Goal: Task Accomplishment & Management: Manage account settings

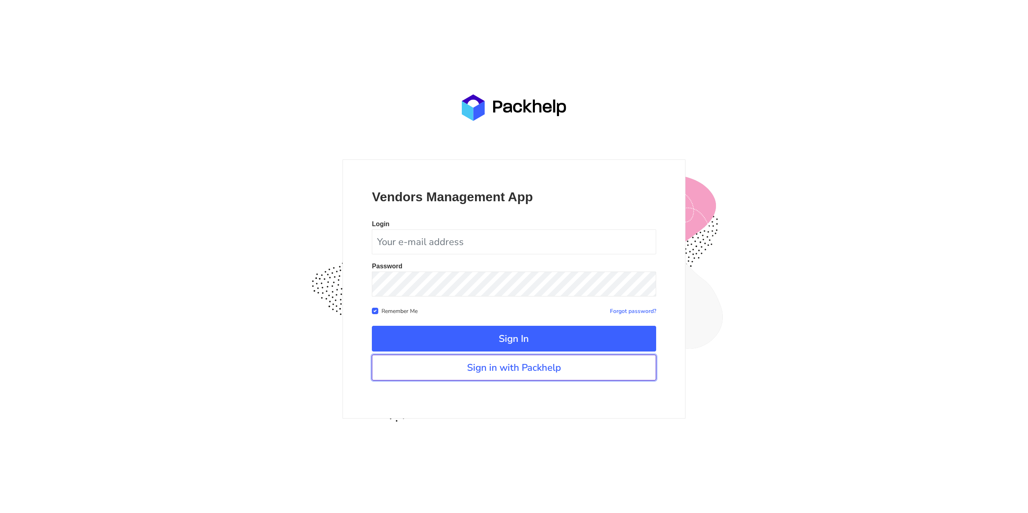
click at [465, 374] on link "Sign in with Packhelp" at bounding box center [514, 368] width 284 height 26
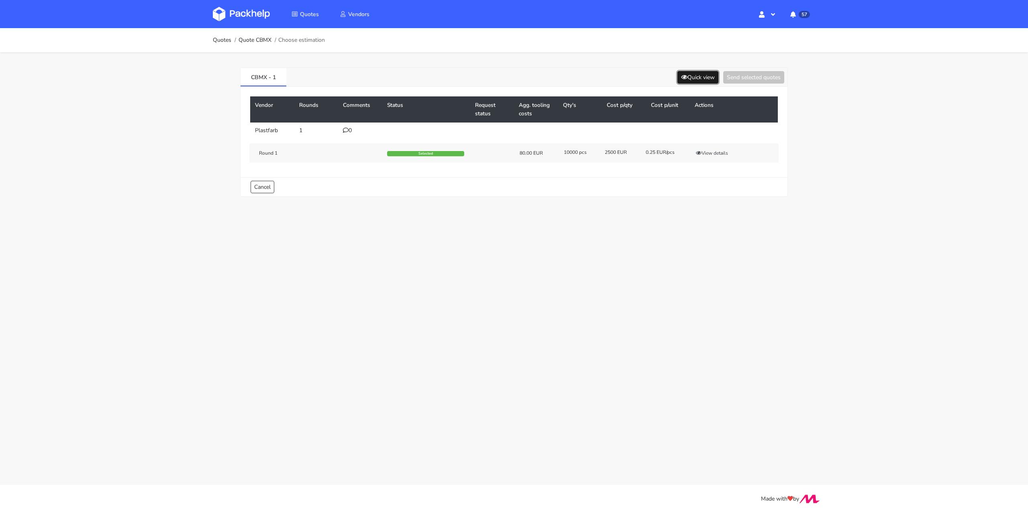
click at [704, 75] on button "Quick view" at bounding box center [697, 77] width 41 height 12
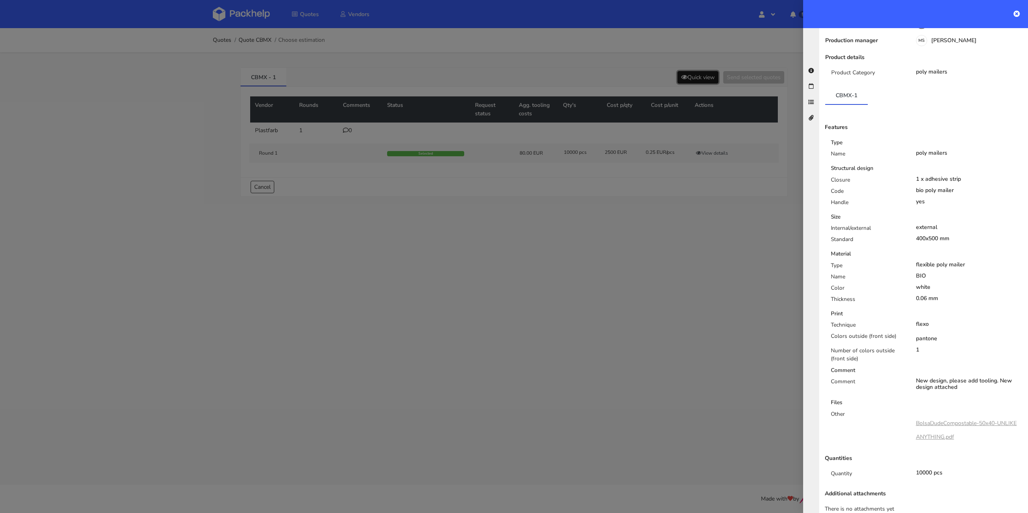
scroll to position [74, 0]
click at [642, 273] on div at bounding box center [514, 256] width 1028 height 513
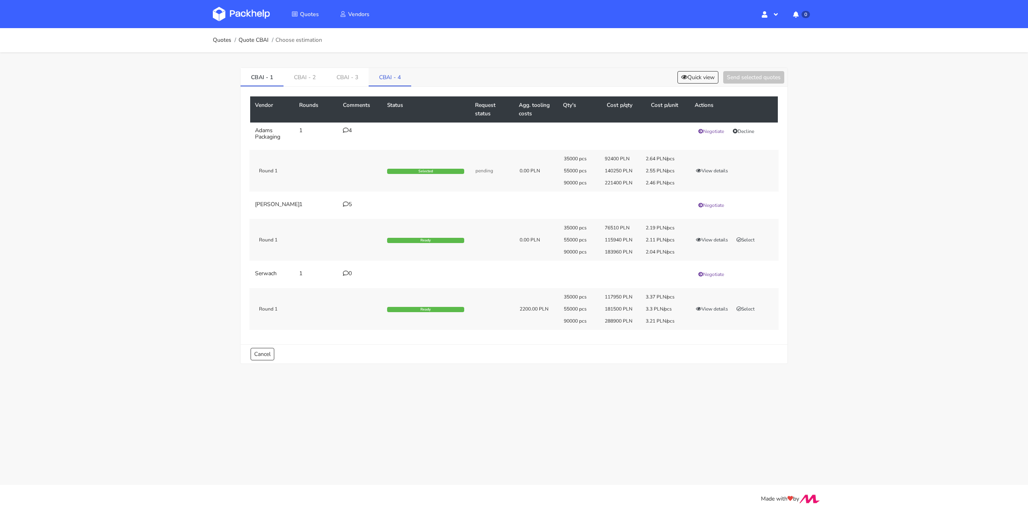
click at [388, 80] on link "CBAI - 4" at bounding box center [390, 77] width 43 height 18
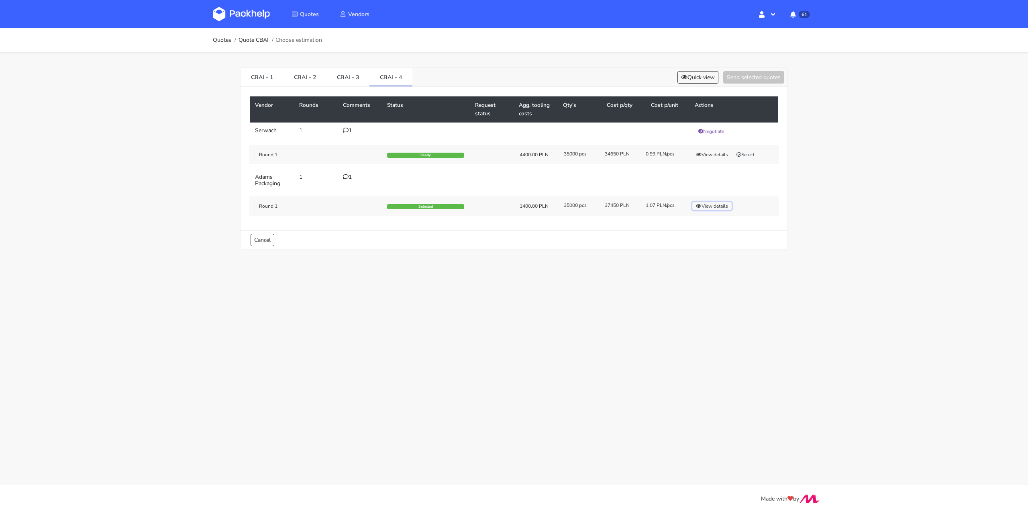
click at [718, 206] on button "View details" at bounding box center [711, 206] width 39 height 8
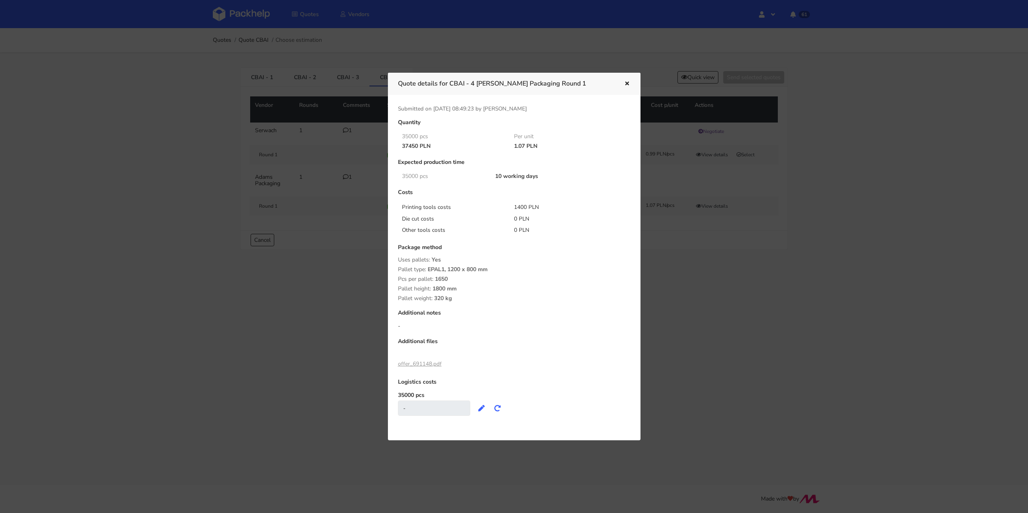
click at [627, 87] on button "button" at bounding box center [626, 84] width 9 height 10
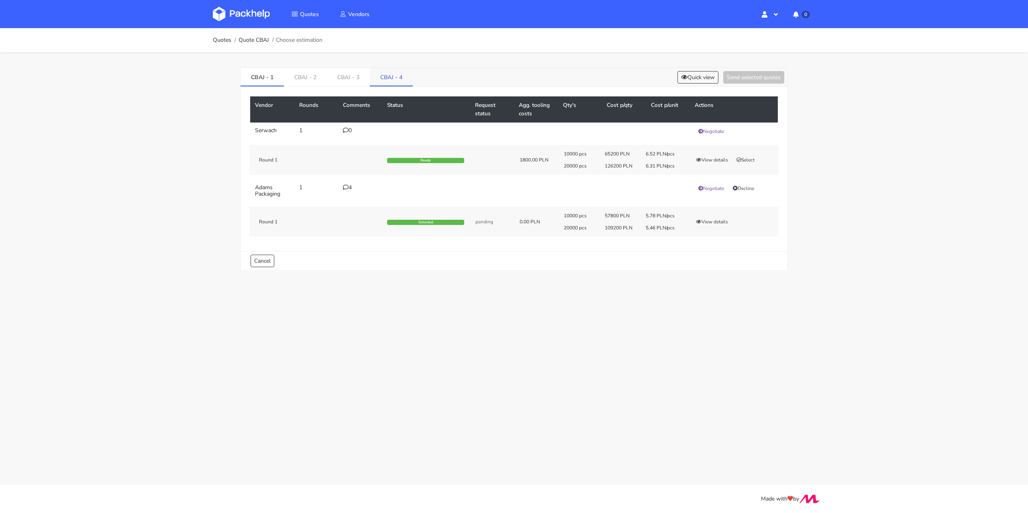
click at [391, 71] on link "CBAJ - 4" at bounding box center [391, 77] width 43 height 18
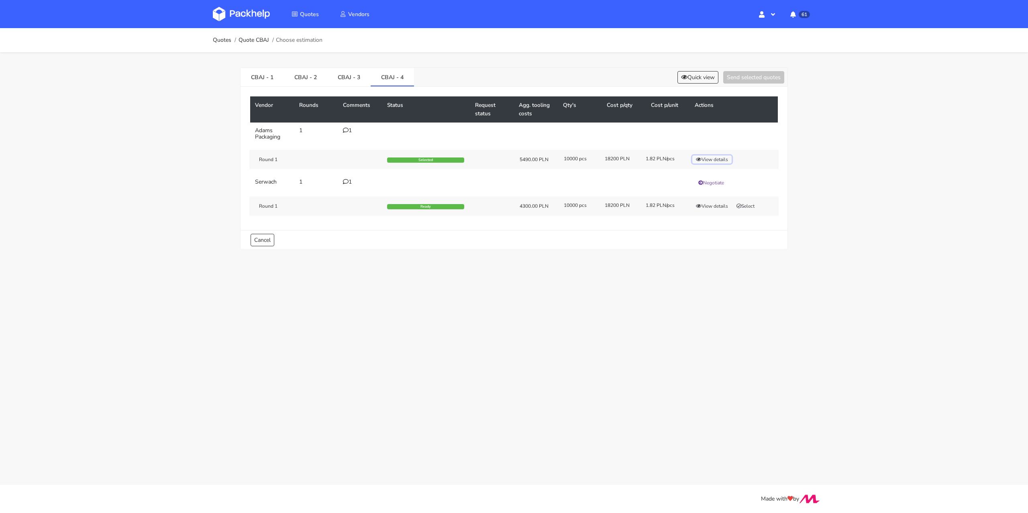
click at [716, 157] on button "View details" at bounding box center [711, 159] width 39 height 8
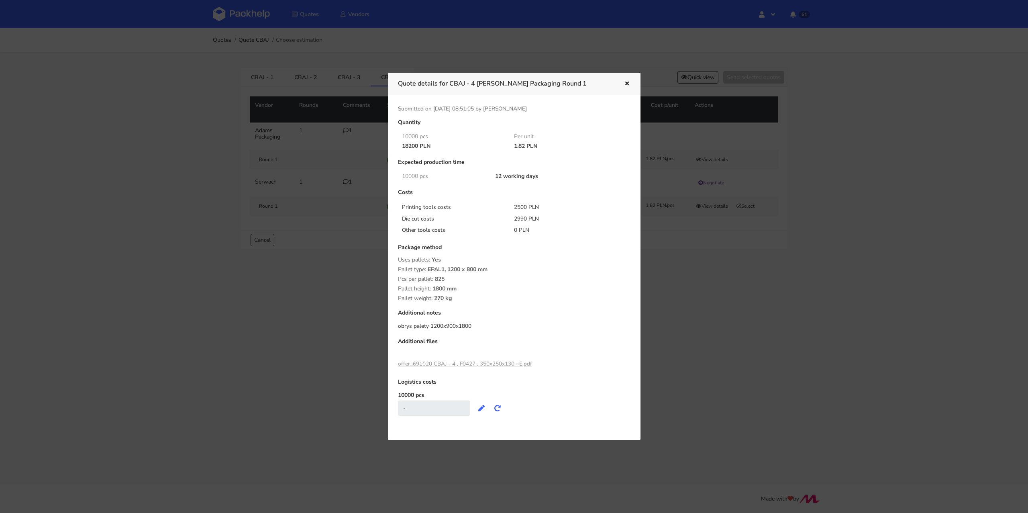
click at [688, 298] on div at bounding box center [514, 256] width 1028 height 513
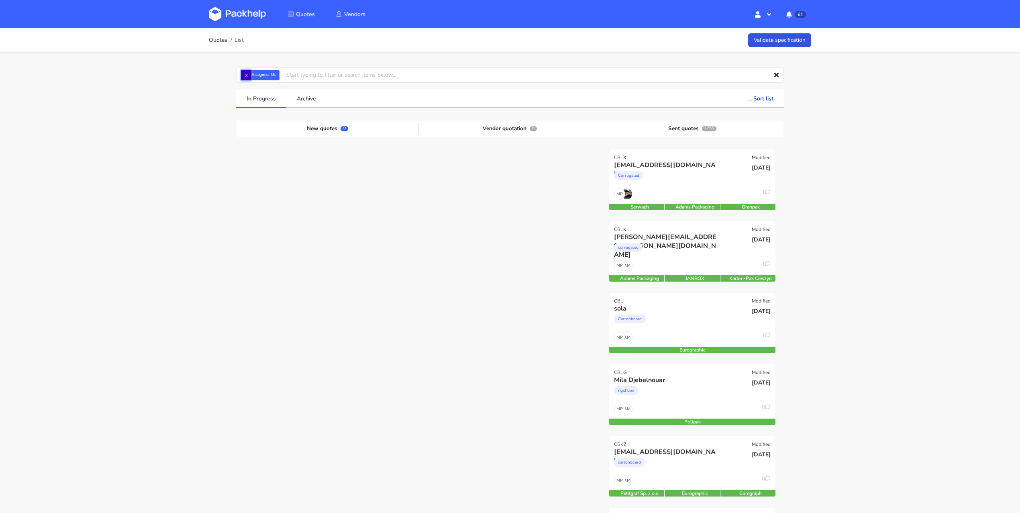
click at [247, 76] on button "×" at bounding box center [246, 75] width 10 height 10
click at [247, 76] on input "text" at bounding box center [510, 74] width 548 height 15
paste input "CBIV"
type input "CBIV"
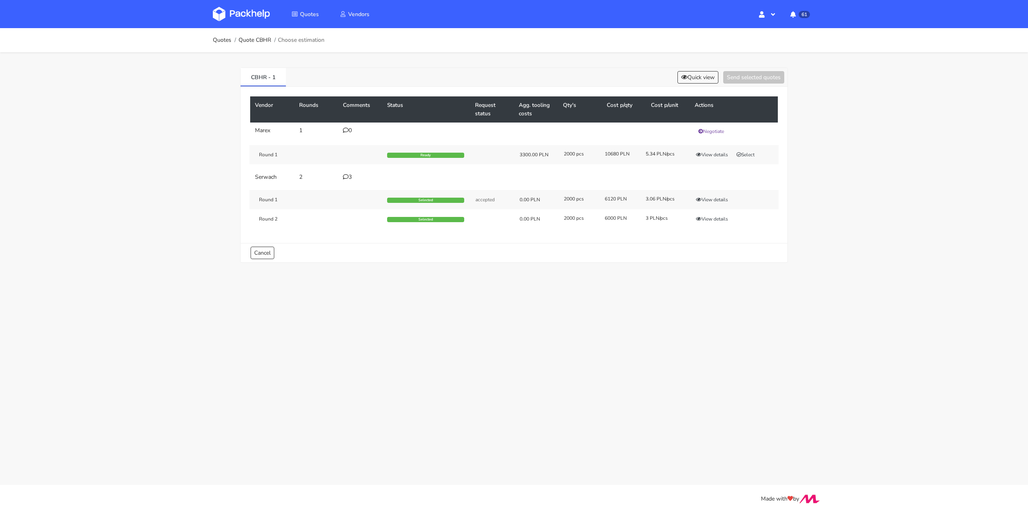
click at [345, 176] on icon at bounding box center [346, 177] width 6 height 6
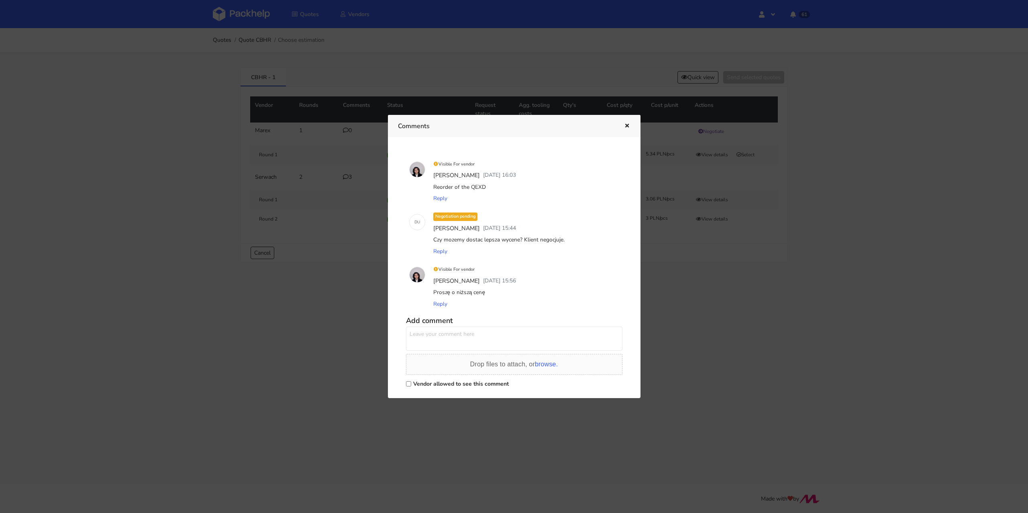
click at [625, 123] on icon "button" at bounding box center [627, 126] width 7 height 6
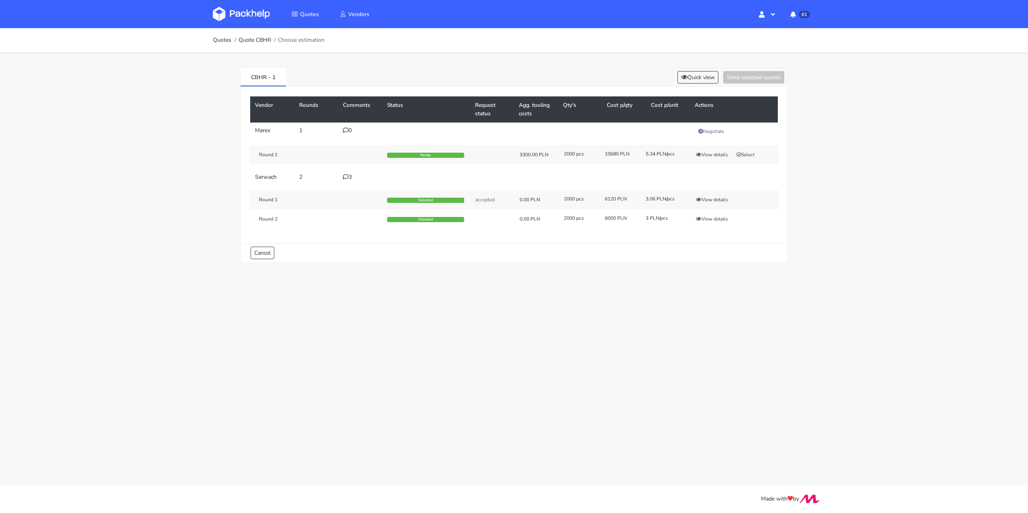
click at [355, 177] on div "3" at bounding box center [360, 177] width 35 height 6
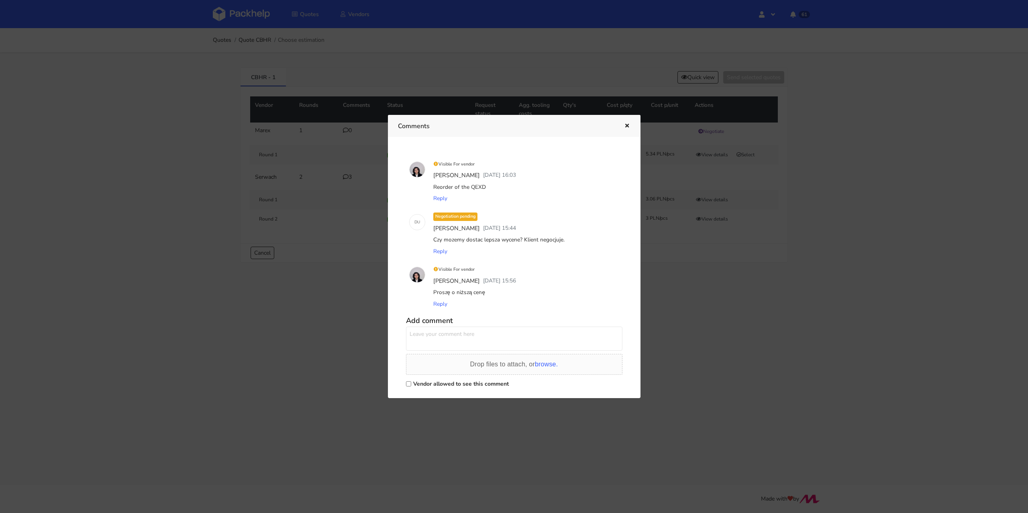
drag, startPoint x: 492, startPoint y: 186, endPoint x: 470, endPoint y: 186, distance: 21.7
click at [470, 186] on div "Reorder of the QEXD" at bounding box center [526, 187] width 188 height 11
copy div "QEXD"
click at [627, 126] on icon "button" at bounding box center [627, 126] width 7 height 6
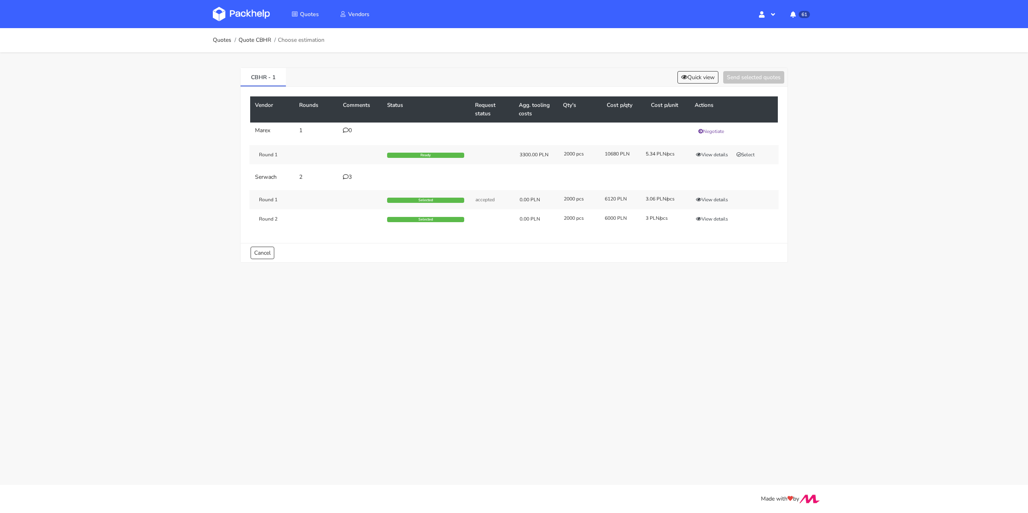
click at [346, 179] on div "3" at bounding box center [360, 177] width 35 height 6
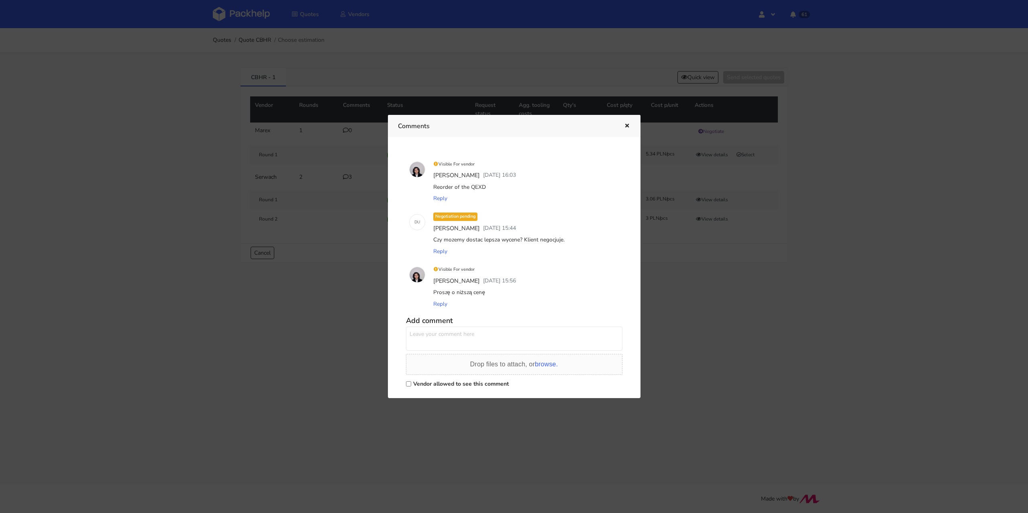
drag, startPoint x: 494, startPoint y: 189, endPoint x: 471, endPoint y: 188, distance: 22.9
click at [471, 188] on div "Reorder of the QEXD" at bounding box center [526, 187] width 188 height 11
copy div "QEXD"
click at [629, 129] on button "button" at bounding box center [626, 126] width 9 height 10
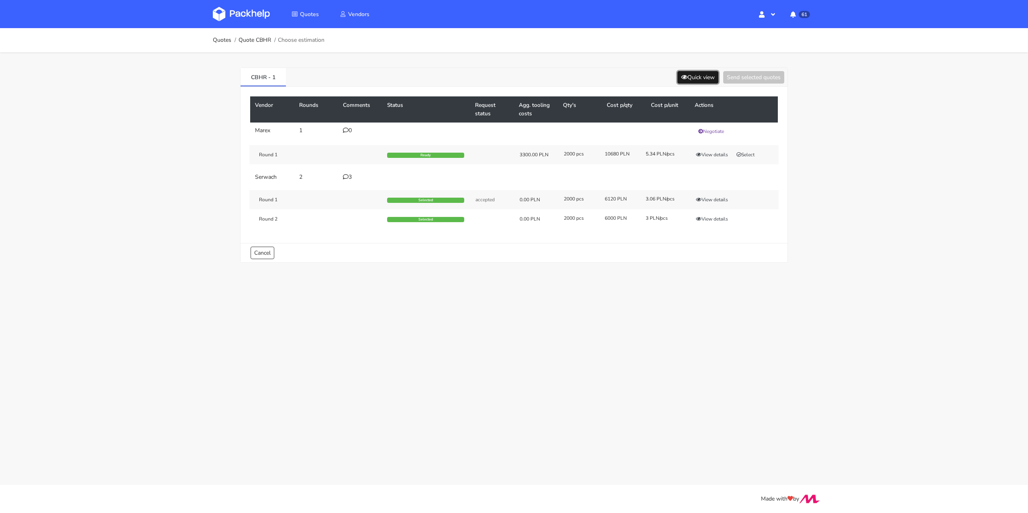
click at [702, 78] on button "Quick view" at bounding box center [697, 77] width 41 height 12
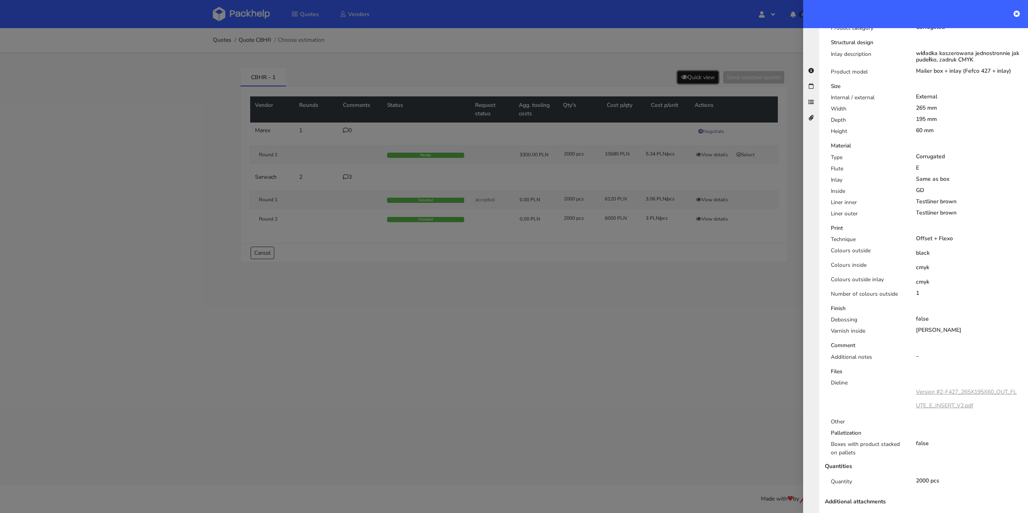
scroll to position [208, 0]
click at [946, 384] on link "Version #2-F427_265X195X60_OUT_FLUTE_E_INSERT_V2.pdf" at bounding box center [966, 394] width 101 height 21
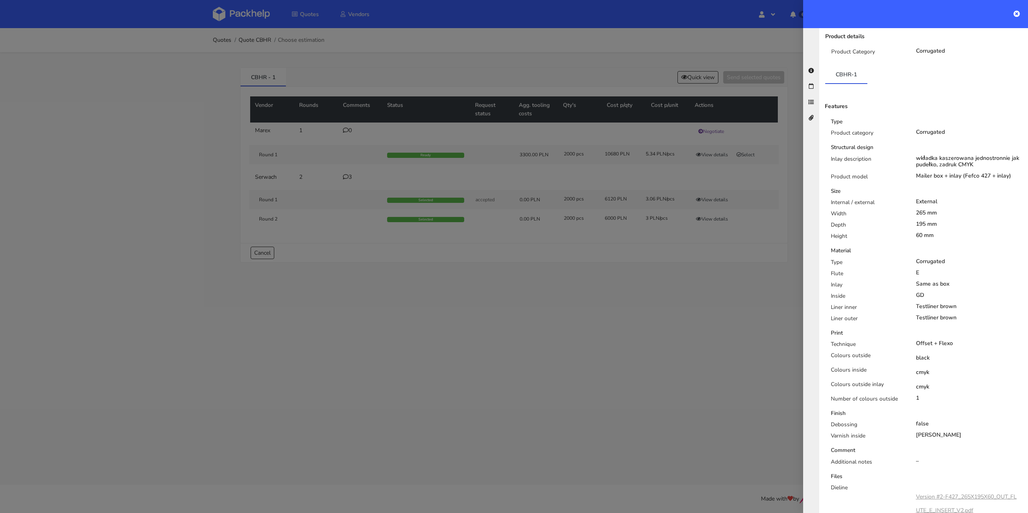
scroll to position [0, 0]
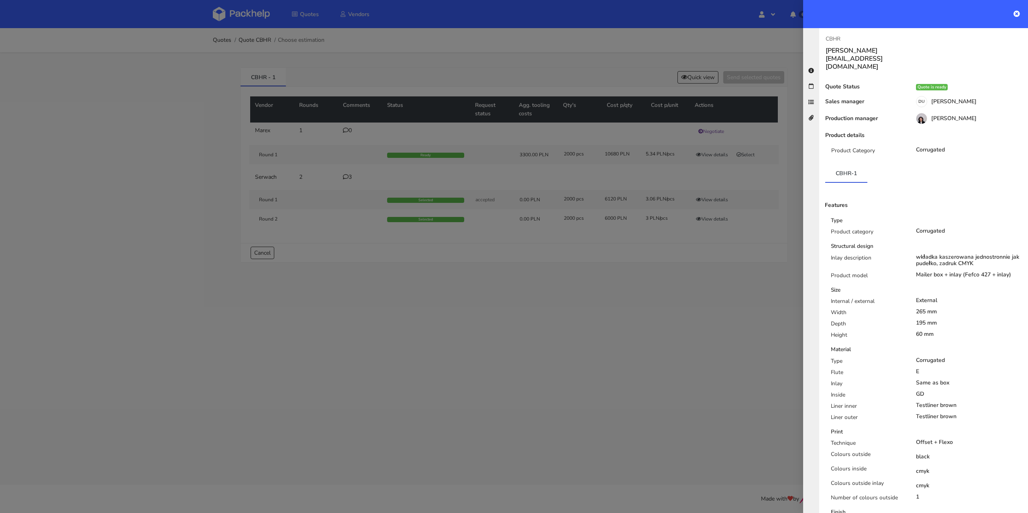
click at [508, 367] on div at bounding box center [514, 256] width 1028 height 513
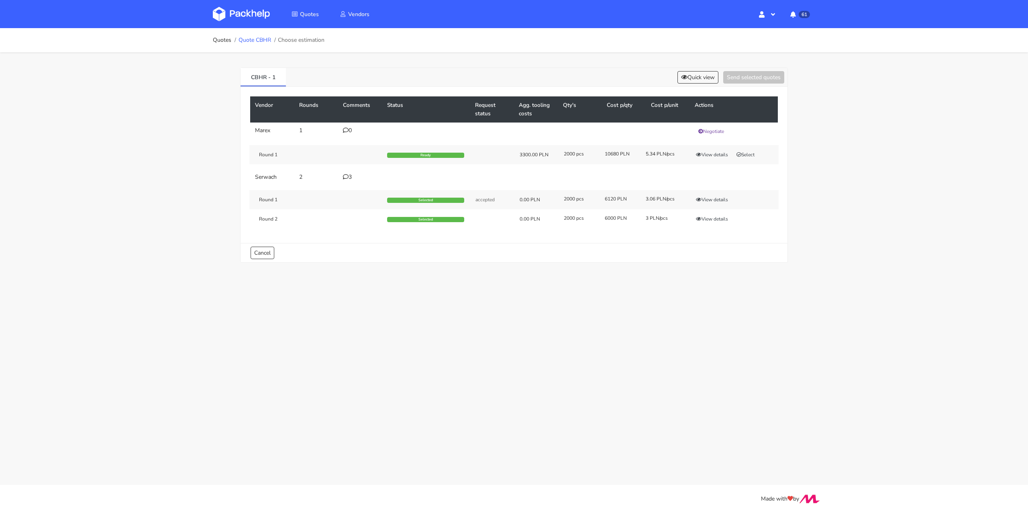
click at [258, 42] on link "Quote CBHR" at bounding box center [255, 40] width 33 height 6
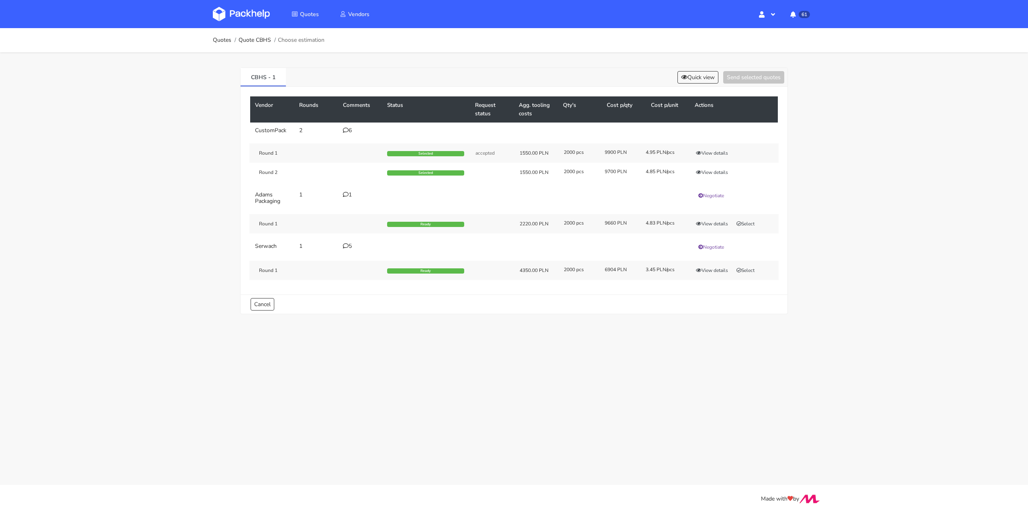
click at [347, 129] on icon at bounding box center [346, 130] width 6 height 6
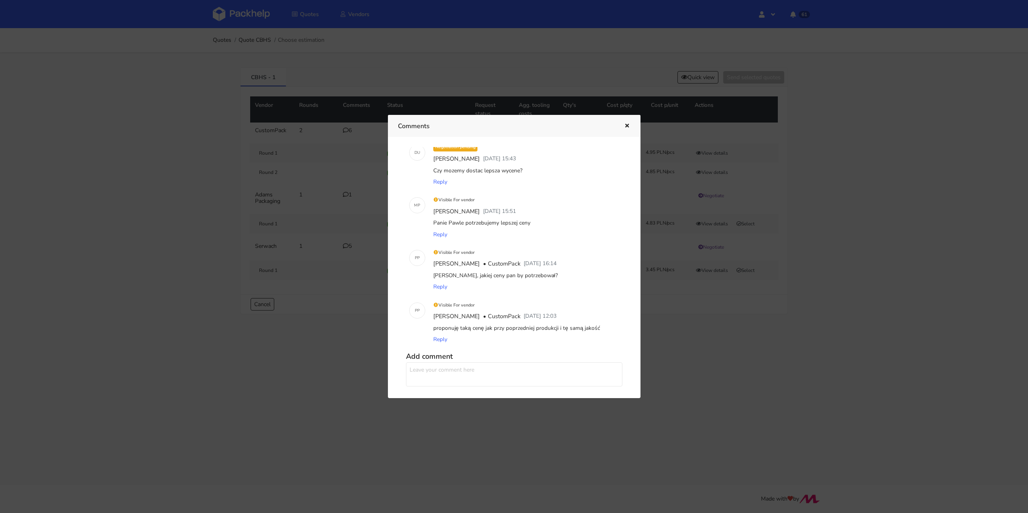
scroll to position [144, 0]
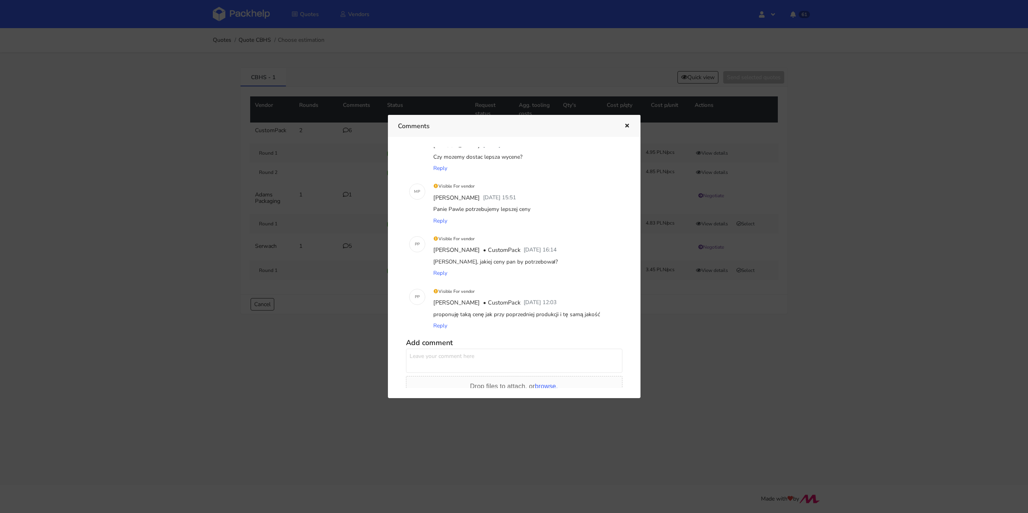
click at [153, 241] on div at bounding box center [514, 256] width 1028 height 513
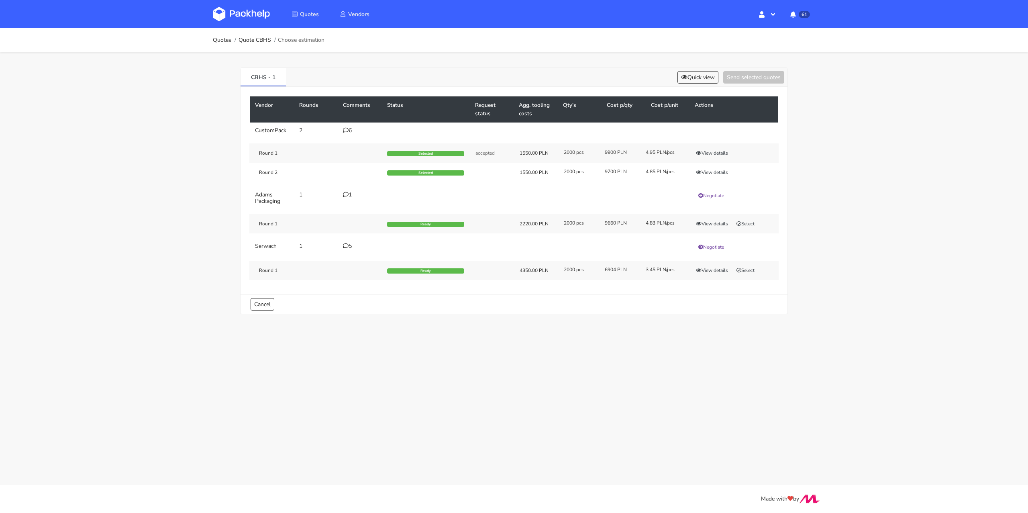
click at [344, 243] on icon at bounding box center [346, 246] width 6 height 6
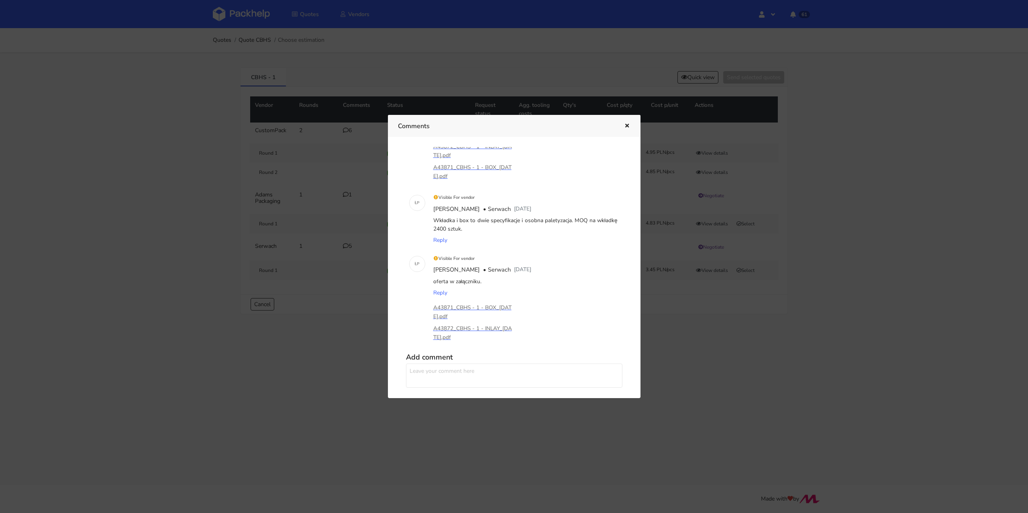
scroll to position [168, 0]
click at [628, 126] on icon "button" at bounding box center [627, 126] width 7 height 6
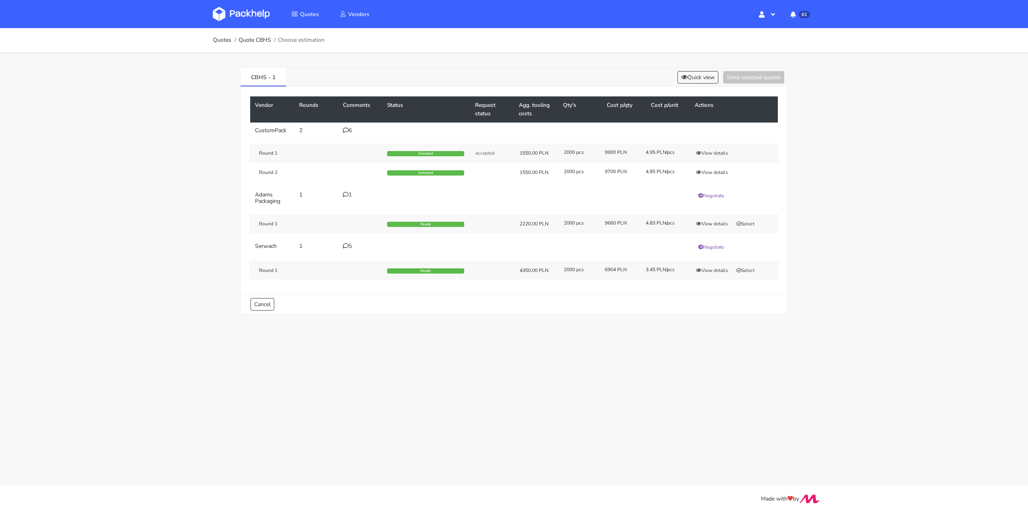
click at [348, 131] on div "6" at bounding box center [360, 130] width 35 height 6
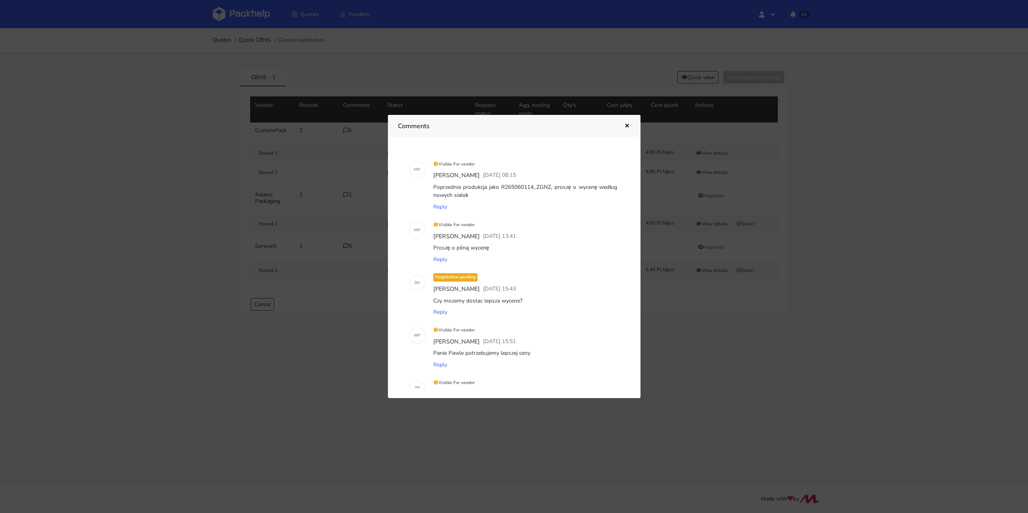
scroll to position [0, 0]
click at [206, 190] on div at bounding box center [514, 256] width 1028 height 513
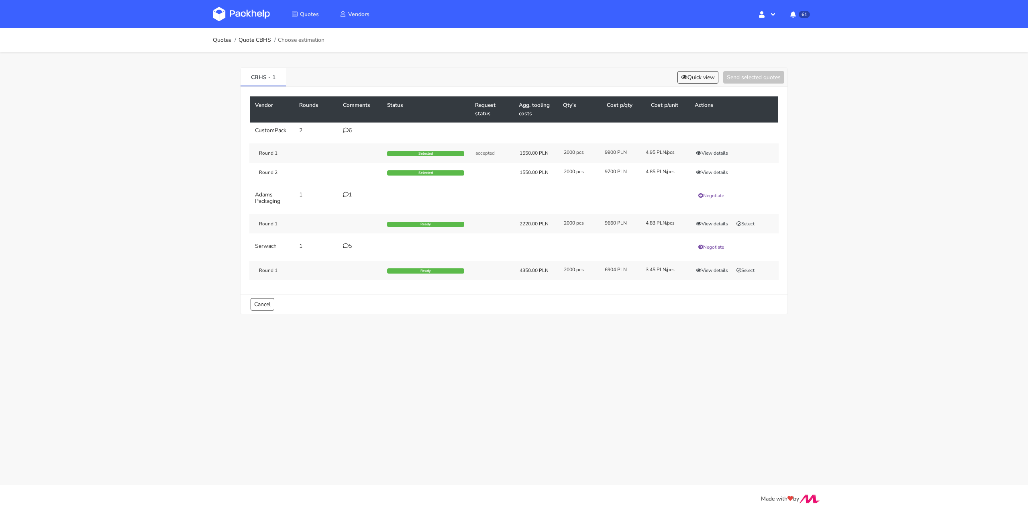
click at [354, 243] on div "5" at bounding box center [360, 246] width 35 height 6
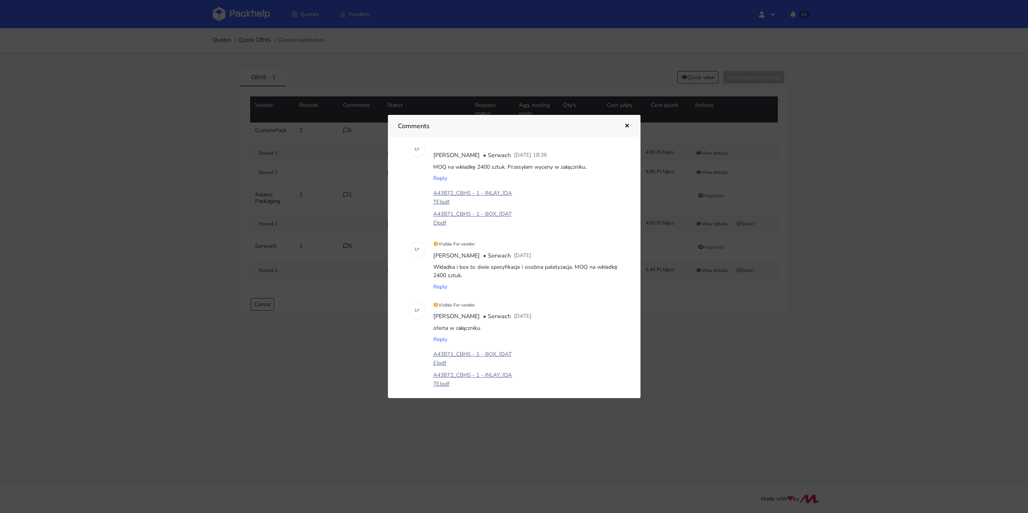
scroll to position [229, 0]
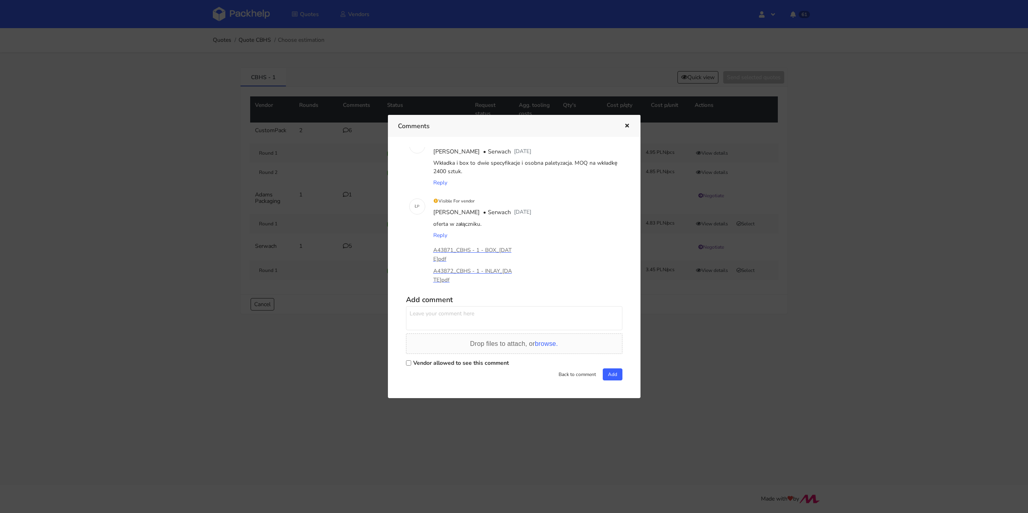
click at [624, 125] on icon "button" at bounding box center [627, 126] width 7 height 6
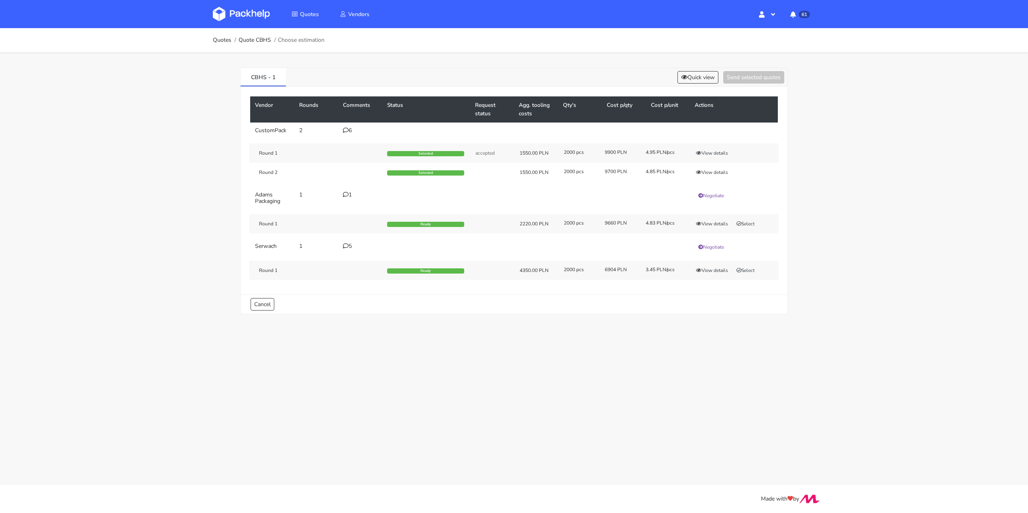
click at [351, 245] on div "5" at bounding box center [360, 246] width 35 height 6
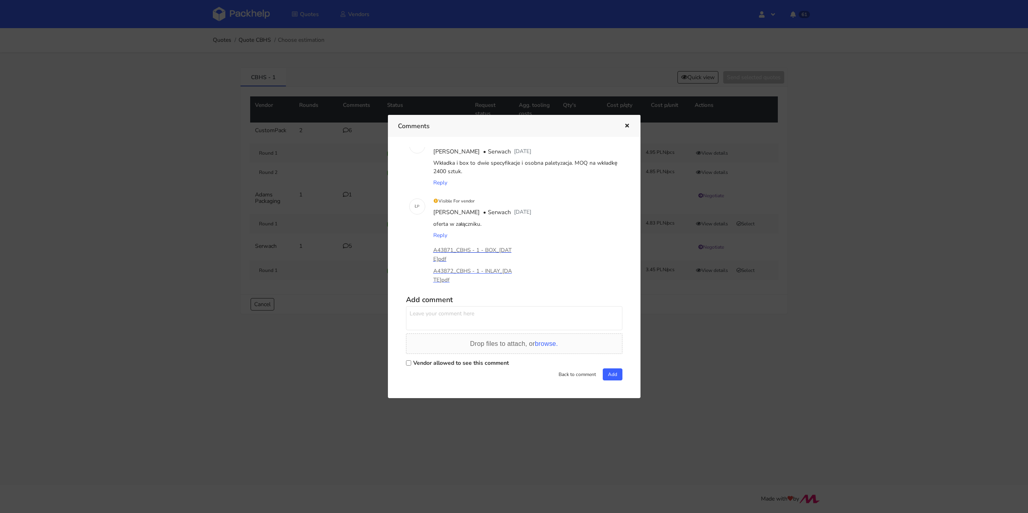
click at [507, 249] on p "A43871_CBHS - 1 - BOX_2025-09-16.pdf" at bounding box center [473, 255] width 80 height 18
click at [417, 80] on div at bounding box center [514, 256] width 1028 height 513
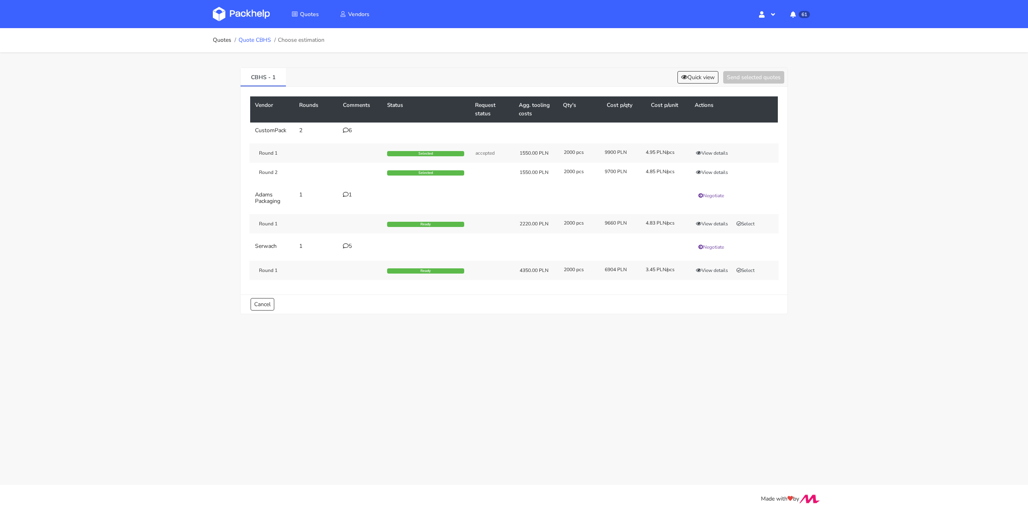
click at [248, 43] on link "Quote CBHS" at bounding box center [255, 40] width 33 height 6
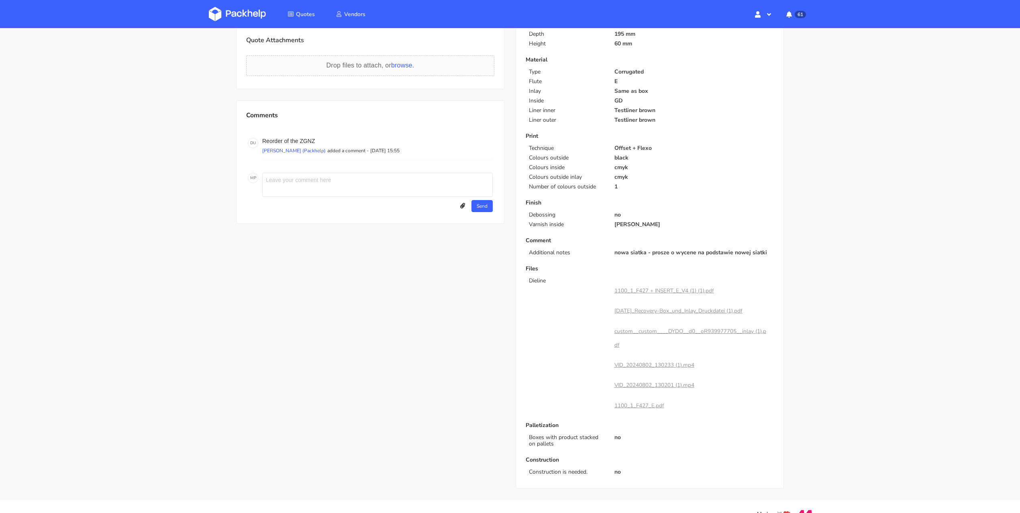
scroll to position [243, 0]
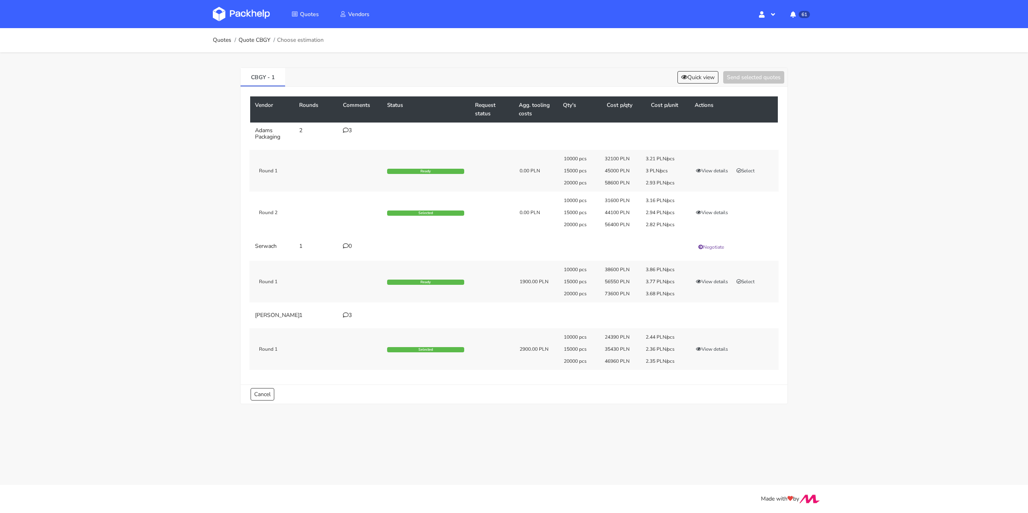
click at [357, 310] on td "3" at bounding box center [360, 315] width 44 height 16
click at [347, 313] on icon at bounding box center [346, 315] width 6 height 6
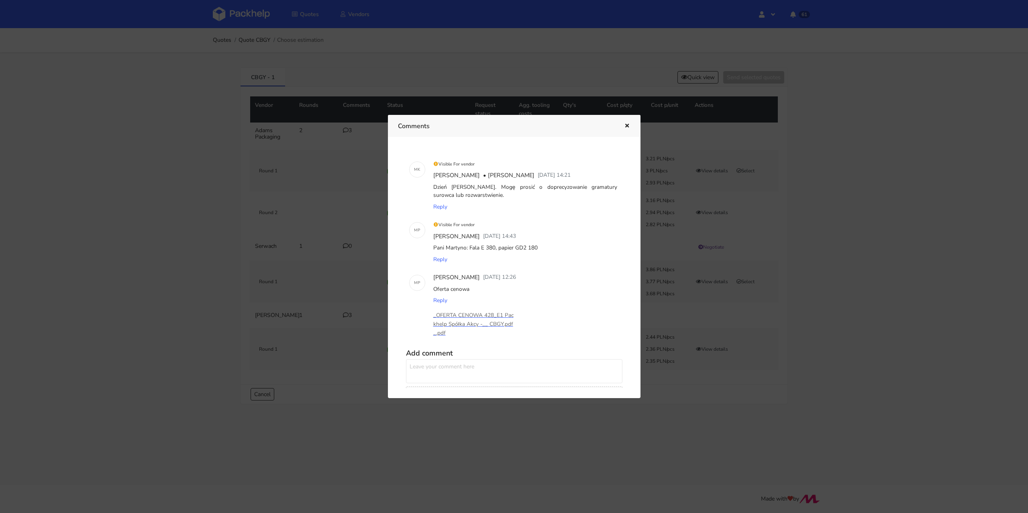
click at [626, 129] on icon "button" at bounding box center [627, 126] width 7 height 6
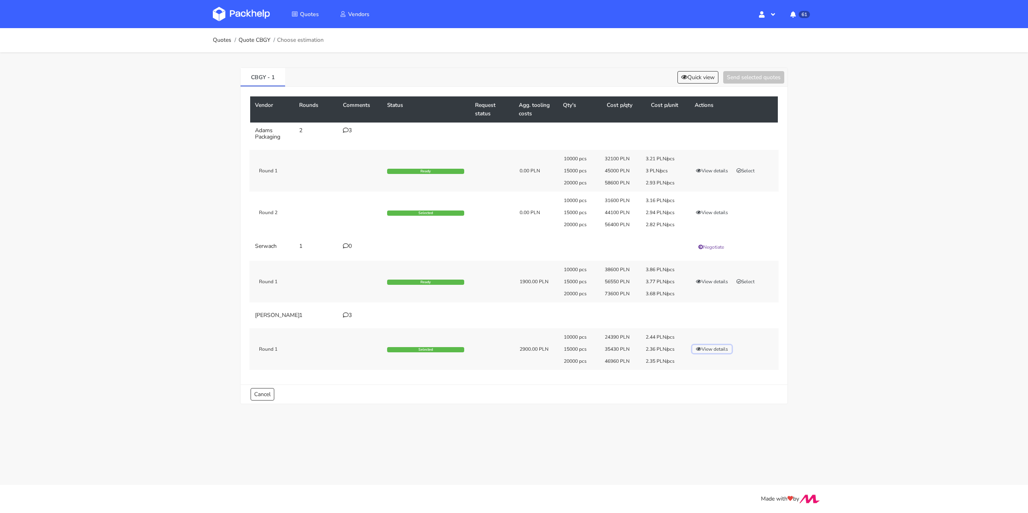
click at [714, 353] on button "View details" at bounding box center [711, 349] width 39 height 8
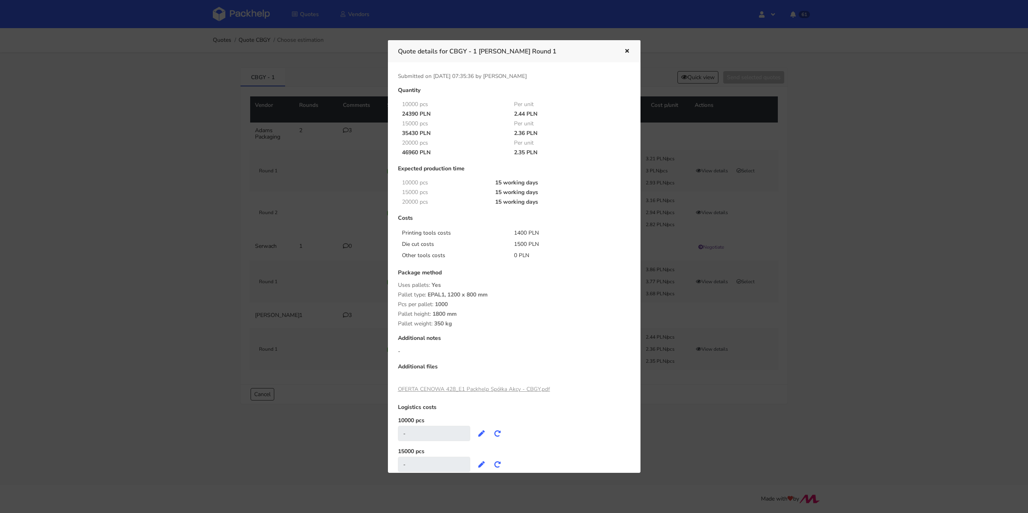
click at [133, 284] on div at bounding box center [514, 256] width 1028 height 513
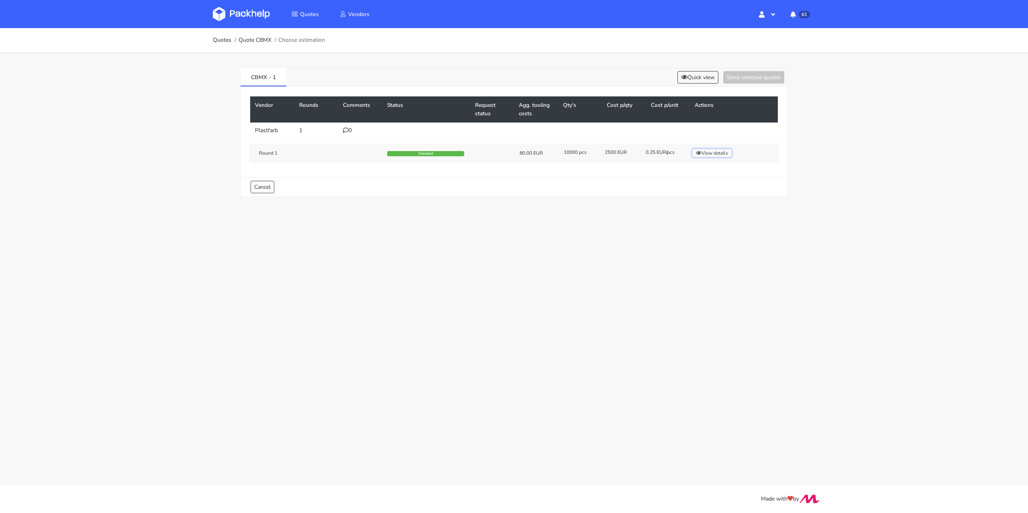
click at [710, 154] on button "View details" at bounding box center [711, 153] width 39 height 8
click at [344, 131] on icon at bounding box center [346, 130] width 6 height 6
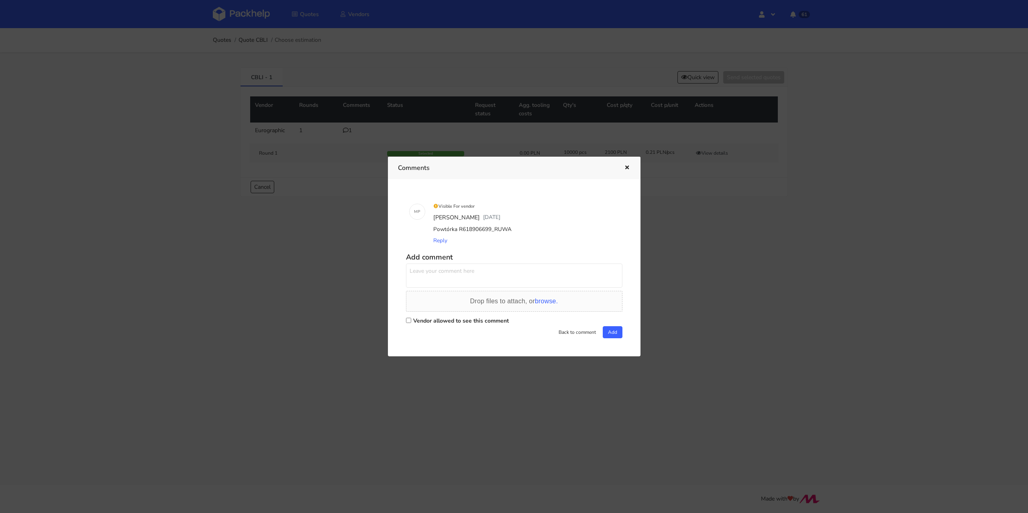
click at [365, 273] on div at bounding box center [514, 256] width 1028 height 513
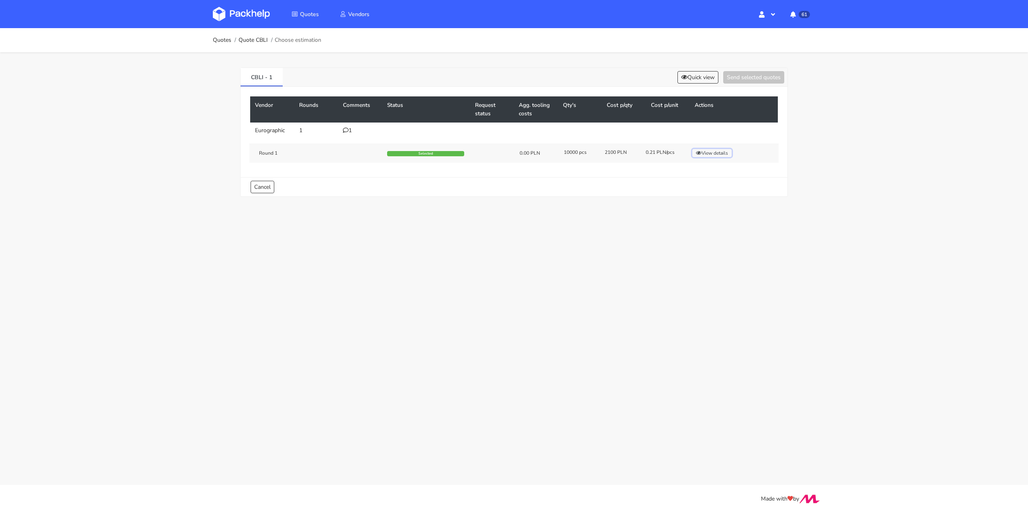
click at [719, 150] on button "View details" at bounding box center [711, 153] width 39 height 8
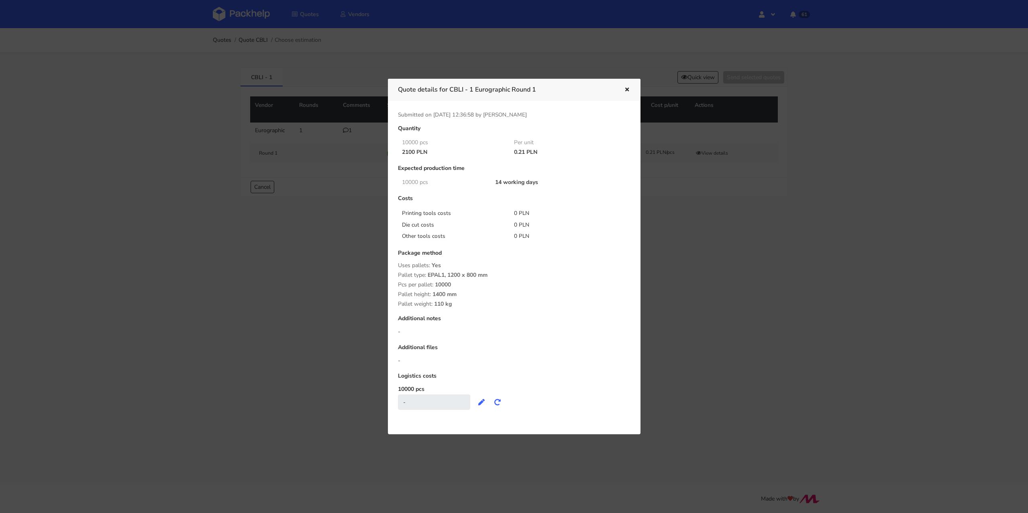
click at [338, 180] on div at bounding box center [514, 256] width 1028 height 513
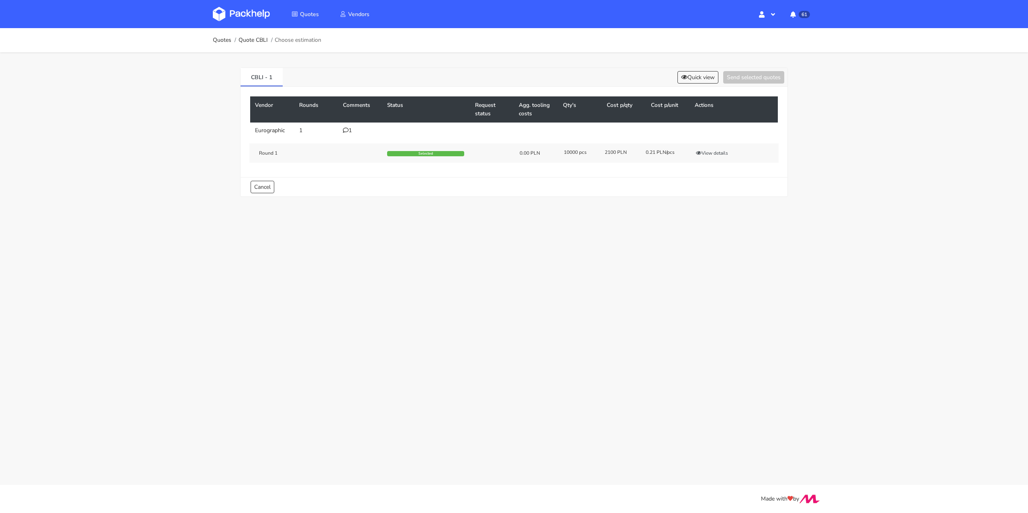
click at [349, 131] on div "1" at bounding box center [360, 130] width 35 height 6
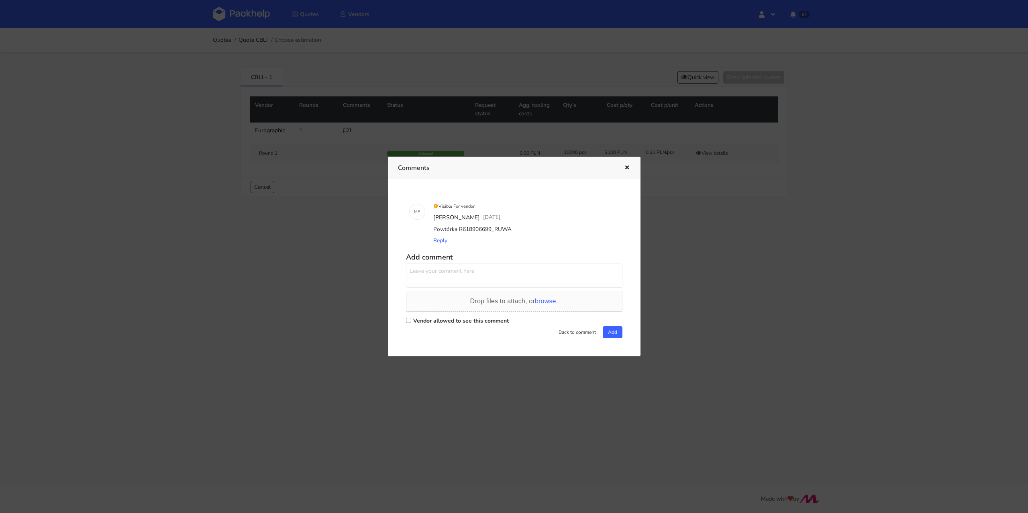
drag, startPoint x: 508, startPoint y: 229, endPoint x: 492, endPoint y: 226, distance: 16.2
click at [492, 226] on div "Powtórka R618906699_RUWA" at bounding box center [526, 229] width 188 height 11
copy div "RUWA"
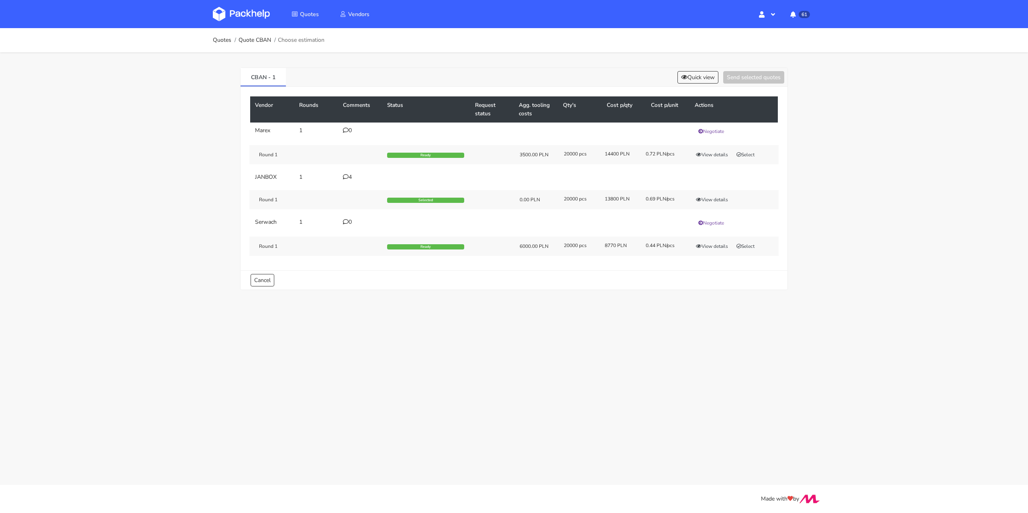
click at [349, 176] on div "4" at bounding box center [360, 177] width 35 height 6
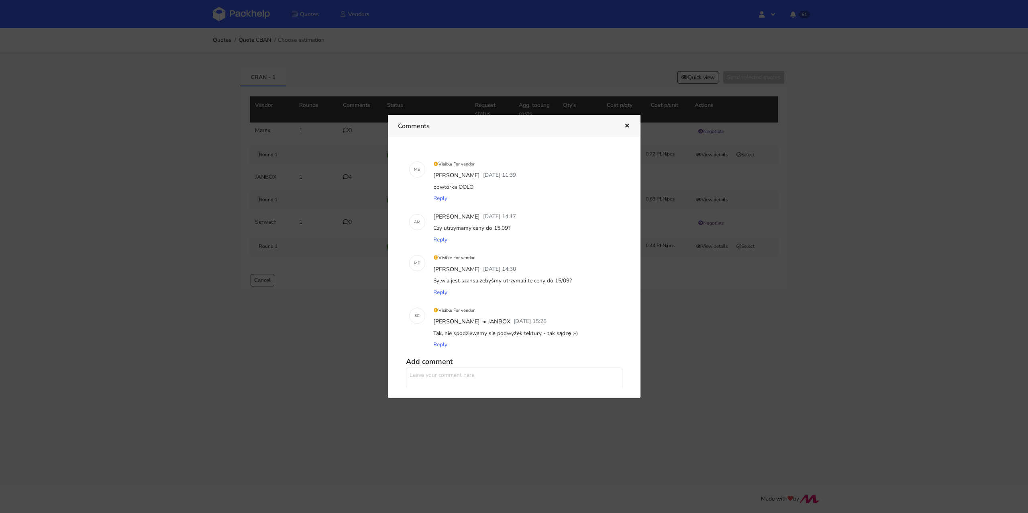
click at [628, 126] on icon "button" at bounding box center [627, 126] width 7 height 6
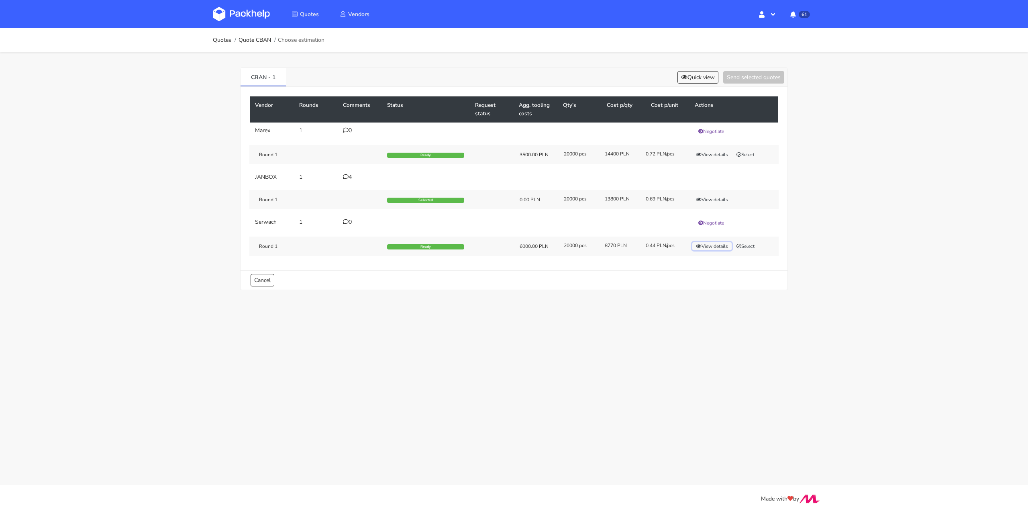
click at [719, 244] on button "View details" at bounding box center [711, 246] width 39 height 8
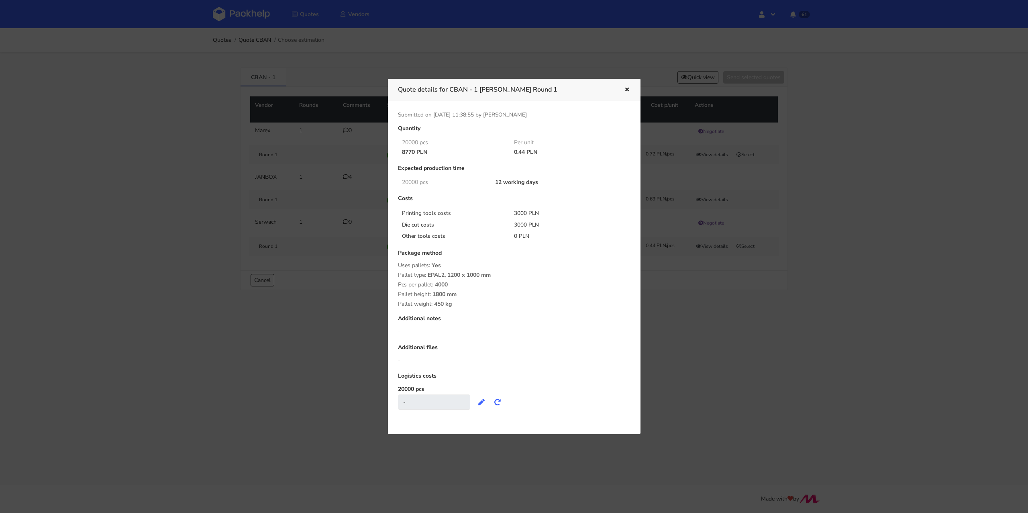
drag, startPoint x: 514, startPoint y: 152, endPoint x: 525, endPoint y: 152, distance: 10.8
click at [525, 152] on div "0.44 PLN" at bounding box center [564, 152] width 112 height 6
copy div "0.44"
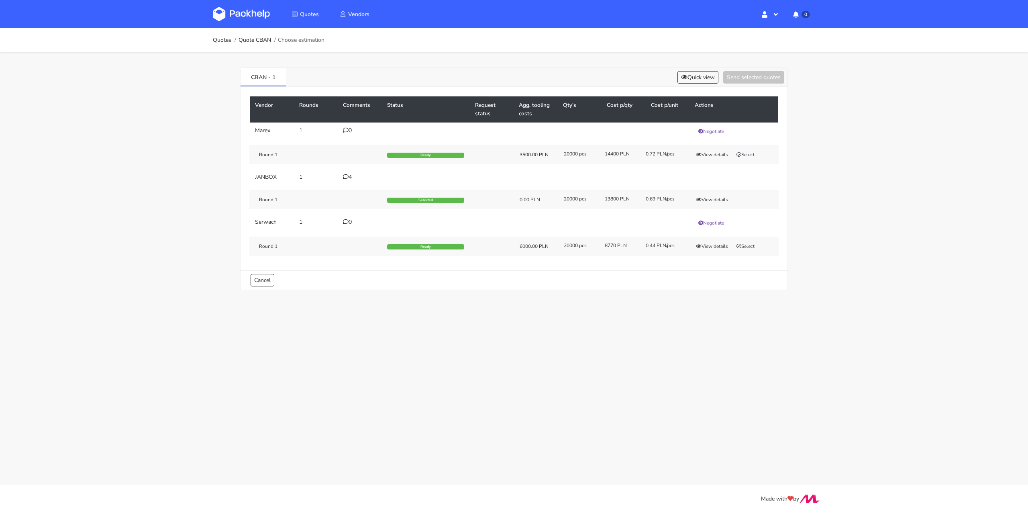
click at [150, 208] on div "Quotes Quote CBAN Choose estimation CBAN - 1 Quick view Send selected quotes Ve…" at bounding box center [514, 164] width 1028 height 273
click at [718, 198] on button "View details" at bounding box center [711, 200] width 39 height 8
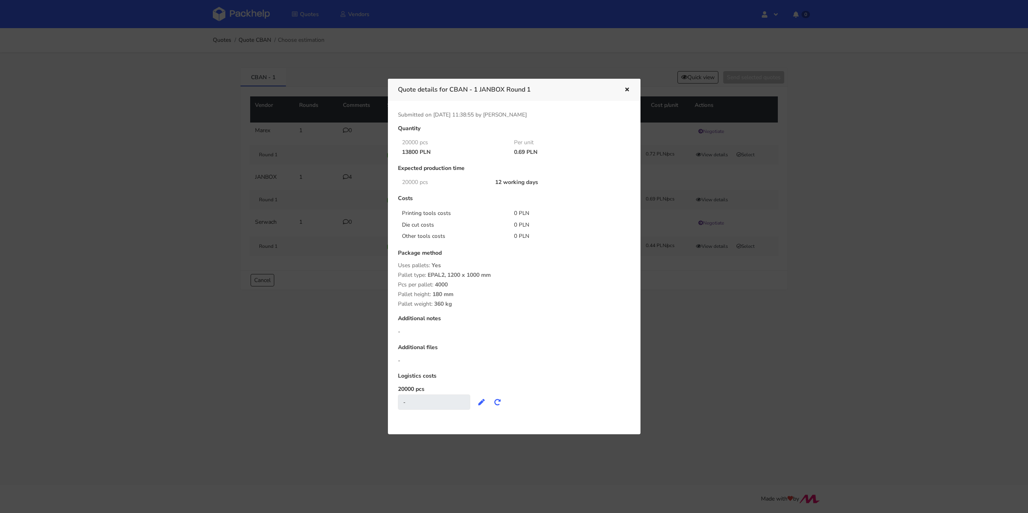
drag, startPoint x: 513, startPoint y: 150, endPoint x: 525, endPoint y: 152, distance: 12.6
click at [525, 152] on div "0.69 PLN" at bounding box center [564, 152] width 112 height 6
copy div "0.69"
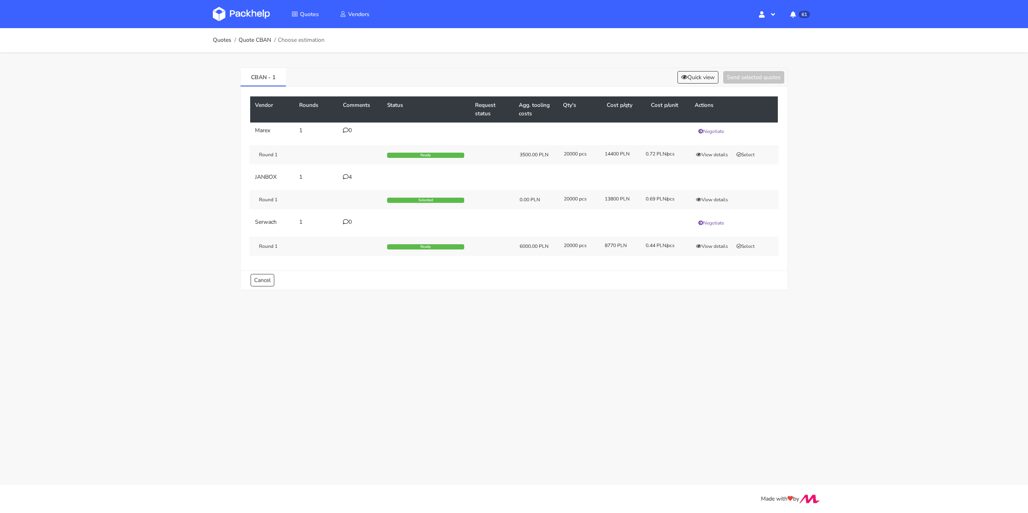
click at [345, 178] on icon at bounding box center [346, 177] width 6 height 6
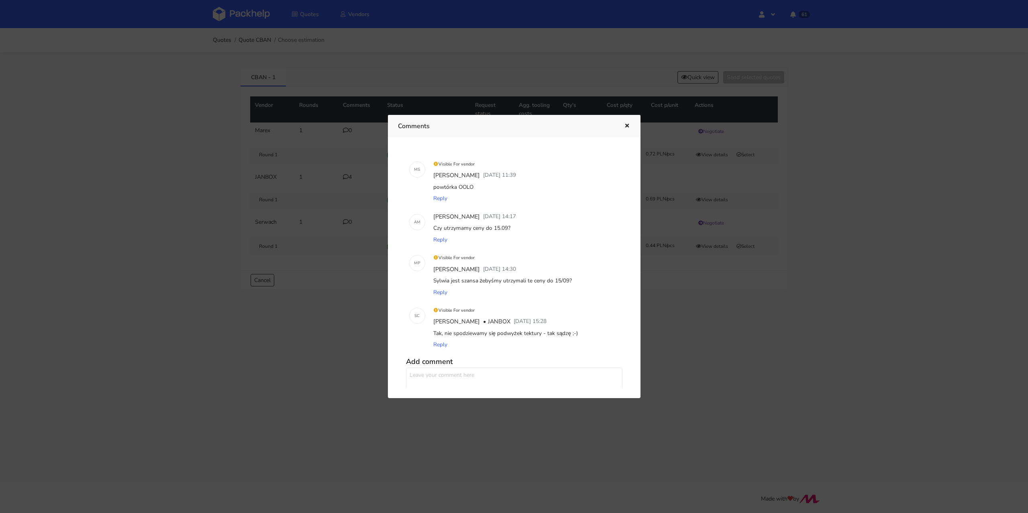
scroll to position [61, 0]
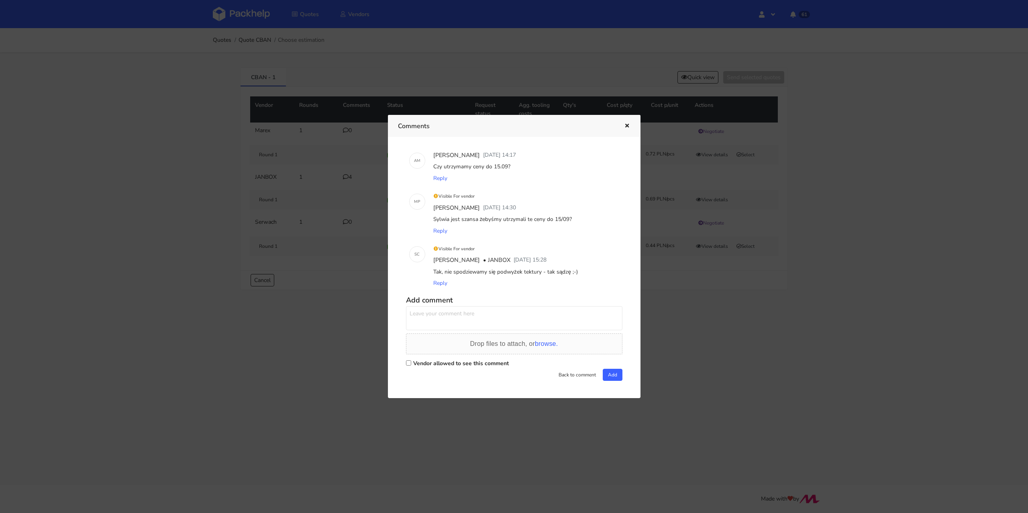
click at [425, 362] on label "Vendor allowed to see this comment" at bounding box center [461, 363] width 96 height 8
click at [411, 362] on input "Vendor allowed to see this comment" at bounding box center [408, 362] width 5 height 5
checkbox input "true"
click at [424, 311] on textarea at bounding box center [514, 318] width 216 height 24
type textarea "\"
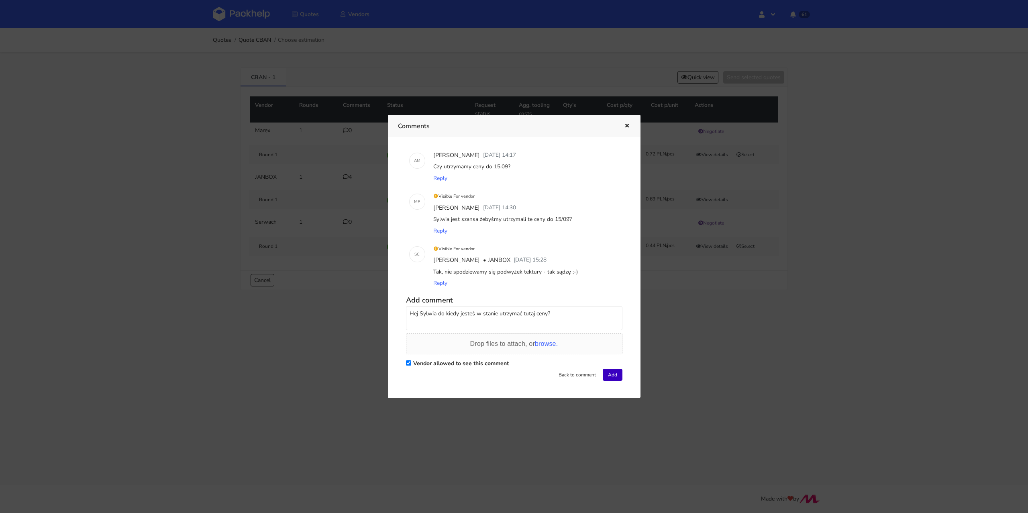
type textarea "Hej Sylwia do kiedy jesteś w stanie utrzymać tutaj ceny?"
click at [610, 373] on button "Add" at bounding box center [613, 375] width 20 height 12
click at [626, 126] on icon "button" at bounding box center [627, 126] width 7 height 6
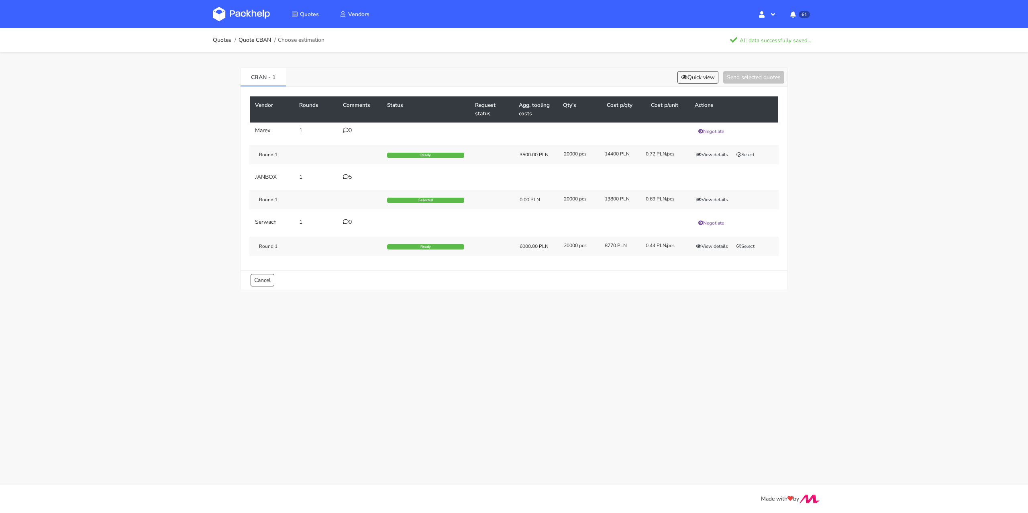
click at [345, 175] on icon at bounding box center [346, 177] width 6 height 6
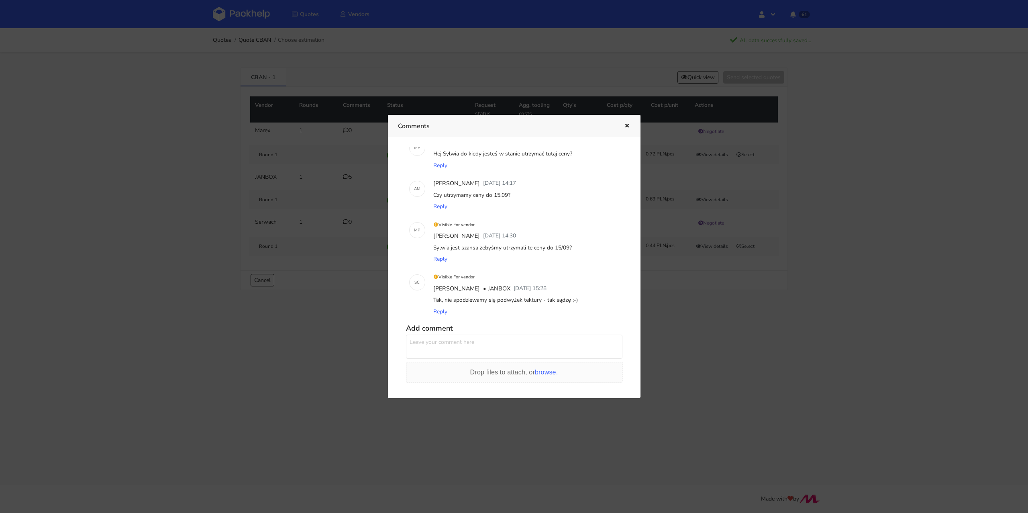
scroll to position [0, 0]
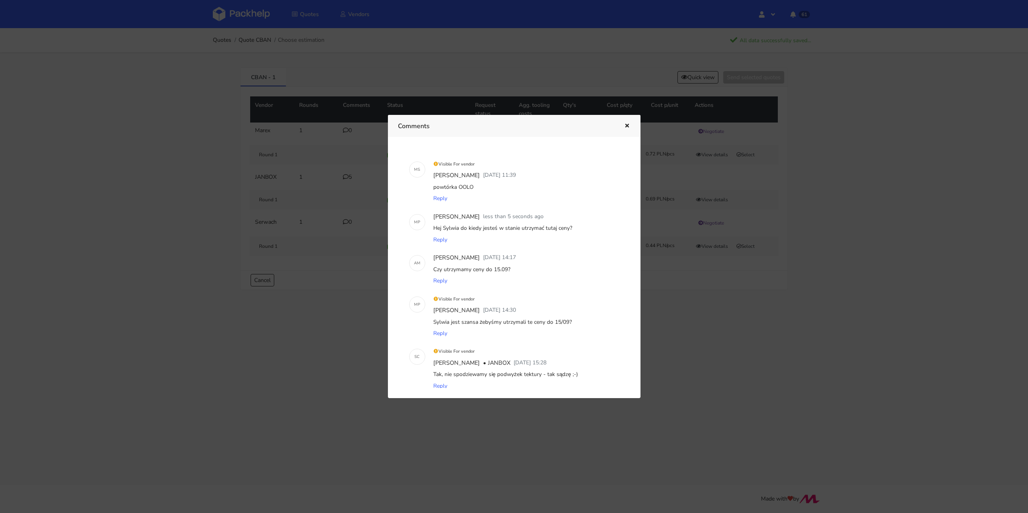
click at [632, 123] on div "Comments" at bounding box center [514, 126] width 253 height 22
click at [627, 125] on icon "button" at bounding box center [627, 126] width 7 height 6
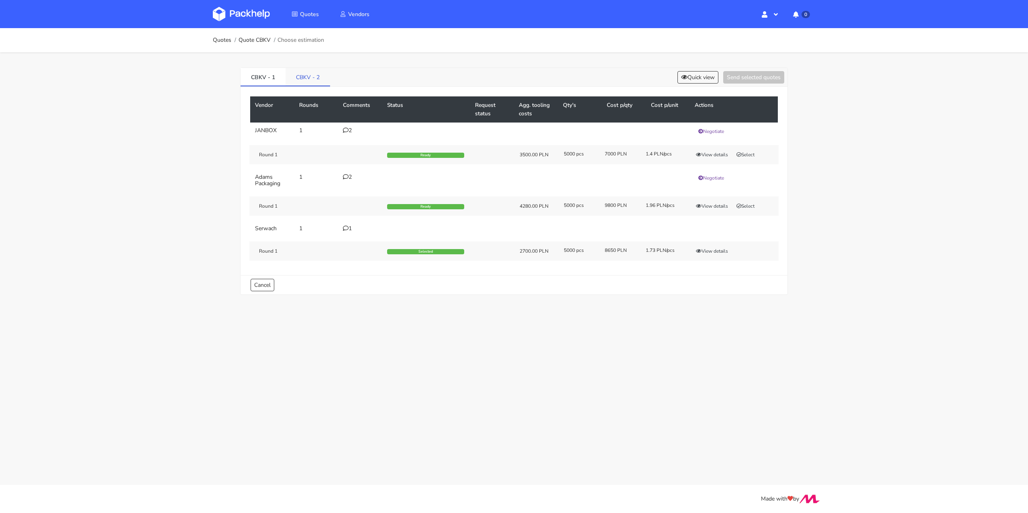
click at [308, 82] on link "CBKV - 2" at bounding box center [308, 77] width 45 height 18
click at [719, 203] on button "View details" at bounding box center [711, 206] width 39 height 8
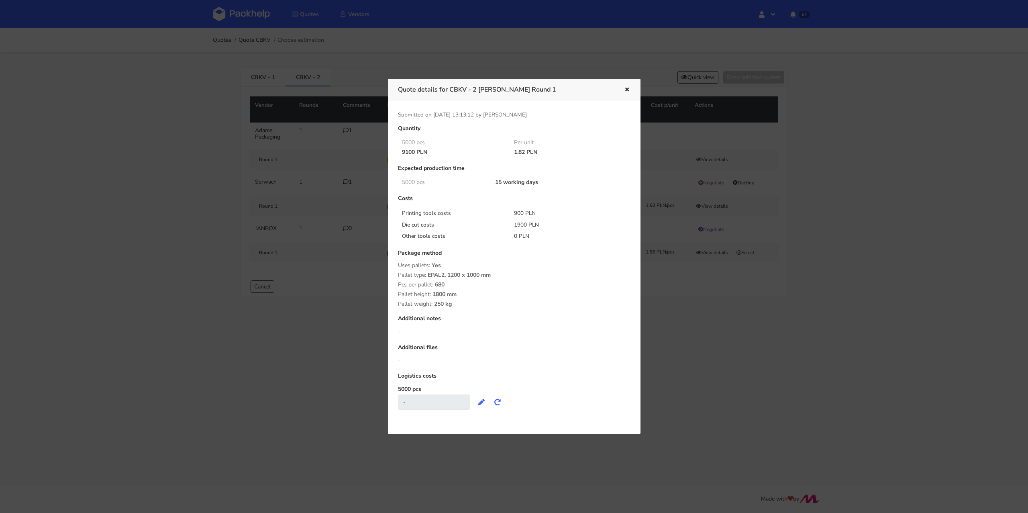
drag, startPoint x: 402, startPoint y: 151, endPoint x: 415, endPoint y: 154, distance: 12.9
click at [415, 154] on div "9100 PLN" at bounding box center [452, 152] width 112 height 6
copy div "9100"
click at [627, 88] on icon "button" at bounding box center [627, 90] width 7 height 6
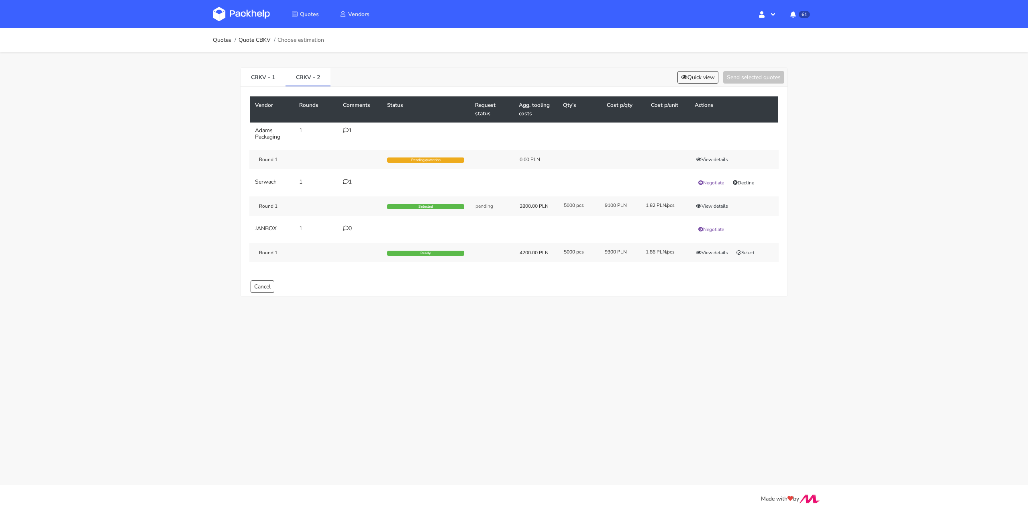
click at [346, 183] on icon at bounding box center [346, 182] width 6 height 6
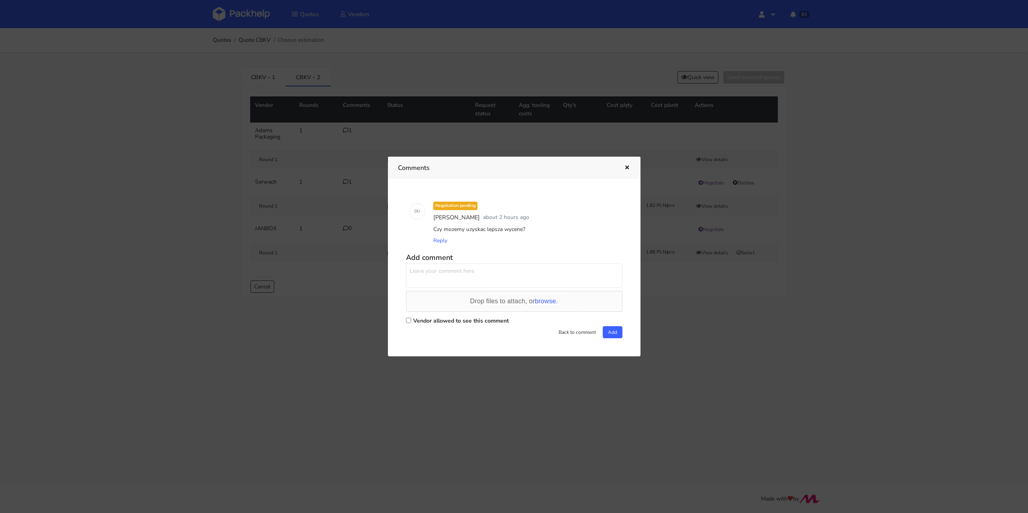
click at [359, 326] on div at bounding box center [514, 256] width 1028 height 513
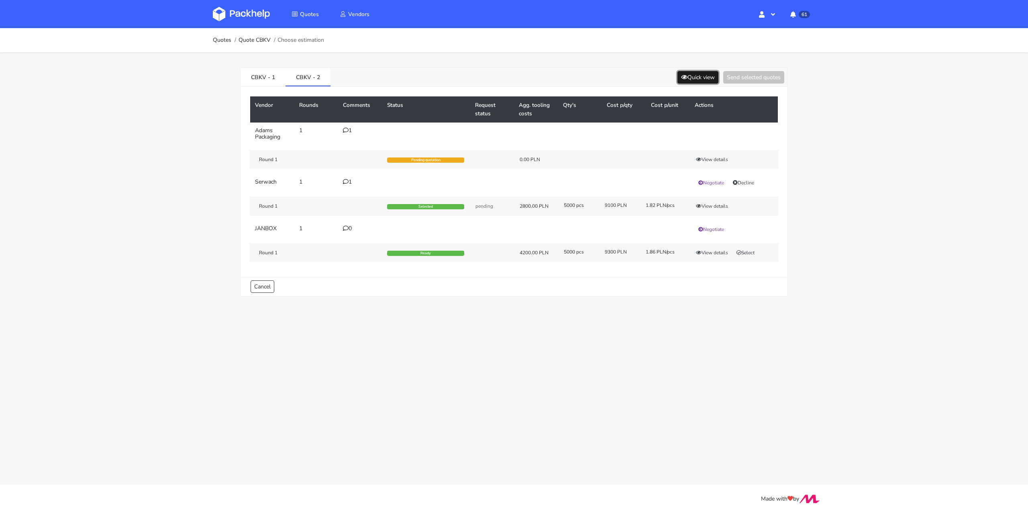
click at [703, 74] on button "Quick view" at bounding box center [697, 77] width 41 height 12
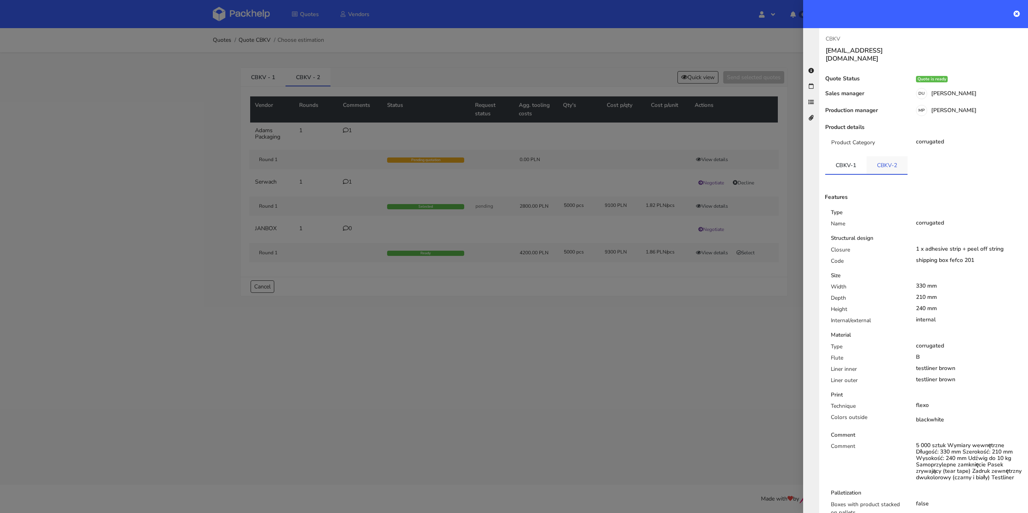
click at [885, 159] on link "CBKV-2" at bounding box center [887, 165] width 41 height 18
click at [851, 162] on link "CBKV-1" at bounding box center [845, 165] width 41 height 18
click at [881, 156] on link "CBKV-2" at bounding box center [887, 165] width 41 height 18
click at [621, 357] on div at bounding box center [514, 256] width 1028 height 513
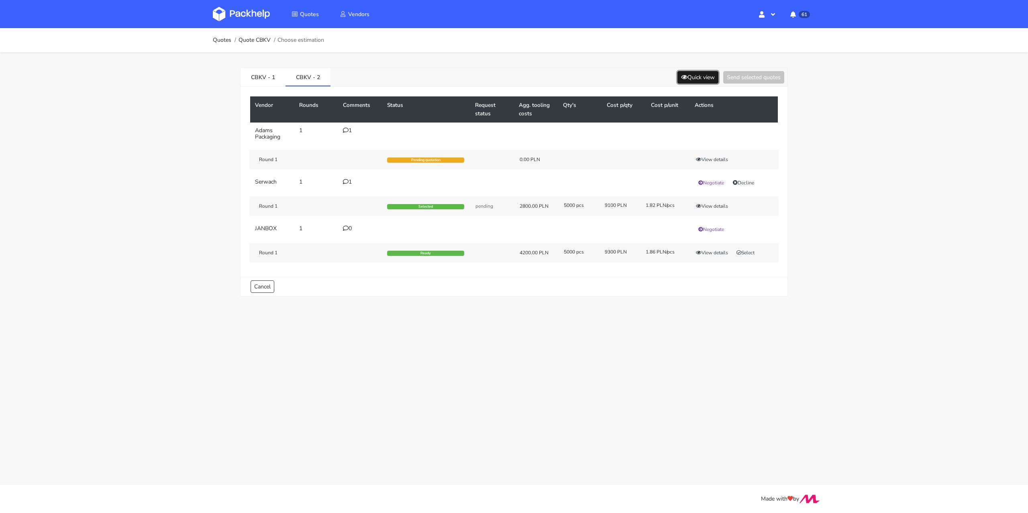
click at [699, 73] on button "Quick view" at bounding box center [697, 77] width 41 height 12
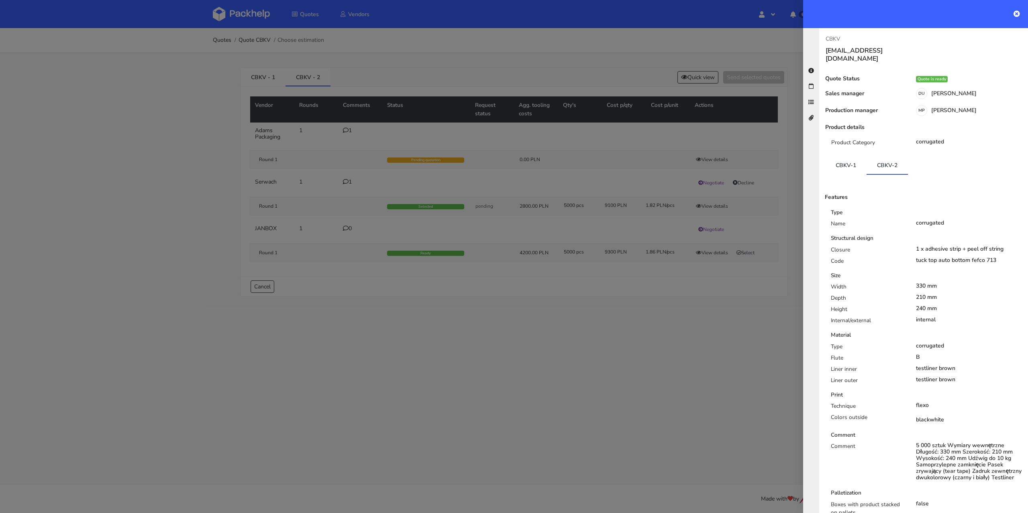
click at [634, 303] on div at bounding box center [514, 256] width 1028 height 513
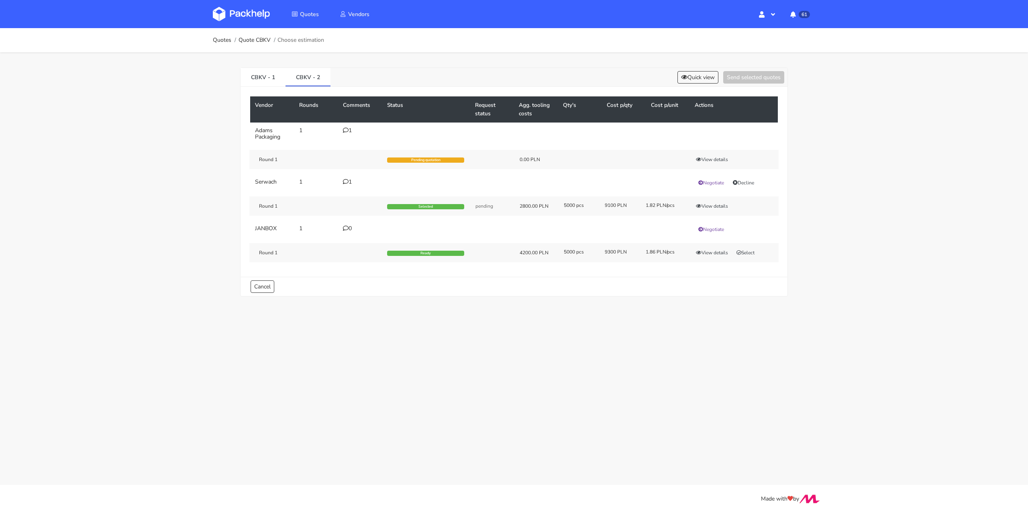
click at [347, 180] on icon at bounding box center [346, 182] width 6 height 6
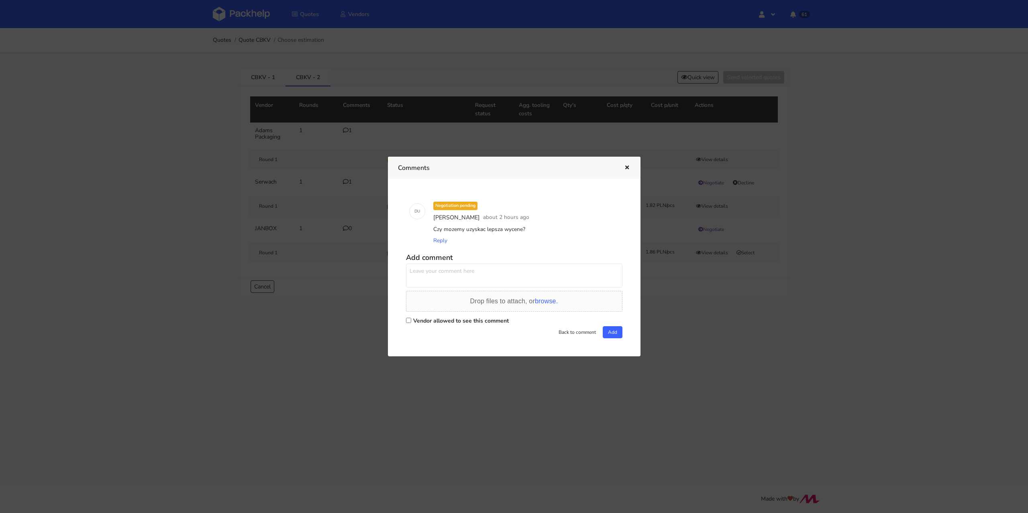
click at [352, 289] on div at bounding box center [514, 256] width 1028 height 513
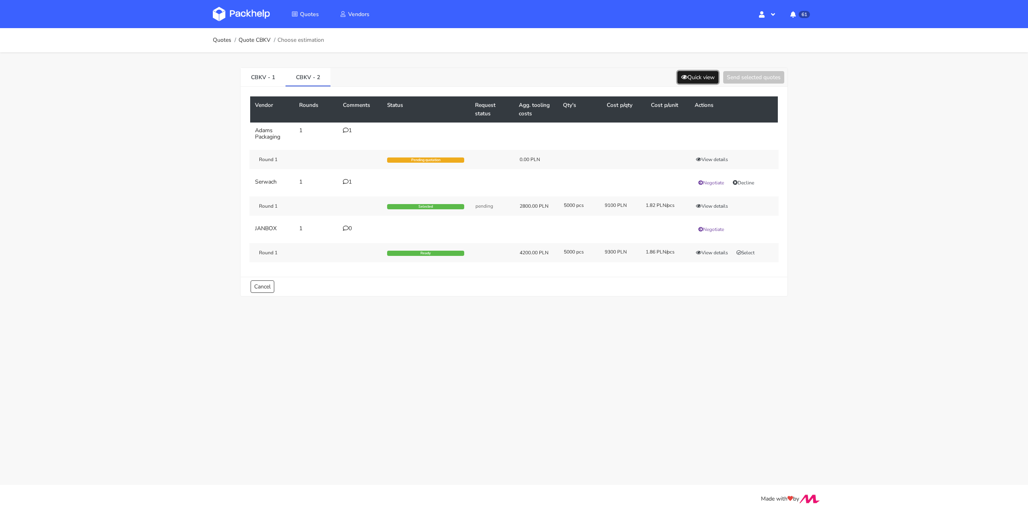
click at [697, 77] on button "Quick view" at bounding box center [697, 77] width 41 height 12
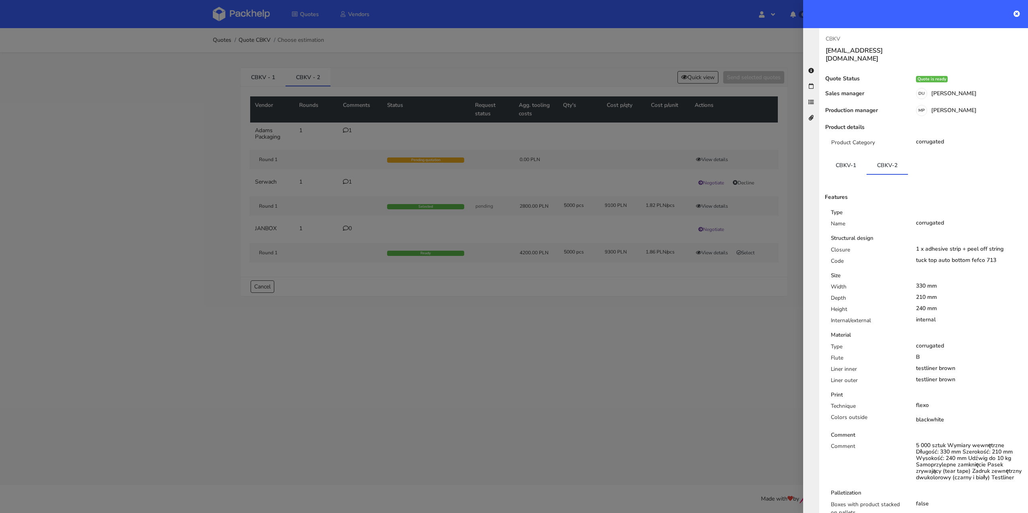
click at [595, 314] on div at bounding box center [514, 256] width 1028 height 513
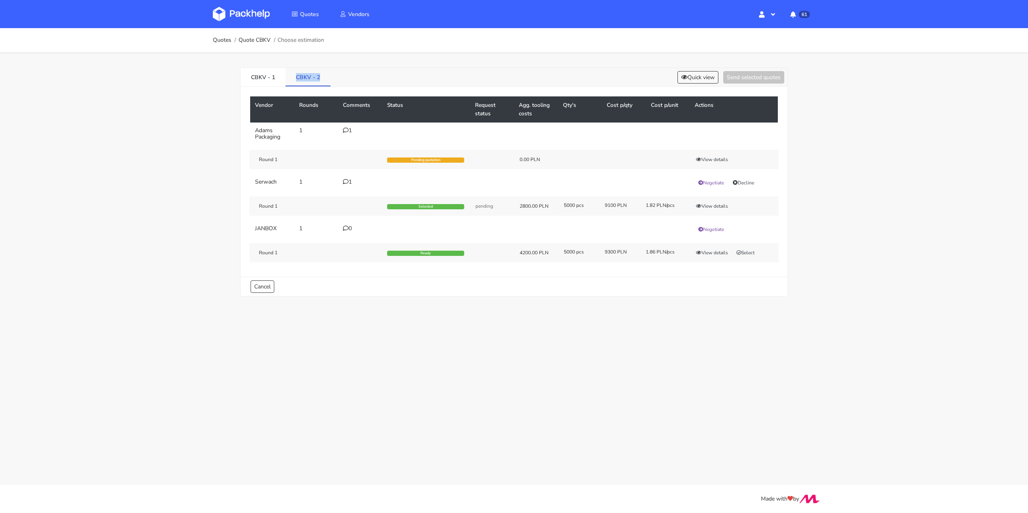
drag, startPoint x: 295, startPoint y: 76, endPoint x: 325, endPoint y: 80, distance: 29.9
click at [325, 80] on link "CBKV - 2" at bounding box center [308, 77] width 45 height 18
copy link "CBKV - 2"
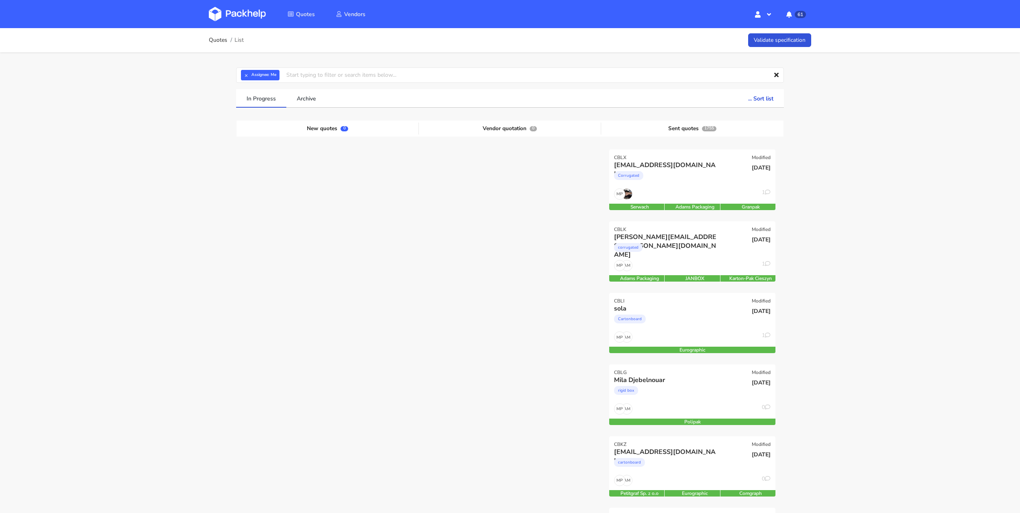
click at [232, 242] on div "In Progress Archive ... Sort list Last added From old to new Last updated Estim…" at bounding box center [510, 504] width 559 height 831
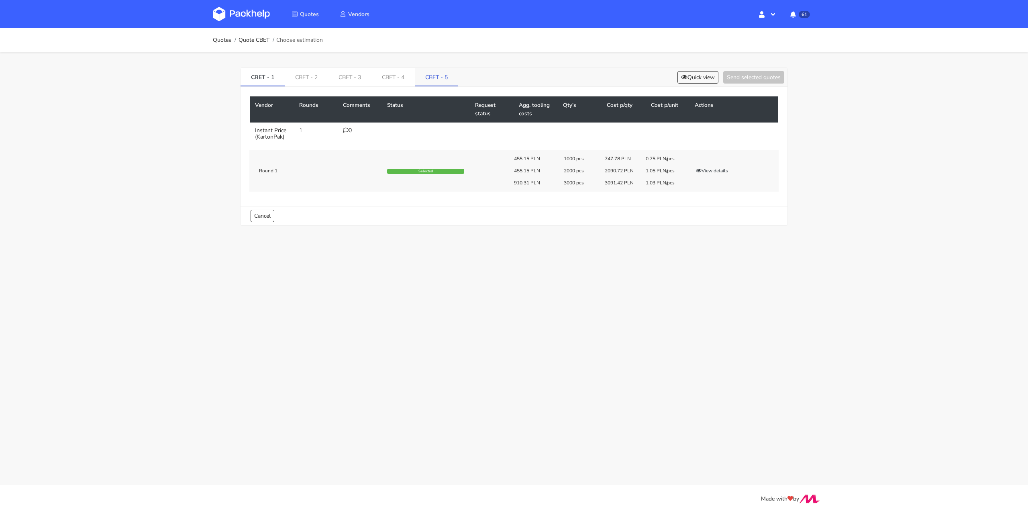
click at [428, 74] on link "CBET - 5" at bounding box center [436, 77] width 43 height 18
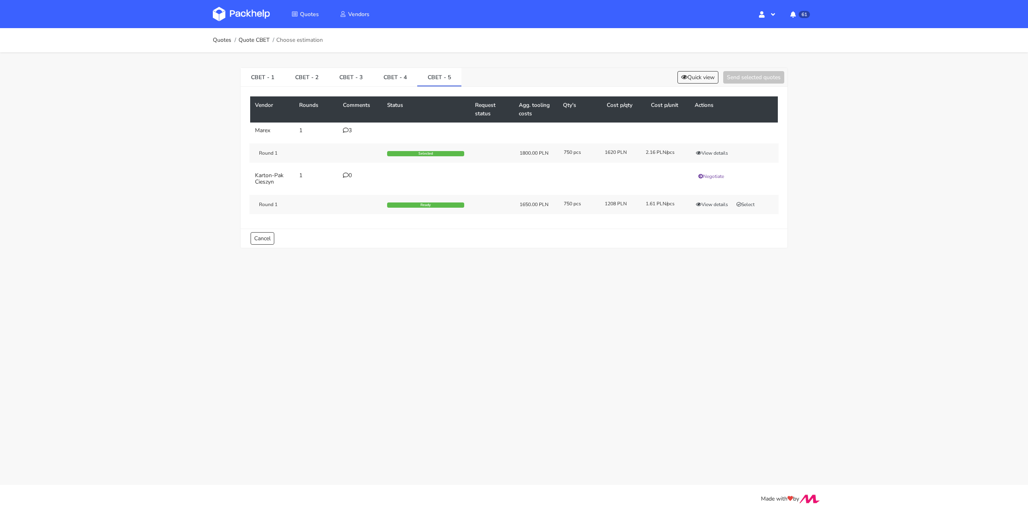
click at [348, 129] on icon at bounding box center [346, 130] width 6 height 6
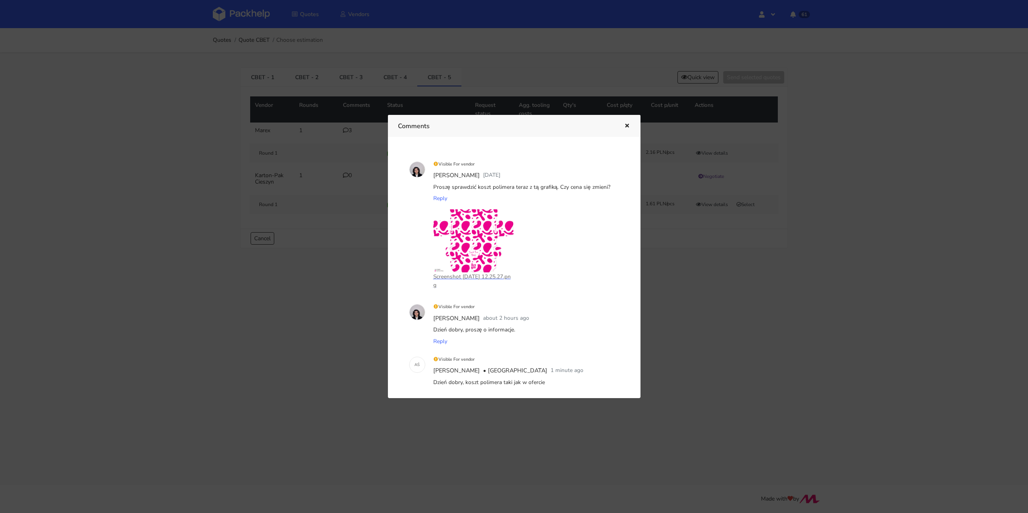
click at [626, 126] on icon "button" at bounding box center [627, 126] width 7 height 6
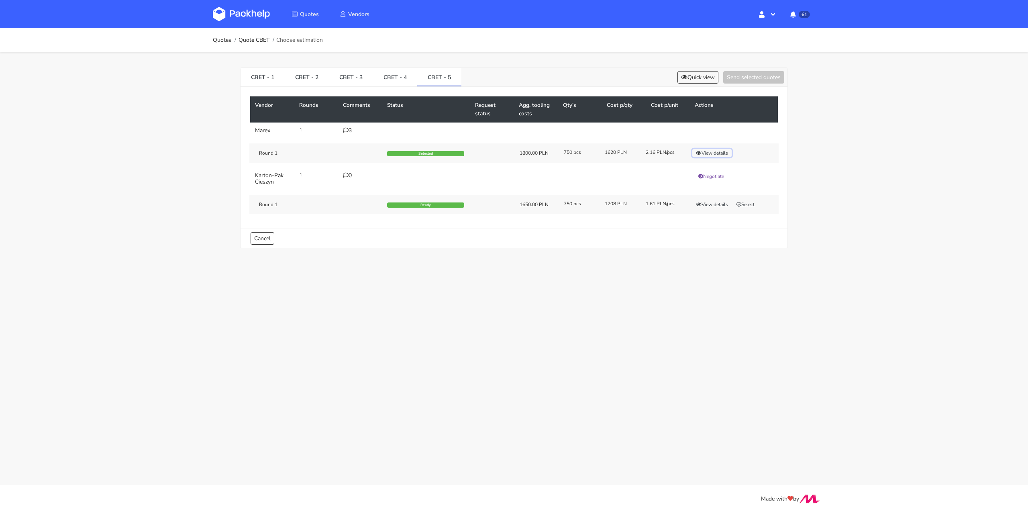
click at [717, 152] on button "View details" at bounding box center [711, 153] width 39 height 8
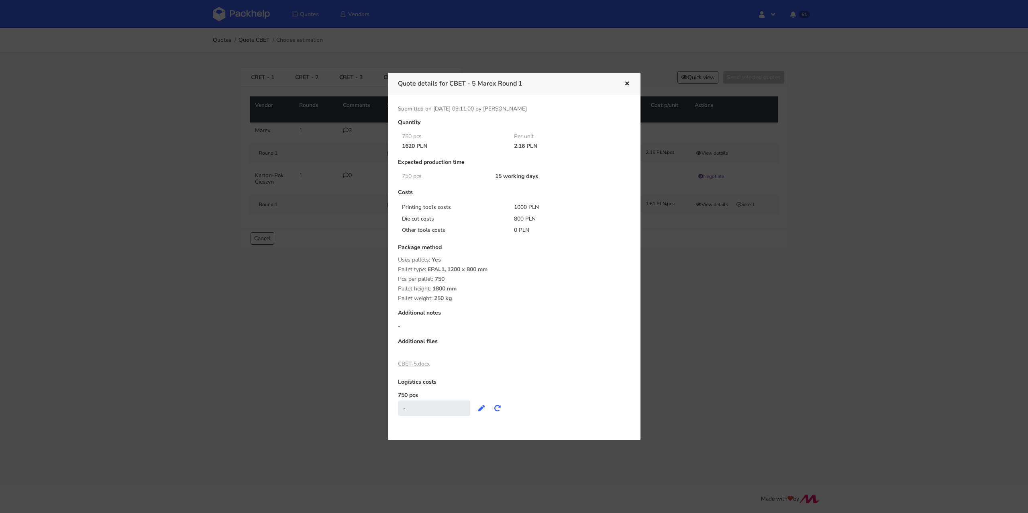
click at [626, 85] on icon "button" at bounding box center [627, 84] width 7 height 6
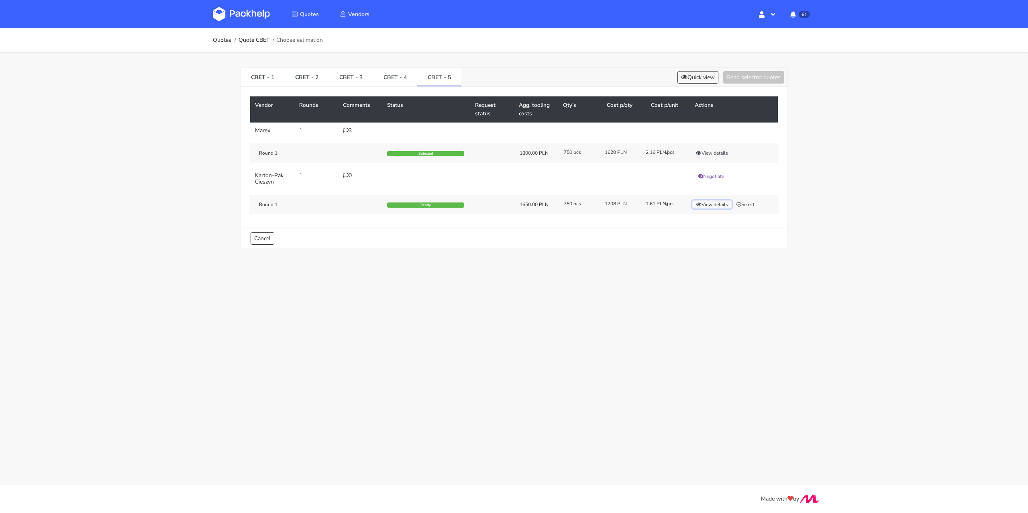
click at [712, 207] on button "View details" at bounding box center [711, 204] width 39 height 8
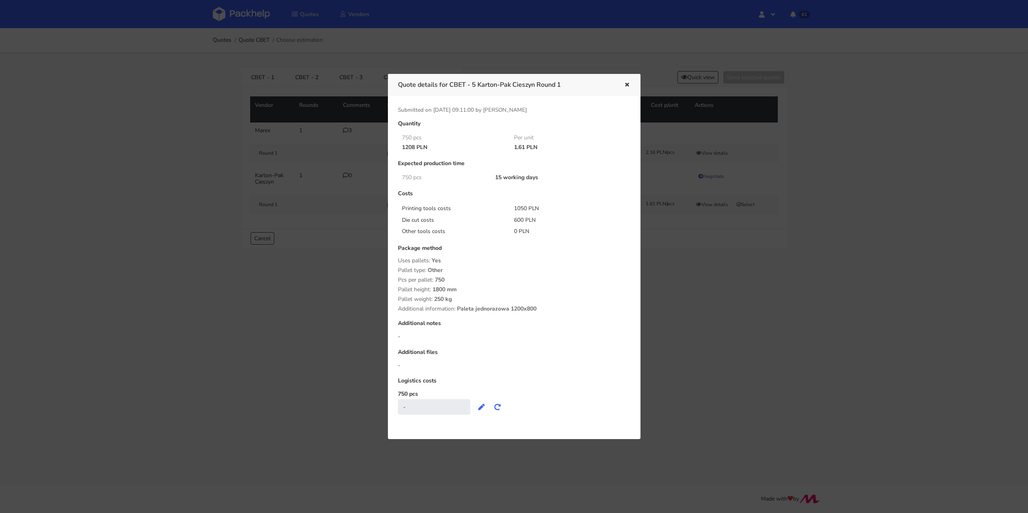
click at [628, 84] on icon "button" at bounding box center [627, 85] width 7 height 6
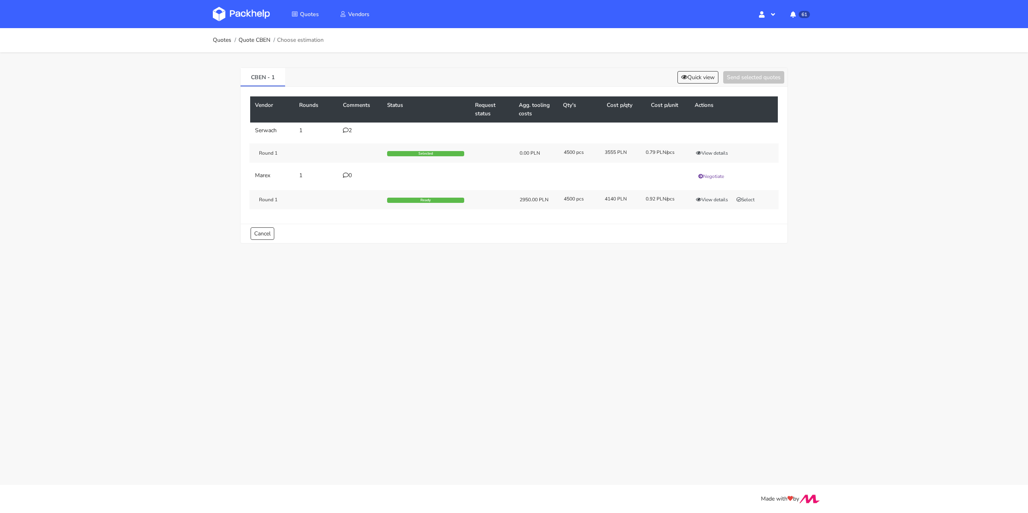
click at [345, 127] on icon at bounding box center [346, 130] width 6 height 6
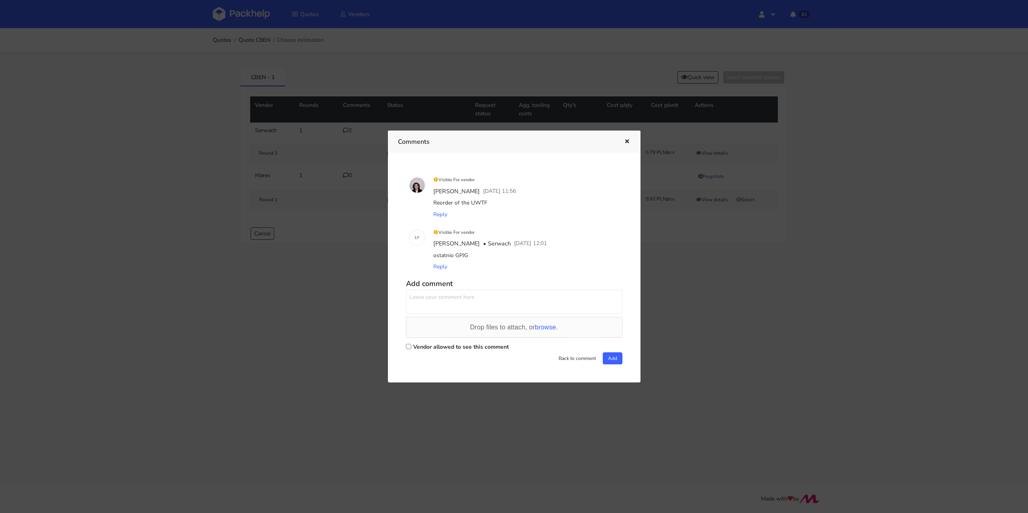
click label "Vendor allowed to see this comment"
click input "Vendor allowed to see this comment"
checkbox input "true"
click icon "button"
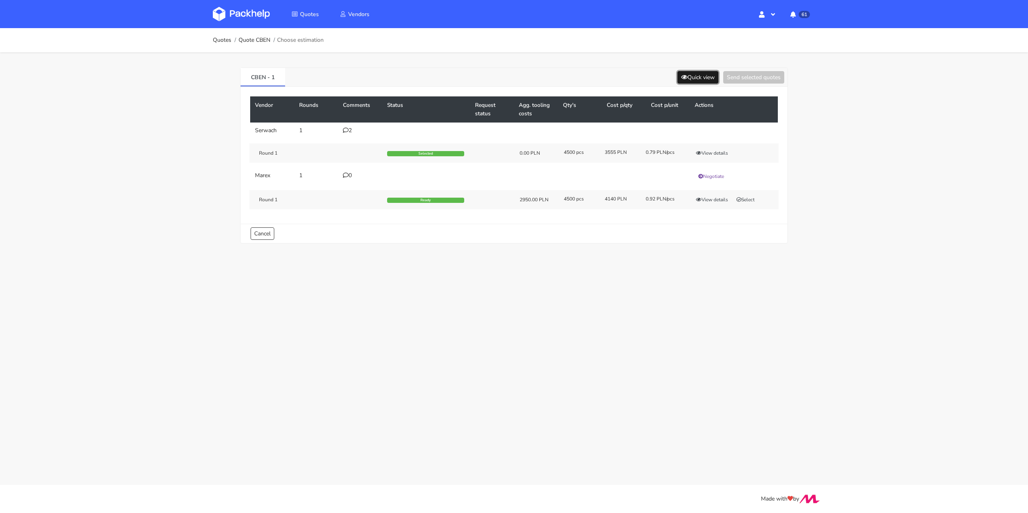
click button "Quick view"
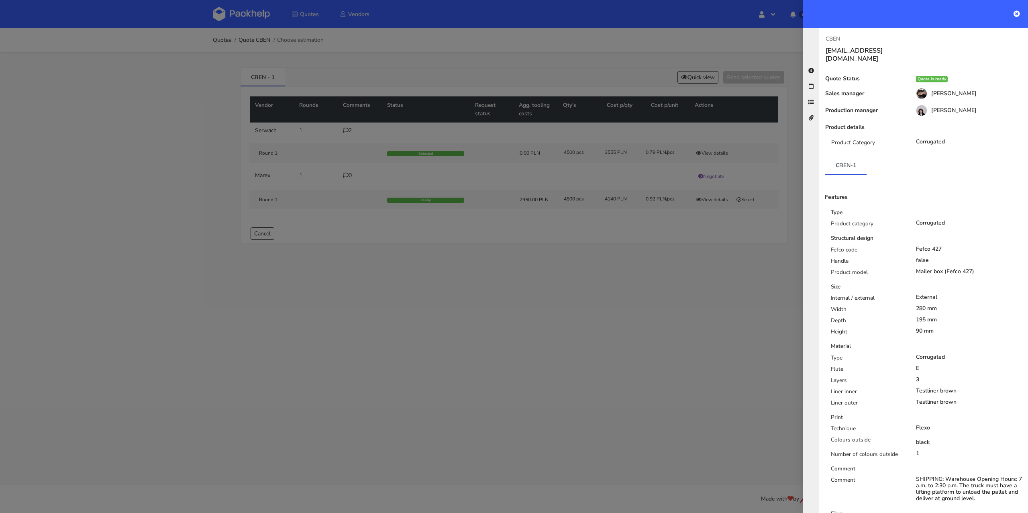
click div
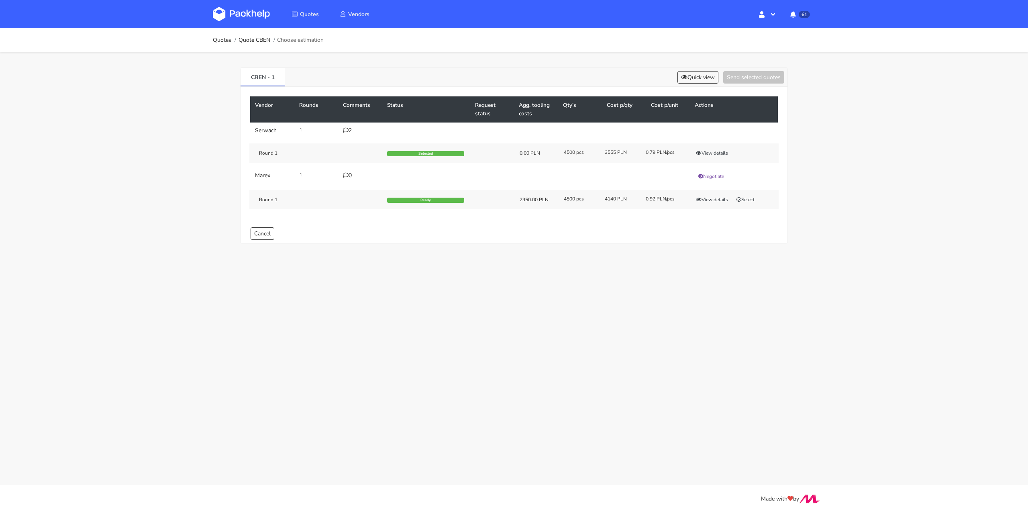
click div "2"
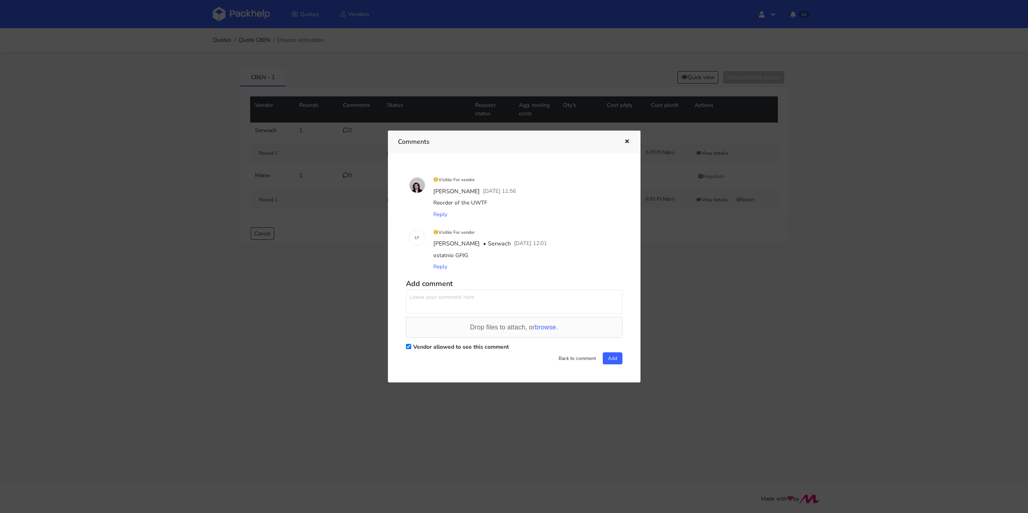
click icon "button"
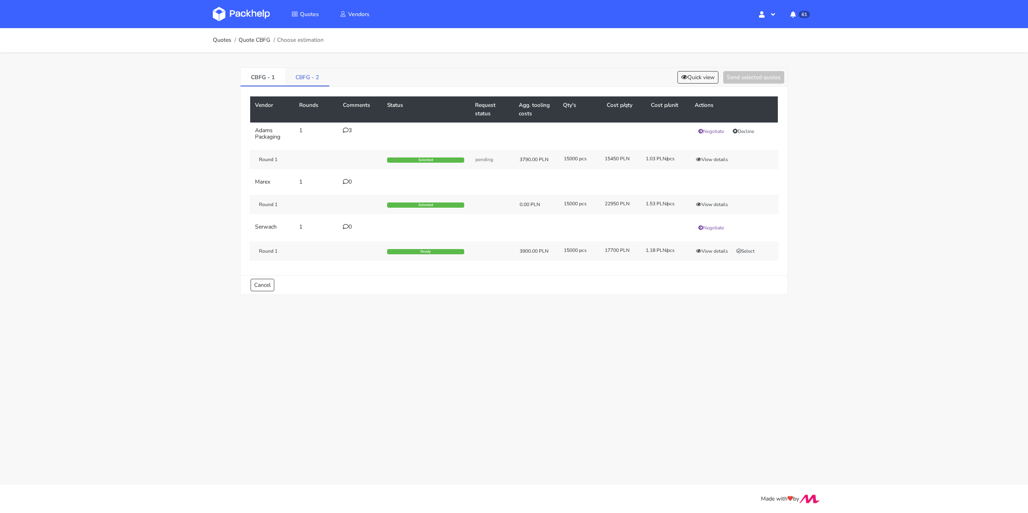
click at [304, 78] on link "CBFG - 2" at bounding box center [307, 77] width 44 height 18
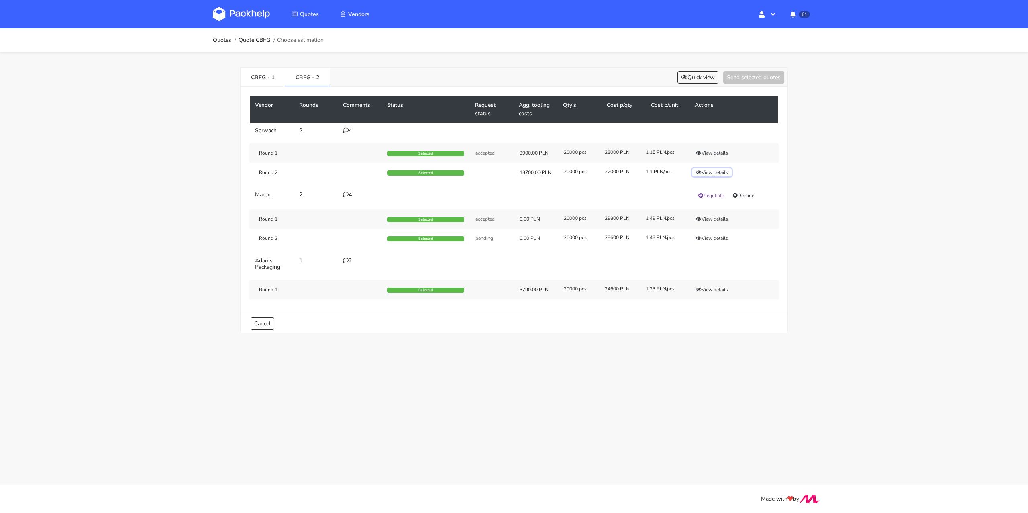
click at [698, 172] on icon "button" at bounding box center [699, 172] width 6 height 5
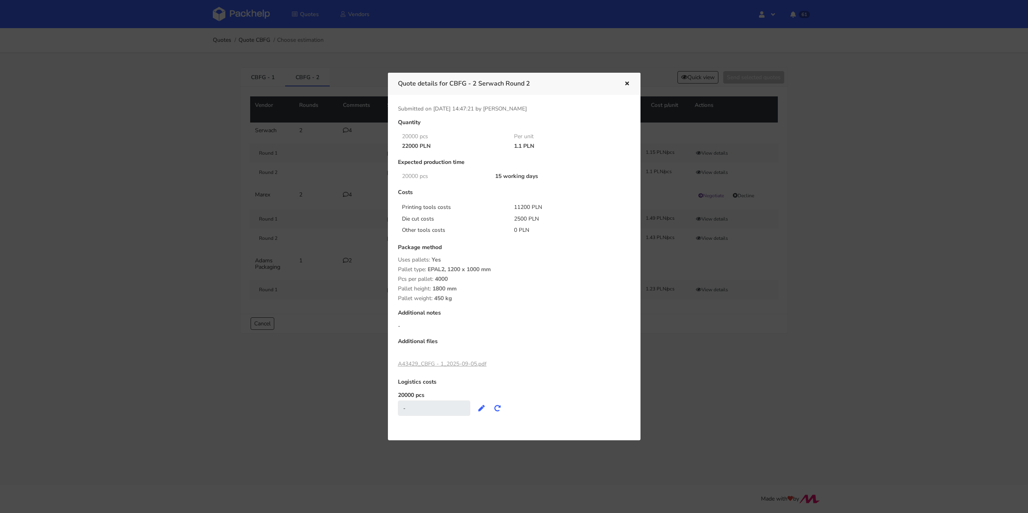
click at [625, 84] on icon "button" at bounding box center [627, 84] width 7 height 6
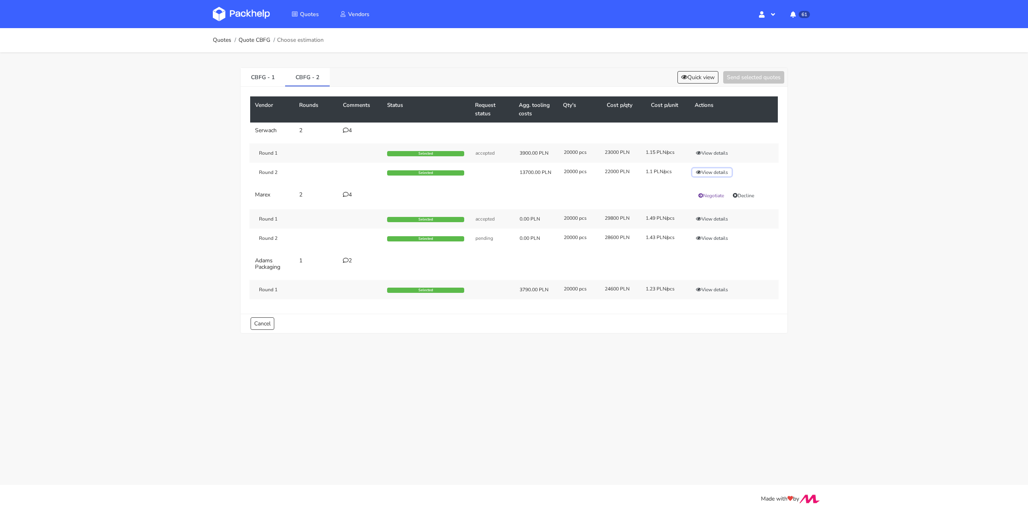
click at [721, 172] on button "View details" at bounding box center [711, 172] width 39 height 8
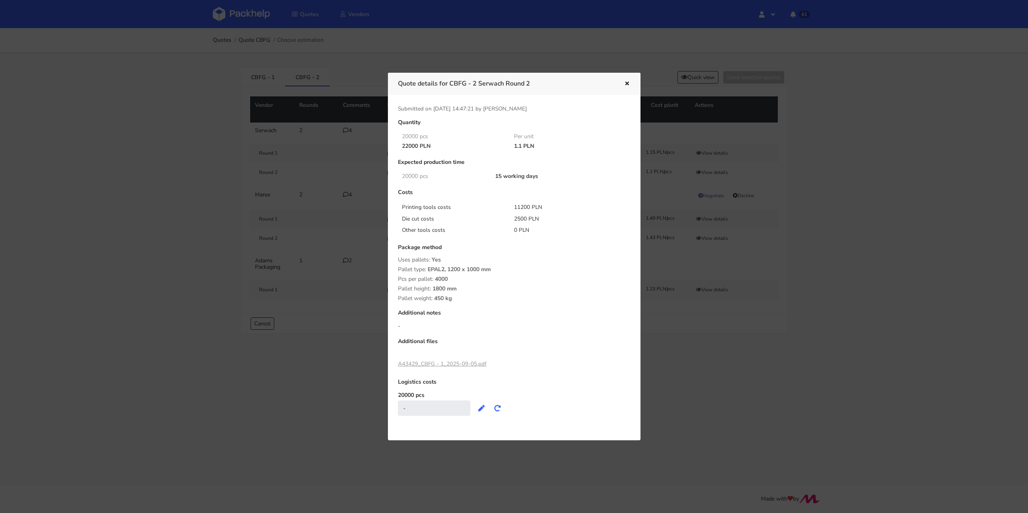
drag, startPoint x: 513, startPoint y: 145, endPoint x: 522, endPoint y: 144, distance: 8.8
click at [522, 144] on div "1.1 PLN" at bounding box center [564, 146] width 112 height 6
copy div "1.1"
drag, startPoint x: 514, startPoint y: 218, endPoint x: 526, endPoint y: 218, distance: 12.0
click at [526, 218] on div "2500 PLN" at bounding box center [564, 219] width 112 height 8
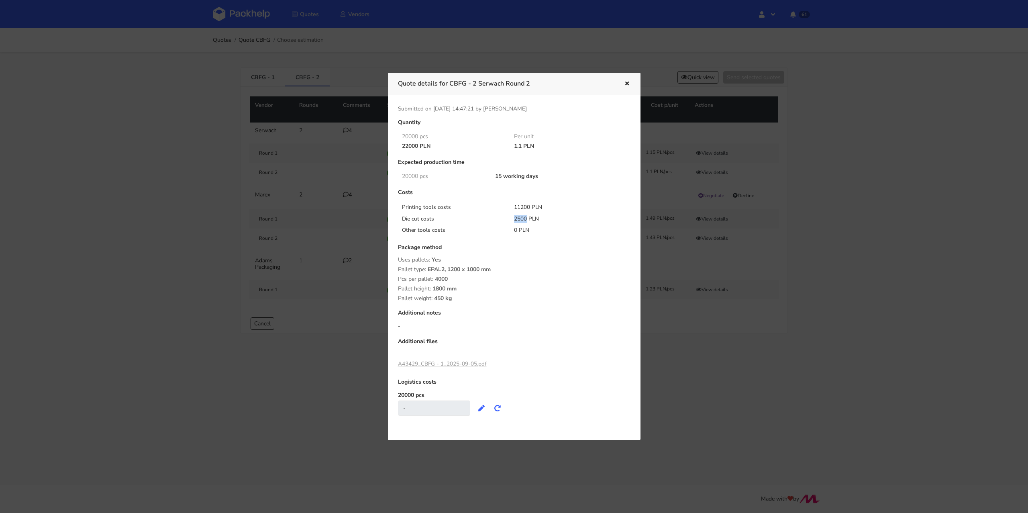
copy div "2500"
drag, startPoint x: 513, startPoint y: 207, endPoint x: 529, endPoint y: 206, distance: 16.1
click at [529, 206] on div "11200 PLN" at bounding box center [564, 207] width 112 height 8
copy div "11200"
click at [171, 165] on div at bounding box center [514, 256] width 1028 height 513
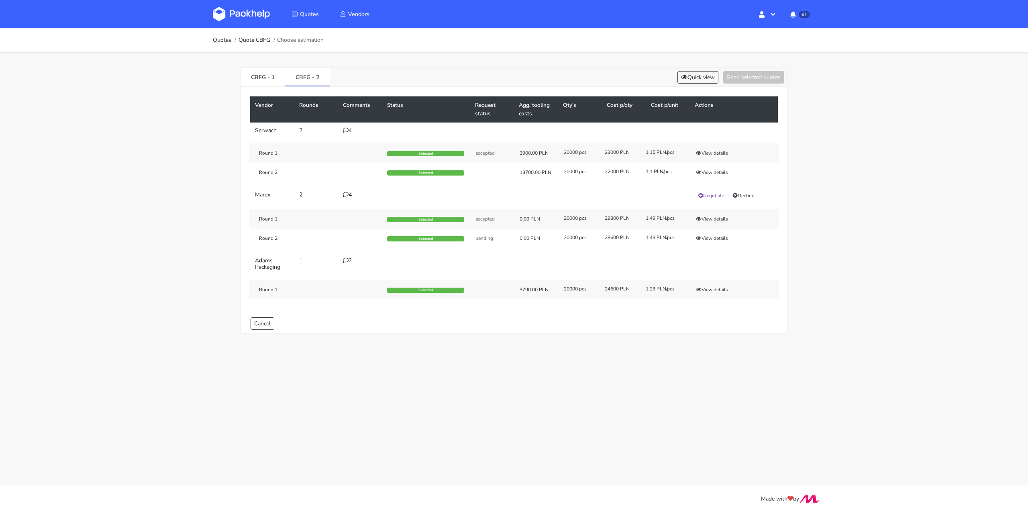
click at [351, 129] on div "4" at bounding box center [360, 130] width 35 height 6
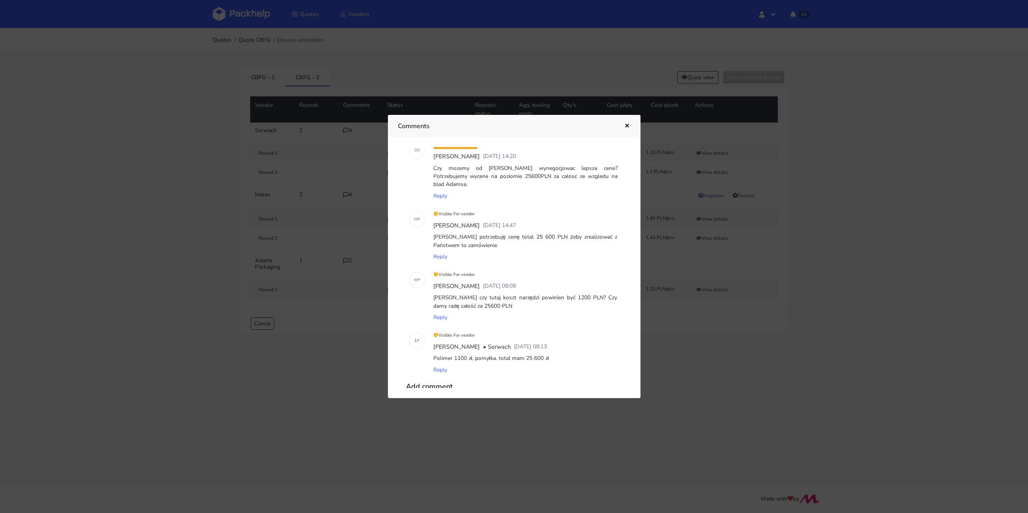
scroll to position [31, 0]
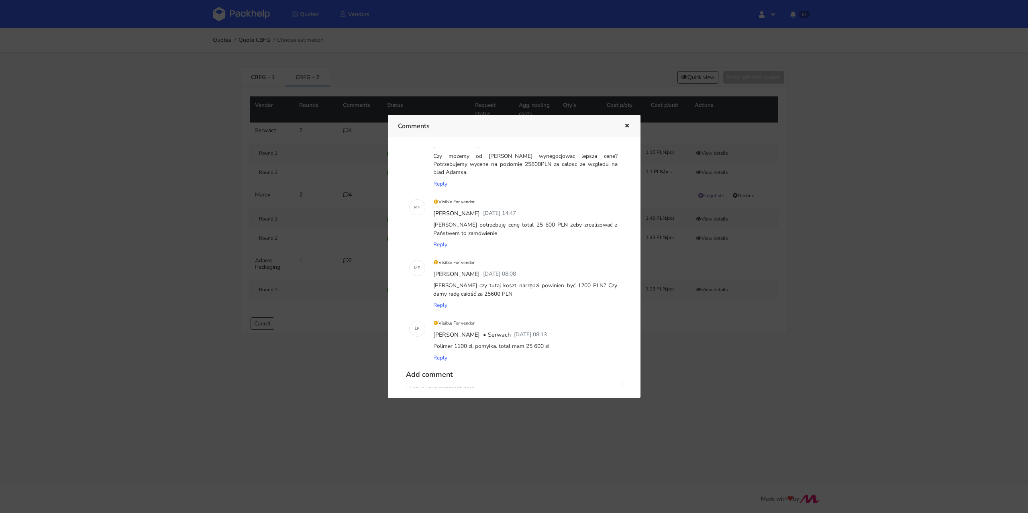
click at [625, 123] on icon "button" at bounding box center [627, 126] width 7 height 6
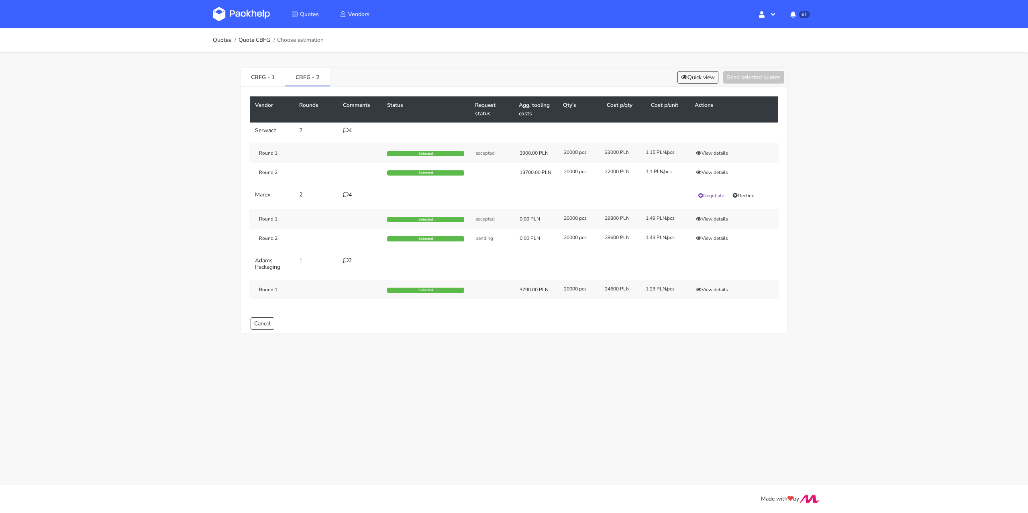
click at [708, 167] on div "Round 2 Selected 13700.00 PLN 20000 pcs 22000 PLN 1.1 PLN/pcs View details" at bounding box center [513, 172] width 529 height 19
click at [708, 173] on button "View details" at bounding box center [711, 172] width 39 height 8
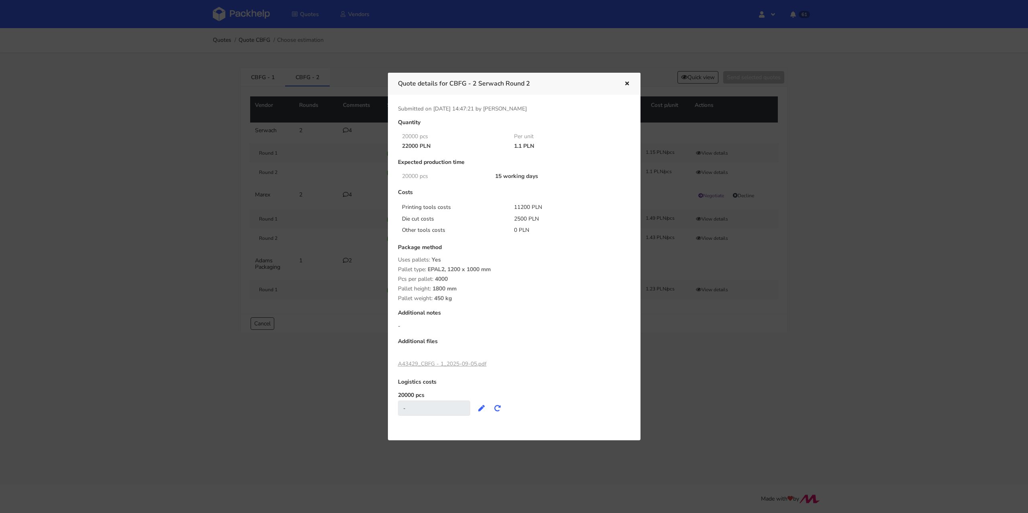
click at [459, 82] on h3 "Quote details for CBFG - 2 Serwach Round 2" at bounding box center [505, 83] width 214 height 11
drag, startPoint x: 452, startPoint y: 84, endPoint x: 479, endPoint y: 83, distance: 26.9
click at [479, 83] on h3 "Quote details for CBFG - 2 Serwach Round 2" at bounding box center [505, 83] width 214 height 11
copy h3 "CBFG - 2"
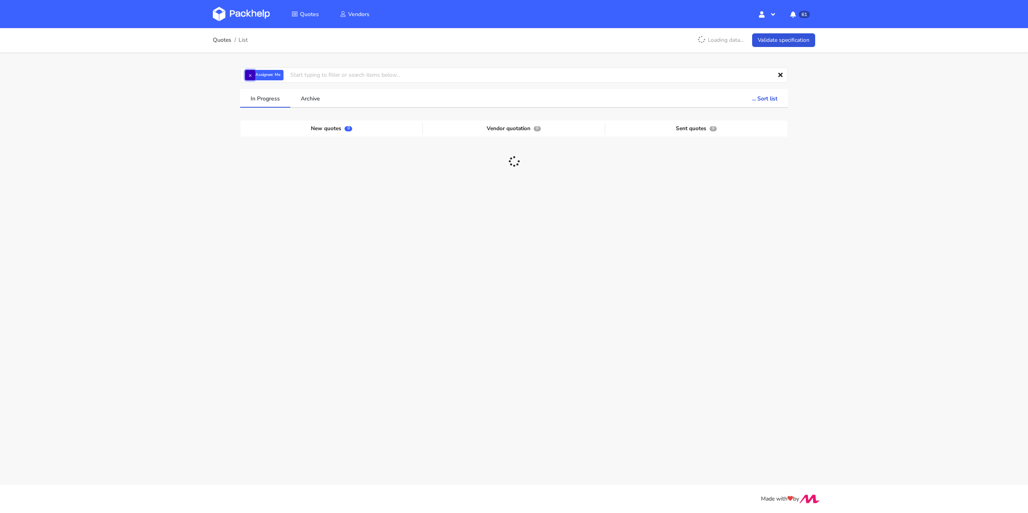
click at [253, 78] on button "×" at bounding box center [250, 75] width 10 height 10
click at [253, 78] on input "text" at bounding box center [514, 74] width 548 height 15
paste input "CBIP"
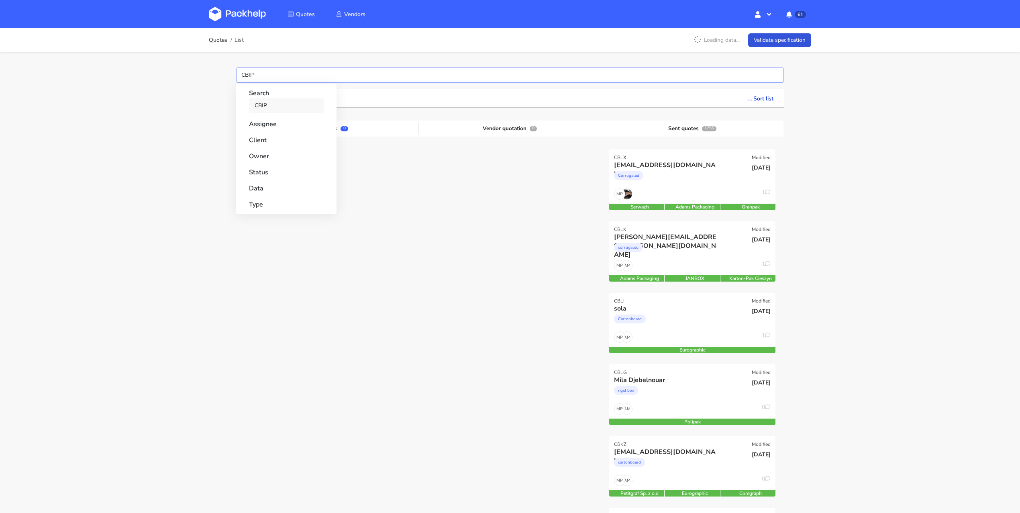
type input "CBIP"
click at [263, 102] on link "CBIP" at bounding box center [286, 105] width 75 height 15
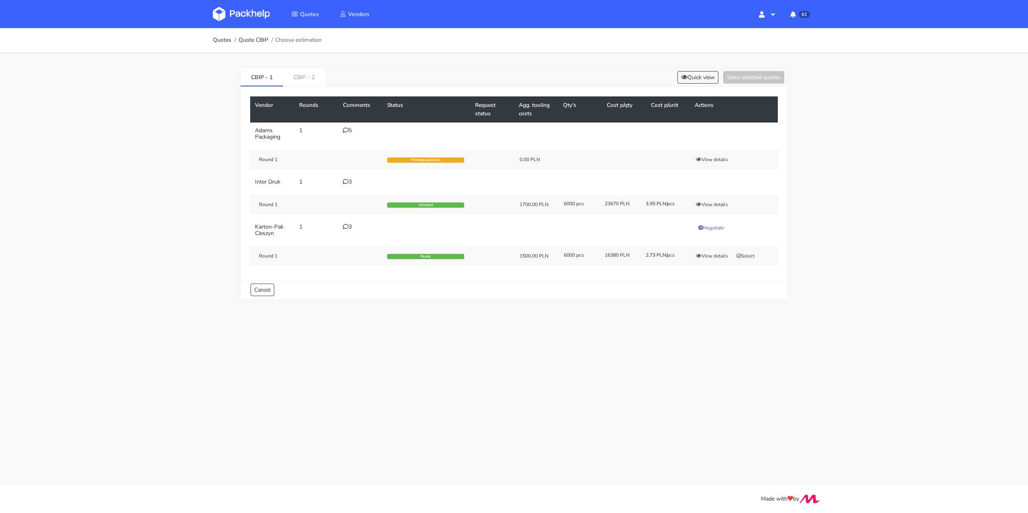
click at [349, 131] on div "5" at bounding box center [360, 130] width 35 height 6
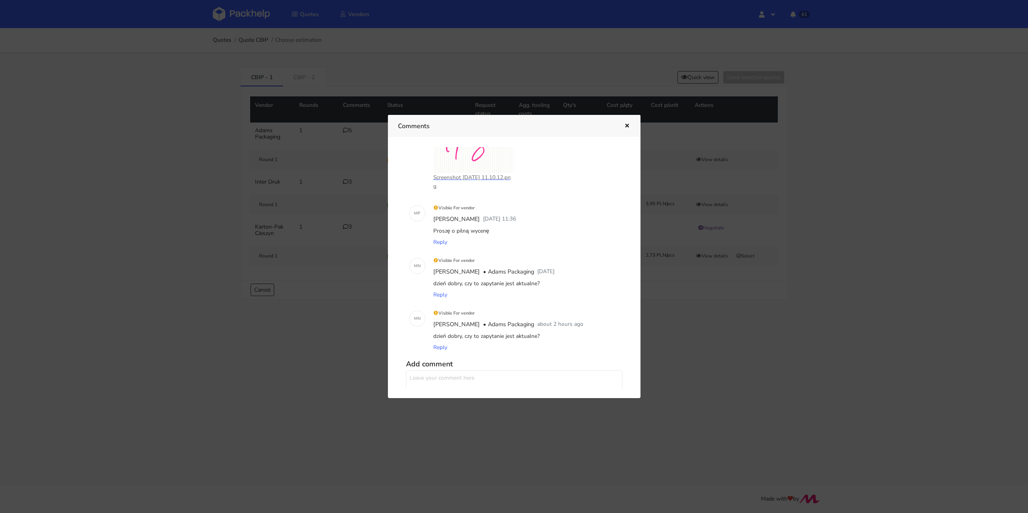
scroll to position [259, 0]
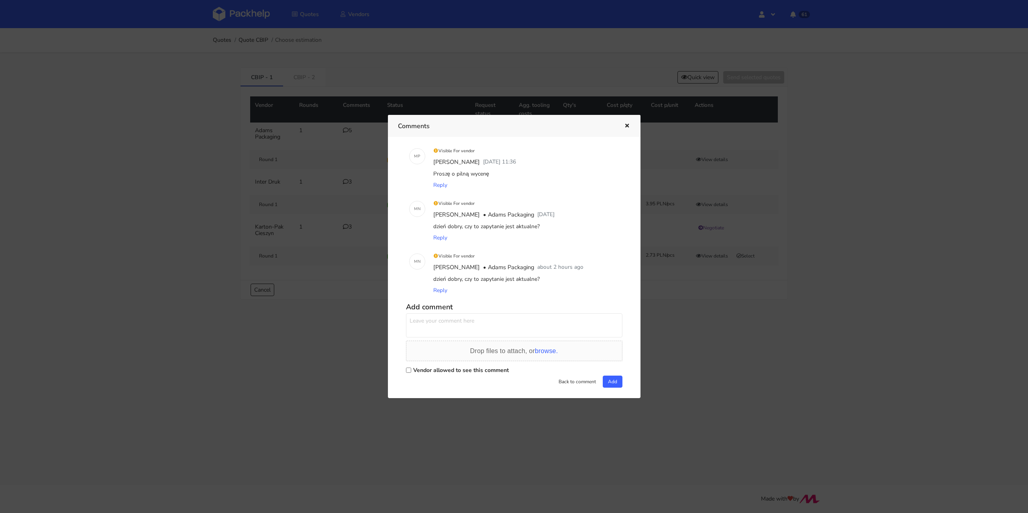
click at [434, 371] on label "Vendor allowed to see this comment" at bounding box center [461, 370] width 96 height 8
click at [411, 371] on input "Vendor allowed to see this comment" at bounding box center [408, 369] width 5 height 5
checkbox input "true"
click at [439, 335] on textarea at bounding box center [514, 325] width 216 height 24
type textarea "[PERSON_NAME] proszę odrzucić"
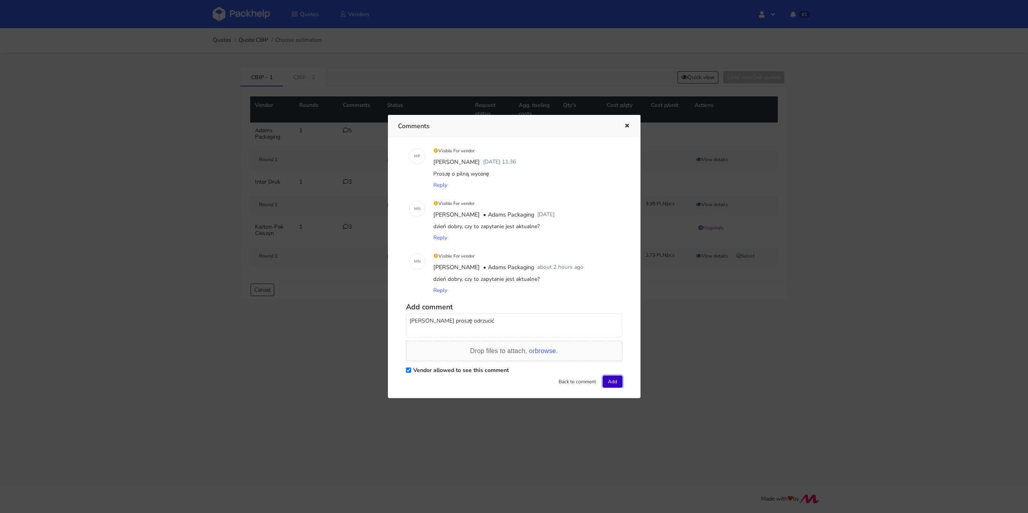
click at [606, 382] on button "Add" at bounding box center [613, 381] width 20 height 12
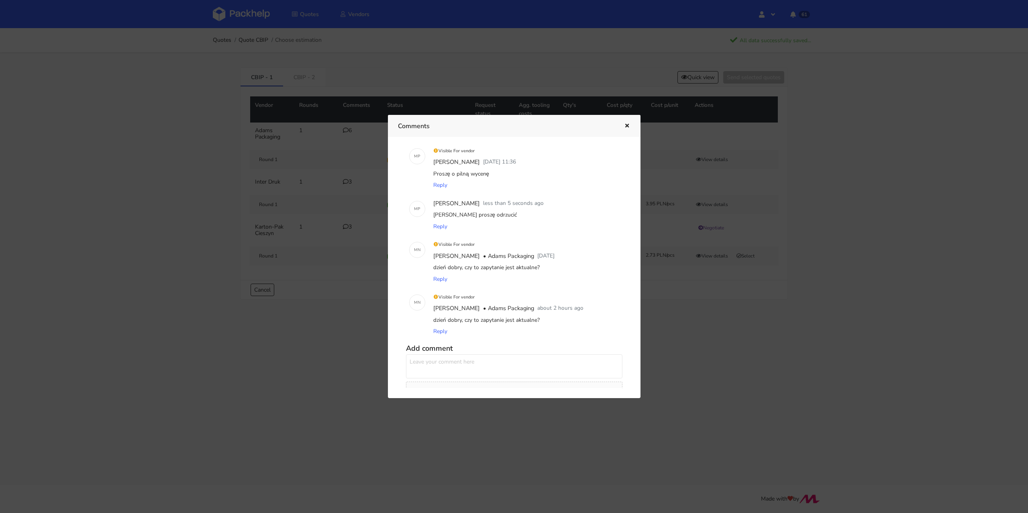
click at [626, 126] on icon "button" at bounding box center [627, 126] width 7 height 6
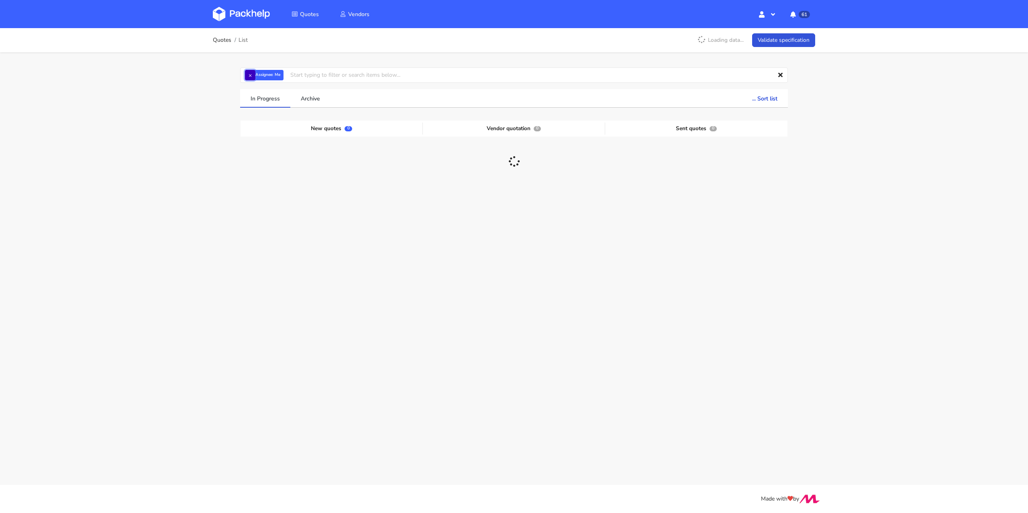
click at [250, 77] on button "×" at bounding box center [250, 75] width 10 height 10
click at [263, 73] on input "text" at bounding box center [514, 74] width 548 height 15
paste input "CBHN"
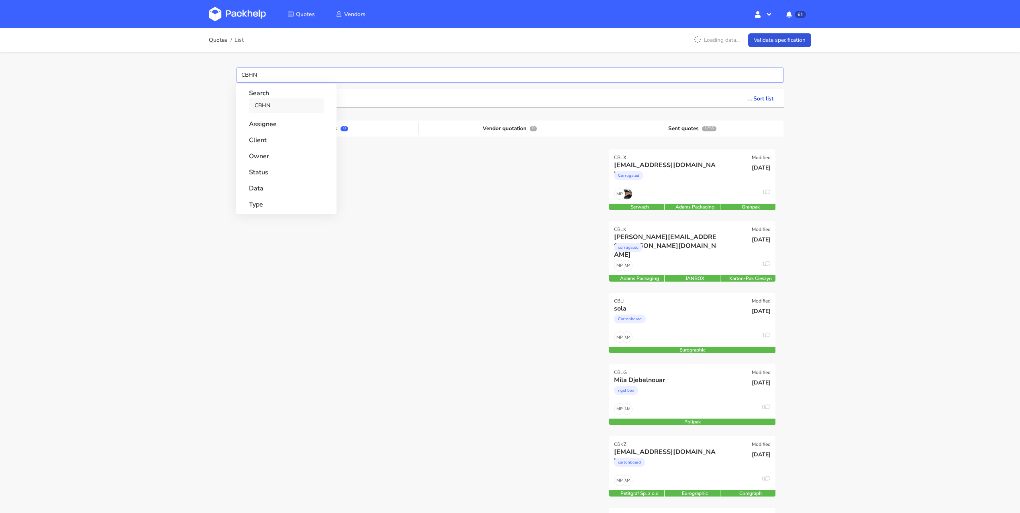
type input "CBHN"
click at [265, 103] on link "CBHN" at bounding box center [286, 105] width 75 height 15
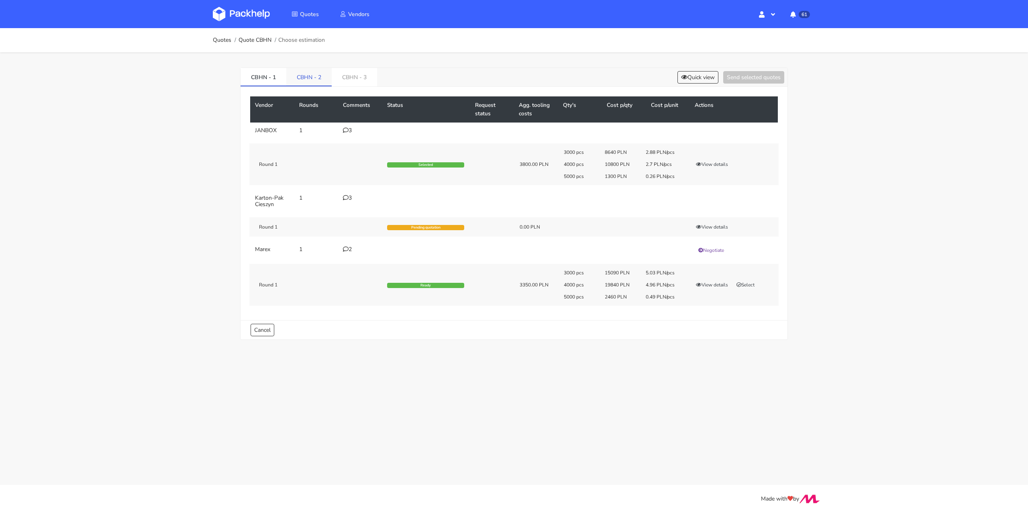
click at [320, 86] on li "CBHN - 2" at bounding box center [308, 77] width 45 height 18
click at [317, 82] on link "CBHN - 2" at bounding box center [308, 77] width 45 height 18
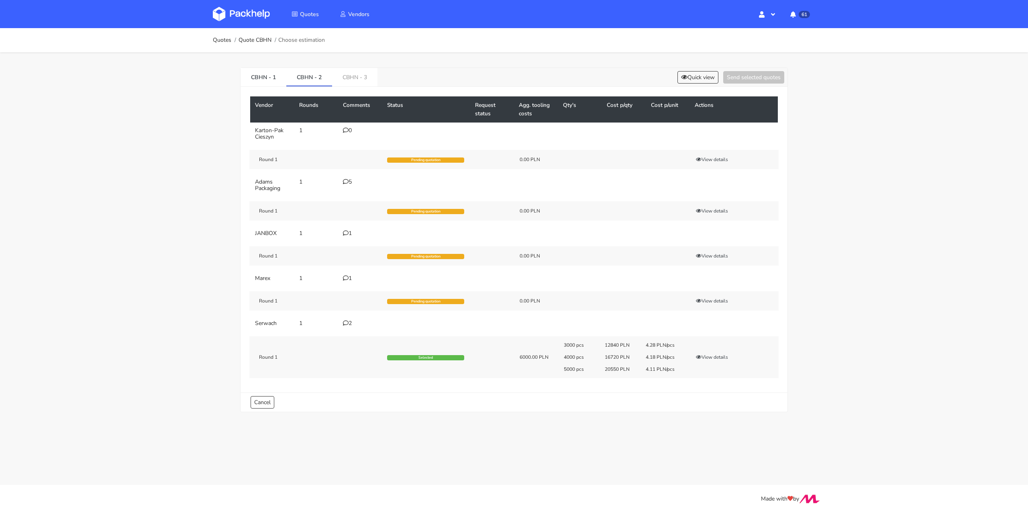
click at [349, 179] on div "5" at bounding box center [360, 182] width 35 height 6
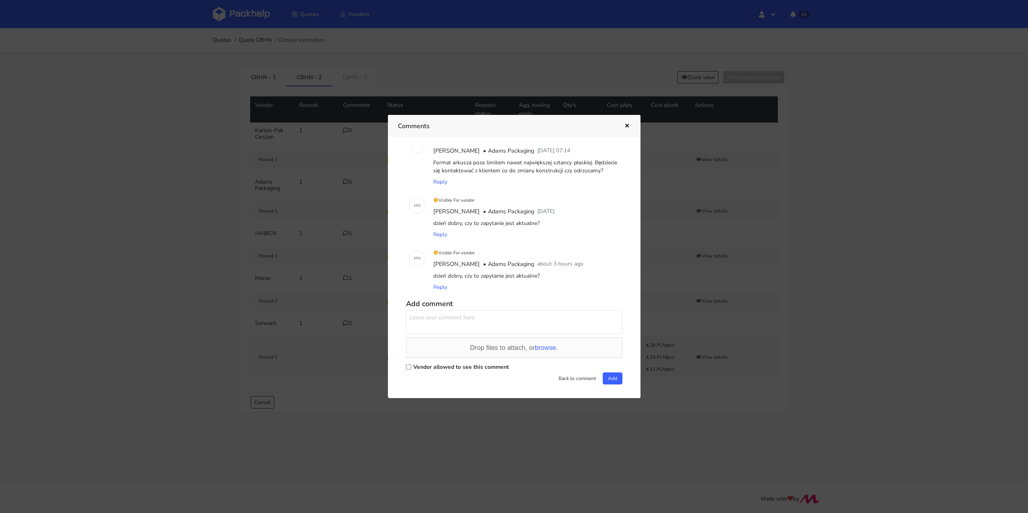
scroll to position [134, 0]
click at [453, 318] on textarea at bounding box center [514, 318] width 216 height 24
click at [424, 359] on label "Vendor allowed to see this comment" at bounding box center [461, 363] width 96 height 8
click at [411, 360] on input "Vendor allowed to see this comment" at bounding box center [408, 362] width 5 height 5
checkbox input "true"
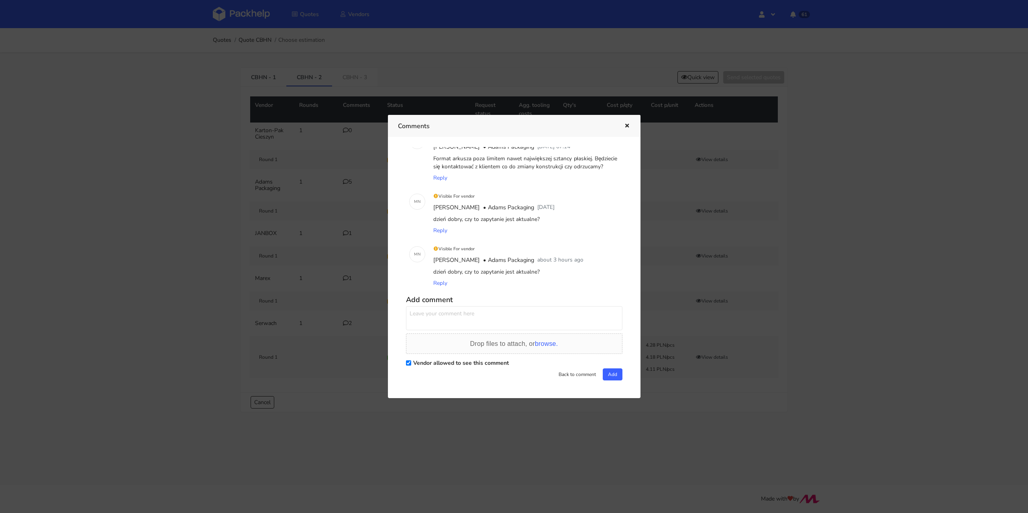
click at [432, 324] on textarea at bounding box center [514, 318] width 216 height 24
drag, startPoint x: 491, startPoint y: 319, endPoint x: 408, endPoint y: 318, distance: 82.3
click at [408, 318] on textarea "Dzień dobry. Proszę odrzucić" at bounding box center [514, 318] width 216 height 24
drag, startPoint x: 490, startPoint y: 314, endPoint x: 414, endPoint y: 304, distance: 76.5
click at [414, 304] on div "Add comment Dzień dobry. Proszę odrzucić Drop files to attach, or browse. Vendo…" at bounding box center [514, 336] width 216 height 88
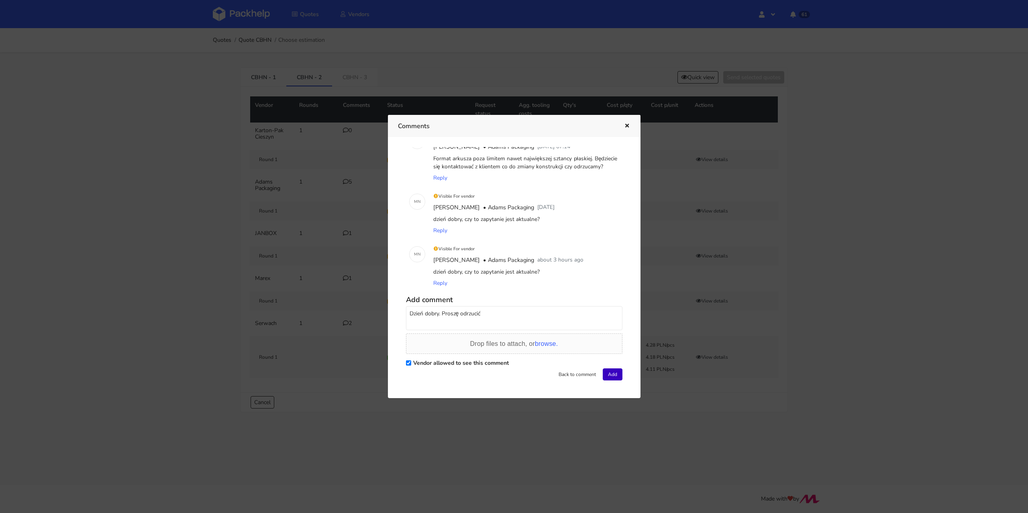
type textarea "Dzień dobry. Proszę odrzucić"
click at [611, 377] on button "Add" at bounding box center [613, 374] width 20 height 12
click at [631, 122] on div "Comments" at bounding box center [514, 126] width 253 height 22
click at [625, 124] on icon "button" at bounding box center [627, 126] width 7 height 6
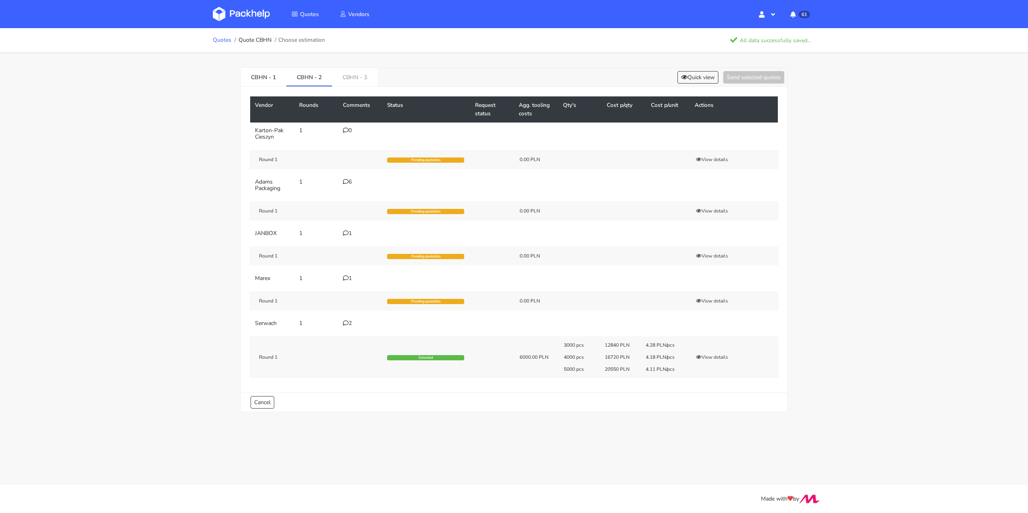
click at [222, 40] on link "Quotes" at bounding box center [222, 40] width 18 height 6
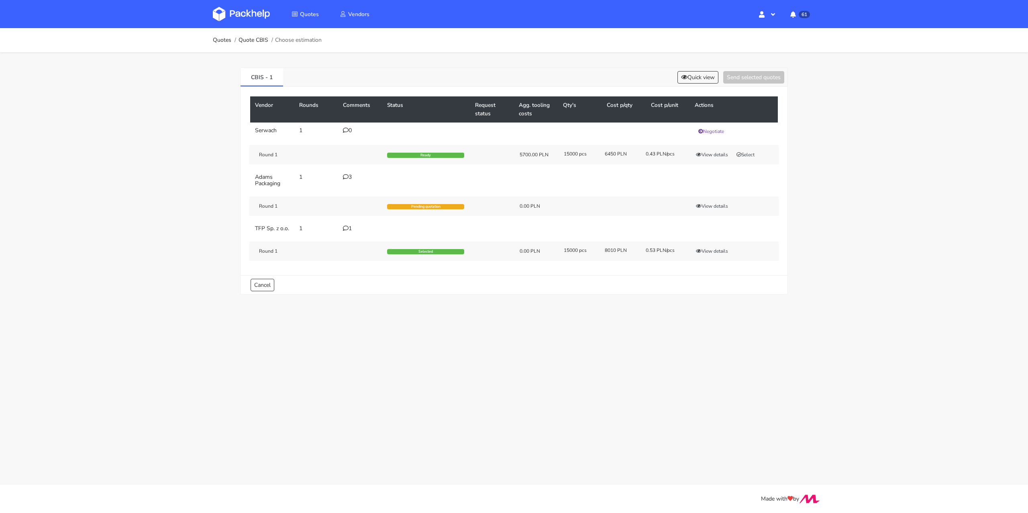
click at [351, 177] on div "3" at bounding box center [360, 177] width 35 height 6
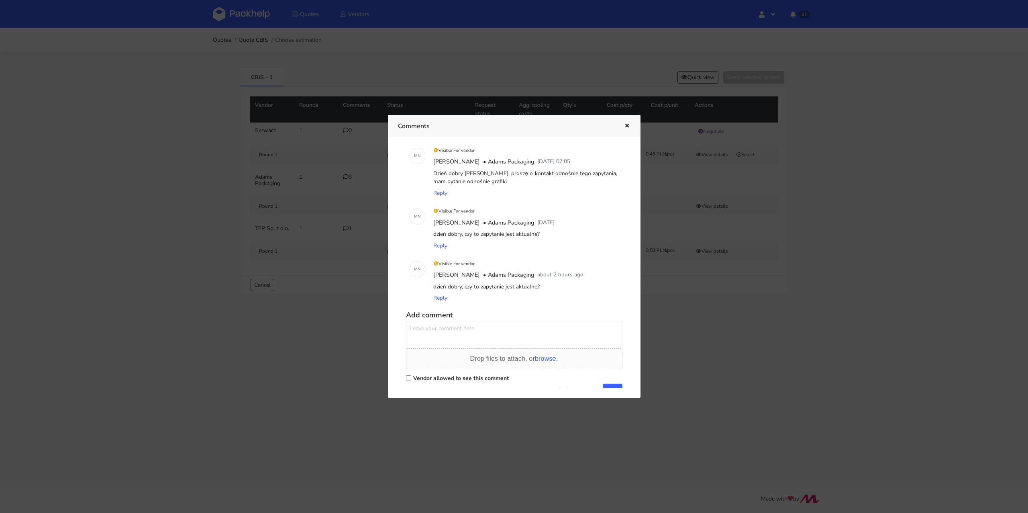
scroll to position [29, 0]
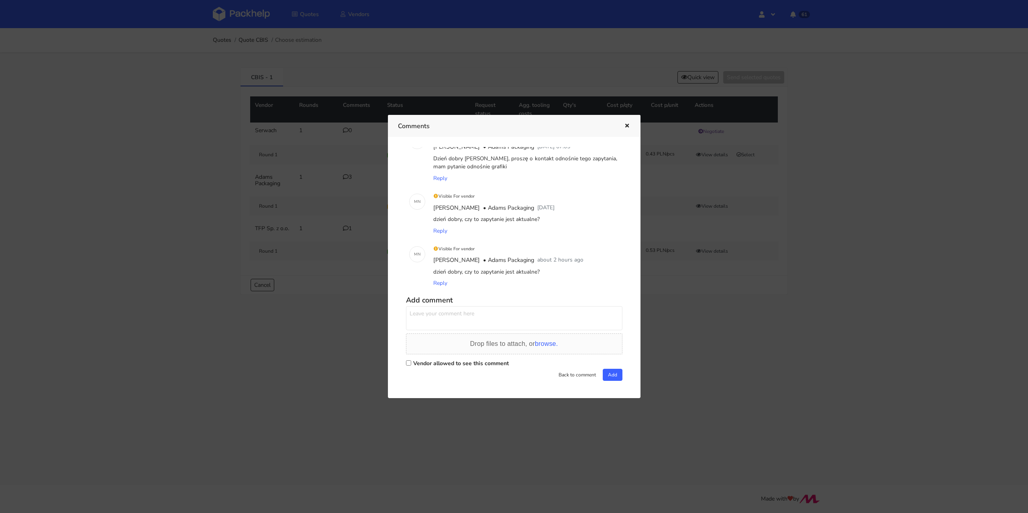
click at [422, 364] on label "Vendor allowed to see this comment" at bounding box center [461, 363] width 96 height 8
click at [411, 364] on input "Vendor allowed to see this comment" at bounding box center [408, 362] width 5 height 5
checkbox input "true"
click at [424, 310] on textarea at bounding box center [514, 318] width 216 height 24
paste textarea "CBIS"
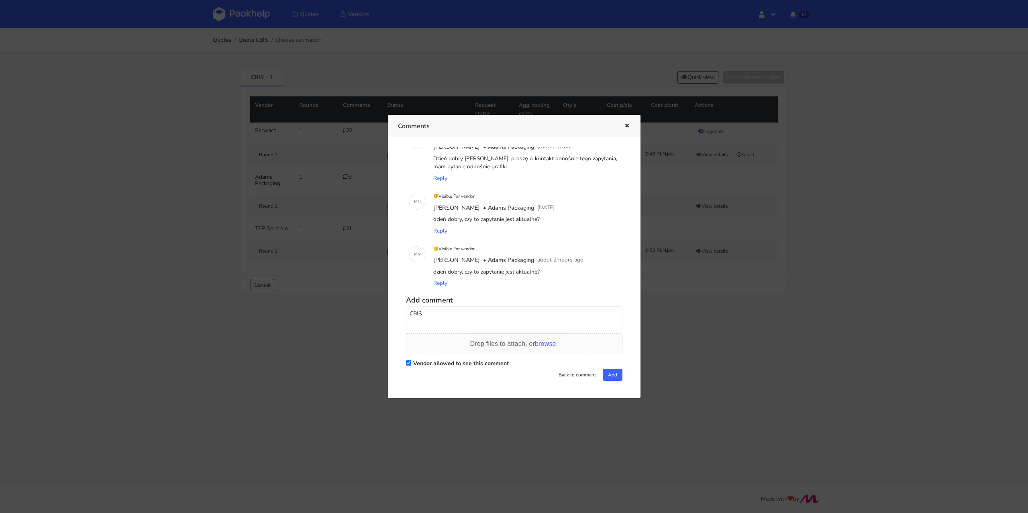
drag, startPoint x: 464, startPoint y: 315, endPoint x: 398, endPoint y: 309, distance: 65.8
click at [398, 309] on div "M N Visible For vendor [PERSON_NAME] Packaging [DATE] 07:05 Dzień dobry [PERSON…" at bounding box center [514, 267] width 233 height 241
type textarea "Proszę odrzucić"
click at [605, 372] on button "Add" at bounding box center [613, 375] width 20 height 12
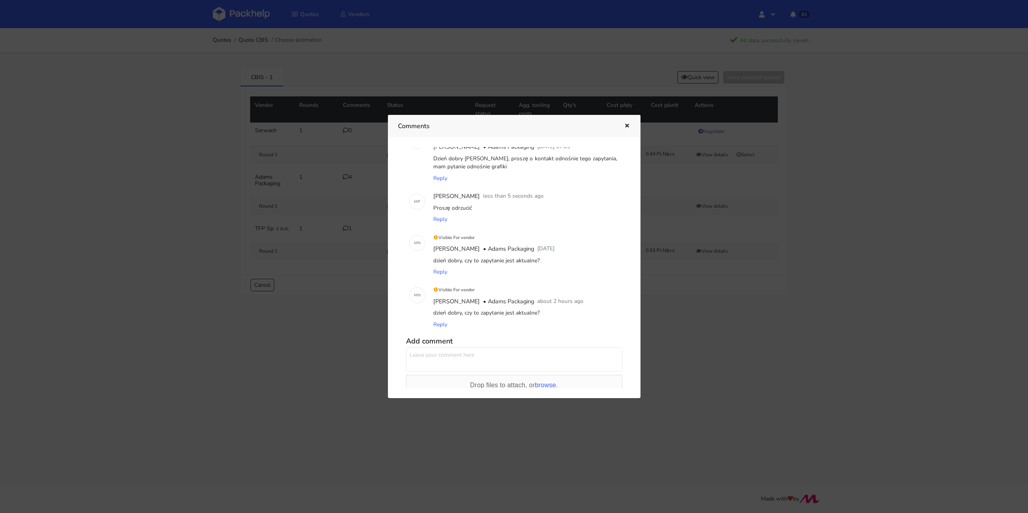
click at [626, 125] on icon "button" at bounding box center [627, 126] width 7 height 6
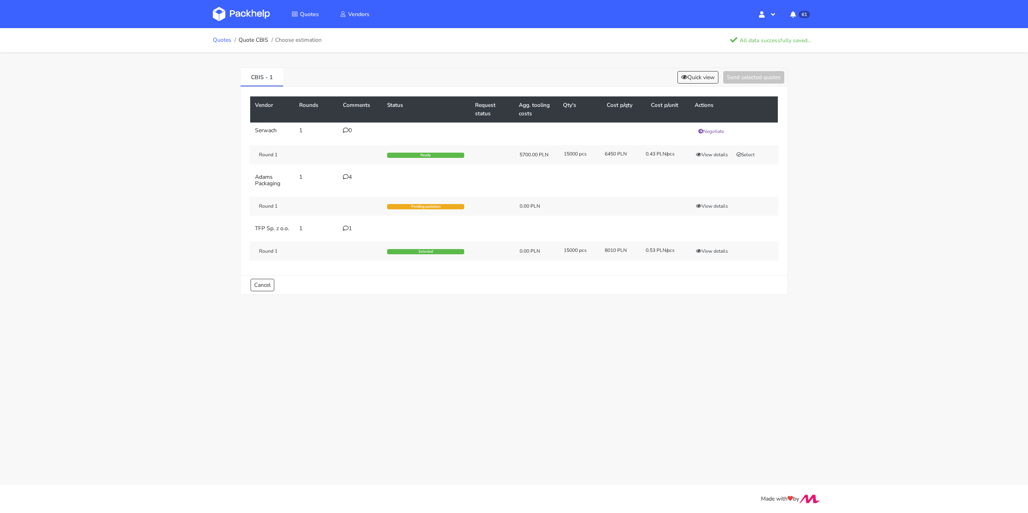
click at [223, 37] on link "Quotes" at bounding box center [222, 40] width 18 height 6
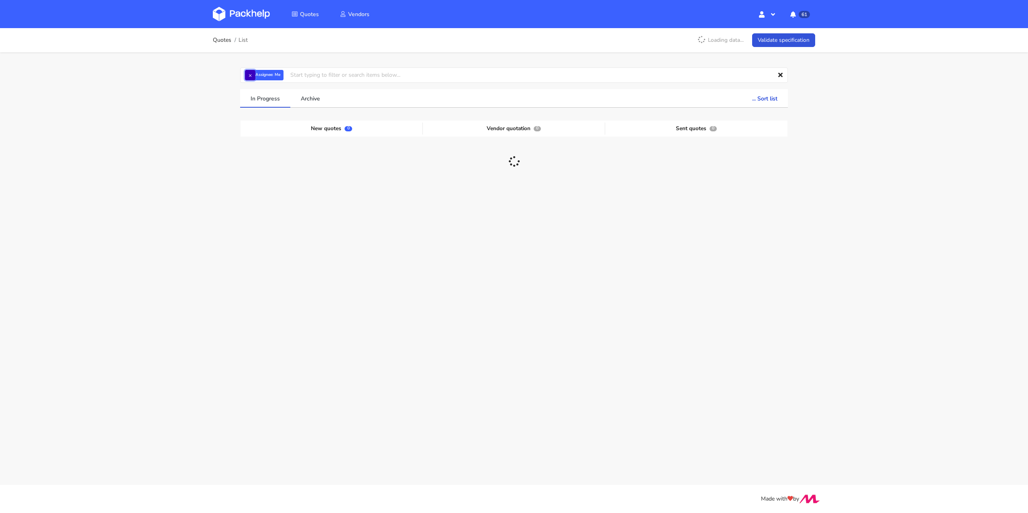
click at [251, 74] on button "×" at bounding box center [250, 75] width 10 height 10
click at [252, 76] on input "text" at bounding box center [514, 74] width 548 height 15
paste input "CBIV"
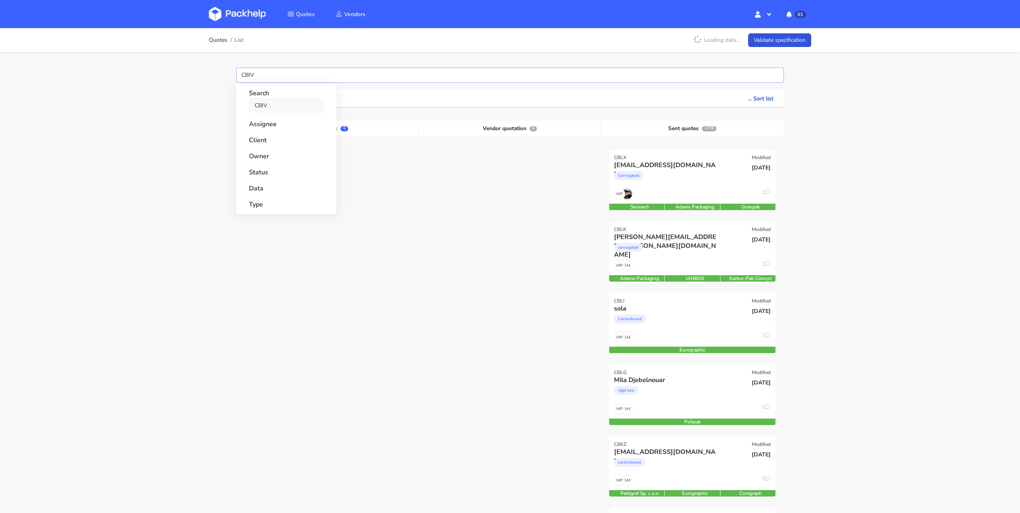
type input "CBIV"
click at [269, 101] on link "CBIV" at bounding box center [286, 105] width 75 height 15
click at [207, 105] on div "Quotes List Loading data... Validate specification × Search: CBIV Assignee Me D…" at bounding box center [510, 483] width 1020 height 911
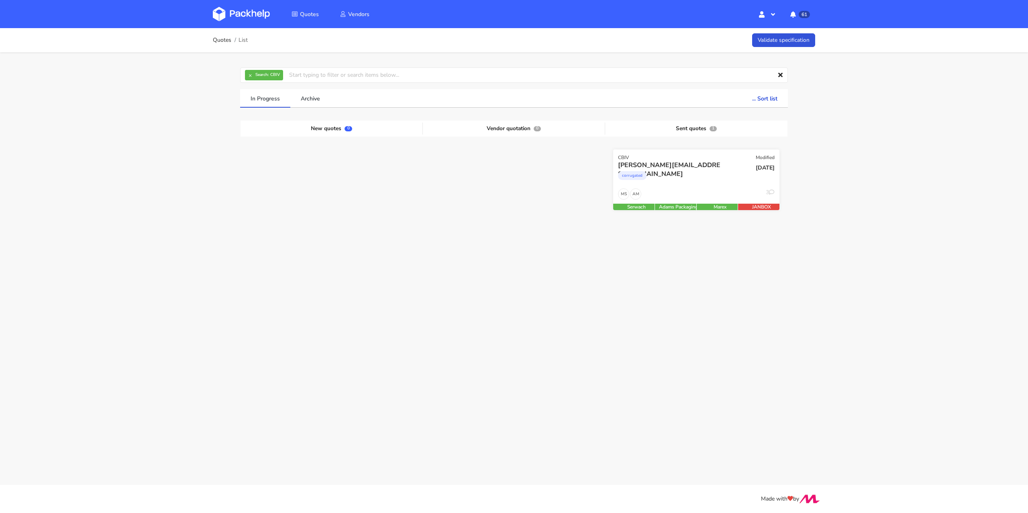
click at [675, 189] on div "AM MS 3" at bounding box center [696, 195] width 166 height 15
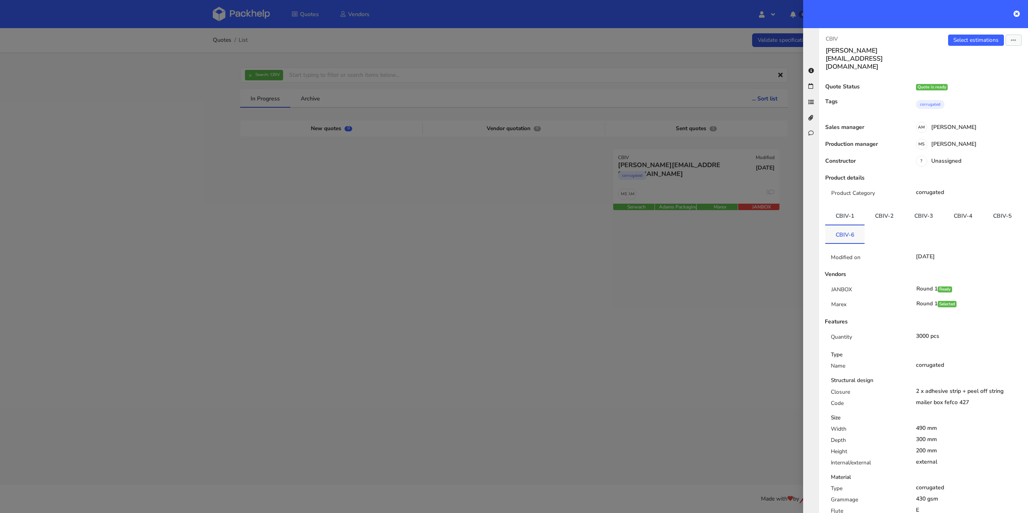
click at [865, 225] on link "CBIV-6" at bounding box center [844, 234] width 39 height 18
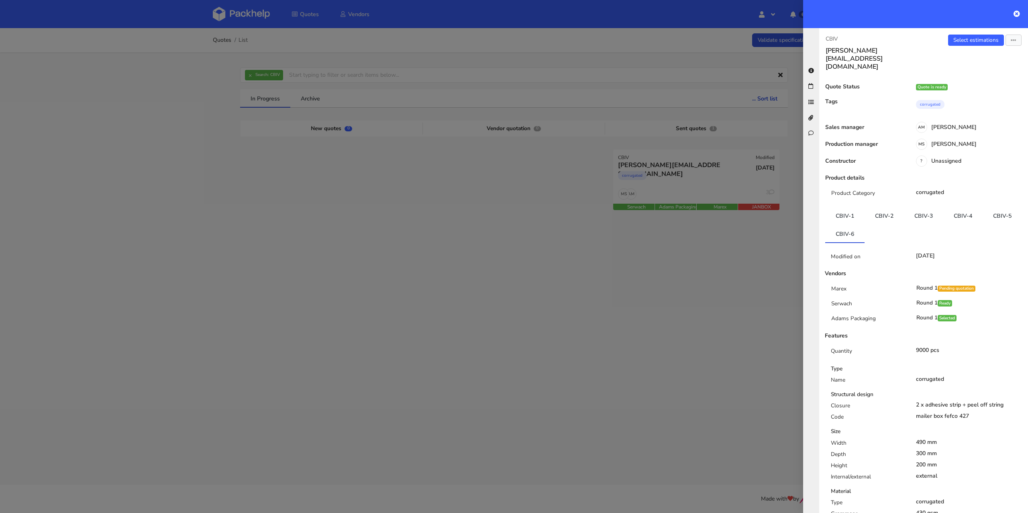
click at [596, 330] on div at bounding box center [514, 256] width 1028 height 513
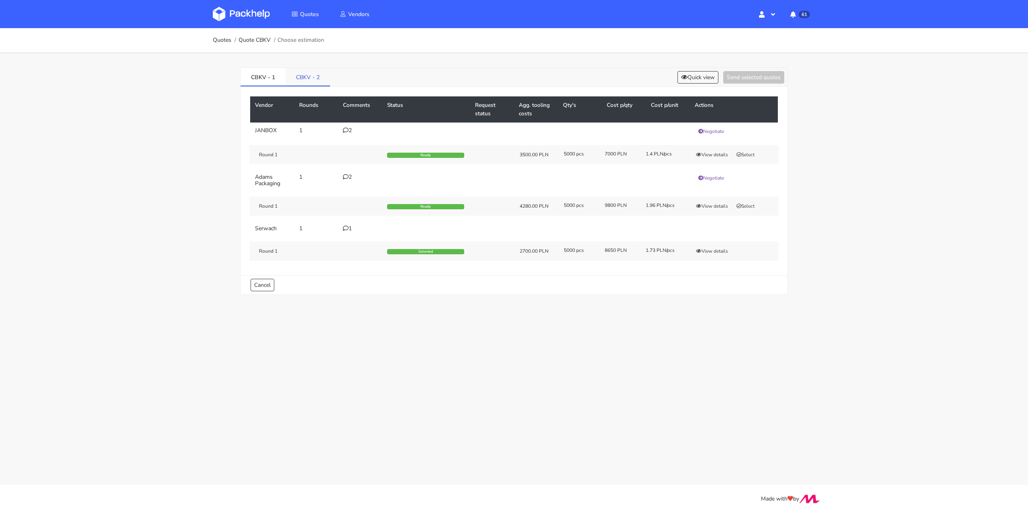
click at [311, 75] on link "CBKV - 2" at bounding box center [308, 77] width 45 height 18
click at [350, 129] on div "1" at bounding box center [360, 130] width 35 height 6
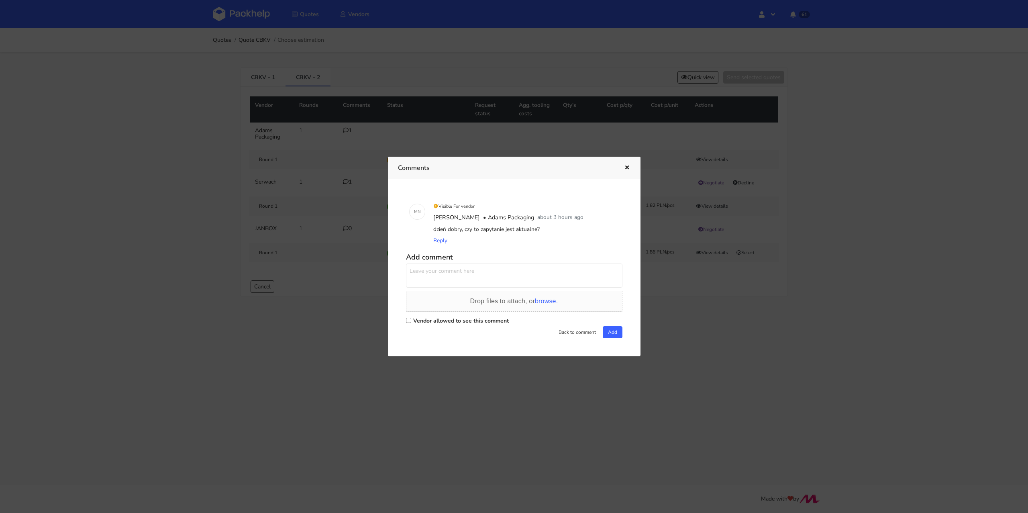
click at [421, 317] on label "Vendor allowed to see this comment" at bounding box center [461, 321] width 96 height 8
click at [411, 318] on input "Vendor allowed to see this comment" at bounding box center [408, 320] width 5 height 5
checkbox input "true"
click at [425, 277] on textarea at bounding box center [514, 275] width 216 height 24
type textarea "Dzień dobry, tak proszę o wycenę"
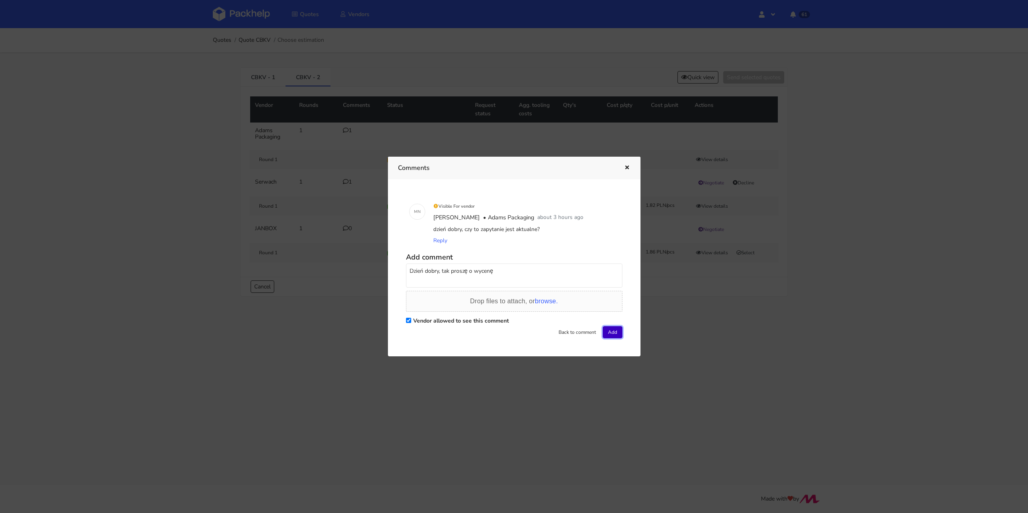
click at [610, 333] on button "Add" at bounding box center [613, 332] width 20 height 12
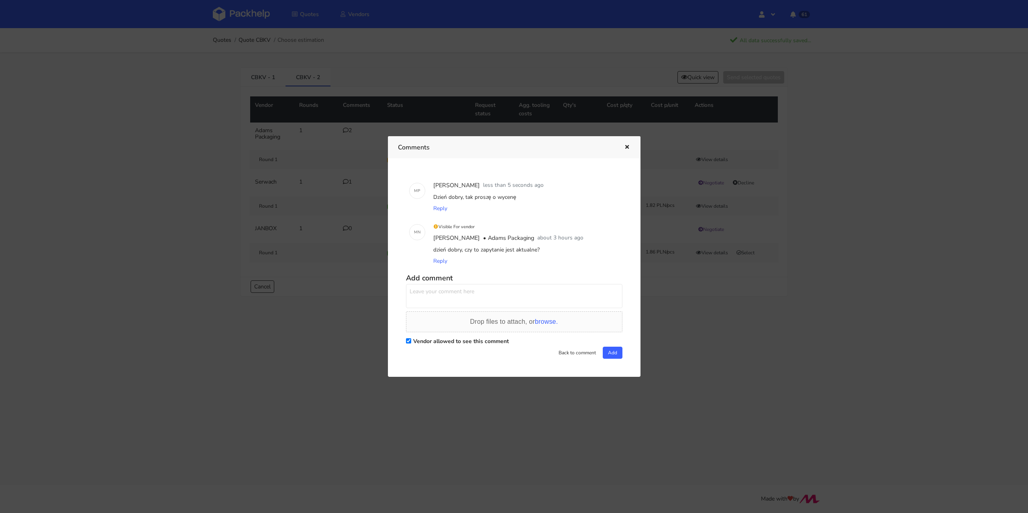
click at [626, 147] on icon "button" at bounding box center [627, 148] width 7 height 6
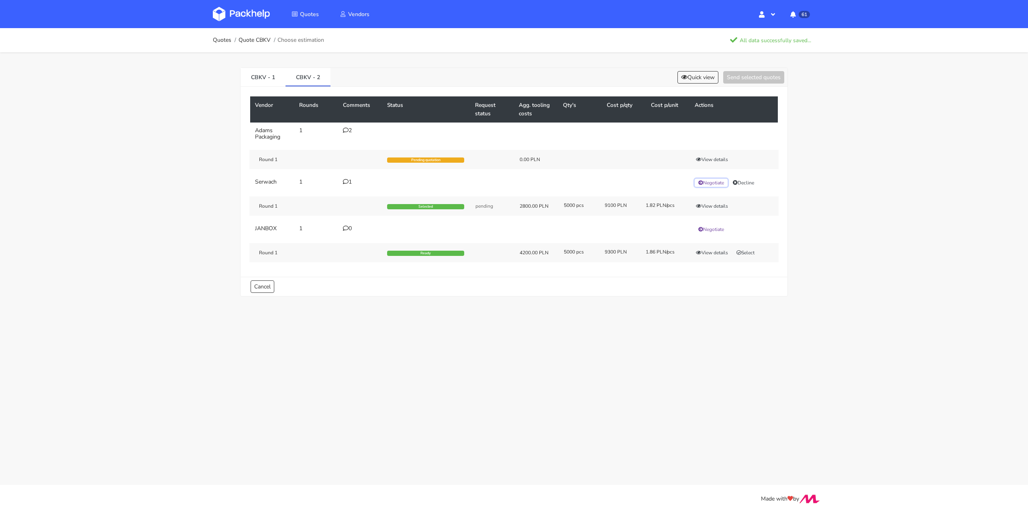
click at [710, 184] on button "Negotiate" at bounding box center [711, 183] width 33 height 8
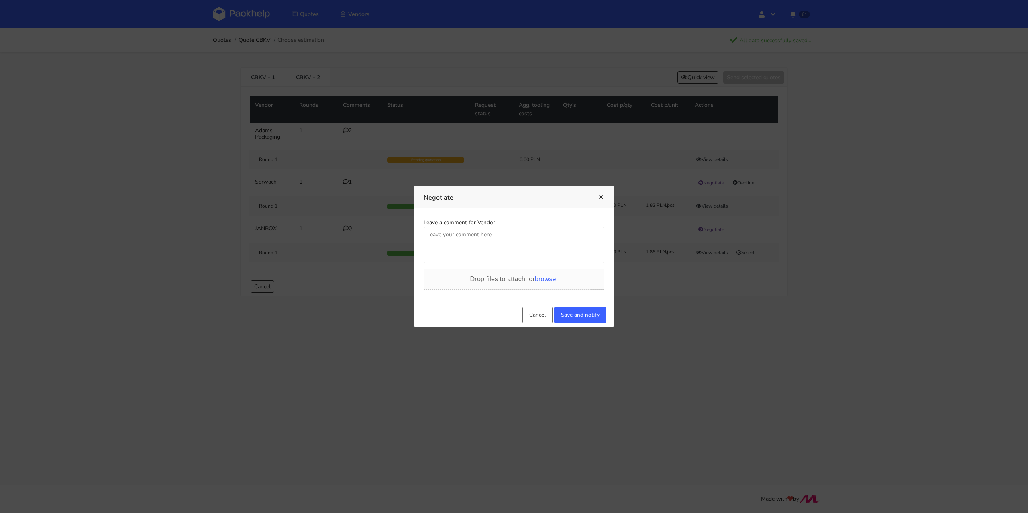
click at [601, 197] on icon "button" at bounding box center [601, 198] width 7 height 6
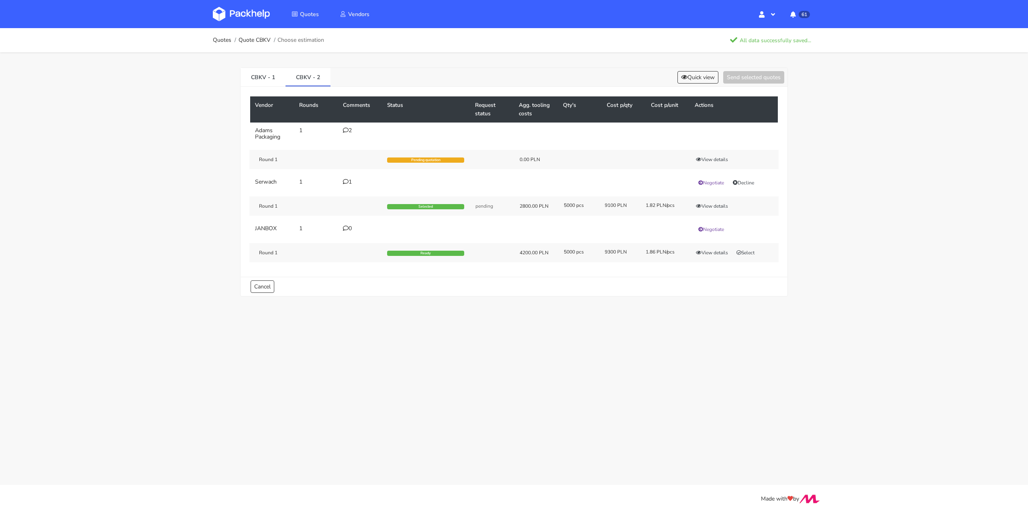
click at [353, 179] on div "1" at bounding box center [360, 182] width 35 height 6
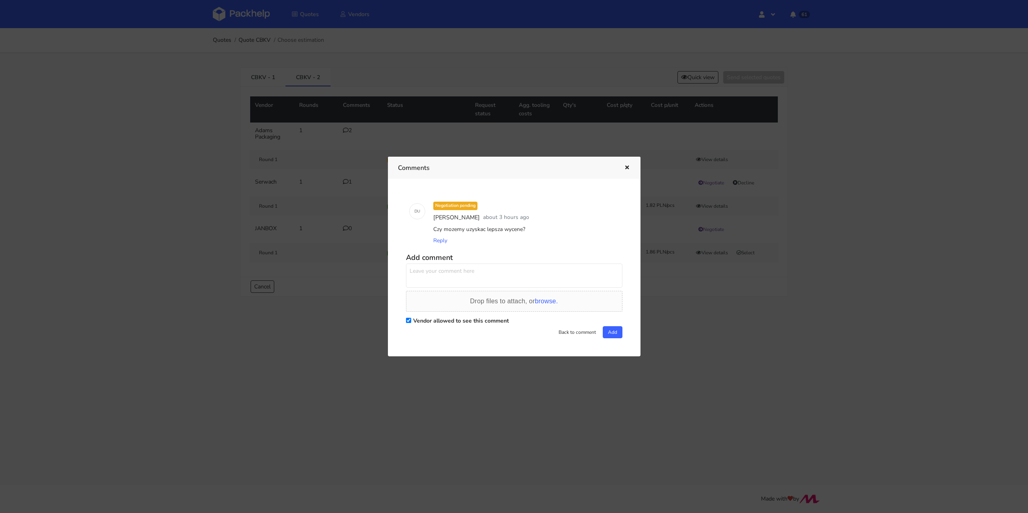
click at [628, 166] on icon "button" at bounding box center [627, 168] width 7 height 6
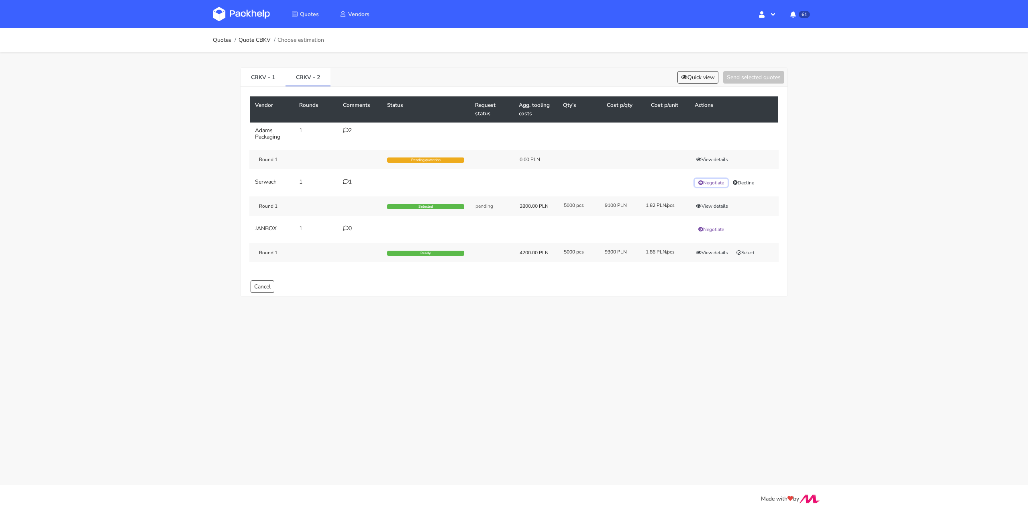
click at [711, 182] on button "Negotiate" at bounding box center [711, 183] width 33 height 8
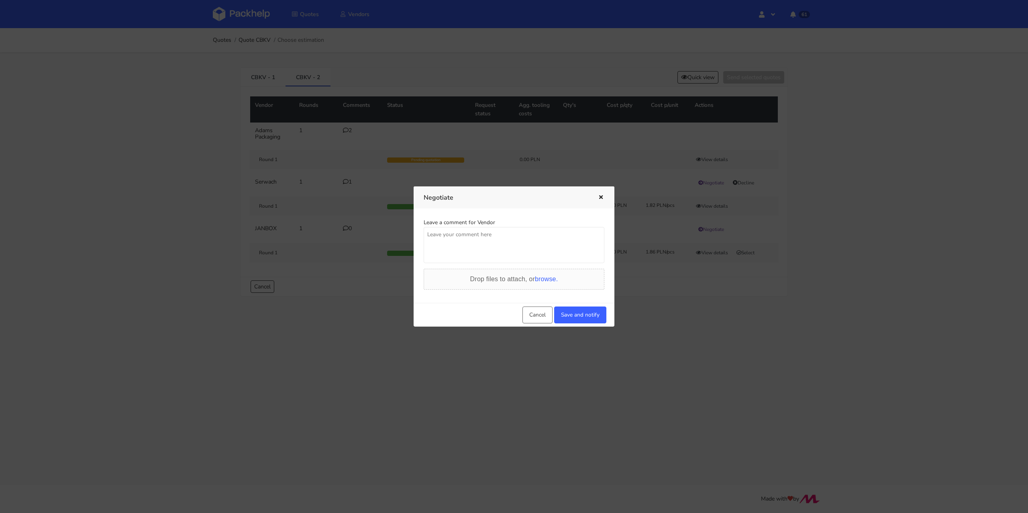
click at [488, 235] on textarea at bounding box center [514, 245] width 181 height 36
type textarea "Panie Łukaszu potrzebuję lepszej ceny"
click at [575, 317] on button "Save and notify" at bounding box center [580, 314] width 52 height 17
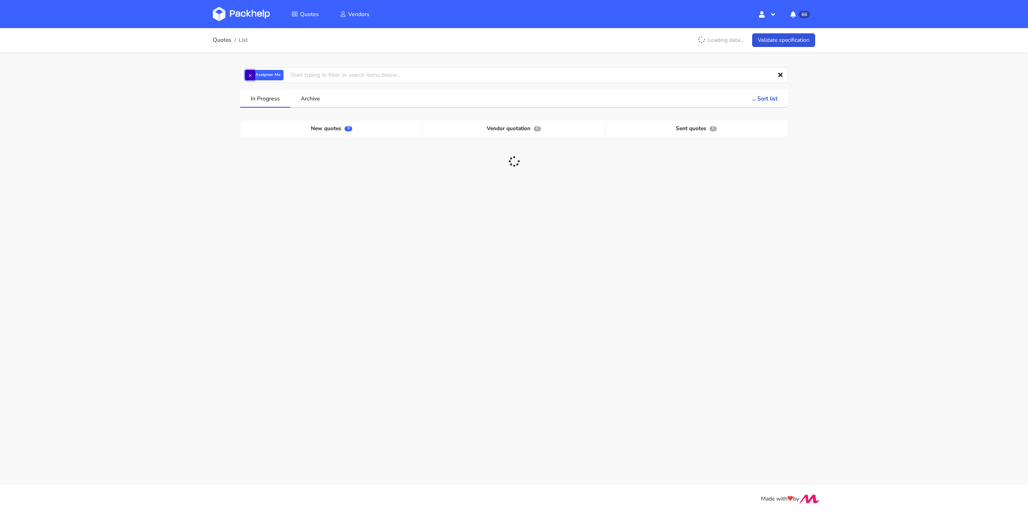
click at [250, 80] on button "×" at bounding box center [250, 75] width 10 height 10
click at [256, 75] on input "text" at bounding box center [514, 74] width 548 height 15
paste input "CBHN"
type input "CBHN"
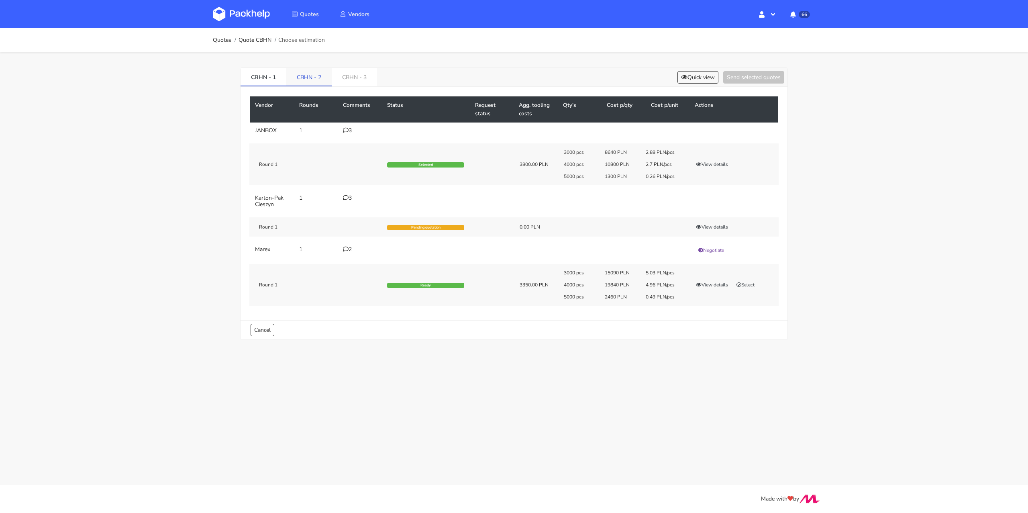
click at [311, 69] on link "CBHN - 2" at bounding box center [308, 77] width 45 height 18
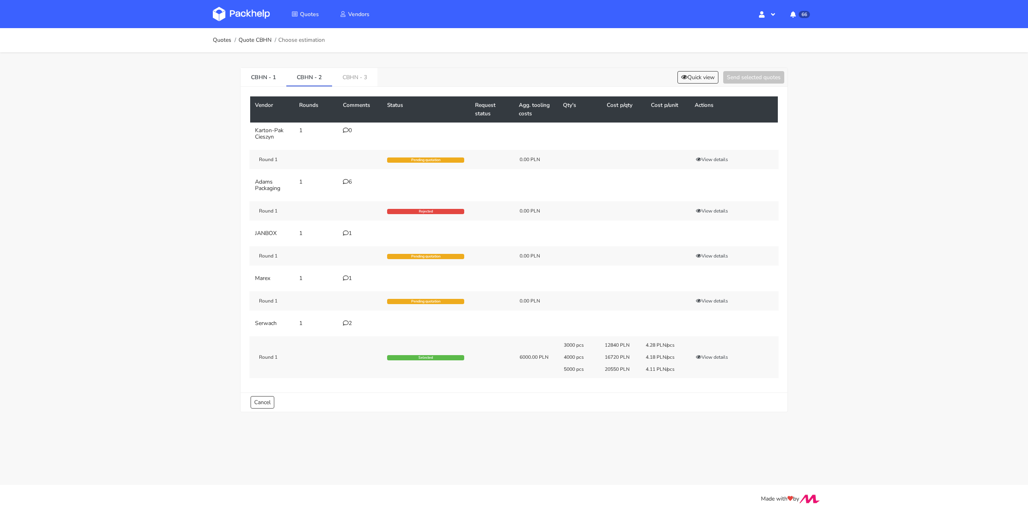
click at [353, 179] on div "6" at bounding box center [360, 182] width 35 height 6
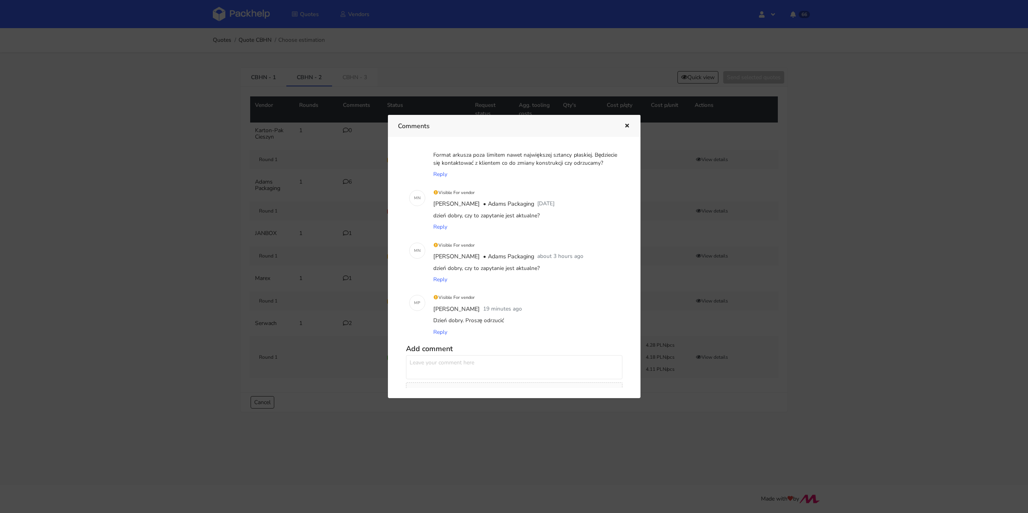
scroll to position [186, 0]
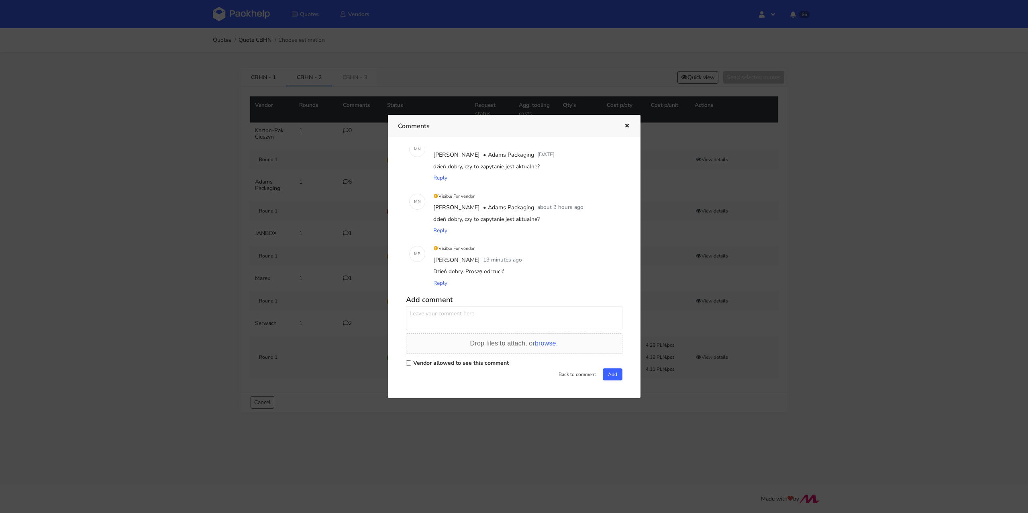
click at [627, 128] on icon "button" at bounding box center [627, 126] width 7 height 6
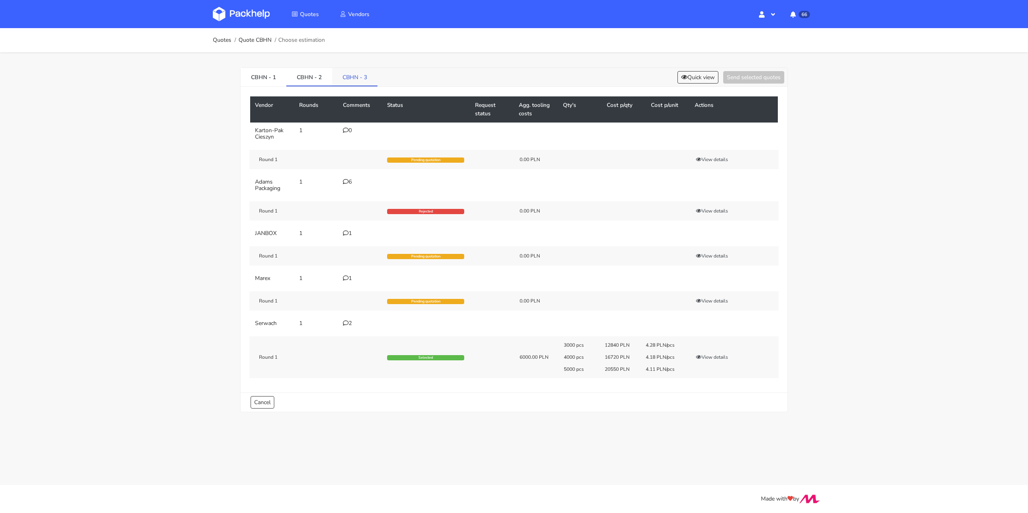
click at [355, 80] on link "CBHN - 3" at bounding box center [354, 77] width 45 height 18
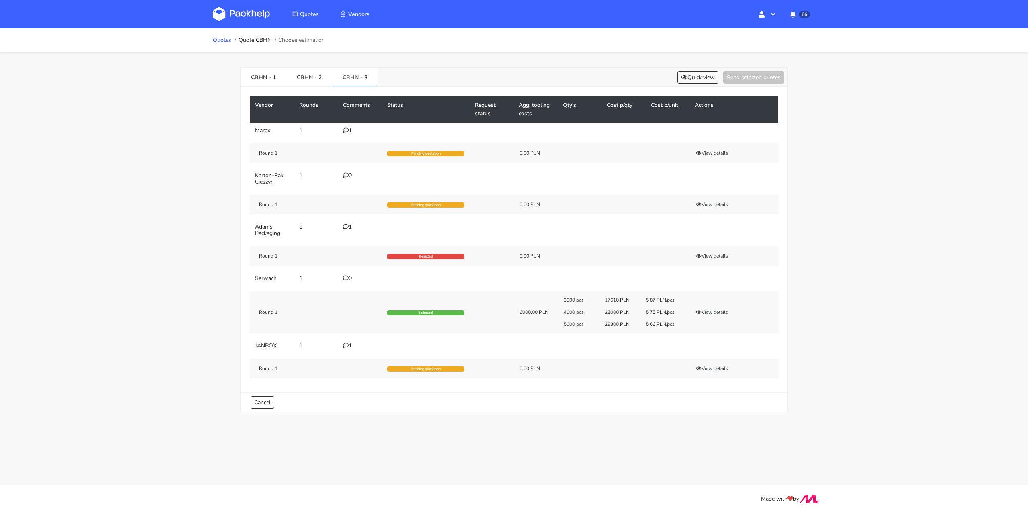
click at [220, 39] on link "Quotes" at bounding box center [222, 40] width 18 height 6
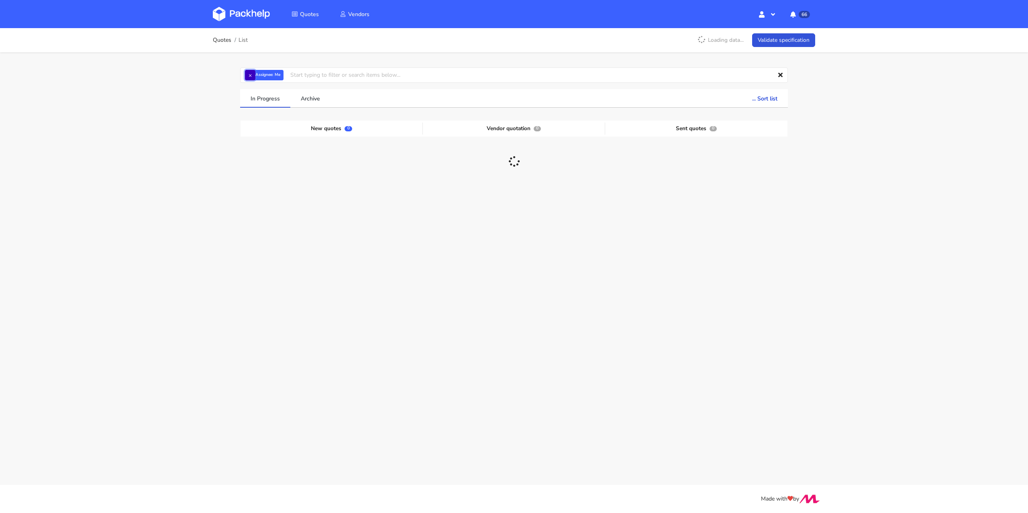
click at [251, 76] on button "×" at bounding box center [250, 75] width 10 height 10
click at [253, 77] on input "text" at bounding box center [514, 74] width 548 height 15
paste input "CBIP"
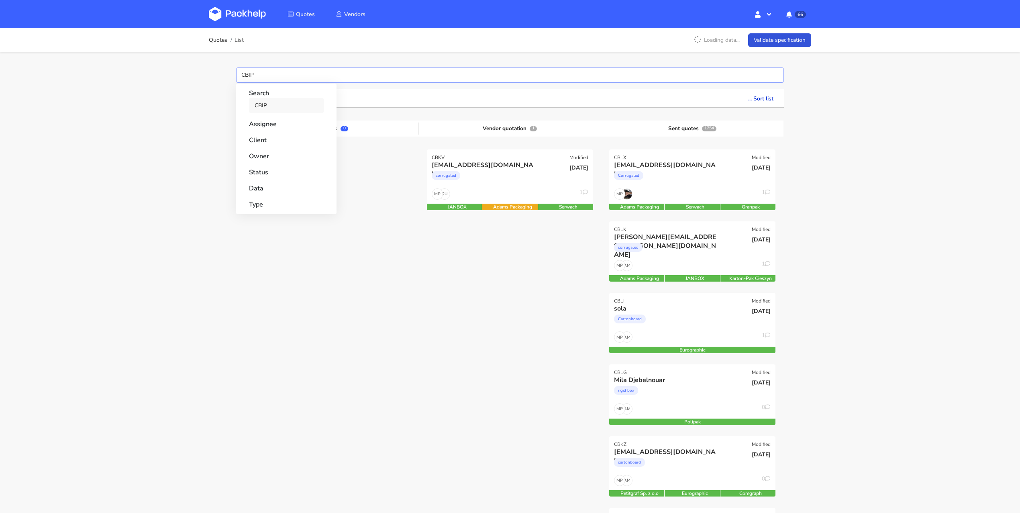
type input "CBIP"
click at [284, 104] on link "CBIP" at bounding box center [286, 105] width 75 height 15
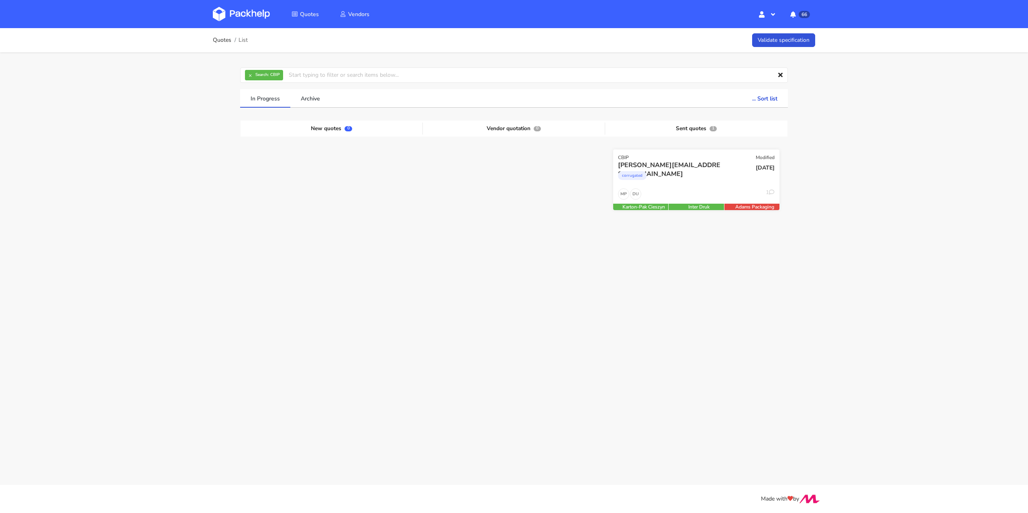
click at [683, 192] on div "DU MP 1" at bounding box center [696, 195] width 166 height 15
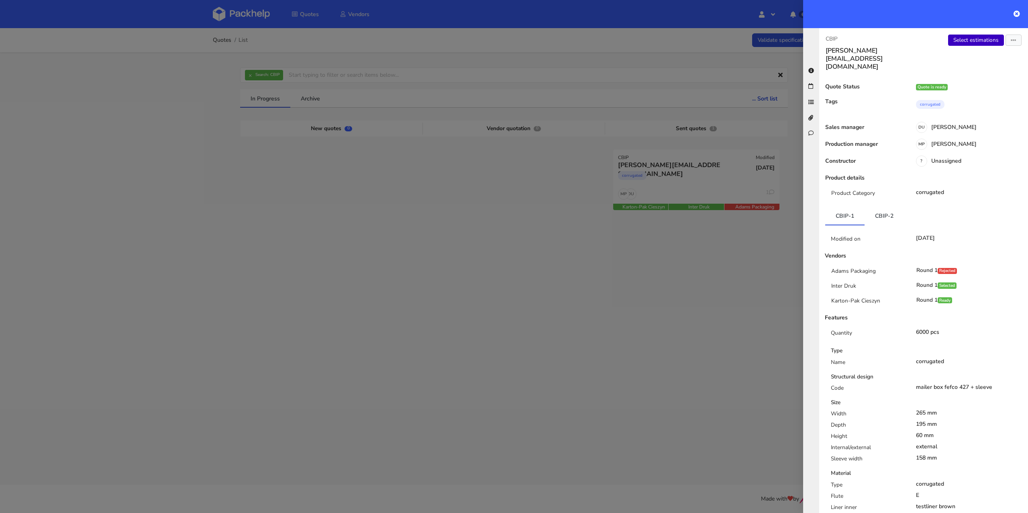
click at [968, 43] on link "Select estimations" at bounding box center [976, 40] width 56 height 11
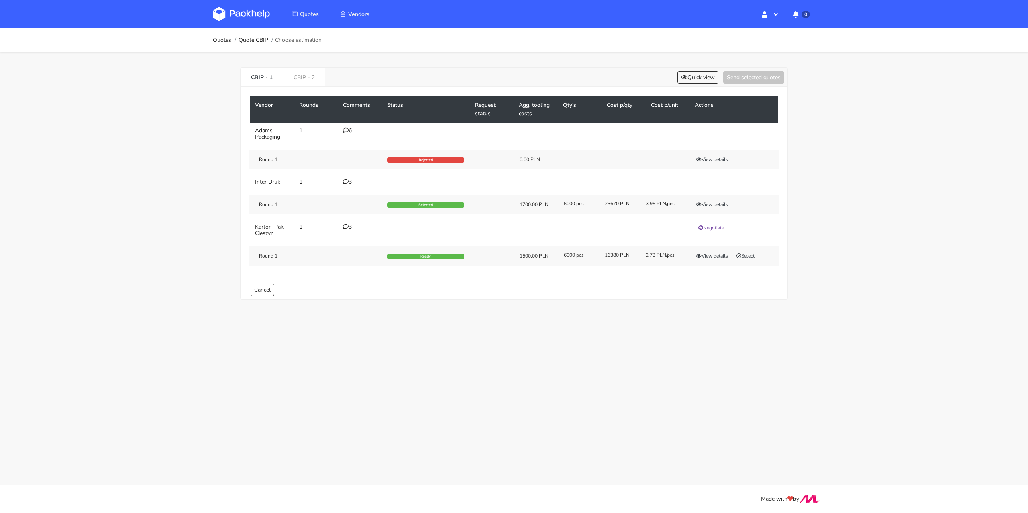
click at [354, 128] on div "6" at bounding box center [360, 130] width 35 height 6
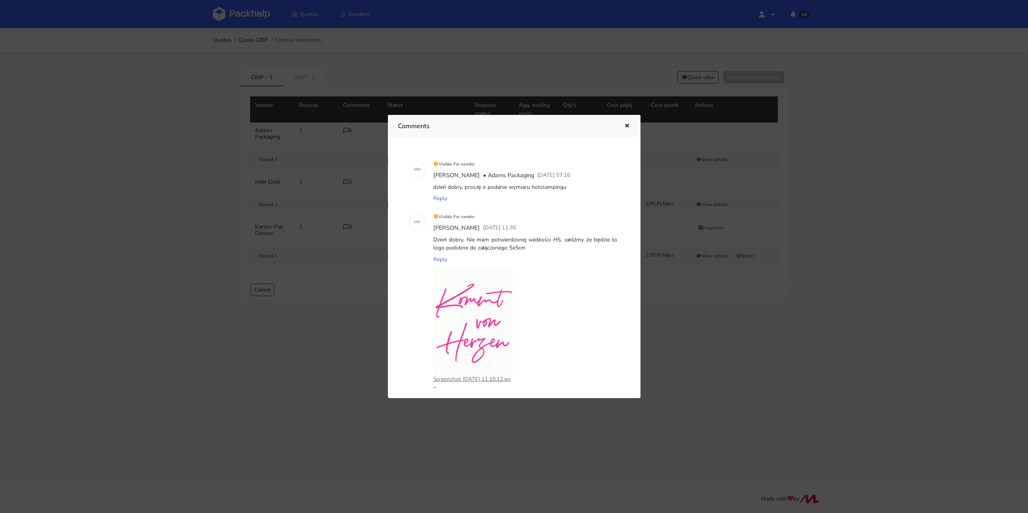
scroll to position [318, 0]
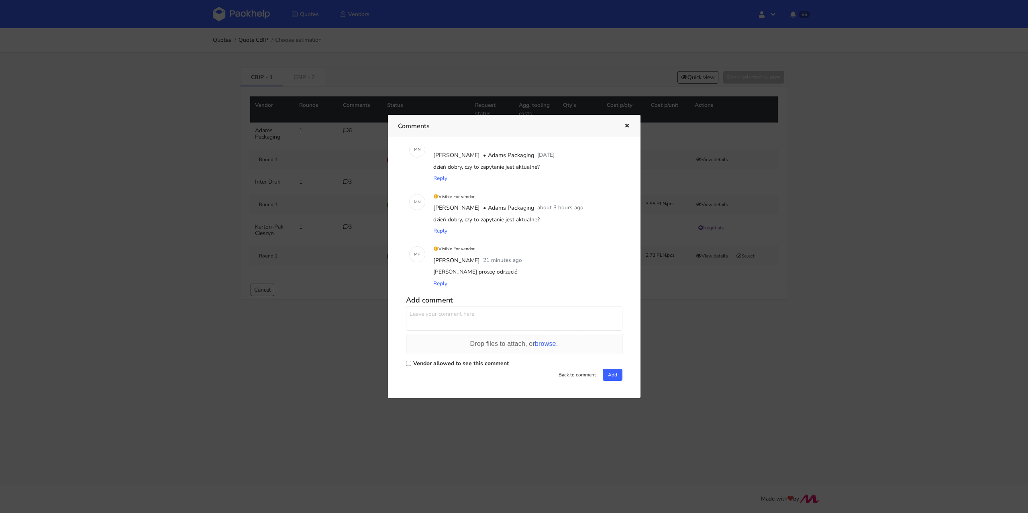
click at [629, 126] on icon "button" at bounding box center [627, 126] width 7 height 6
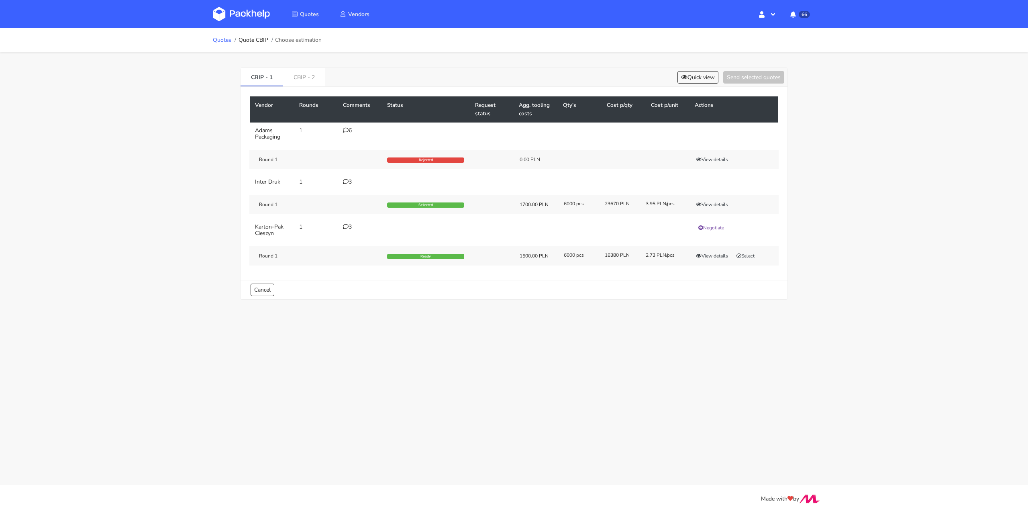
click at [221, 42] on link "Quotes" at bounding box center [222, 40] width 18 height 6
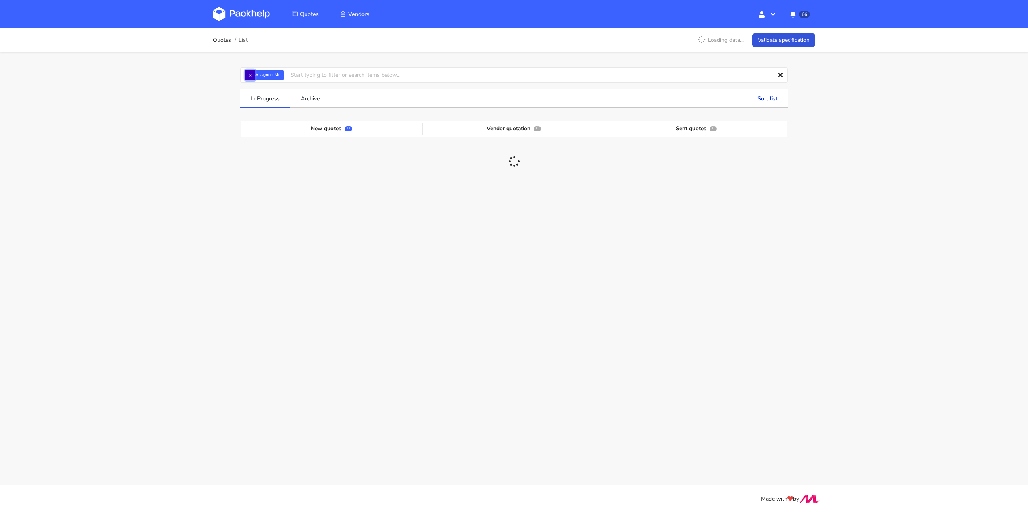
click at [251, 75] on button "×" at bounding box center [250, 75] width 10 height 10
click at [251, 75] on input "text" at bounding box center [514, 74] width 548 height 15
paste input "CBKV"
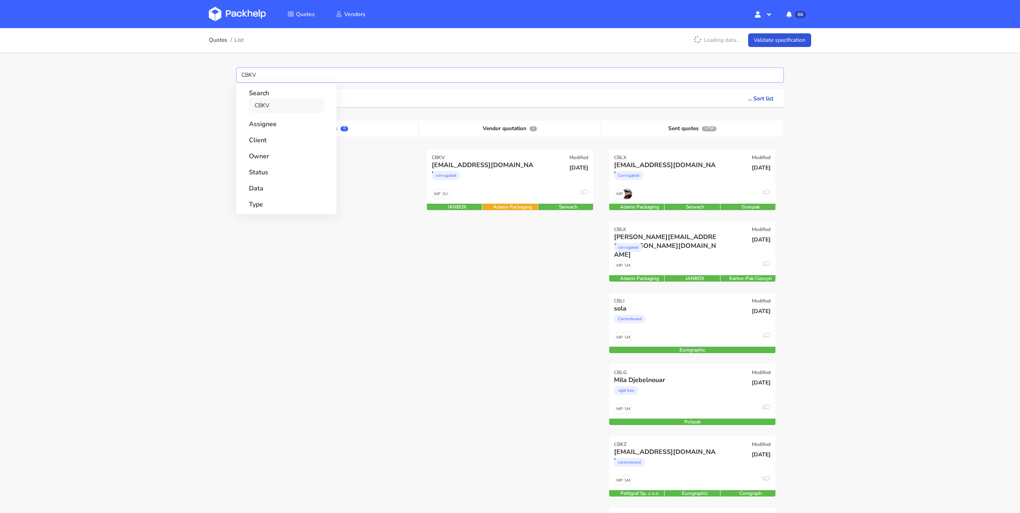
type input "CBKV"
click at [282, 107] on link "CBKV" at bounding box center [286, 105] width 75 height 15
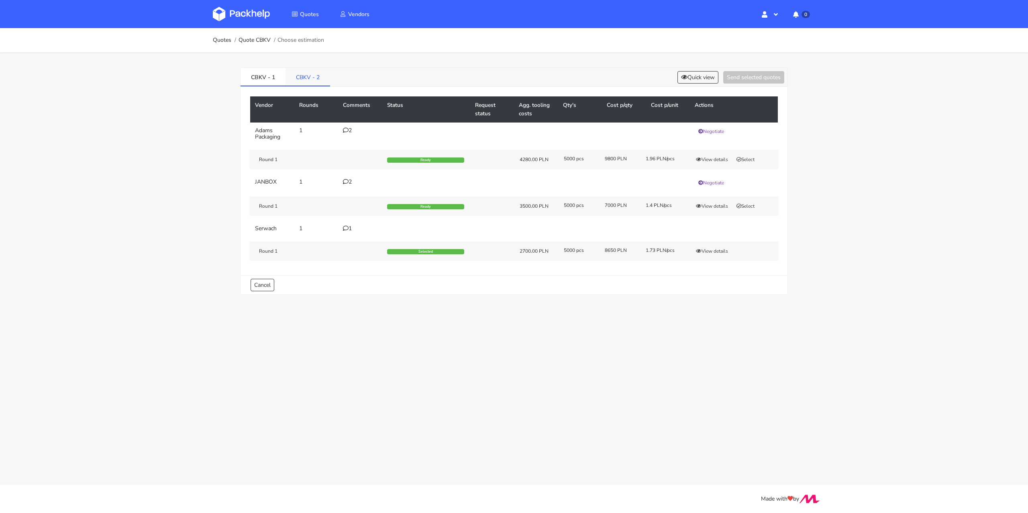
click at [316, 77] on link "CBKV - 2" at bounding box center [308, 77] width 45 height 18
click at [346, 129] on icon at bounding box center [346, 130] width 6 height 6
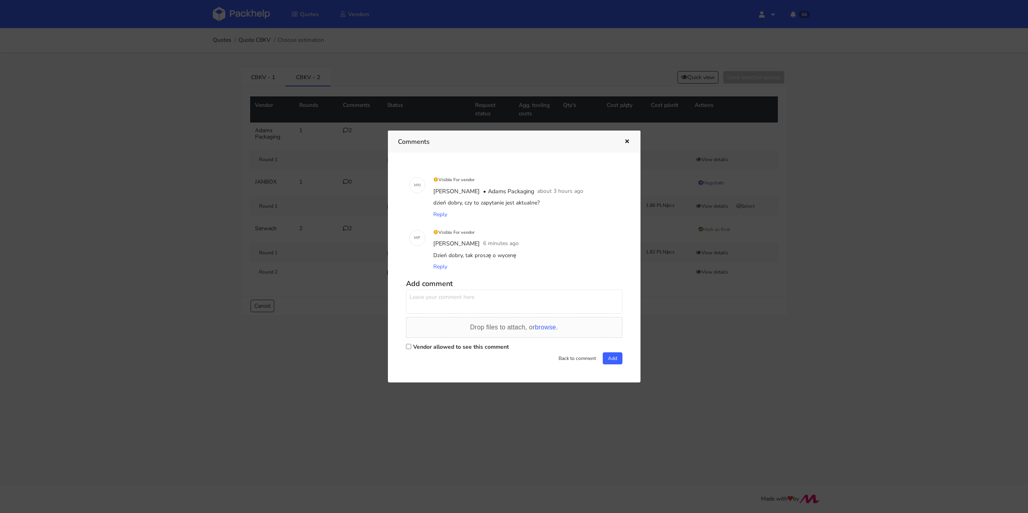
click at [118, 45] on div at bounding box center [514, 256] width 1028 height 513
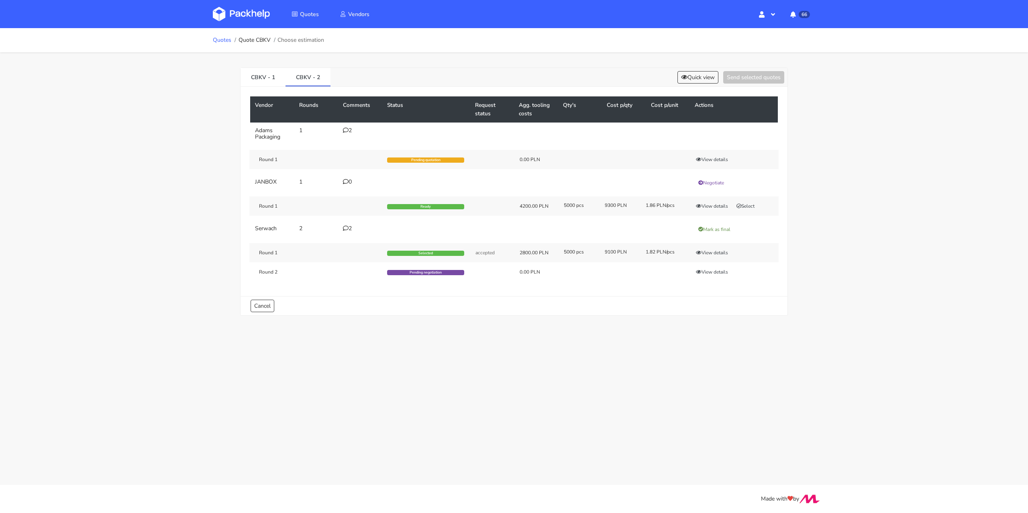
click at [226, 37] on link "Quotes" at bounding box center [222, 40] width 18 height 6
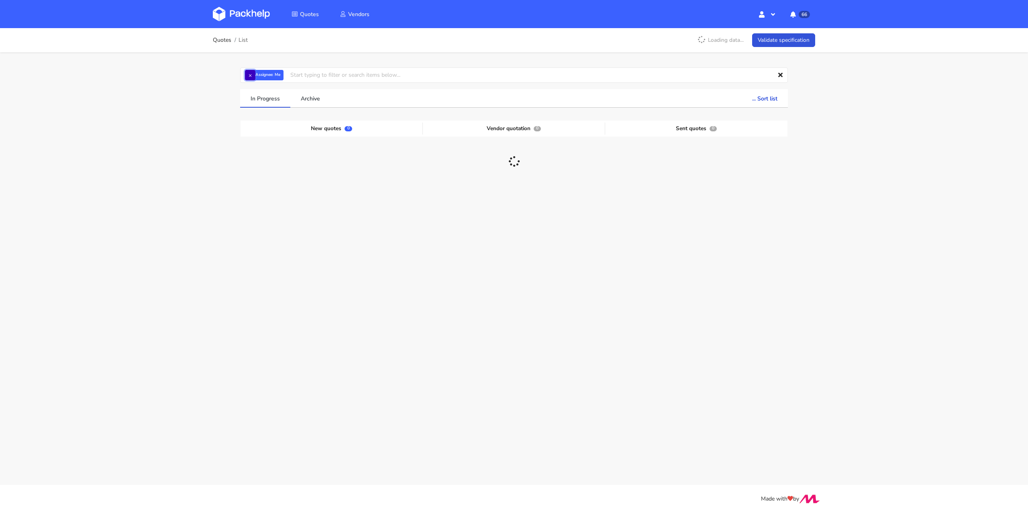
drag, startPoint x: 249, startPoint y: 76, endPoint x: 263, endPoint y: 74, distance: 13.4
click at [250, 76] on button "×" at bounding box center [250, 75] width 10 height 10
click at [263, 74] on input "text" at bounding box center [514, 74] width 548 height 15
paste input "CBIS"
type input "CBIS"
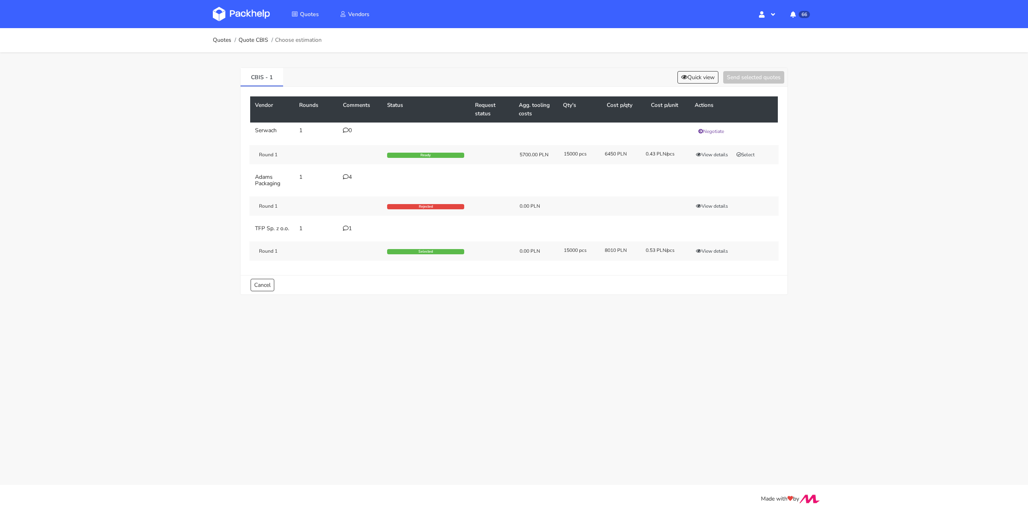
click at [353, 174] on div "4" at bounding box center [360, 177] width 35 height 6
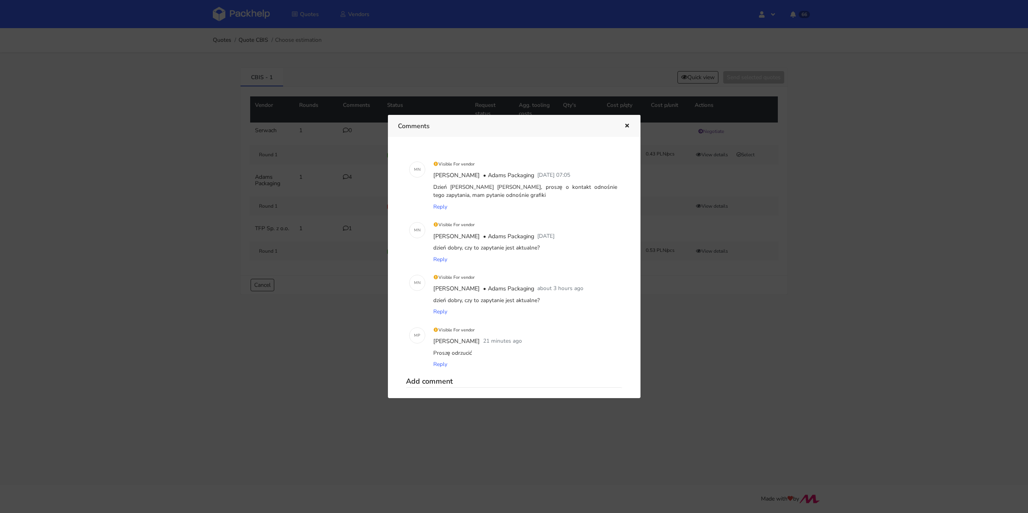
click at [171, 288] on div at bounding box center [514, 256] width 1028 height 513
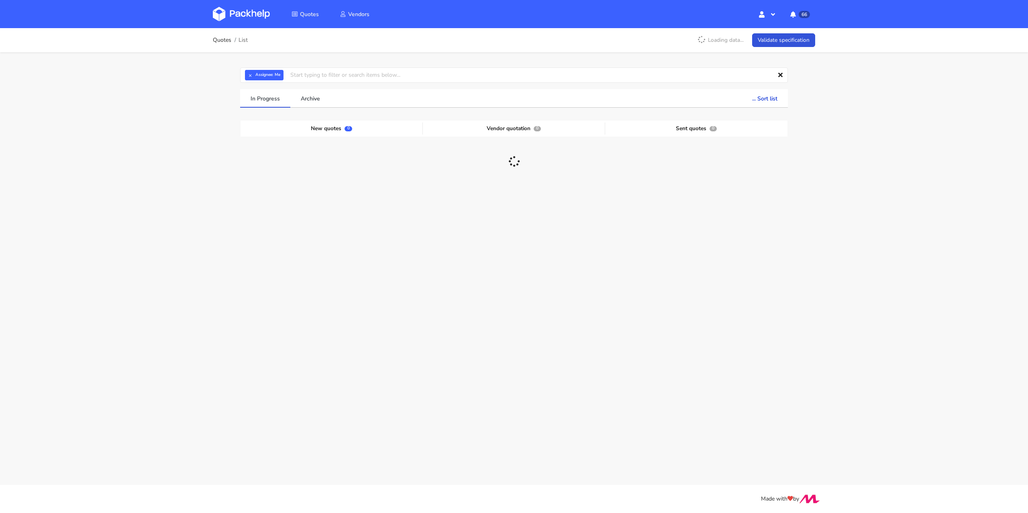
click at [257, 76] on strong "Assignee:" at bounding box center [264, 74] width 18 height 3
click at [252, 76] on button "×" at bounding box center [250, 75] width 10 height 10
click at [252, 76] on input "text" at bounding box center [514, 74] width 548 height 15
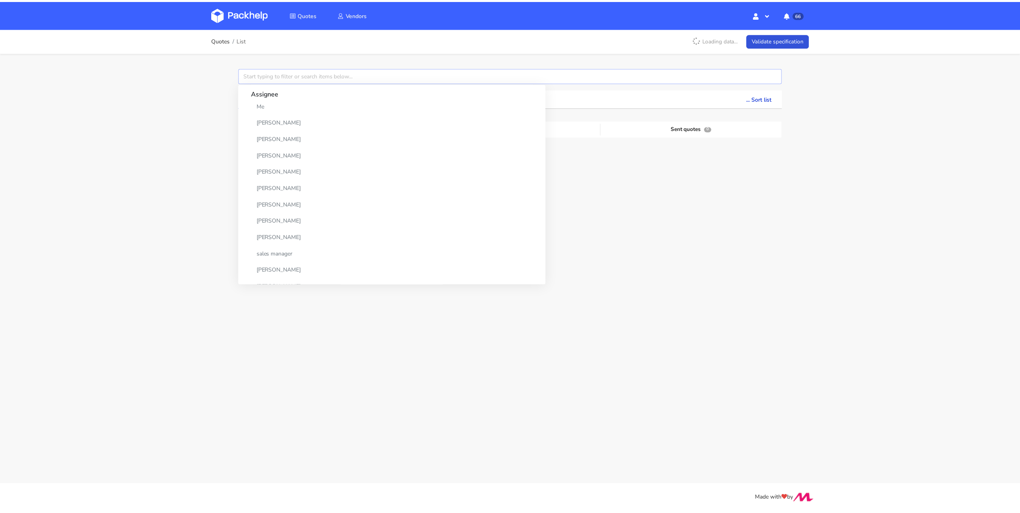
paste input "CBEN"
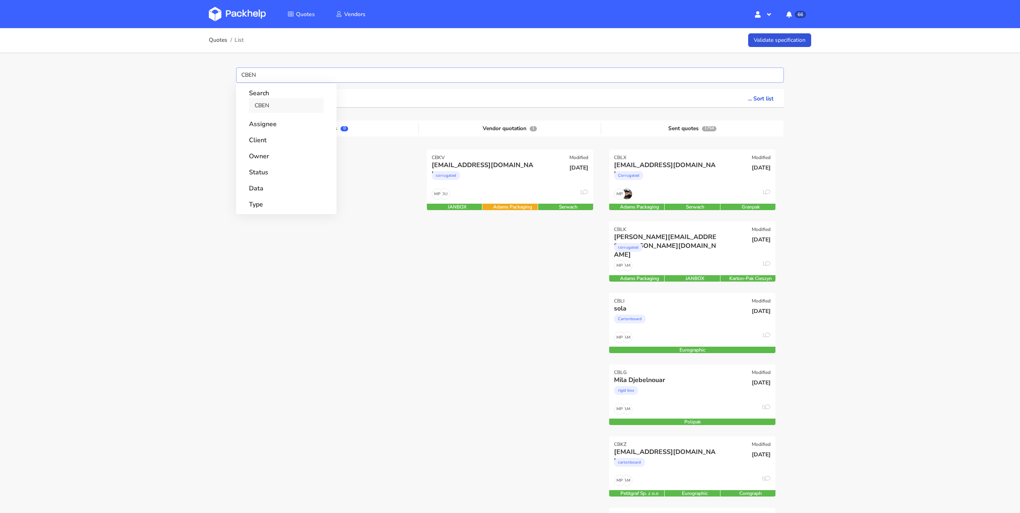
type input "CBEN"
click at [268, 106] on link "CBEN" at bounding box center [286, 105] width 75 height 15
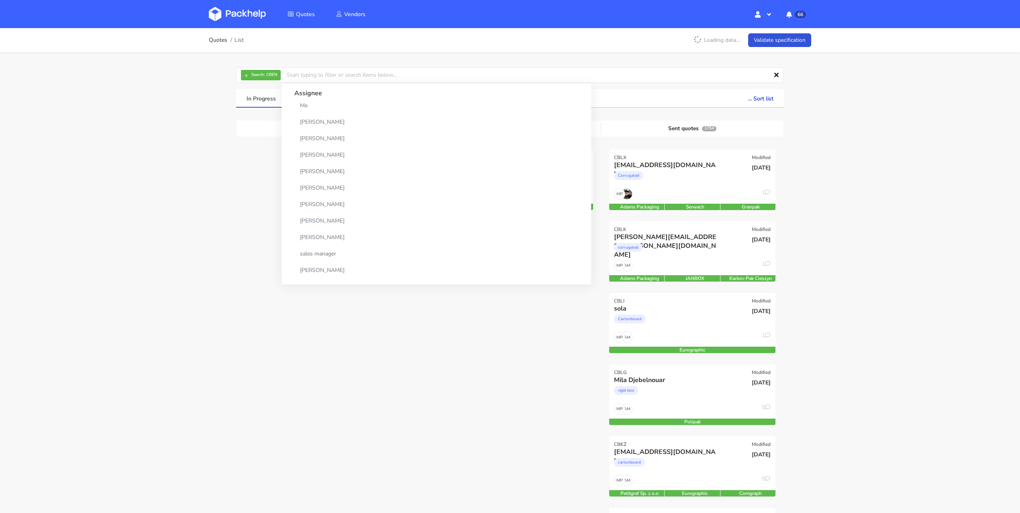
click at [190, 122] on div "Quotes List Loading data... Validate specification × Search: CBEN Assignee Me D…" at bounding box center [510, 483] width 1020 height 911
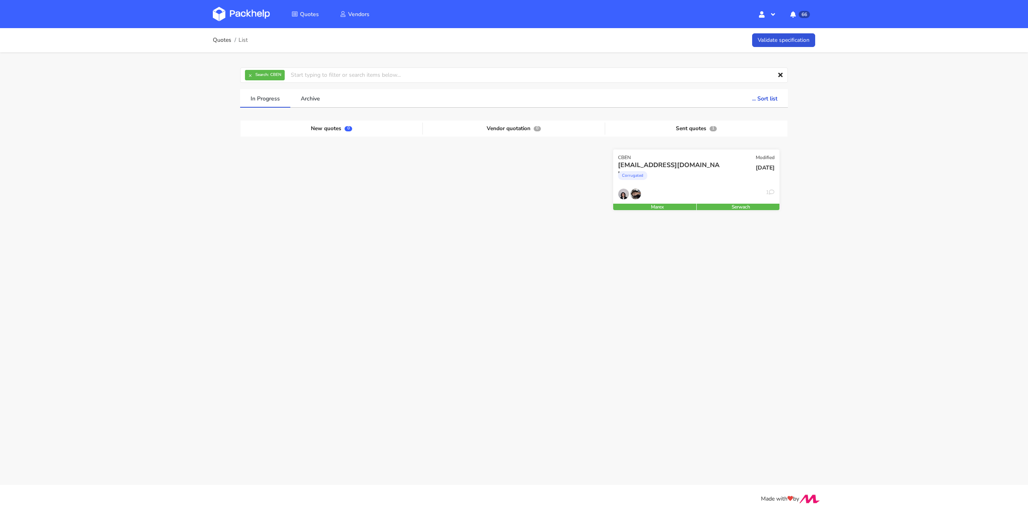
click at [705, 190] on div "1" at bounding box center [696, 195] width 166 height 15
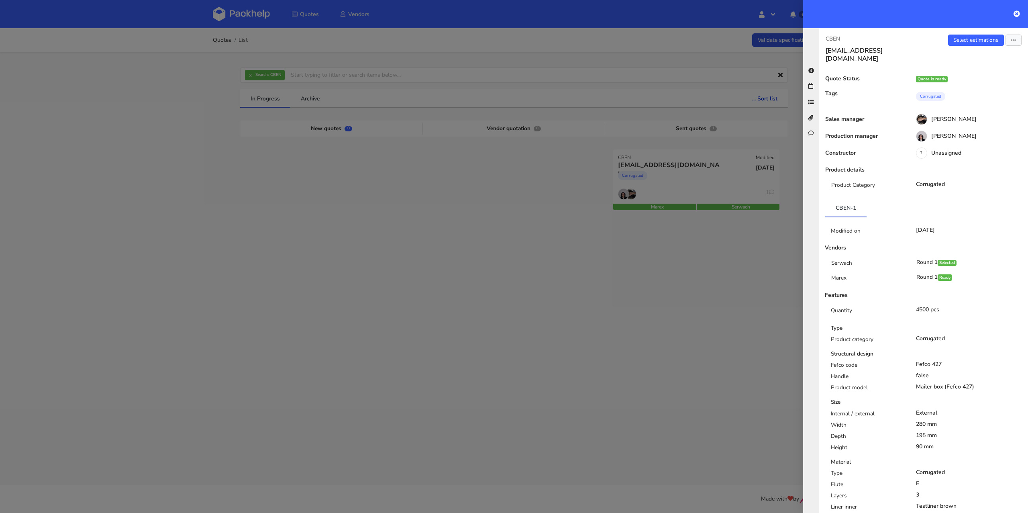
click at [727, 273] on div at bounding box center [514, 256] width 1028 height 513
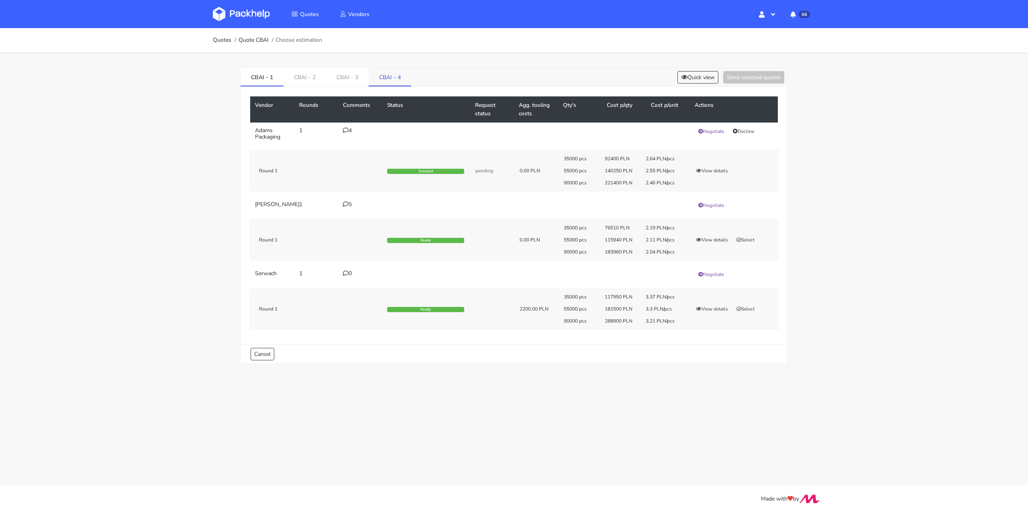
click at [377, 79] on link "CBAI - 4" at bounding box center [390, 77] width 43 height 18
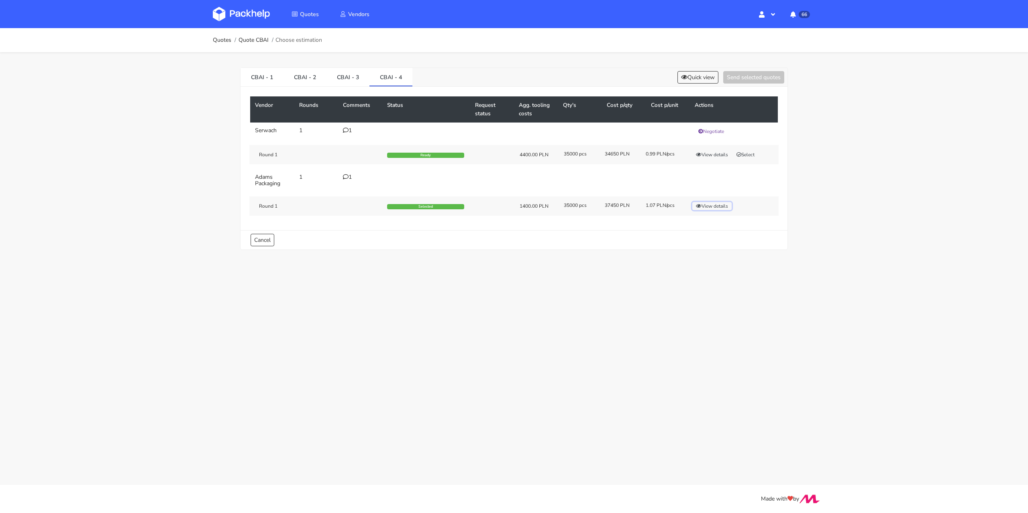
click at [702, 206] on button "View details" at bounding box center [711, 206] width 39 height 8
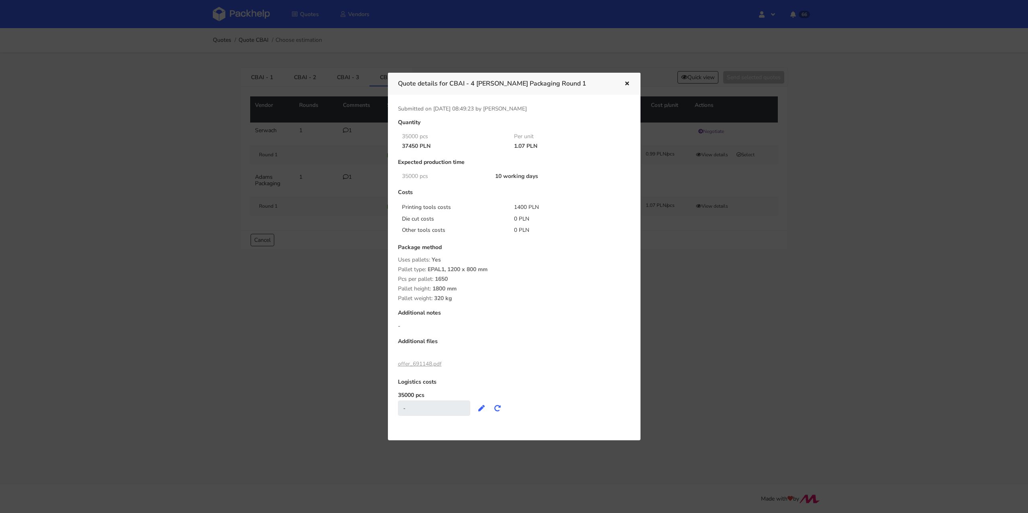
click at [688, 251] on div at bounding box center [514, 256] width 1028 height 513
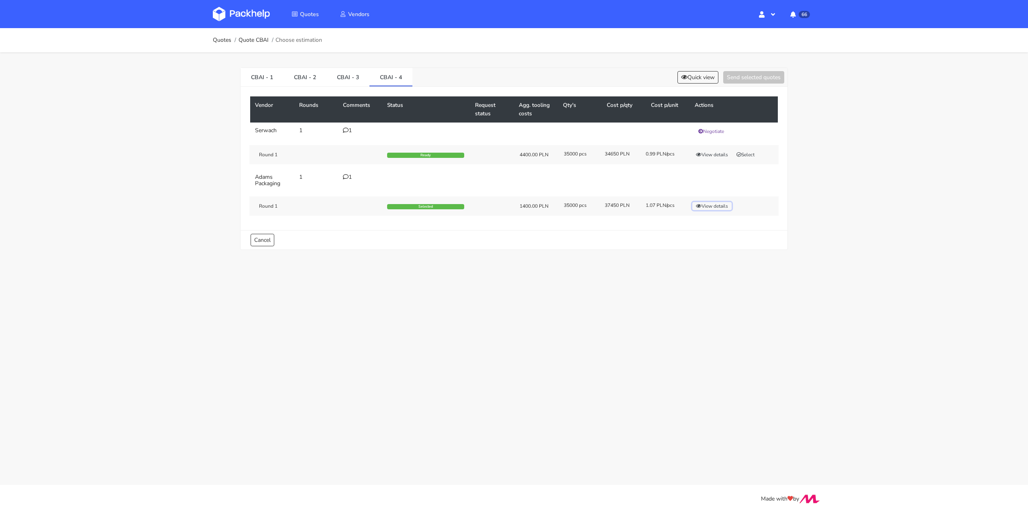
click at [718, 205] on button "View details" at bounding box center [711, 206] width 39 height 8
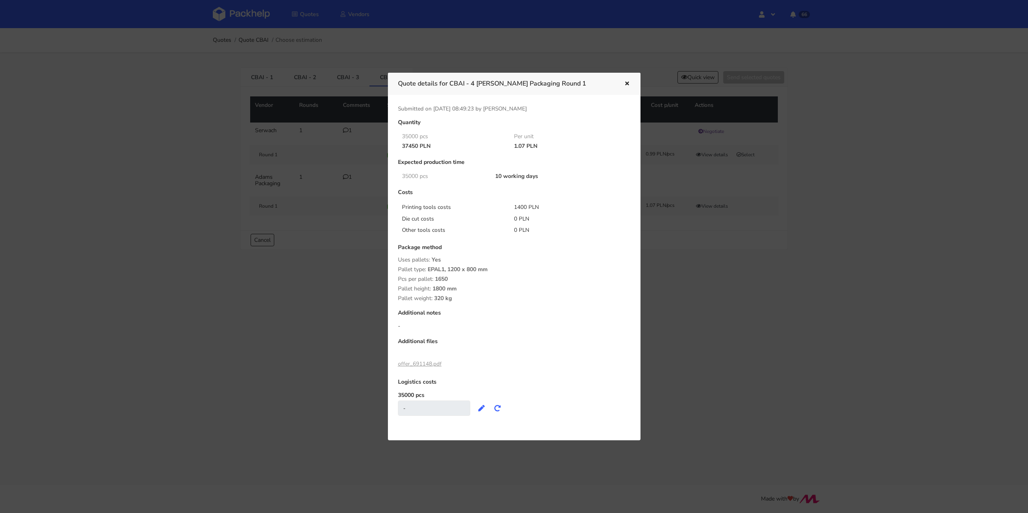
click at [624, 90] on div "Quote details for CBAI - 4 [PERSON_NAME] Packaging Round 1" at bounding box center [514, 84] width 253 height 22
click at [624, 85] on icon "button" at bounding box center [627, 84] width 7 height 6
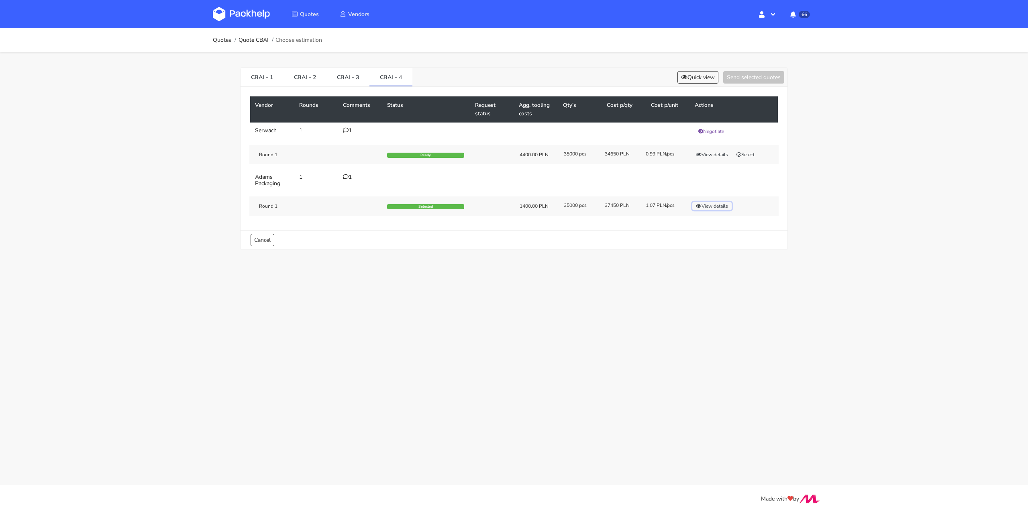
click at [706, 203] on button "View details" at bounding box center [711, 206] width 39 height 8
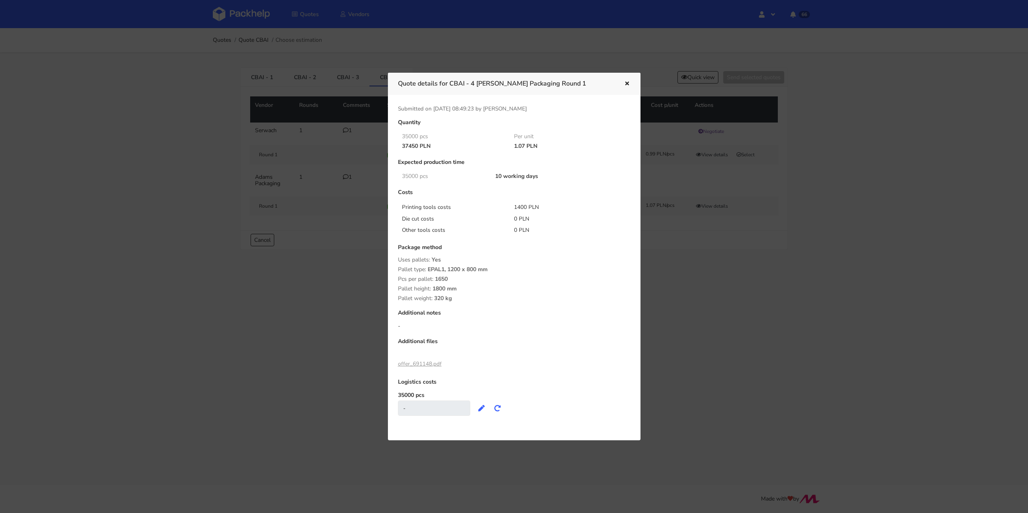
click at [625, 84] on icon "button" at bounding box center [627, 84] width 7 height 6
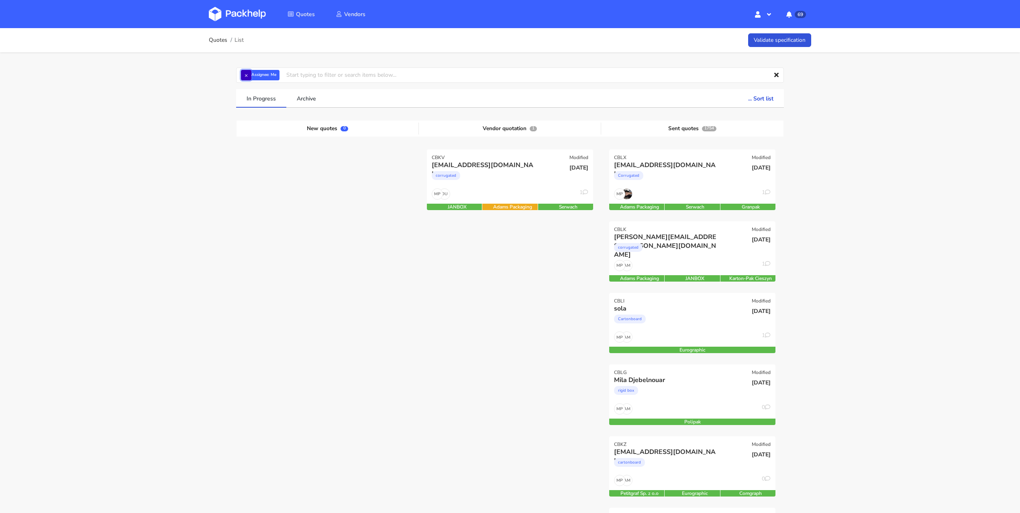
click at [247, 73] on button "×" at bounding box center [246, 75] width 10 height 10
click at [249, 77] on input "text" at bounding box center [510, 74] width 548 height 15
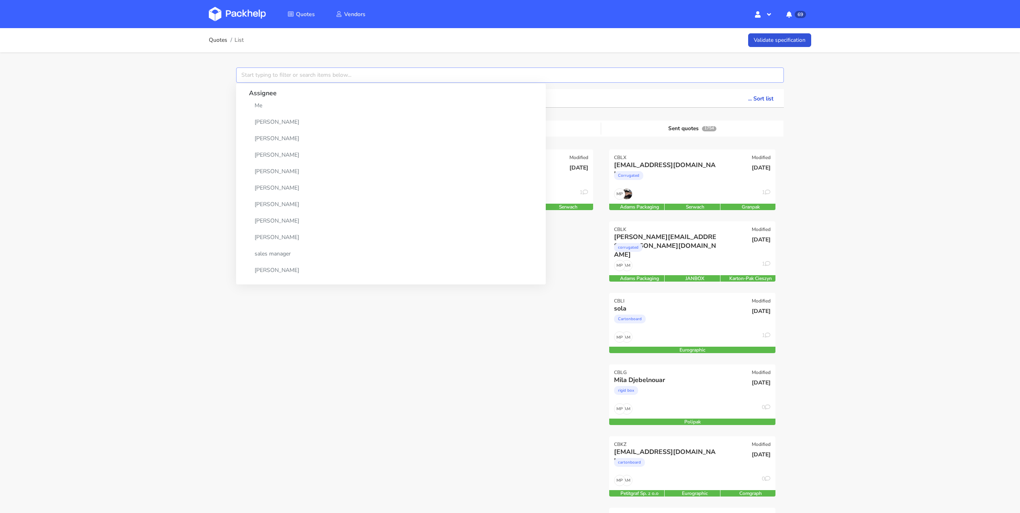
paste input "CBEN"
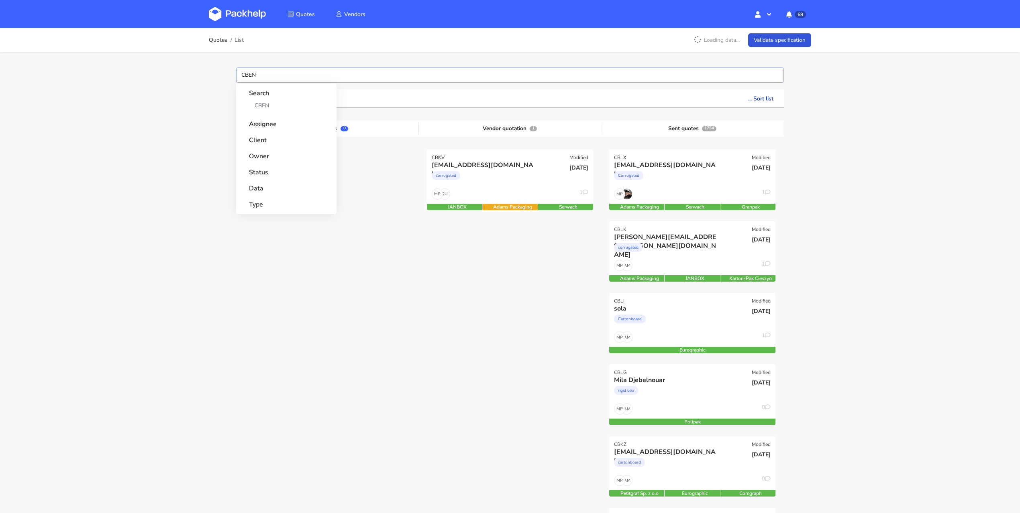
type input "CBEN"
click at [186, 106] on div "Quotes List Loading data... Validate specification CBEN Search CBEN Assignee Cl…" at bounding box center [510, 483] width 1020 height 911
click at [271, 72] on input "CBEN" at bounding box center [510, 74] width 548 height 15
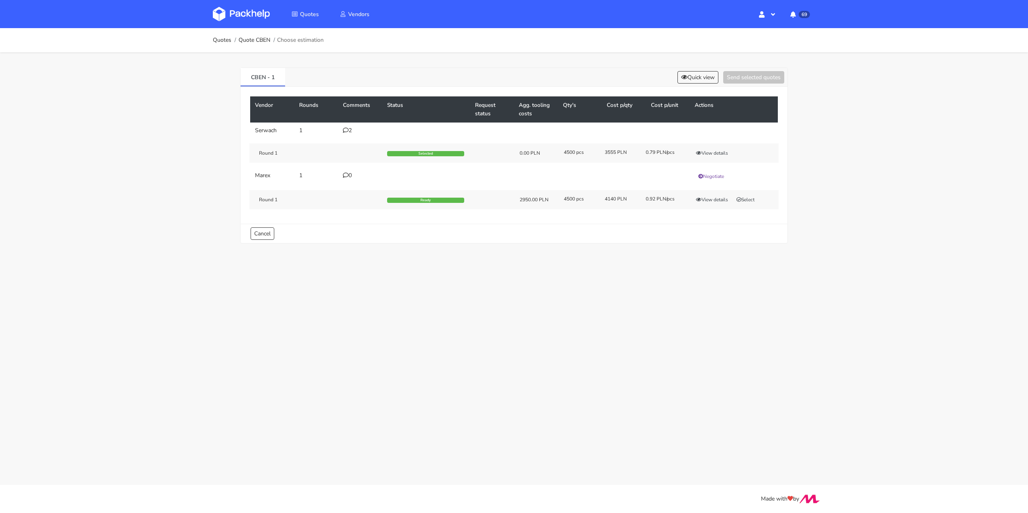
click at [349, 128] on div "2" at bounding box center [360, 130] width 35 height 6
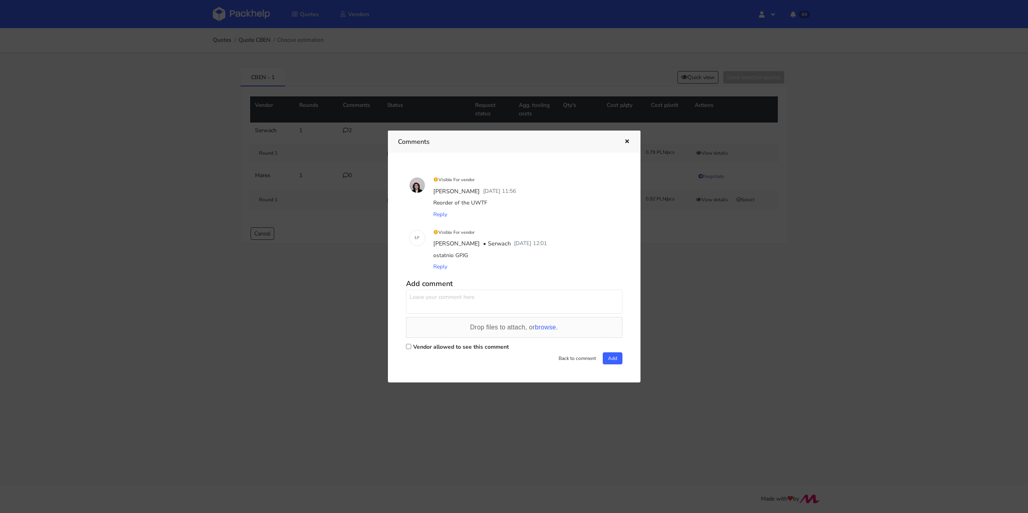
click at [169, 239] on div at bounding box center [514, 256] width 1028 height 513
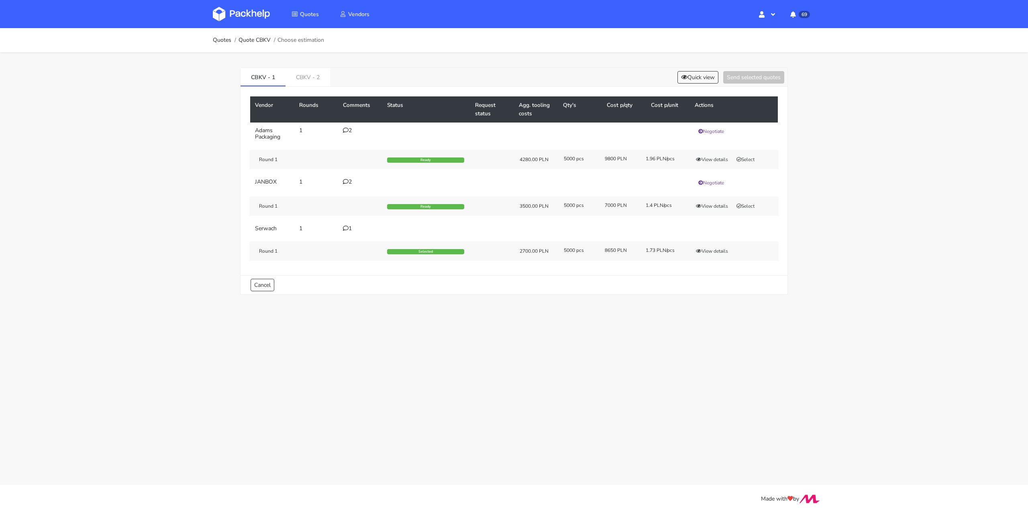
click at [354, 129] on div "2" at bounding box center [360, 130] width 35 height 6
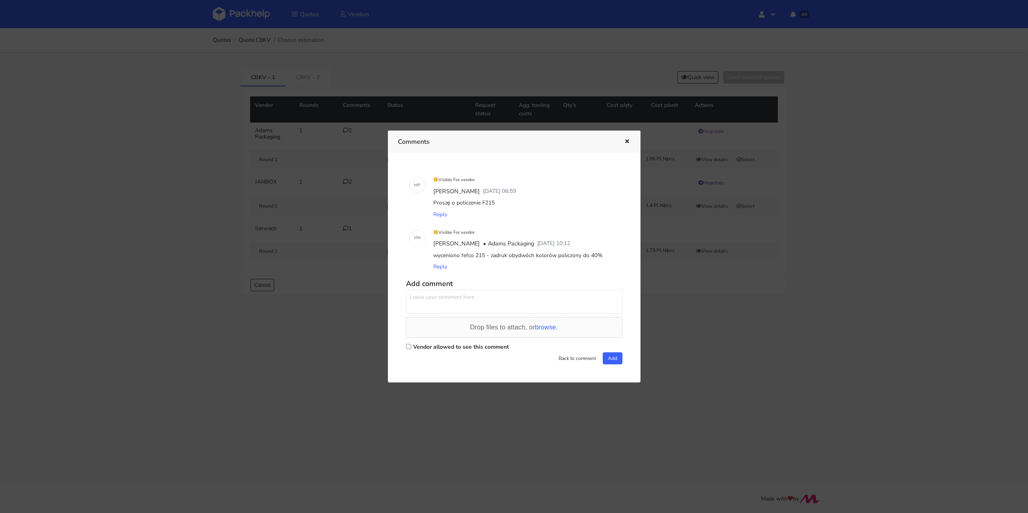
click at [152, 250] on div at bounding box center [514, 256] width 1028 height 513
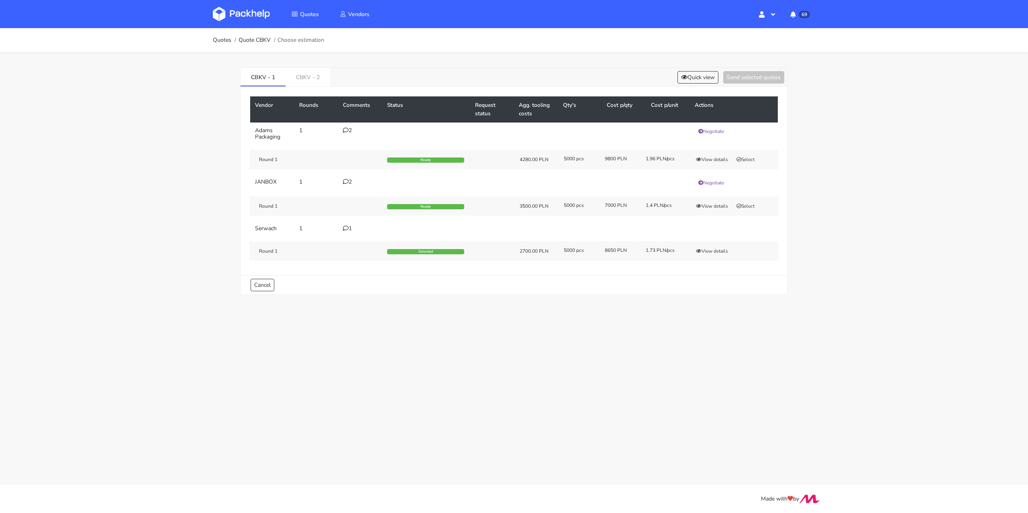
click at [345, 181] on icon at bounding box center [346, 182] width 6 height 6
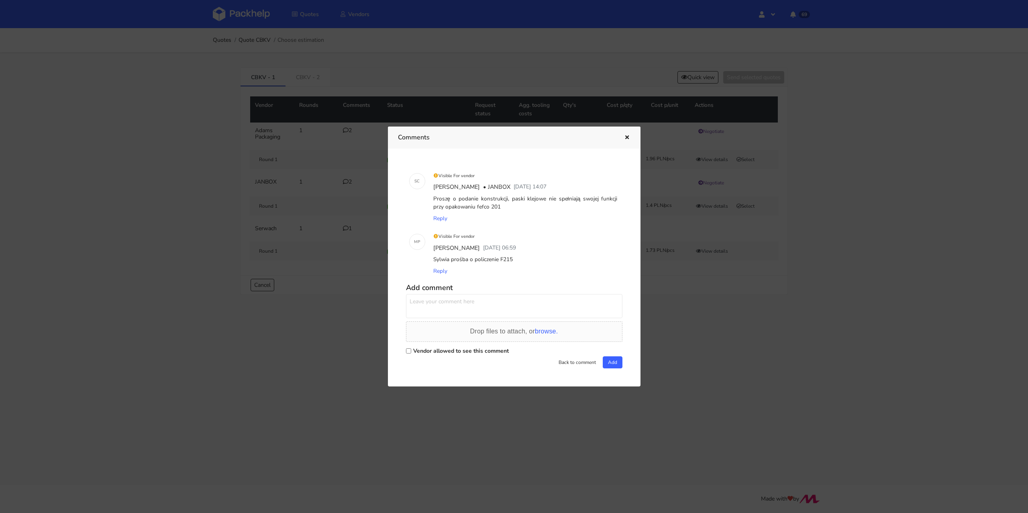
click at [170, 244] on div at bounding box center [514, 256] width 1028 height 513
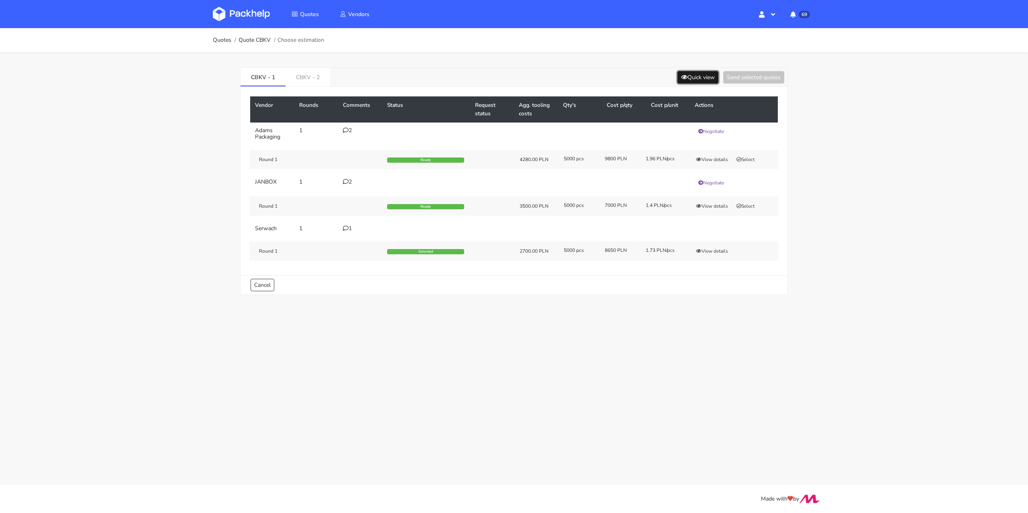
click at [706, 80] on button "Quick view" at bounding box center [697, 77] width 41 height 12
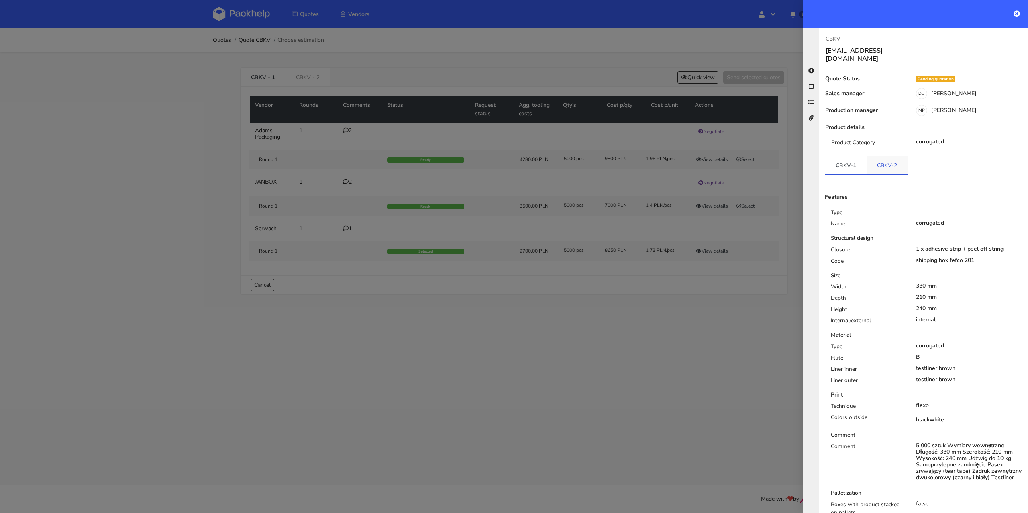
click at [886, 157] on link "CBKV-2" at bounding box center [887, 165] width 41 height 18
click at [843, 157] on link "CBKV-1" at bounding box center [845, 165] width 41 height 18
click at [498, 280] on div at bounding box center [514, 256] width 1028 height 513
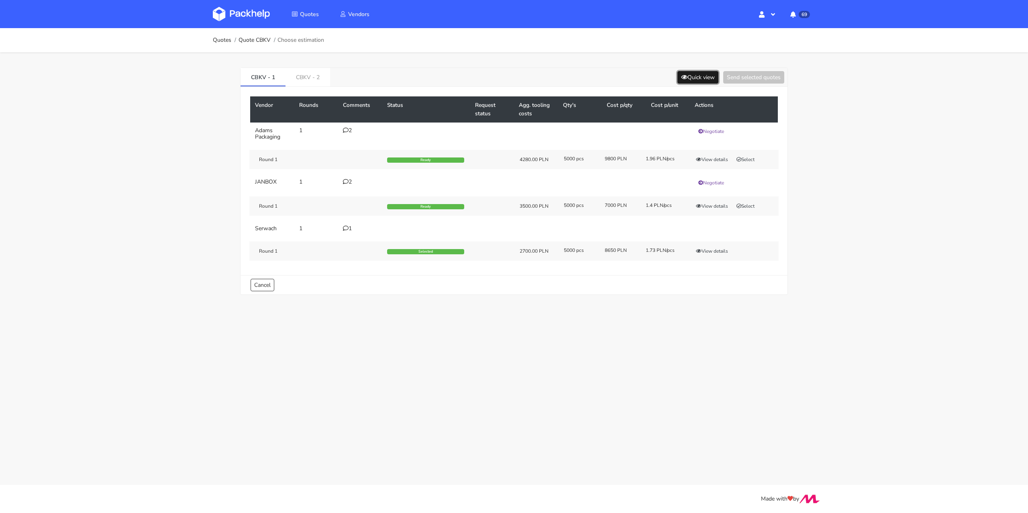
click at [692, 76] on button "Quick view" at bounding box center [697, 77] width 41 height 12
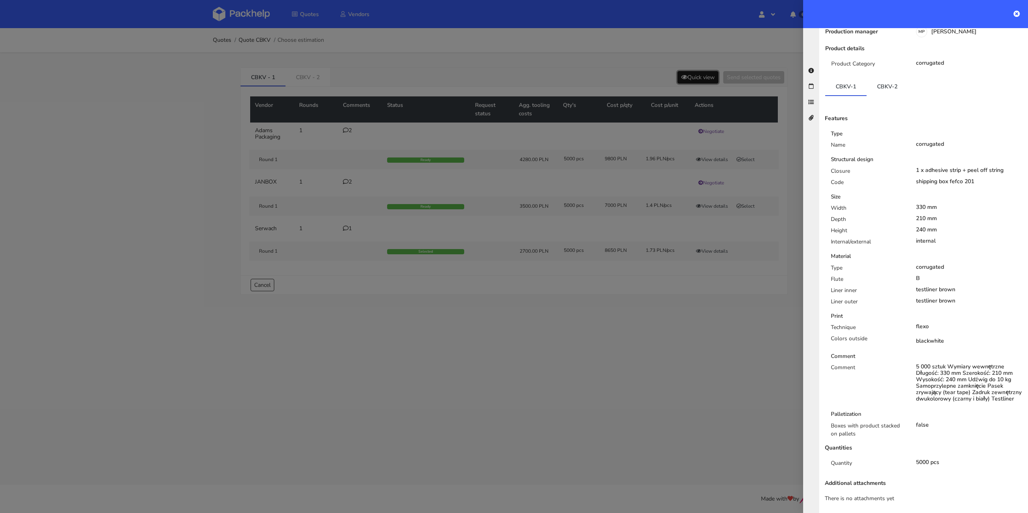
scroll to position [79, 0]
click at [890, 80] on link "CBKV-2" at bounding box center [887, 86] width 41 height 18
click at [652, 314] on div at bounding box center [514, 256] width 1028 height 513
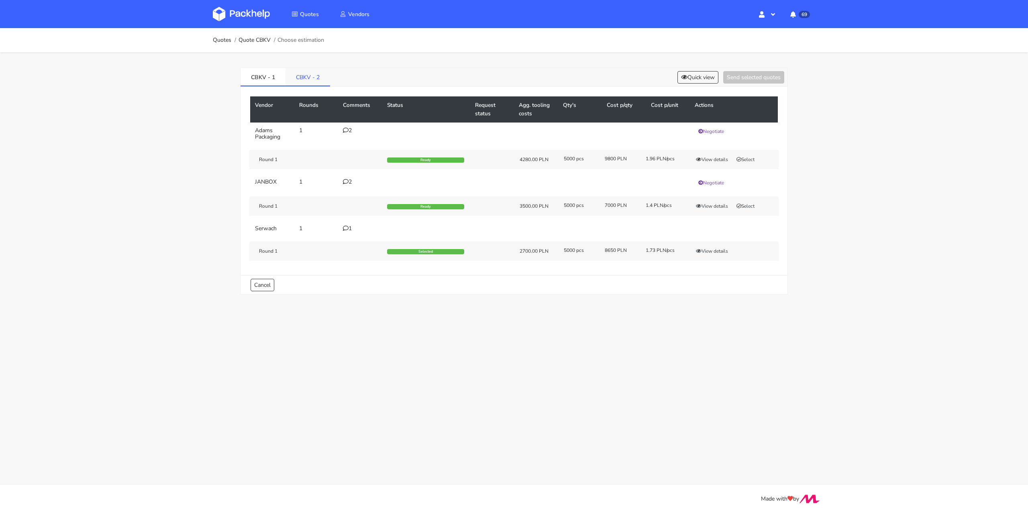
click at [315, 81] on link "CBKV - 2" at bounding box center [308, 77] width 45 height 18
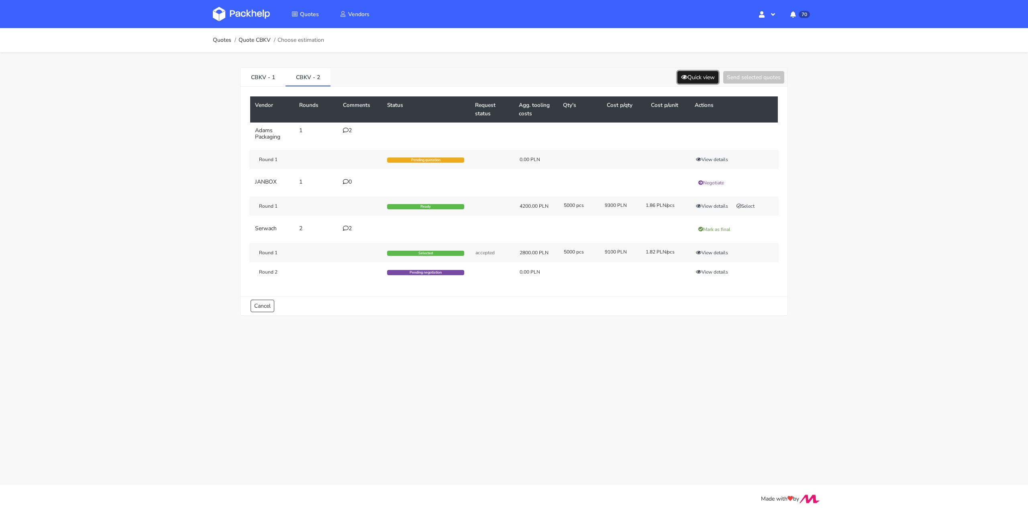
click at [692, 77] on button "Quick view" at bounding box center [697, 77] width 41 height 12
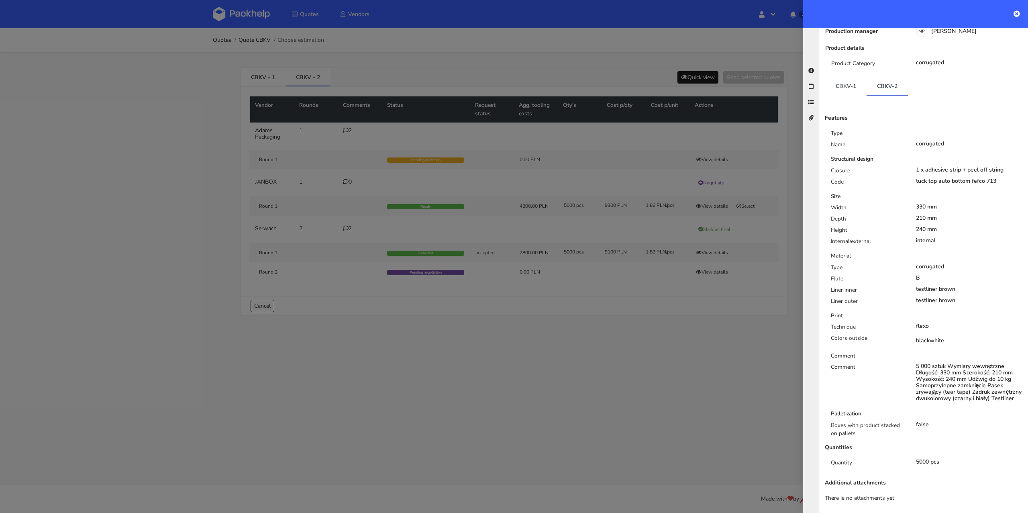
click at [692, 77] on div at bounding box center [514, 256] width 1028 height 513
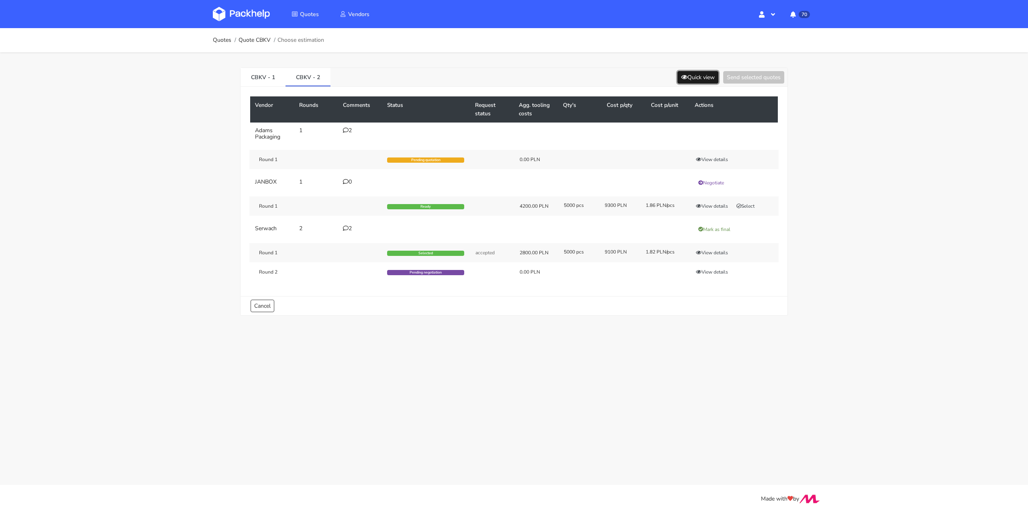
click at [692, 77] on button "Quick view" at bounding box center [697, 77] width 41 height 12
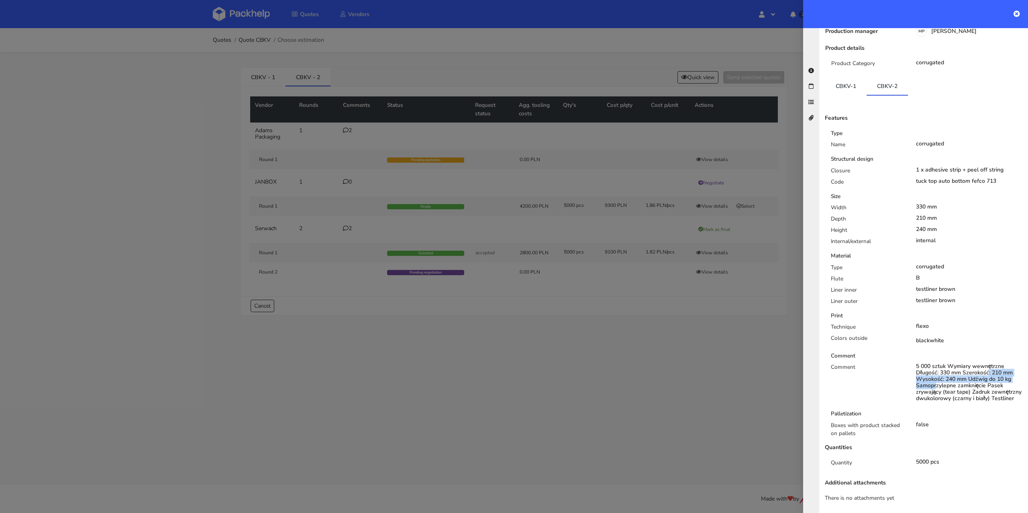
drag, startPoint x: 965, startPoint y: 368, endPoint x: 1010, endPoint y: 373, distance: 45.3
click at [1010, 373] on div "5 000 sztuk Wymiary wewnętrzne Długość: 330 mm Szerokość: 210 mm Wysokość: 240 …" at bounding box center [969, 382] width 107 height 39
drag, startPoint x: 1010, startPoint y: 372, endPoint x: 966, endPoint y: 371, distance: 44.6
click at [966, 371] on div "5 000 sztuk Wymiary wewnętrzne Długość: 330 mm Szerokość: 210 mm Wysokość: 240 …" at bounding box center [969, 382] width 107 height 39
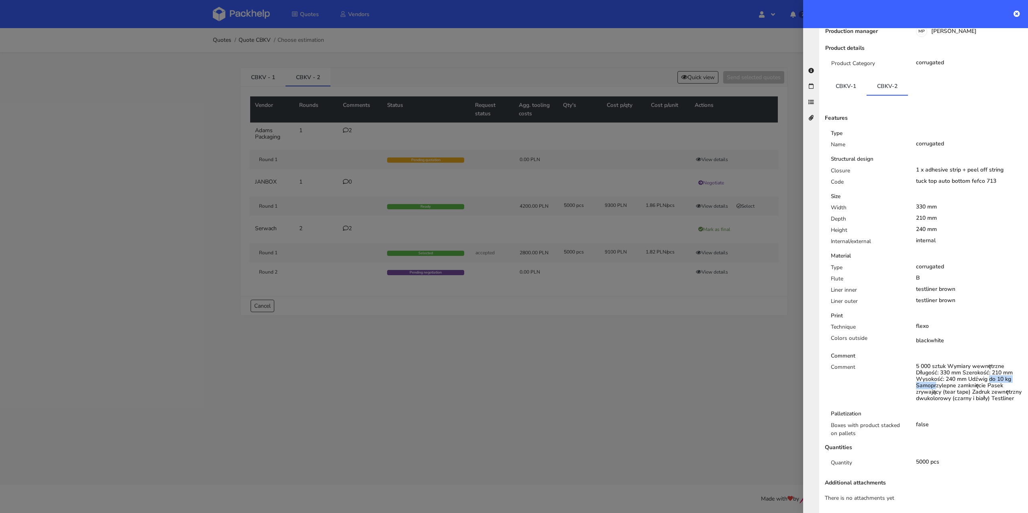
copy div "Udźwig do 10 kg"
click at [399, 43] on div at bounding box center [514, 256] width 1028 height 513
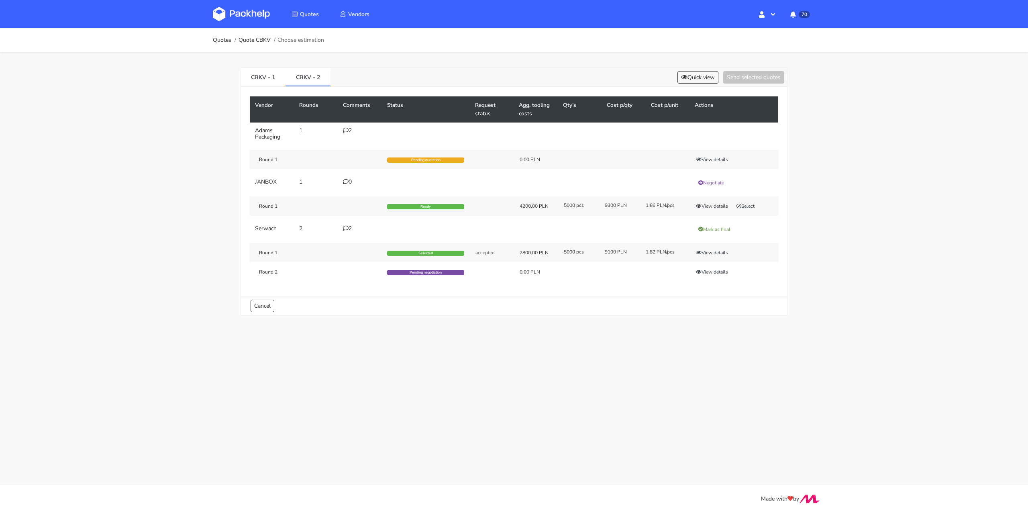
click at [351, 225] on div "2" at bounding box center [360, 228] width 35 height 6
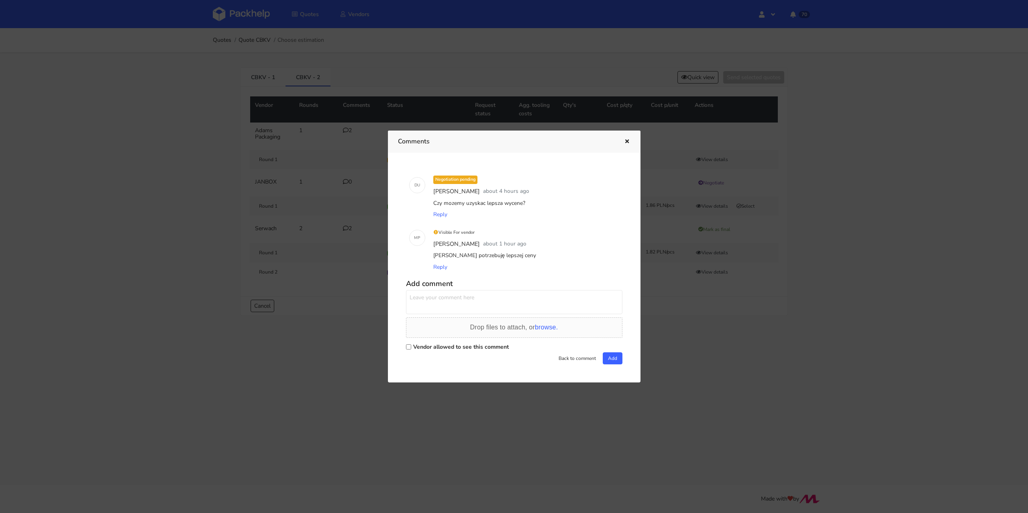
click at [345, 293] on div at bounding box center [514, 256] width 1028 height 513
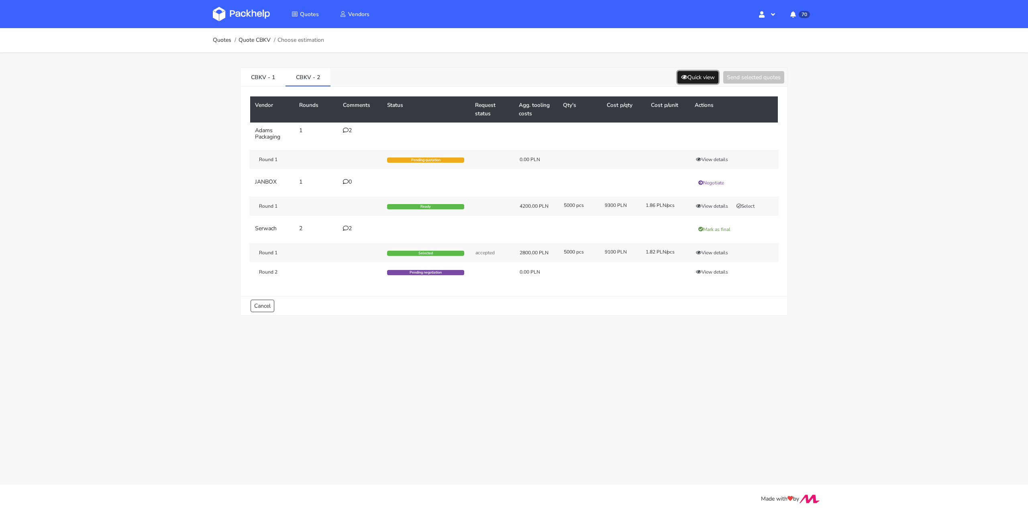
click at [706, 82] on button "Quick view" at bounding box center [697, 77] width 41 height 12
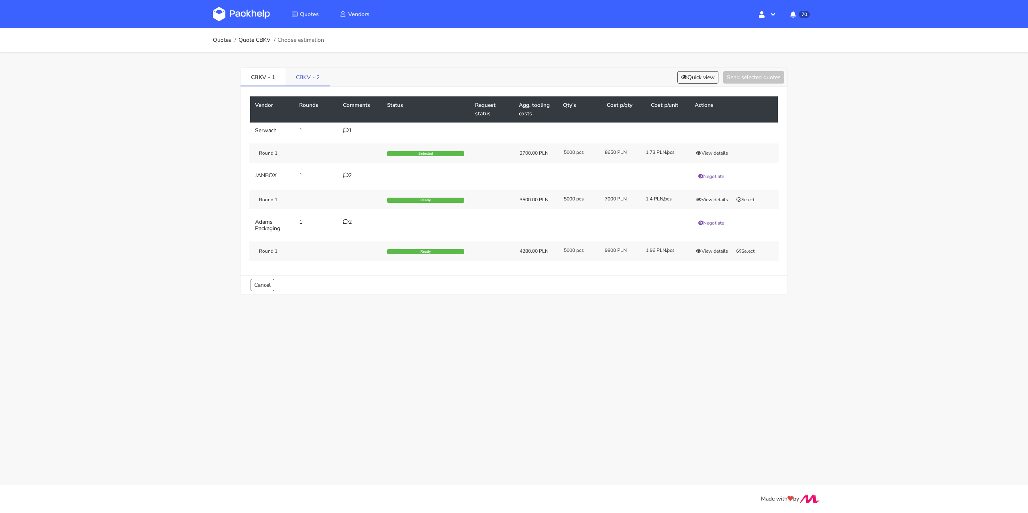
click at [299, 74] on link "CBKV - 2" at bounding box center [308, 77] width 45 height 18
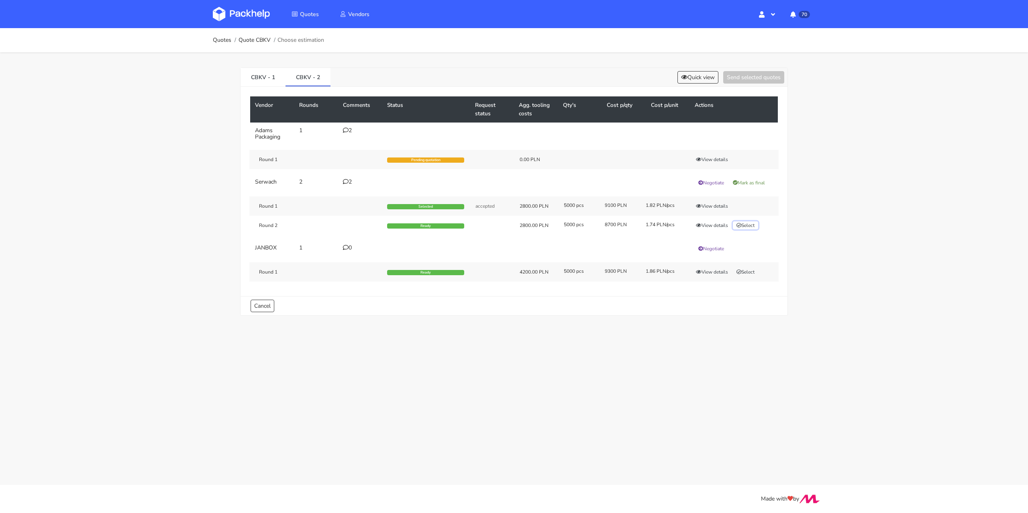
click at [750, 226] on button "Select" at bounding box center [745, 225] width 25 height 8
click at [751, 82] on button "Send selected quotes ( 1 )" at bounding box center [748, 77] width 72 height 12
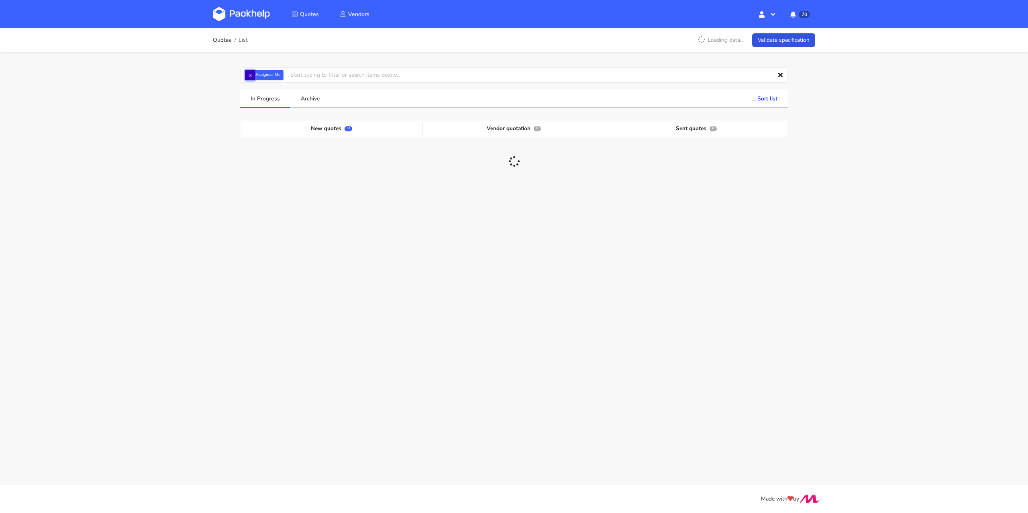
click at [252, 75] on button "×" at bounding box center [250, 75] width 10 height 10
click at [252, 75] on input "text" at bounding box center [514, 74] width 548 height 15
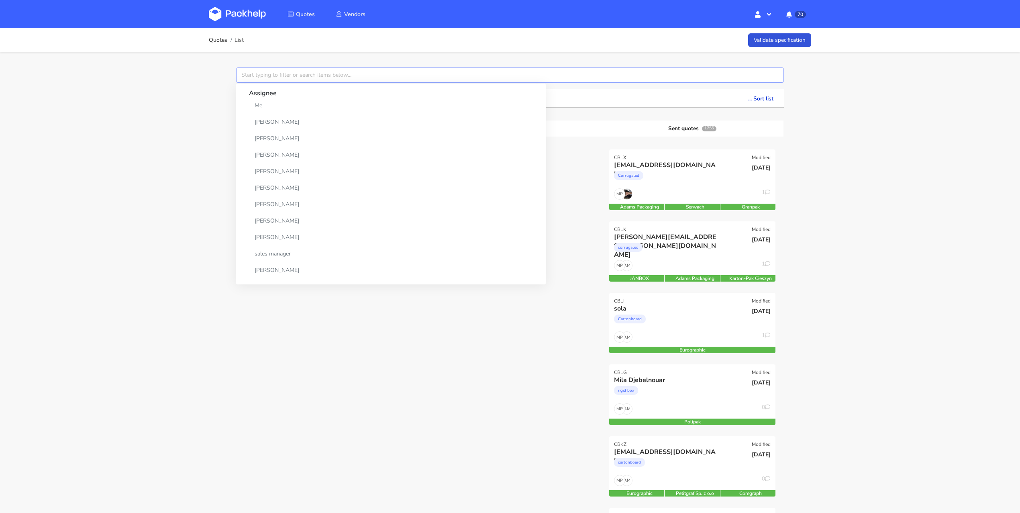
paste input "CBIV"
type input "CBIV"
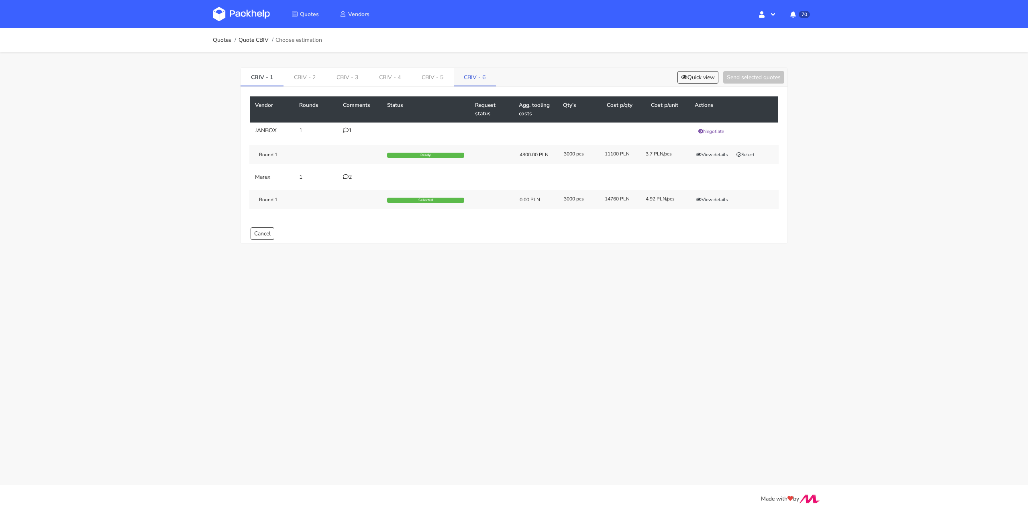
click at [475, 79] on link "CBIV - 6" at bounding box center [475, 77] width 43 height 18
click at [344, 127] on icon at bounding box center [346, 130] width 6 height 6
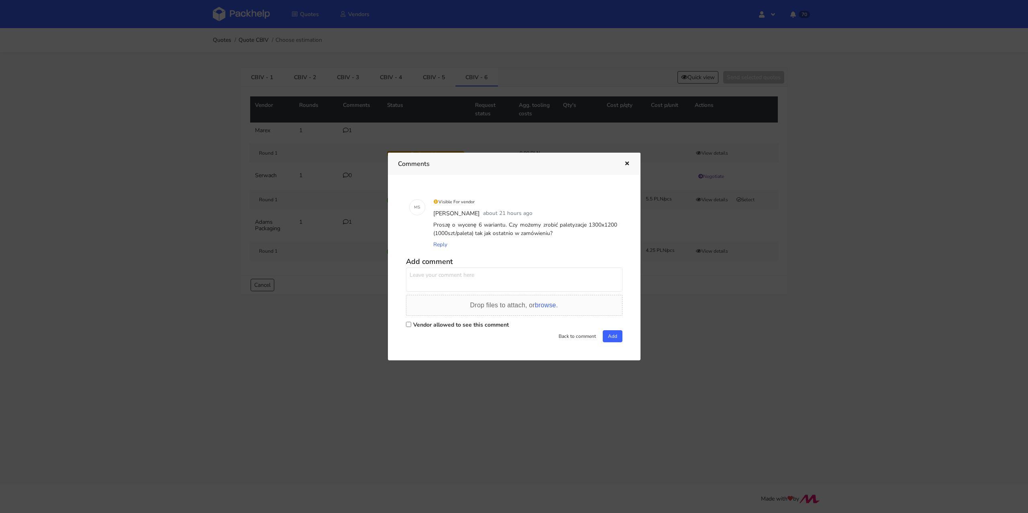
click at [424, 326] on label "Vendor allowed to see this comment" at bounding box center [461, 325] width 96 height 8
click at [411, 326] on input "Vendor allowed to see this comment" at bounding box center [408, 324] width 5 height 5
checkbox input "true"
click at [441, 290] on textarea at bounding box center [514, 279] width 216 height 24
type textarea "Panie Adrianie prośba o pilną wycenę"
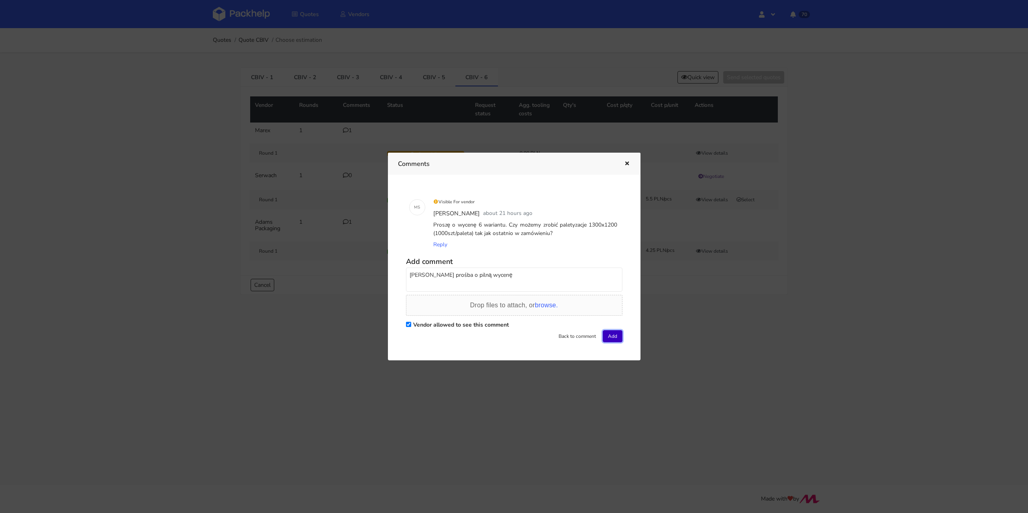
click at [606, 338] on button "Add" at bounding box center [613, 336] width 20 height 12
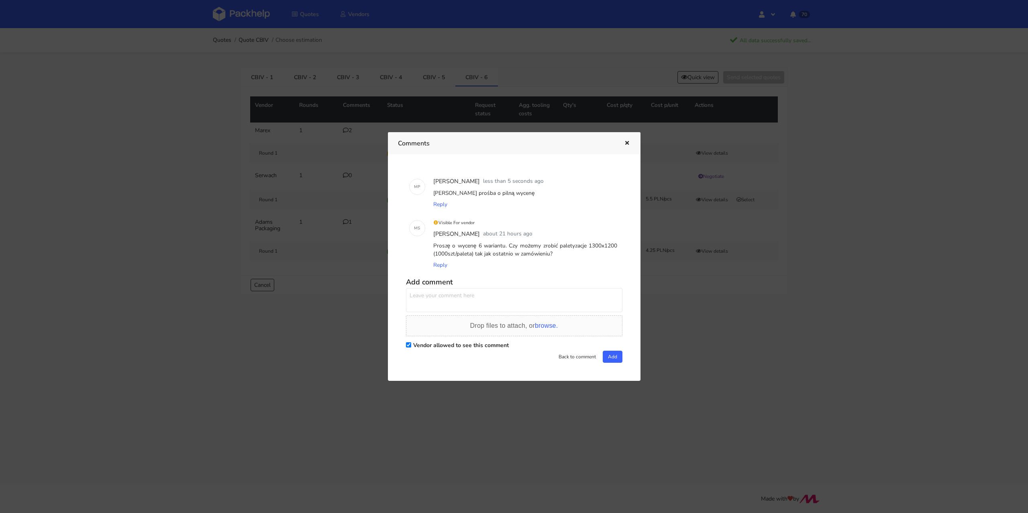
click at [627, 142] on icon "button" at bounding box center [627, 144] width 7 height 6
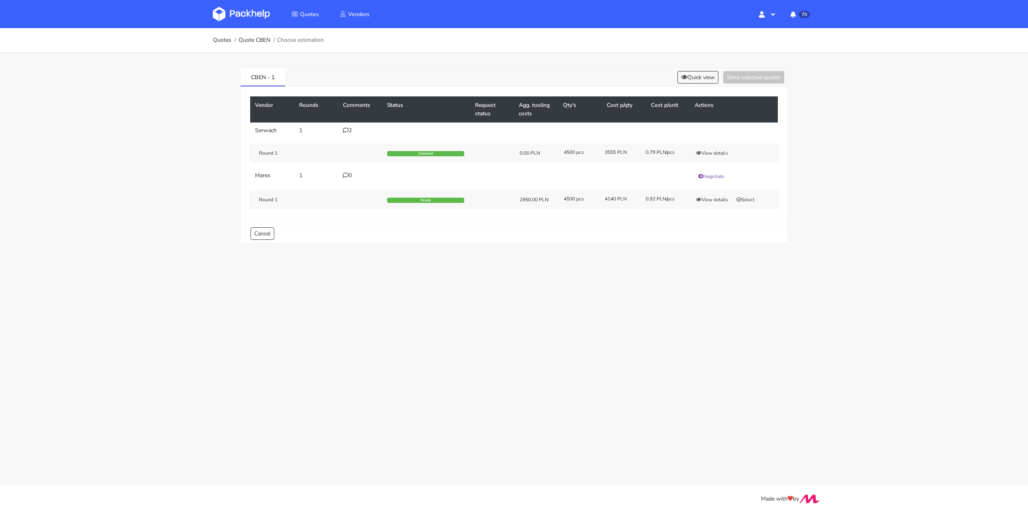
click at [349, 129] on div "2" at bounding box center [360, 130] width 35 height 6
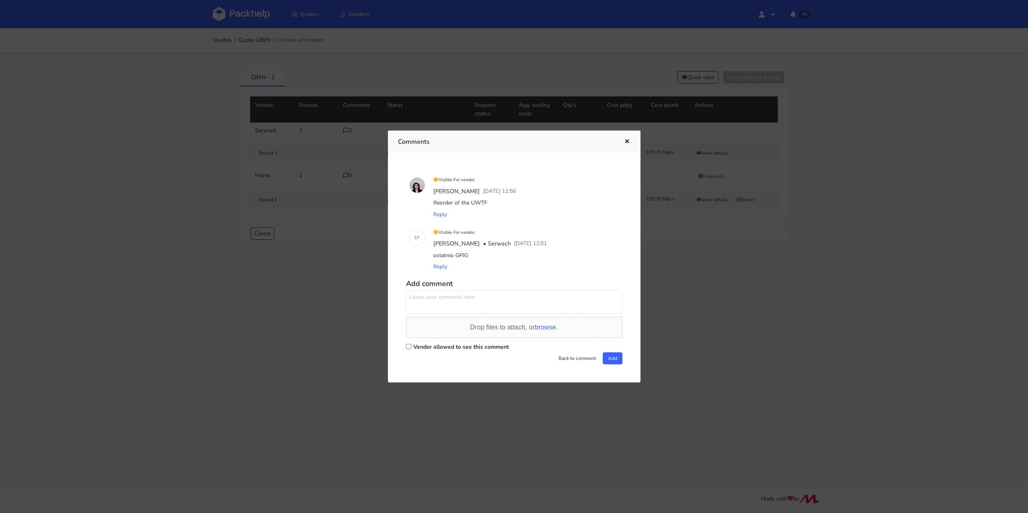
drag, startPoint x: 488, startPoint y: 202, endPoint x: 470, endPoint y: 202, distance: 17.7
click at [470, 202] on div "Reorder of the UWTF" at bounding box center [526, 202] width 188 height 11
copy div "UWTF"
click at [489, 257] on div "ostatnio GPJG" at bounding box center [526, 255] width 188 height 11
drag, startPoint x: 474, startPoint y: 256, endPoint x: 455, endPoint y: 254, distance: 18.5
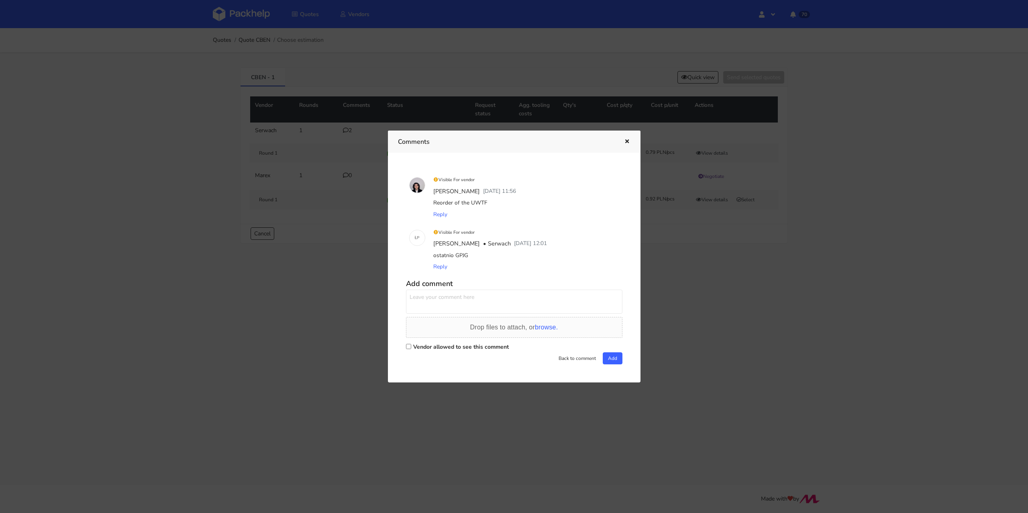
click at [455, 254] on div "ostatnio GPJG" at bounding box center [526, 255] width 188 height 11
copy div "GPJG"
drag, startPoint x: 488, startPoint y: 206, endPoint x: 470, endPoint y: 206, distance: 18.5
click at [470, 206] on div "Reorder of the UWTF" at bounding box center [526, 202] width 188 height 11
copy div "UWTF"
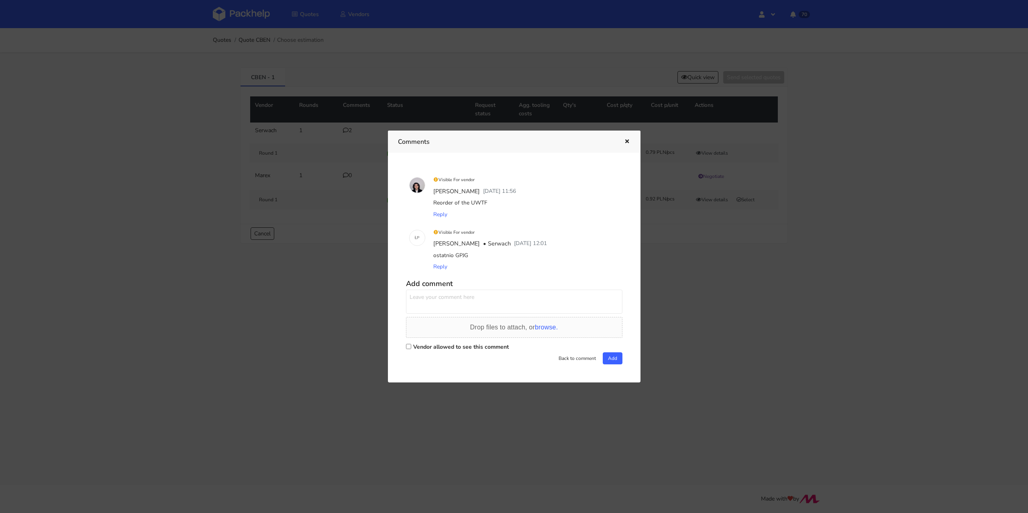
click at [628, 138] on button "button" at bounding box center [626, 142] width 9 height 10
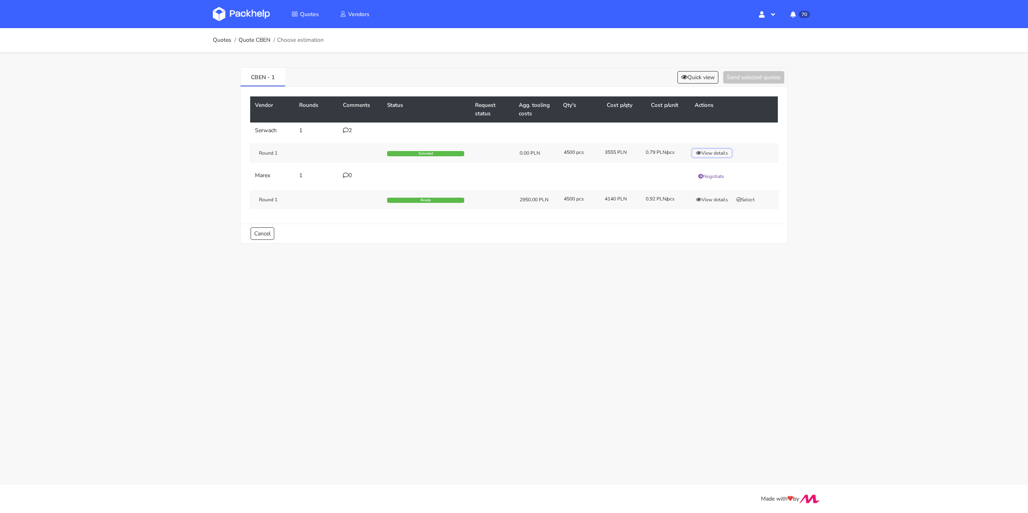
click at [714, 154] on button "View details" at bounding box center [711, 153] width 39 height 8
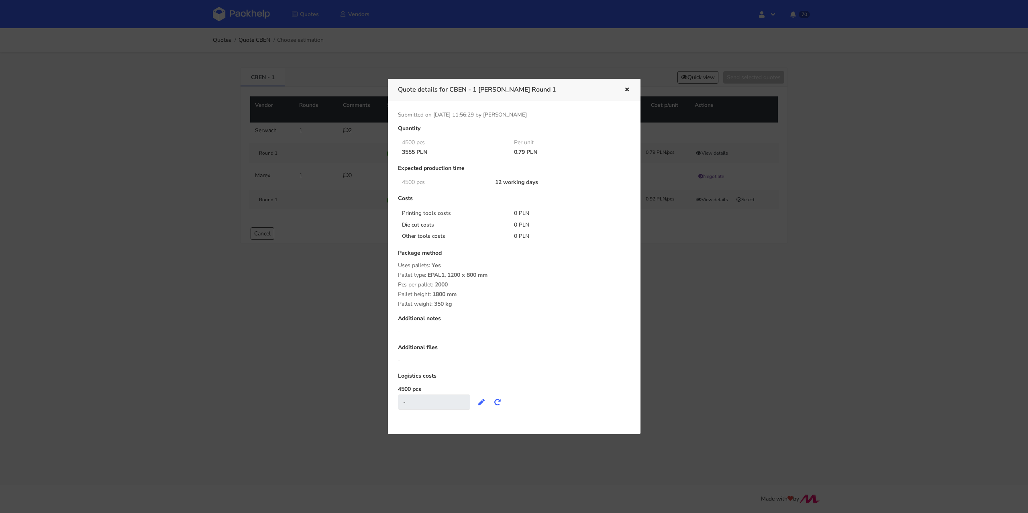
drag, startPoint x: 512, startPoint y: 151, endPoint x: 524, endPoint y: 151, distance: 12.9
click at [524, 151] on div "0.79 PLN" at bounding box center [564, 152] width 112 height 6
copy div "0.79"
drag, startPoint x: 452, startPoint y: 89, endPoint x: 477, endPoint y: 88, distance: 24.5
click at [477, 88] on h3 "Quote details for CBEN - 1 [PERSON_NAME] Round 1" at bounding box center [505, 89] width 214 height 11
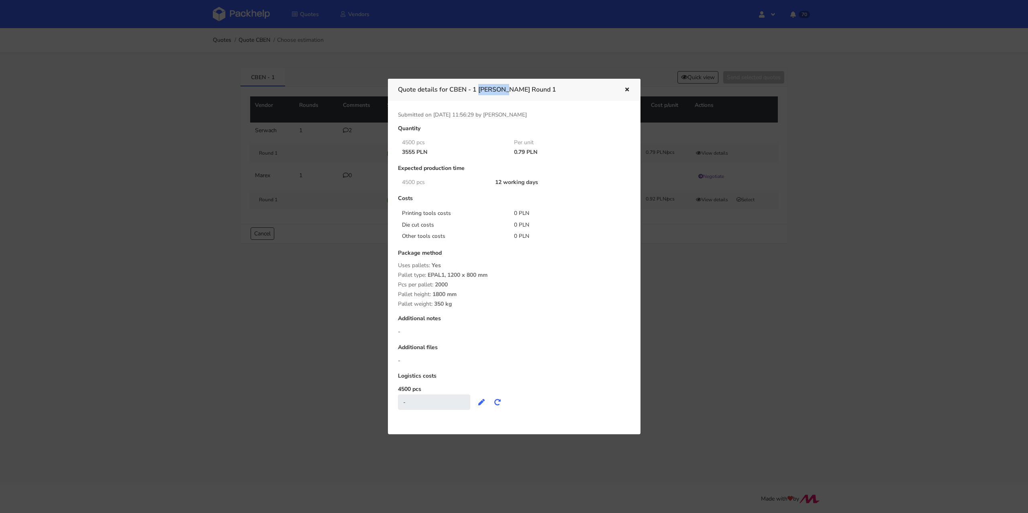
copy h3 "CBEN - 1"
click at [355, 253] on div at bounding box center [514, 256] width 1028 height 513
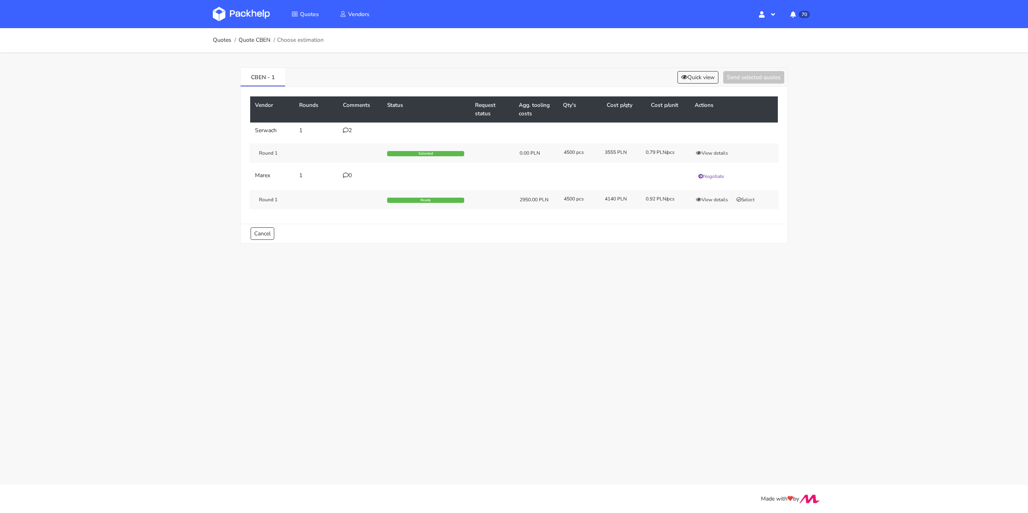
click at [345, 130] on icon at bounding box center [346, 130] width 6 height 6
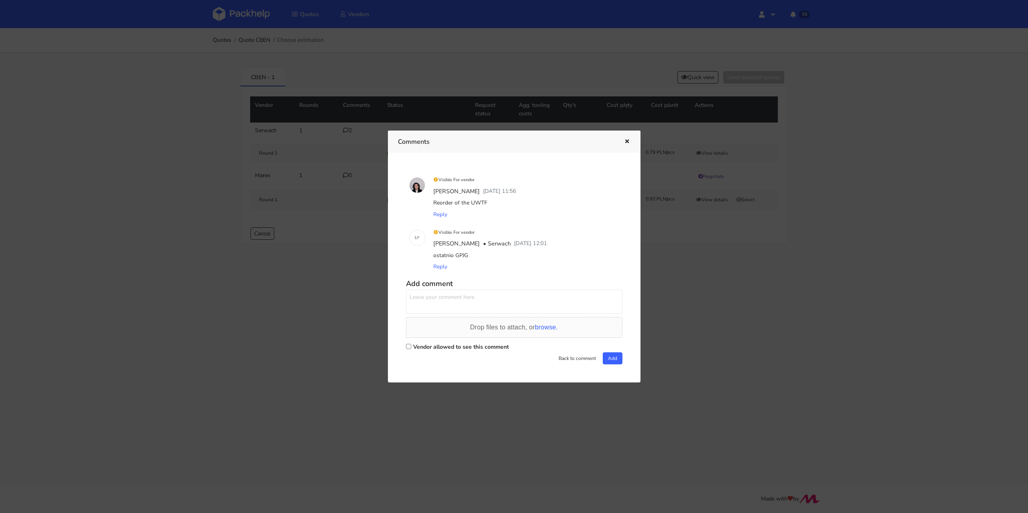
drag, startPoint x: 468, startPoint y: 258, endPoint x: 455, endPoint y: 256, distance: 13.7
click at [455, 256] on div "ostatnio GPJG" at bounding box center [526, 255] width 188 height 11
copy div "GPJG"
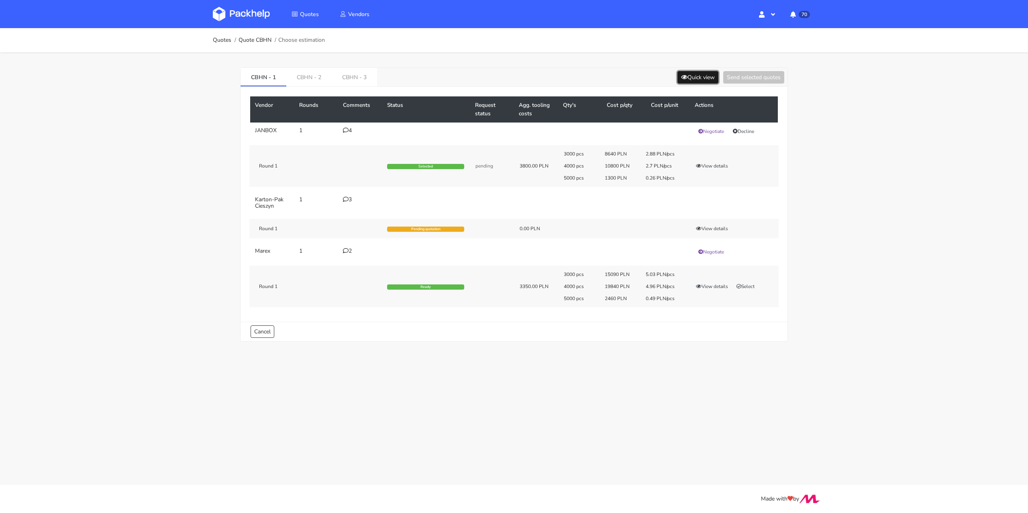
click at [691, 77] on button "Quick view" at bounding box center [697, 77] width 41 height 12
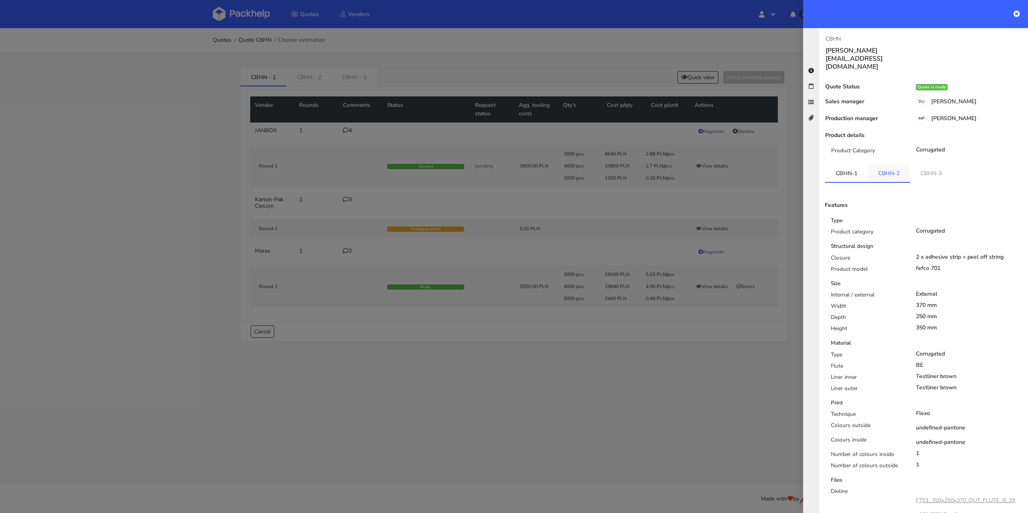
click at [891, 164] on link "CBHN-2" at bounding box center [889, 173] width 42 height 18
click at [915, 164] on link "CBHN-3" at bounding box center [931, 173] width 42 height 18
click at [557, 314] on div at bounding box center [514, 256] width 1028 height 513
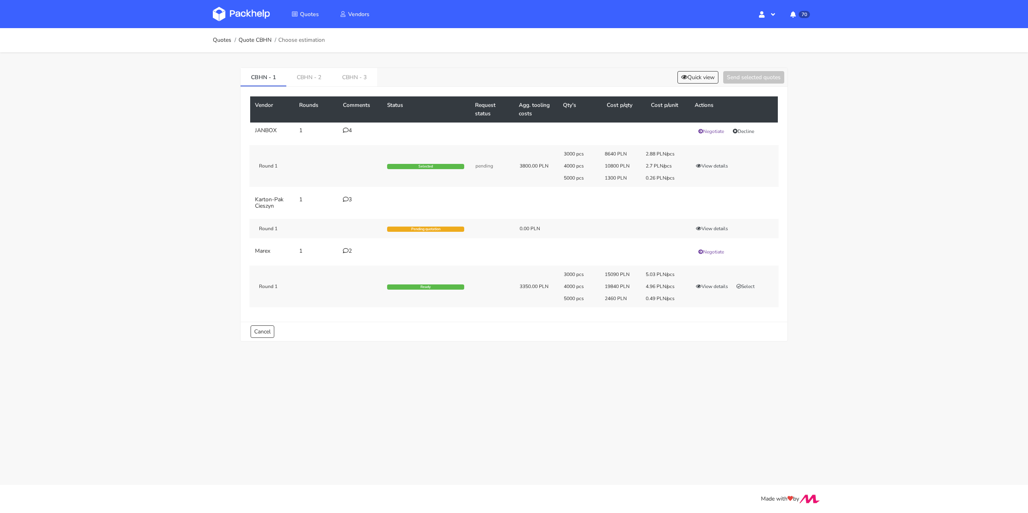
click at [350, 197] on div "3" at bounding box center [360, 199] width 35 height 6
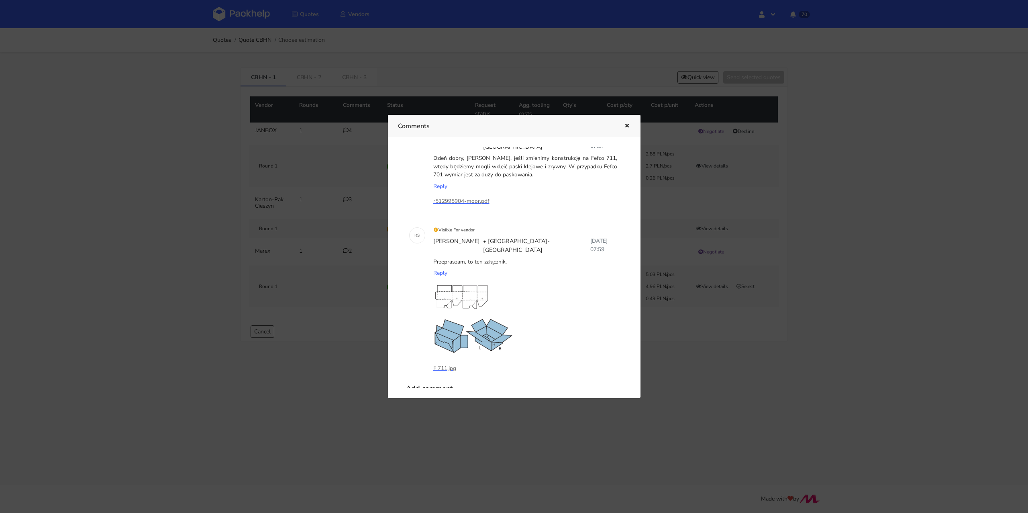
scroll to position [88, 0]
click at [626, 126] on icon "button" at bounding box center [627, 126] width 7 height 6
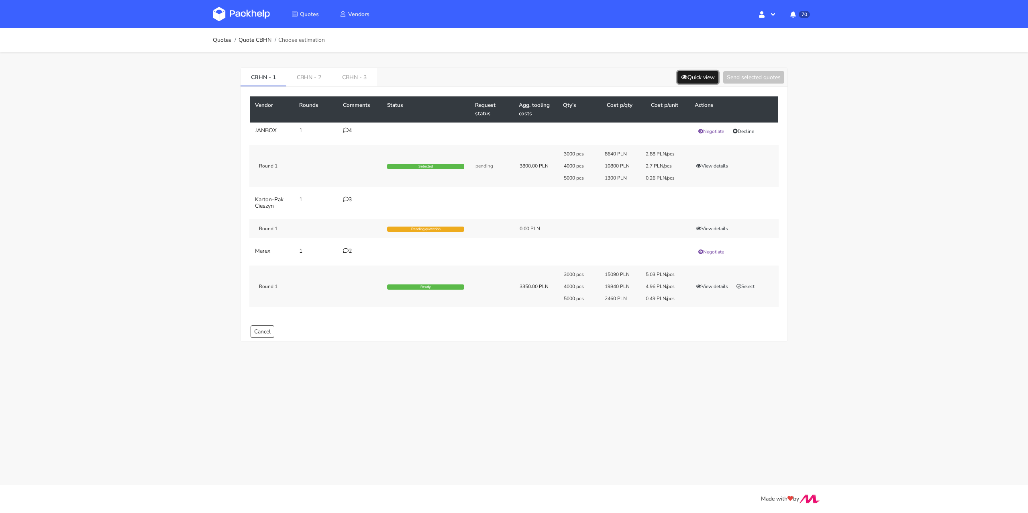
click at [691, 74] on button "Quick view" at bounding box center [697, 77] width 41 height 12
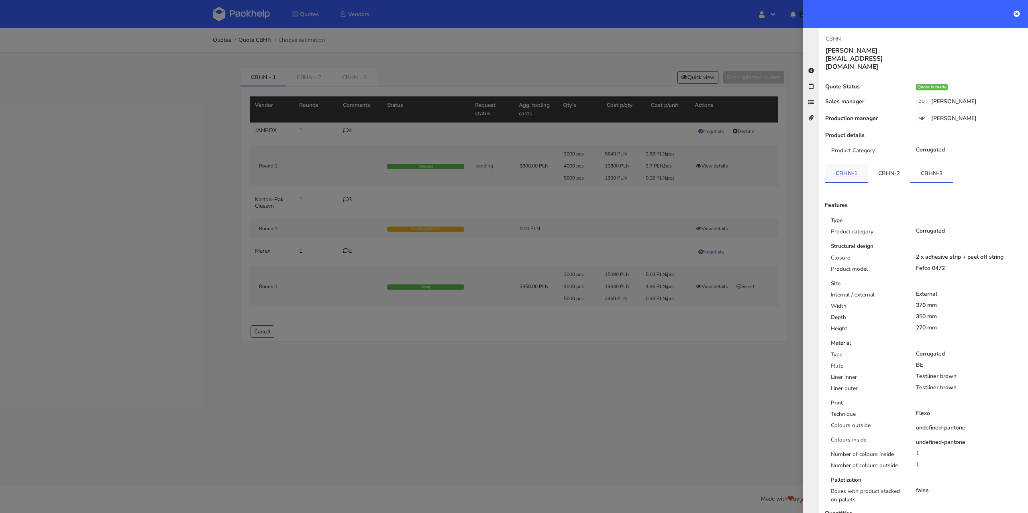
click at [845, 164] on link "CBHN-1" at bounding box center [846, 173] width 43 height 18
click at [888, 165] on link "CBHN-2" at bounding box center [889, 173] width 43 height 18
click at [930, 164] on link "CBHN-3" at bounding box center [931, 173] width 43 height 18
click at [674, 333] on div at bounding box center [514, 256] width 1028 height 513
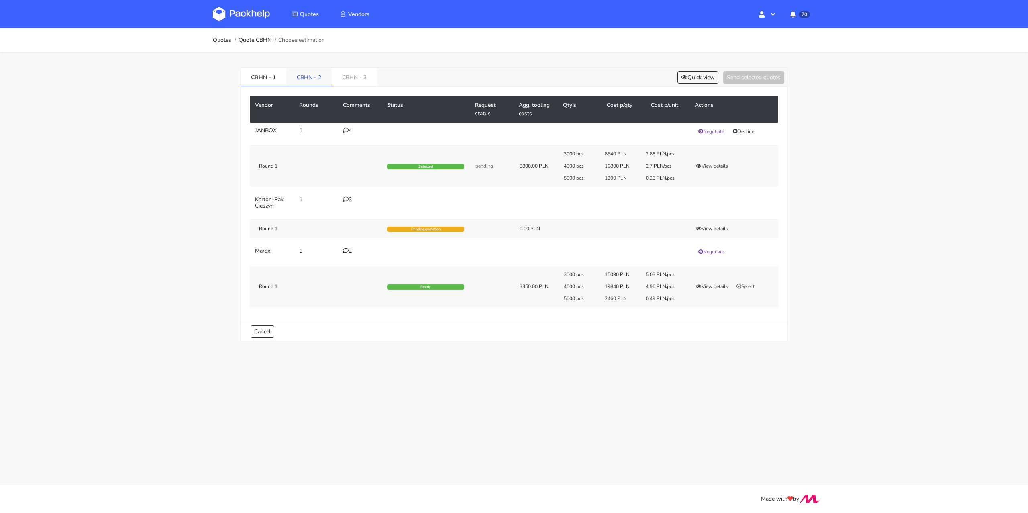
click at [318, 76] on link "CBHN - 2" at bounding box center [308, 77] width 45 height 18
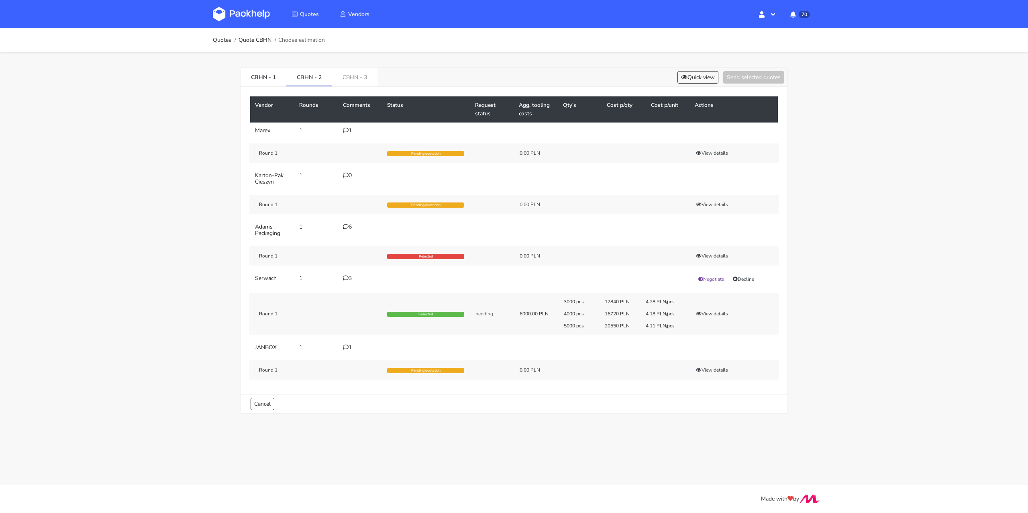
click at [348, 128] on icon at bounding box center [346, 130] width 6 height 6
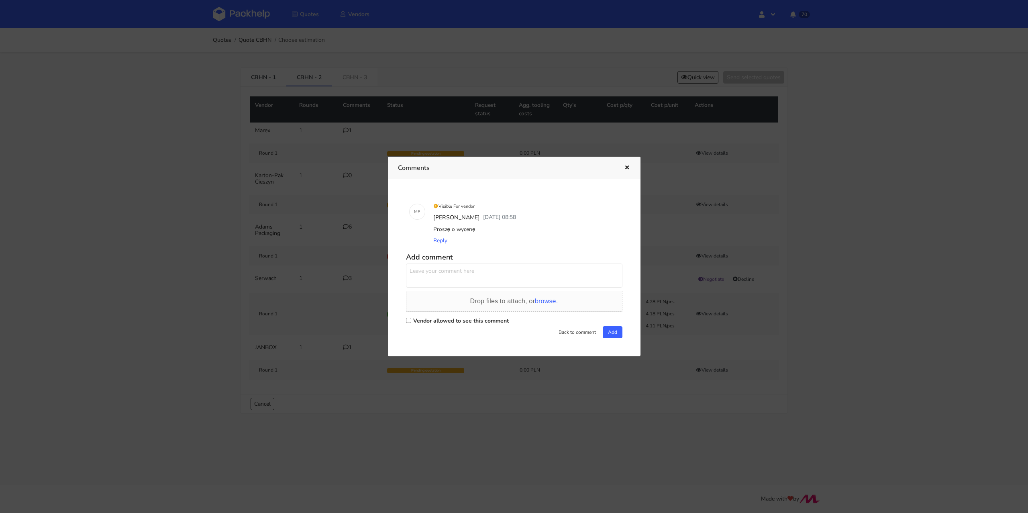
click at [200, 221] on div at bounding box center [514, 256] width 1028 height 513
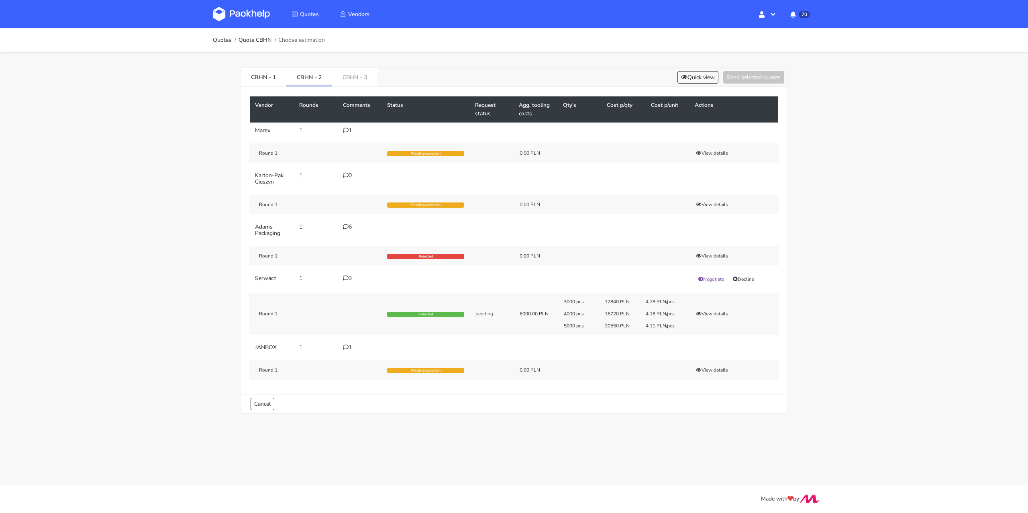
click at [350, 345] on div "1" at bounding box center [360, 347] width 35 height 6
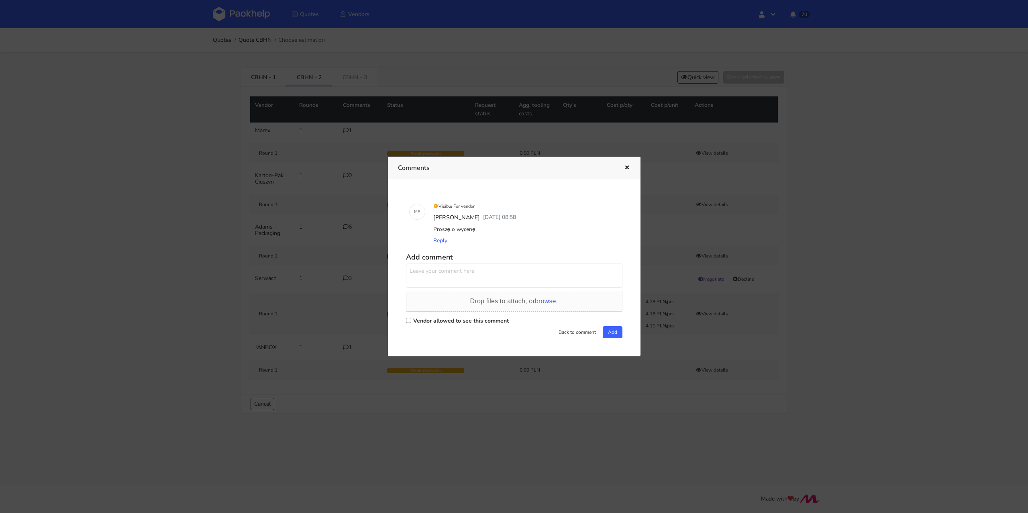
drag, startPoint x: 334, startPoint y: 375, endPoint x: 333, endPoint y: 369, distance: 6.1
click at [334, 375] on div at bounding box center [514, 256] width 1028 height 513
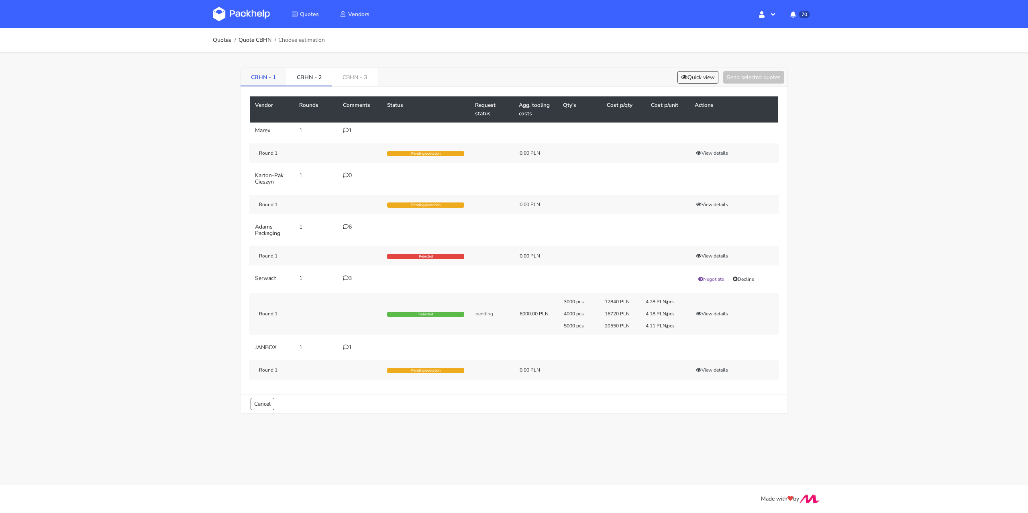
click at [264, 82] on link "CBHN - 1" at bounding box center [264, 77] width 46 height 18
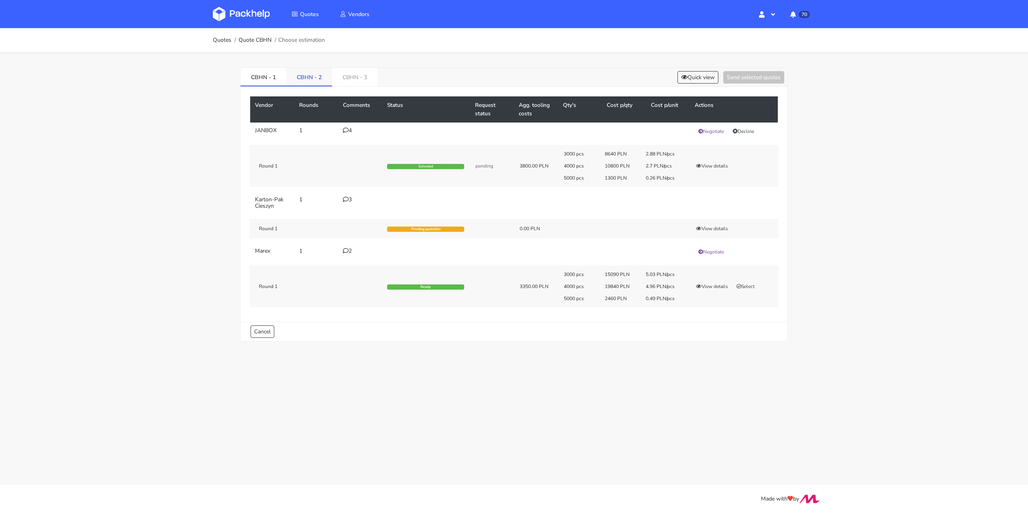
click at [299, 79] on link "CBHN - 2" at bounding box center [309, 77] width 46 height 18
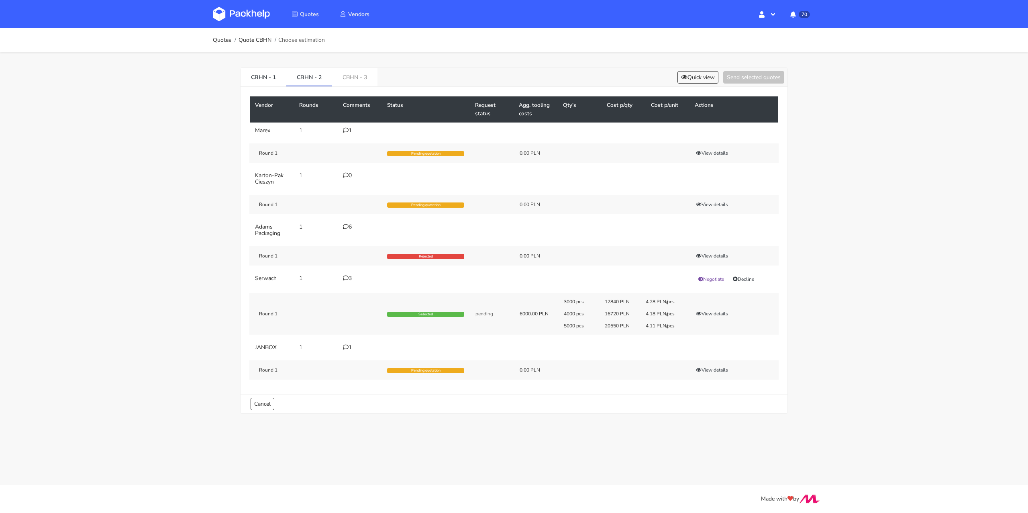
click at [347, 128] on icon at bounding box center [346, 130] width 6 height 6
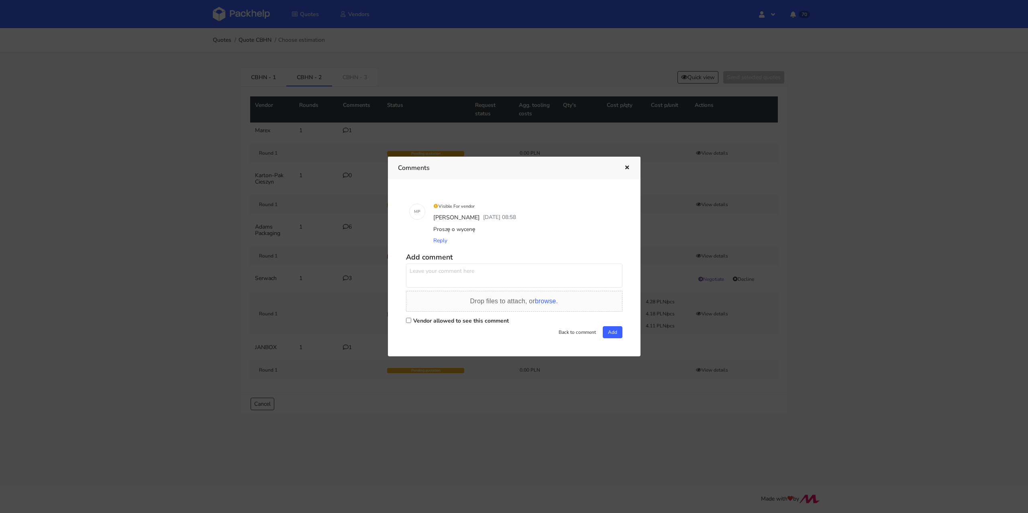
click at [416, 321] on label "Vendor allowed to see this comment" at bounding box center [461, 321] width 96 height 8
click at [411, 321] on input "Vendor allowed to see this comment" at bounding box center [408, 320] width 5 height 5
checkbox input "true"
click at [439, 282] on textarea at bounding box center [514, 275] width 216 height 24
drag, startPoint x: 467, startPoint y: 271, endPoint x: 410, endPoint y: 263, distance: 57.6
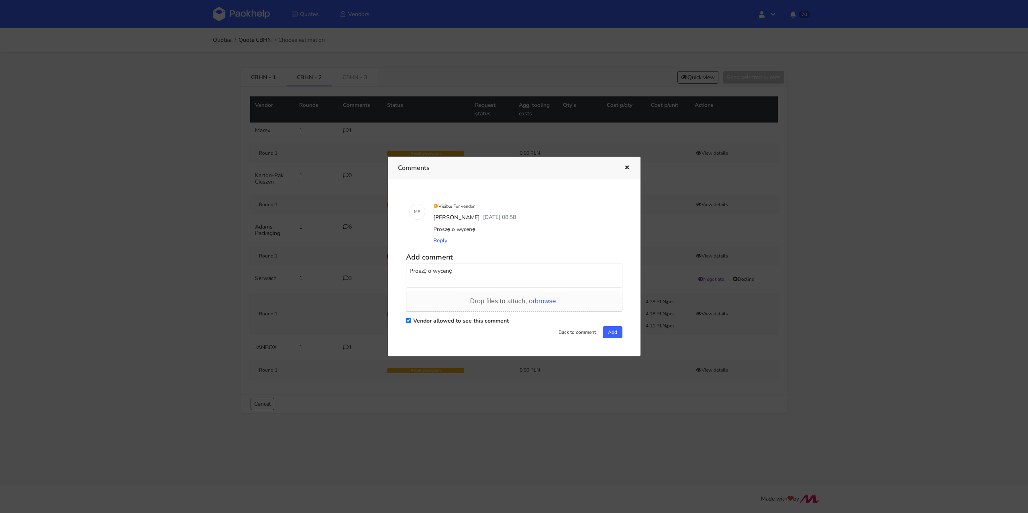
click at [410, 263] on div "Add comment Proszę o wycenę Drop files to attach, or browse. Vendor allowed to …" at bounding box center [514, 293] width 216 height 88
type textarea "Proszę o wycenę"
click at [614, 328] on button "Add" at bounding box center [613, 332] width 20 height 12
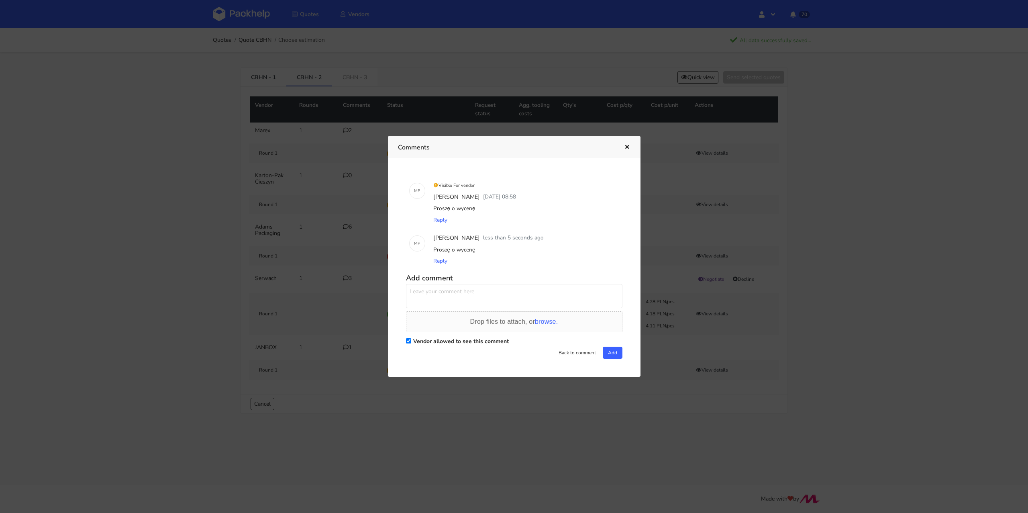
click at [630, 146] on div "Comments" at bounding box center [514, 147] width 253 height 22
click at [624, 145] on icon "button" at bounding box center [627, 148] width 7 height 6
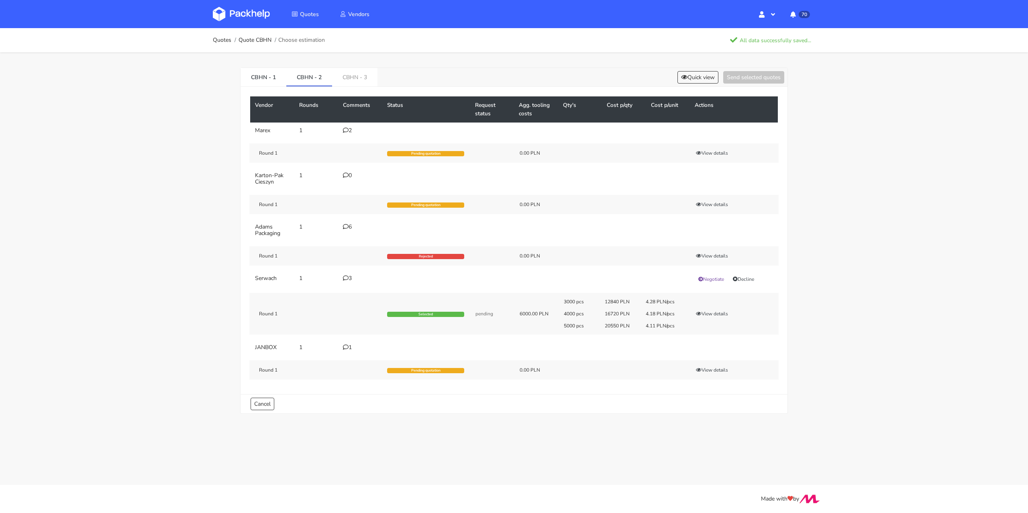
click at [349, 173] on div "0" at bounding box center [360, 175] width 35 height 6
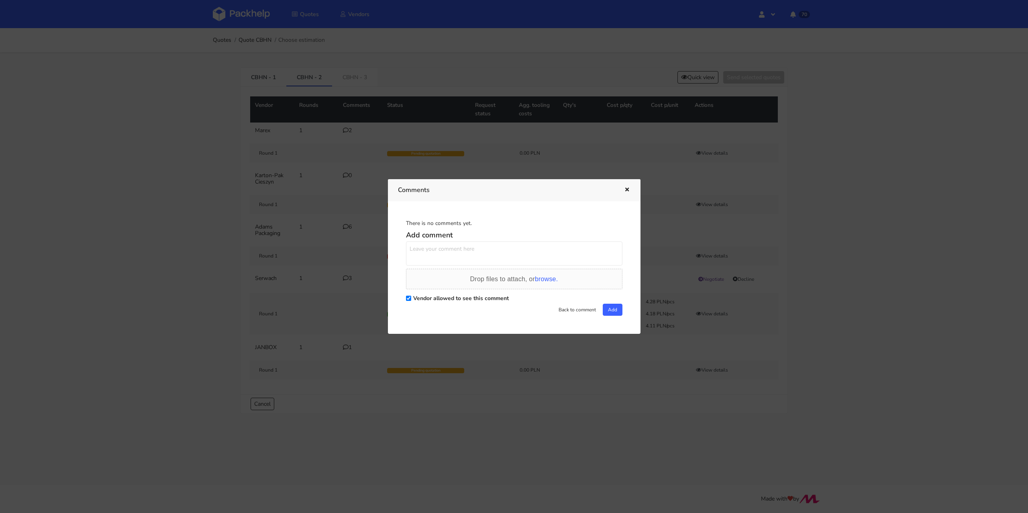
click at [451, 245] on textarea at bounding box center [514, 253] width 216 height 24
paste textarea "Proszę o wycenę"
type textarea "Proszę o wycenę"
click at [617, 310] on button "Add" at bounding box center [613, 310] width 20 height 12
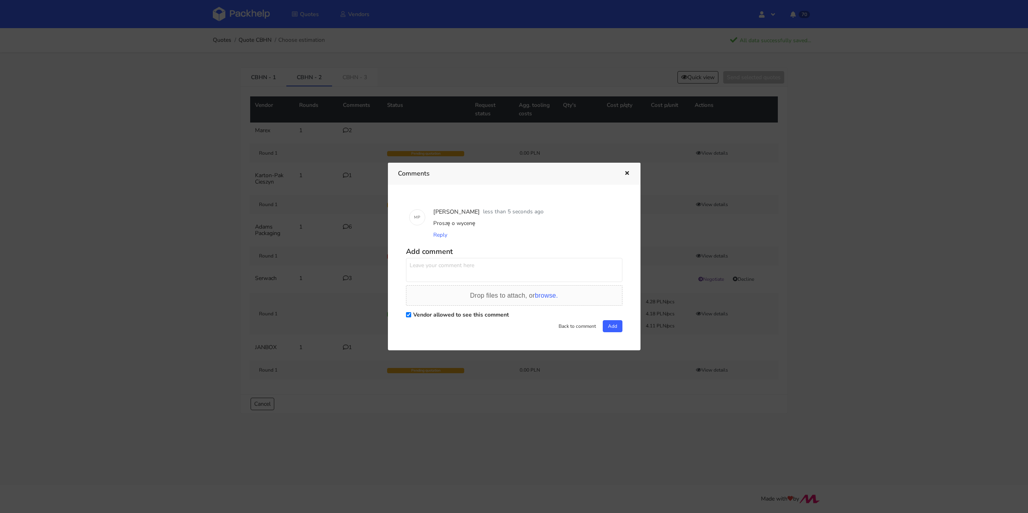
click at [626, 174] on icon "button" at bounding box center [627, 174] width 7 height 6
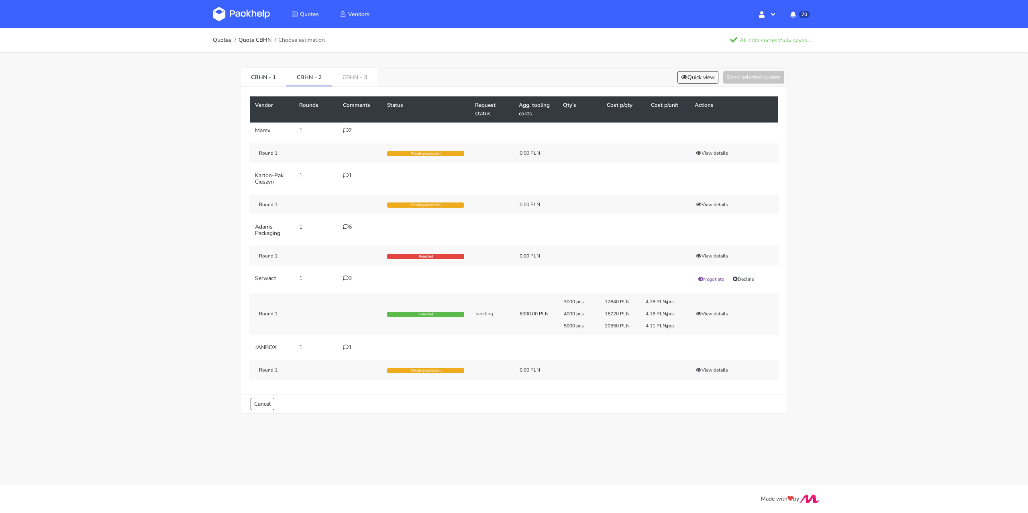
click at [349, 224] on div "6" at bounding box center [360, 227] width 35 height 6
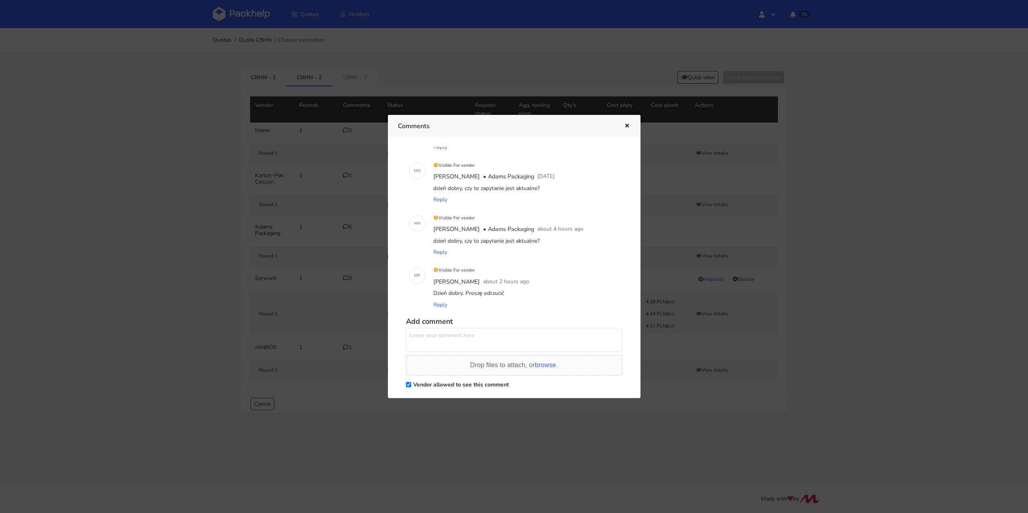
scroll to position [186, 0]
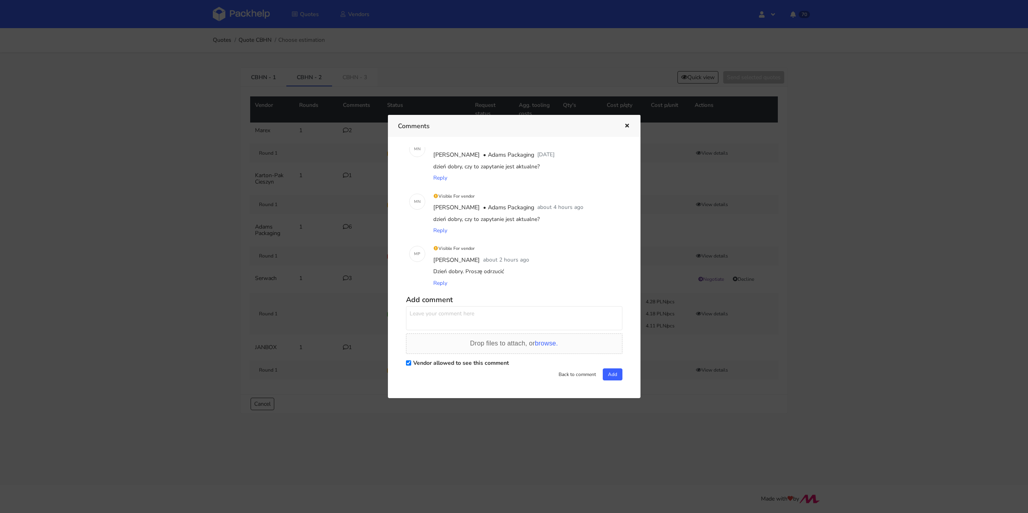
click at [624, 126] on icon "button" at bounding box center [627, 126] width 7 height 6
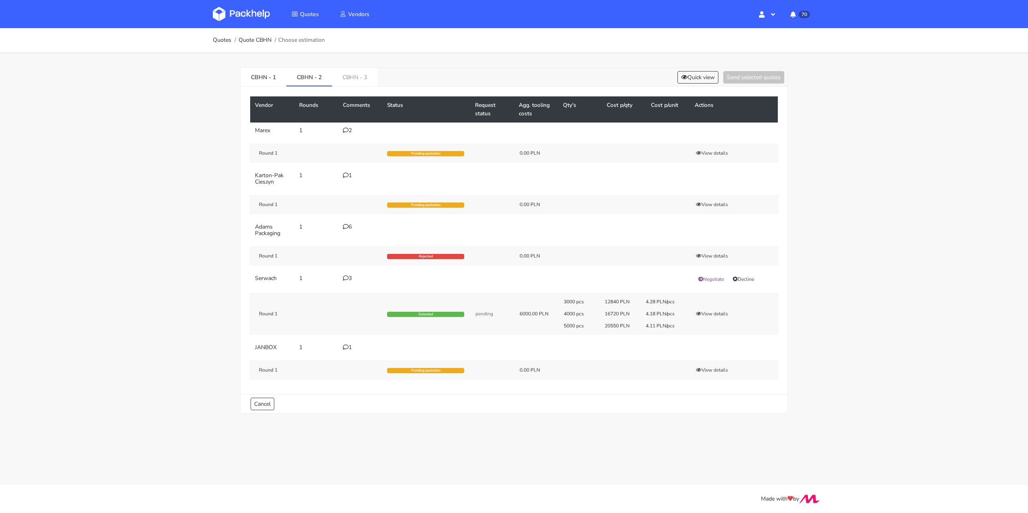
click at [343, 226] on icon at bounding box center [346, 227] width 6 height 6
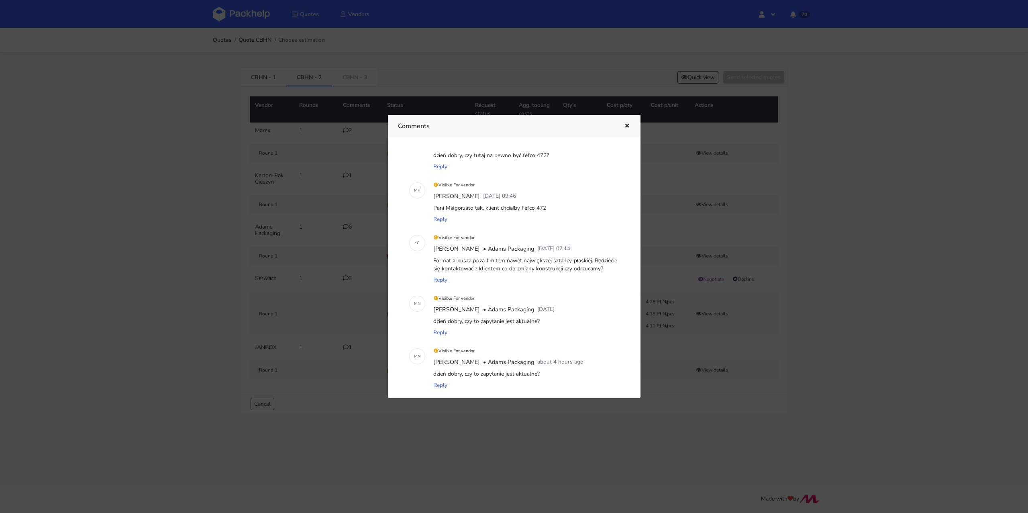
scroll to position [31, 0]
click at [627, 124] on icon "button" at bounding box center [627, 126] width 7 height 6
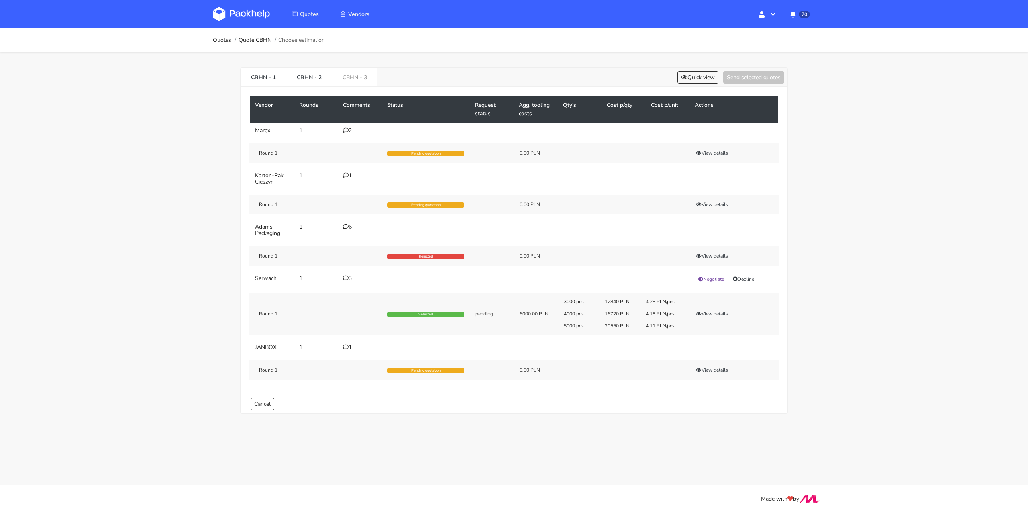
click at [344, 345] on icon at bounding box center [346, 347] width 6 height 6
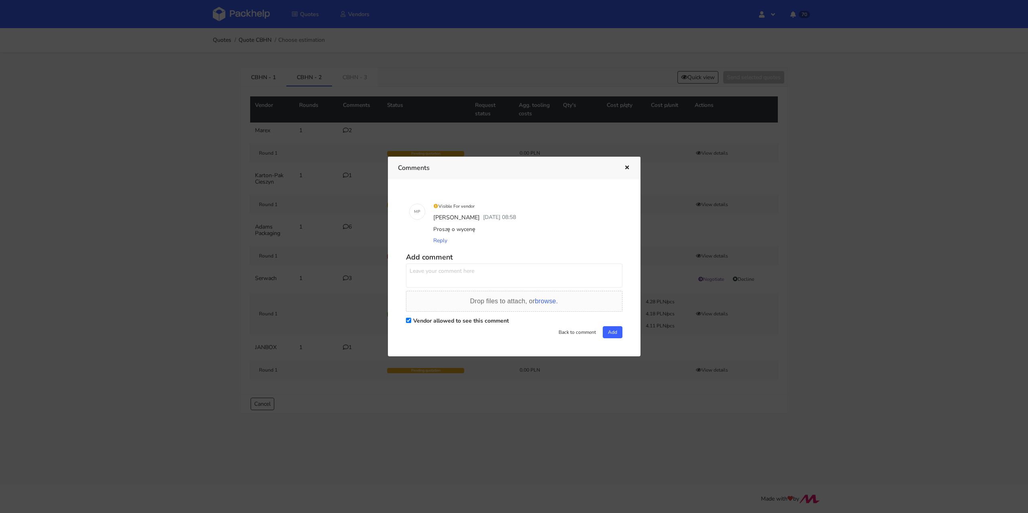
scroll to position [0, 0]
click at [476, 273] on textarea at bounding box center [514, 275] width 216 height 24
paste textarea "Proszę o wycenę"
type textarea "Proszę o wycenę"
click at [609, 332] on button "Add" at bounding box center [613, 332] width 20 height 12
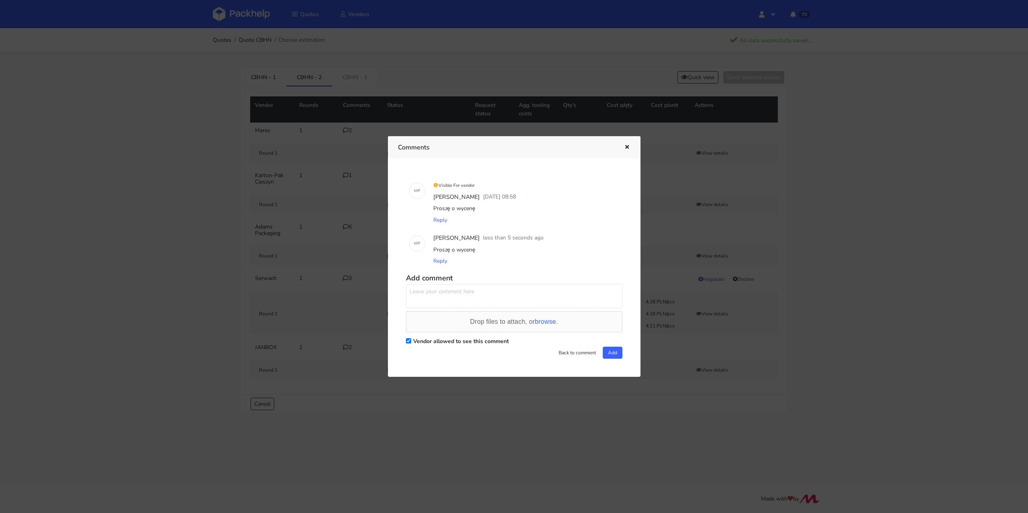
click at [626, 147] on icon "button" at bounding box center [627, 148] width 7 height 6
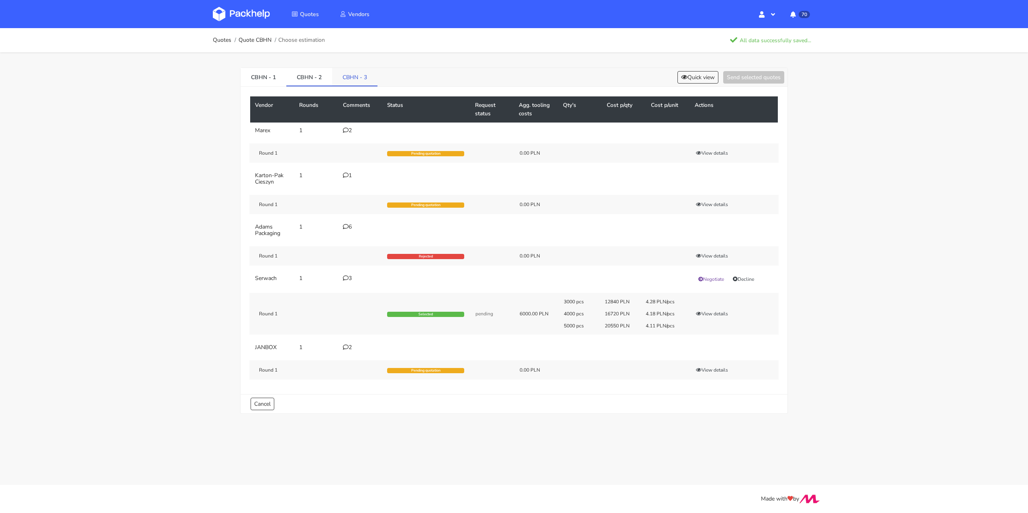
click at [353, 77] on link "CBHN - 3" at bounding box center [354, 77] width 45 height 18
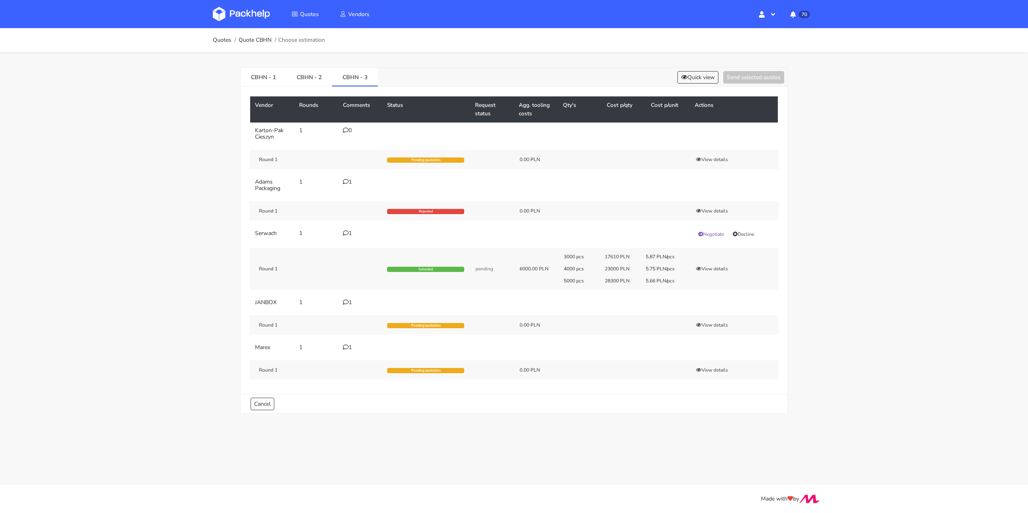
click at [347, 344] on icon at bounding box center [346, 347] width 6 height 6
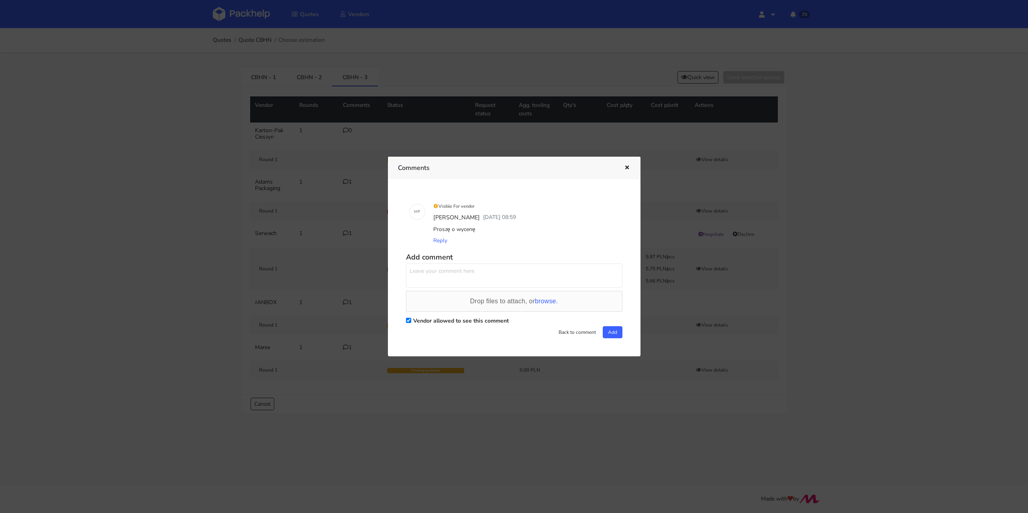
click at [503, 280] on textarea at bounding box center [514, 275] width 216 height 24
paste textarea "Proszę o wycenę"
type textarea "Proszę o wycenę"
click at [611, 331] on button "Add" at bounding box center [613, 332] width 20 height 12
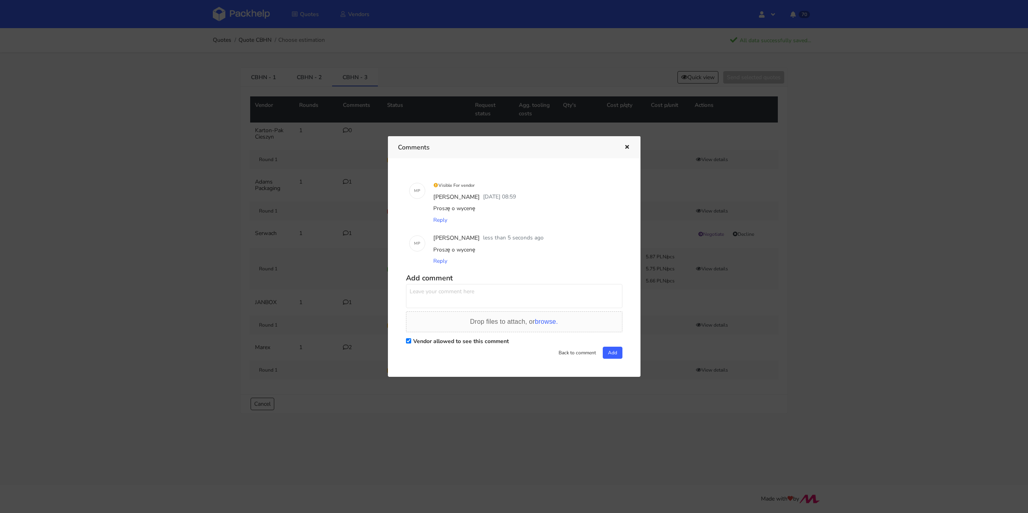
click at [630, 148] on div "Comments" at bounding box center [514, 147] width 253 height 22
click at [628, 148] on icon "button" at bounding box center [627, 148] width 7 height 6
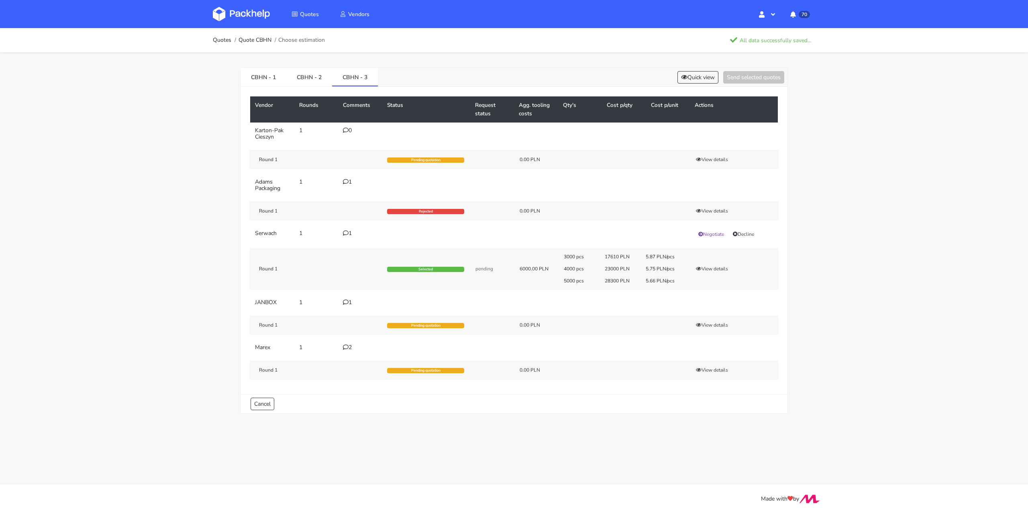
click at [347, 300] on icon at bounding box center [346, 302] width 6 height 6
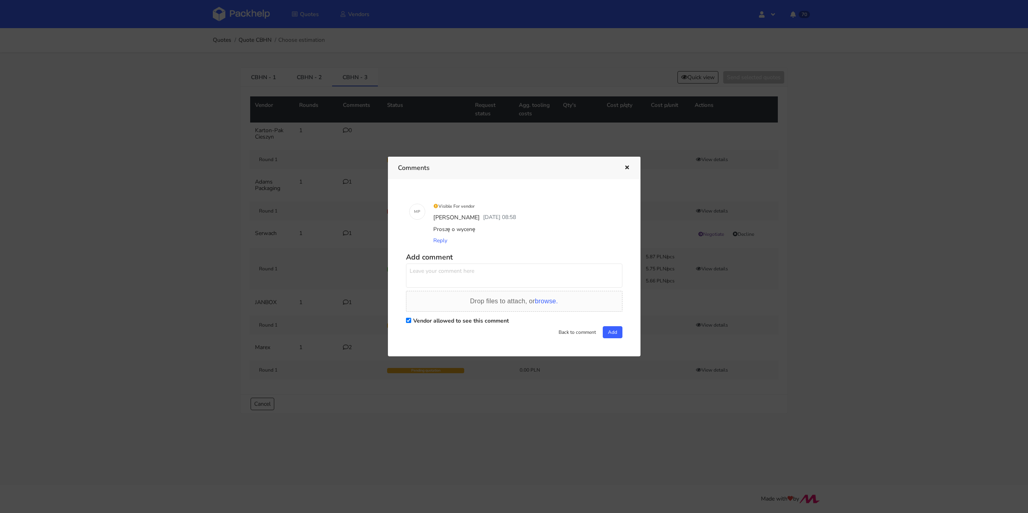
click at [487, 253] on h5 "Add comment" at bounding box center [514, 257] width 216 height 9
click at [476, 273] on textarea at bounding box center [514, 275] width 216 height 24
paste textarea "Proszę o wycenę"
type textarea "Proszę o wycenę"
click at [604, 333] on button "Add" at bounding box center [613, 332] width 20 height 12
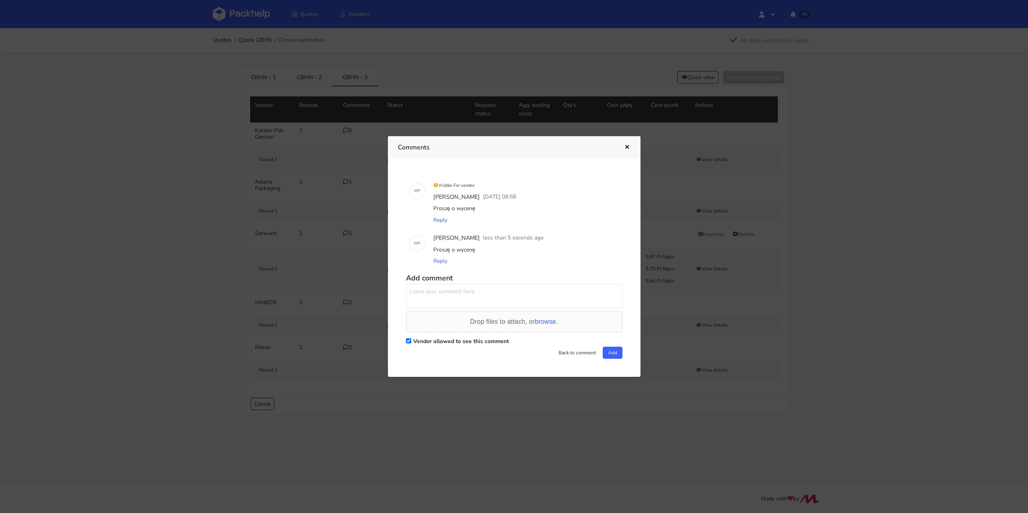
click at [625, 147] on icon "button" at bounding box center [627, 148] width 7 height 6
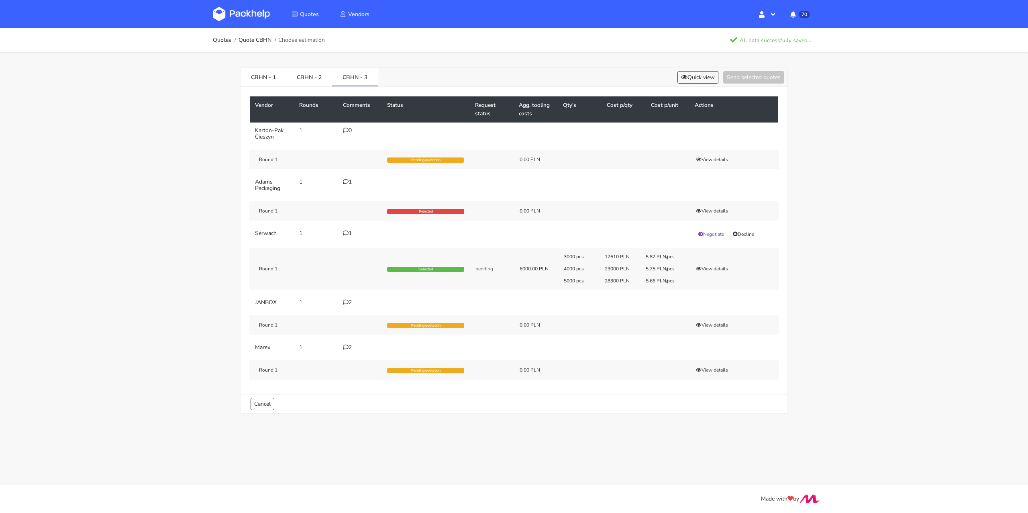
click at [348, 134] on td "0" at bounding box center [360, 133] width 44 height 22
click at [349, 131] on div "0" at bounding box center [360, 130] width 35 height 6
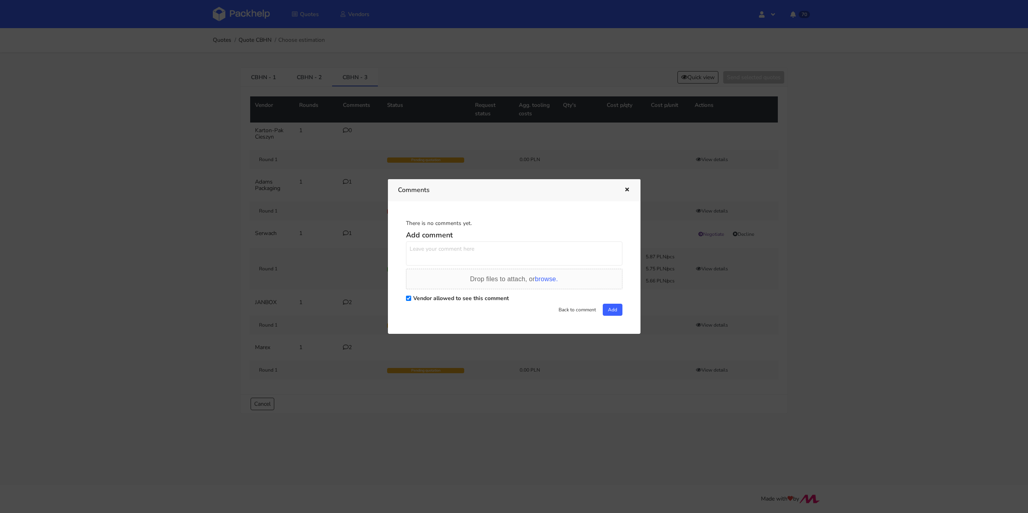
click at [439, 256] on textarea at bounding box center [514, 253] width 216 height 24
paste textarea "Proszę o wycenę"
type textarea "Proszę o wycenę"
click at [617, 312] on button "Add" at bounding box center [613, 310] width 20 height 12
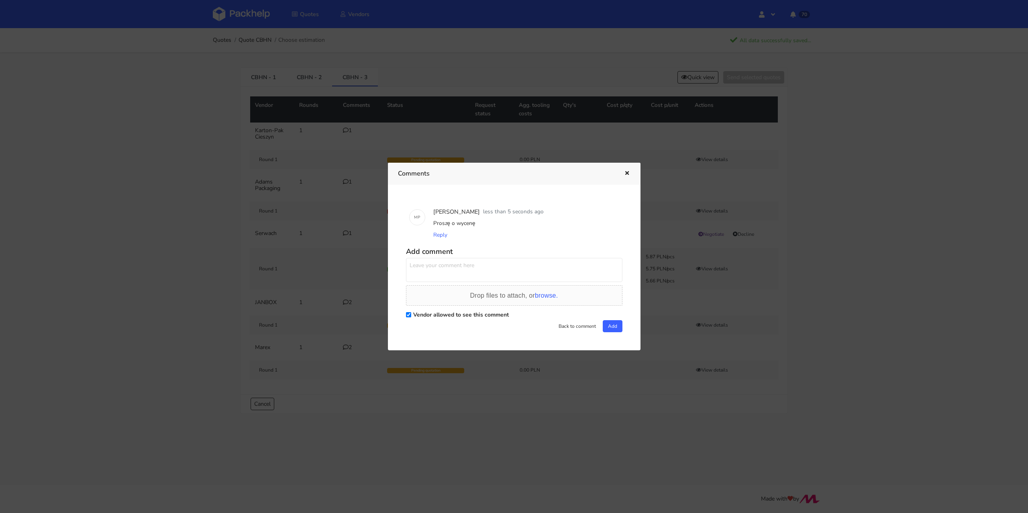
click at [622, 178] on button "button" at bounding box center [626, 173] width 9 height 10
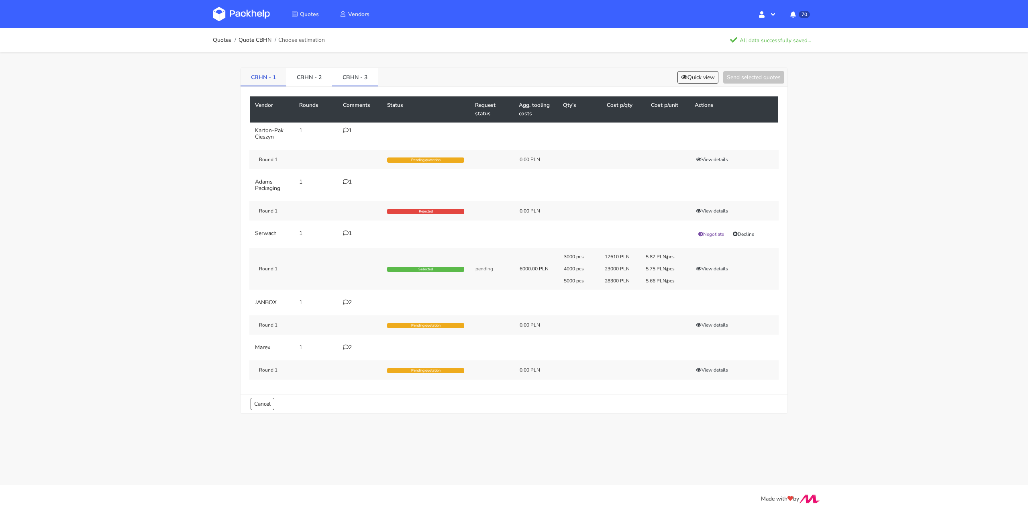
click at [271, 77] on link "CBHN - 1" at bounding box center [264, 77] width 46 height 18
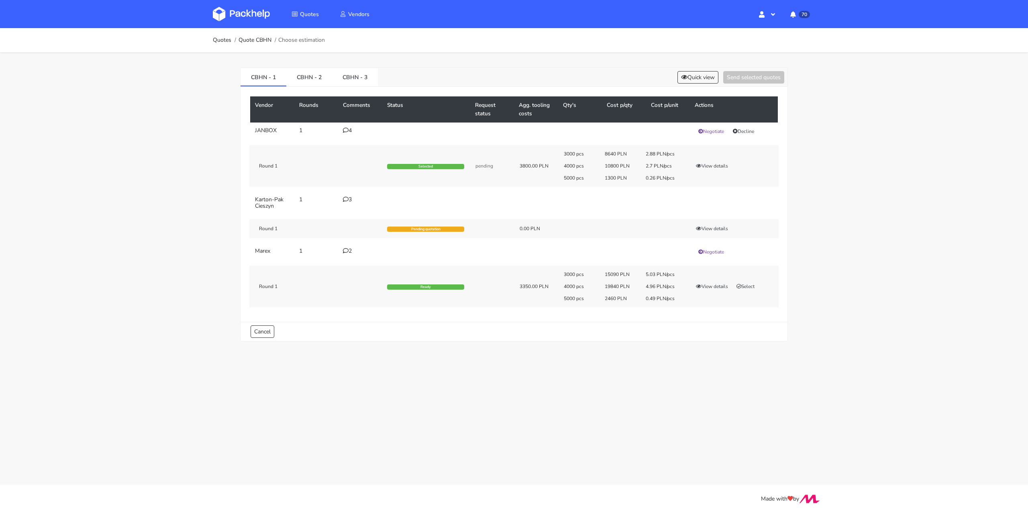
click at [347, 133] on td "4" at bounding box center [360, 131] width 44 height 18
click at [347, 129] on icon at bounding box center [346, 130] width 6 height 6
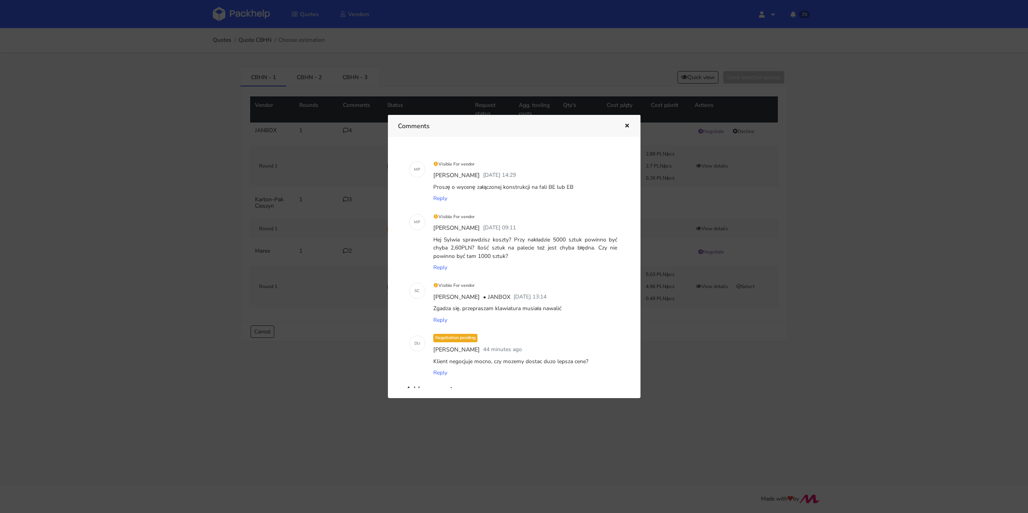
click at [148, 304] on div at bounding box center [514, 256] width 1028 height 513
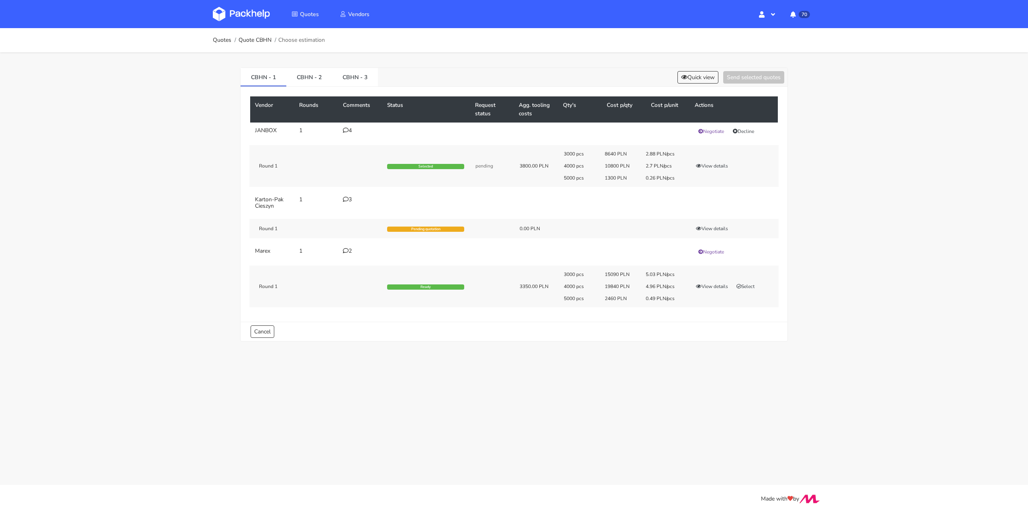
click at [343, 201] on div "3" at bounding box center [360, 199] width 35 height 6
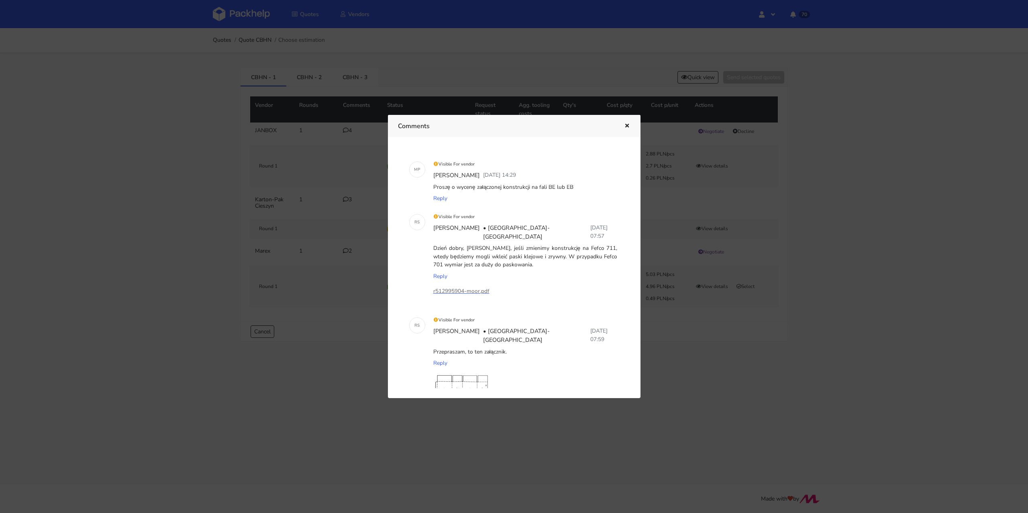
click at [629, 129] on button "button" at bounding box center [626, 126] width 9 height 10
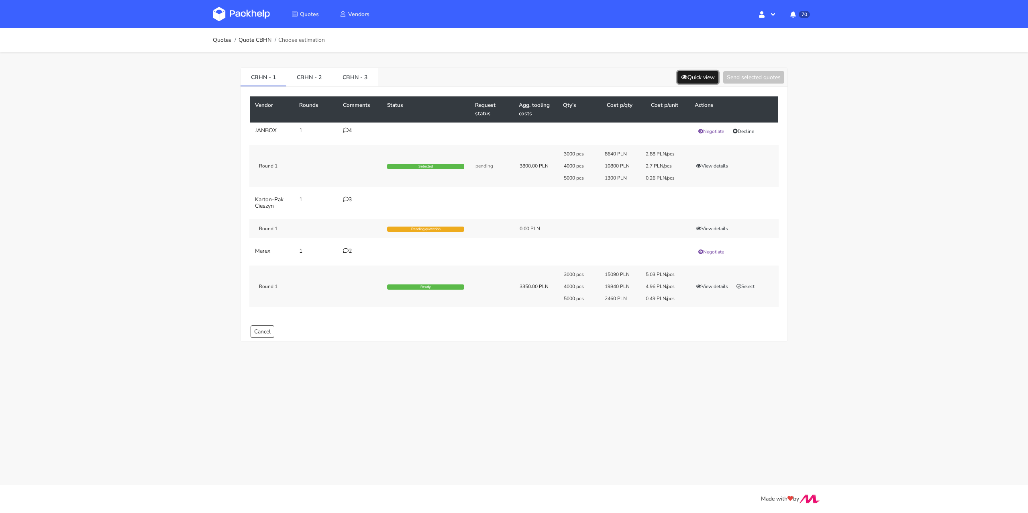
click at [693, 73] on button "Quick view" at bounding box center [697, 77] width 41 height 12
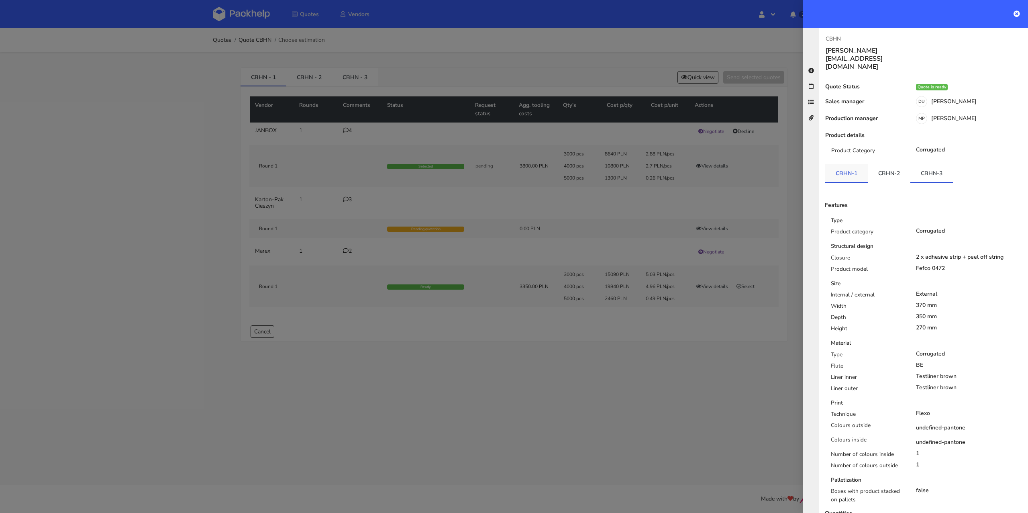
click at [838, 164] on link "CBHN-1" at bounding box center [846, 173] width 43 height 18
drag, startPoint x: 911, startPoint y: 255, endPoint x: 935, endPoint y: 251, distance: 24.0
click at [934, 254] on div "Closure 2 x adhesive strip + peel off string Product model fefco 701" at bounding box center [927, 265] width 204 height 22
drag, startPoint x: 941, startPoint y: 252, endPoint x: 913, endPoint y: 251, distance: 28.1
click at [916, 265] on div "fefco 701" at bounding box center [969, 268] width 107 height 6
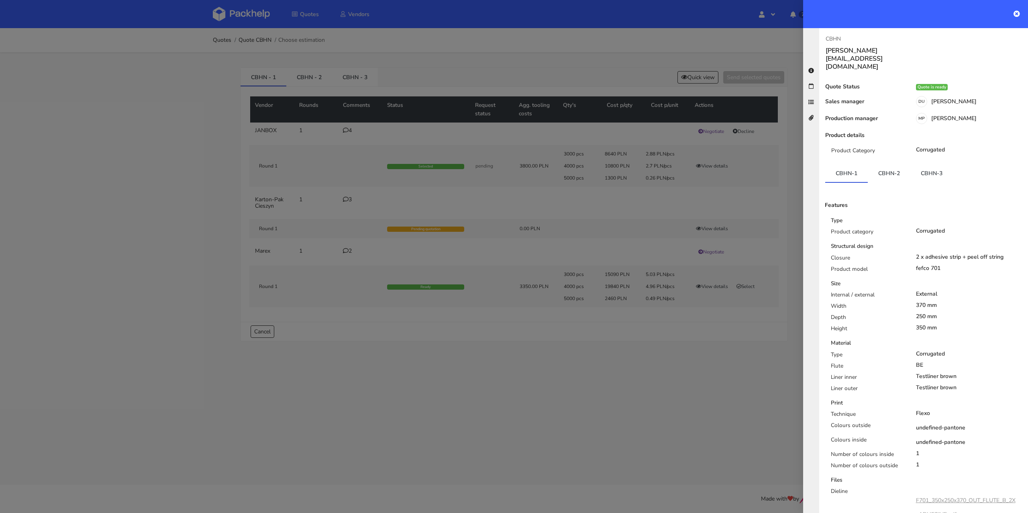
drag, startPoint x: 950, startPoint y: 249, endPoint x: 936, endPoint y: 253, distance: 13.7
click at [936, 265] on div "fefco 701" at bounding box center [969, 268] width 107 height 6
click at [357, 205] on div at bounding box center [514, 256] width 1028 height 513
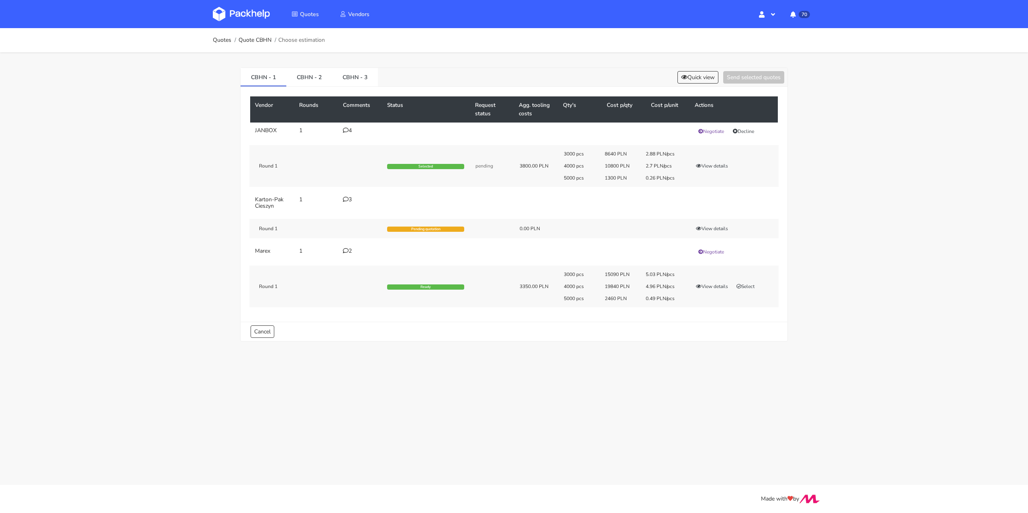
click at [348, 198] on div "3" at bounding box center [360, 199] width 35 height 6
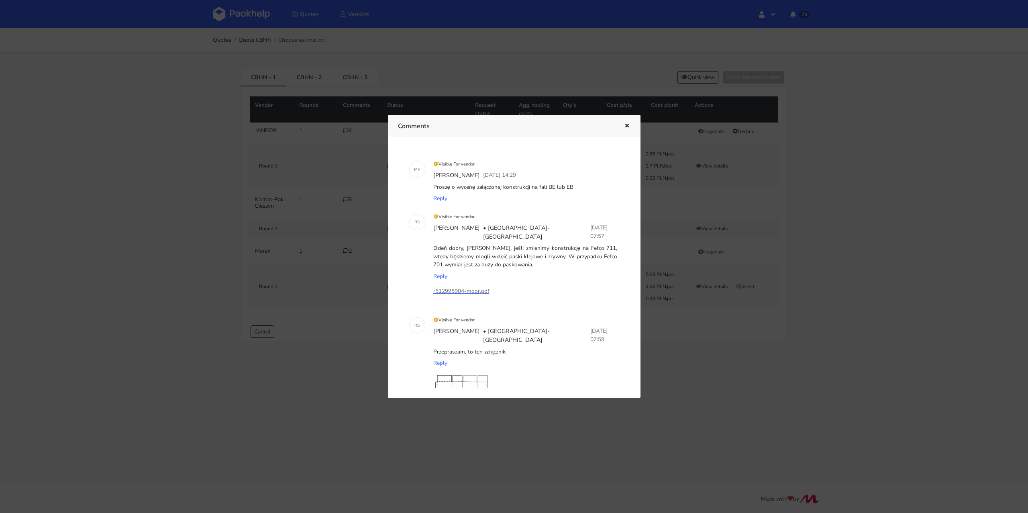
click at [469, 373] on img at bounding box center [473, 413] width 80 height 80
drag, startPoint x: 588, startPoint y: 239, endPoint x: 612, endPoint y: 239, distance: 23.7
click at [612, 243] on div "Dzień dobry, [PERSON_NAME], jeśli zmienimy konstrukcję na Fefco 711, wtedy będz…" at bounding box center [526, 257] width 188 height 28
click at [626, 123] on icon "button" at bounding box center [627, 126] width 7 height 6
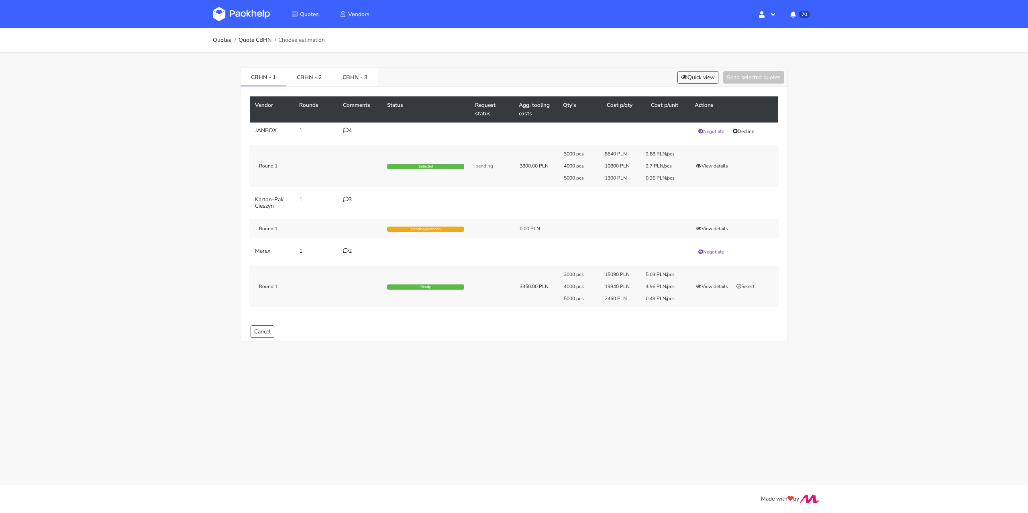
click at [351, 129] on div "4" at bounding box center [360, 130] width 35 height 6
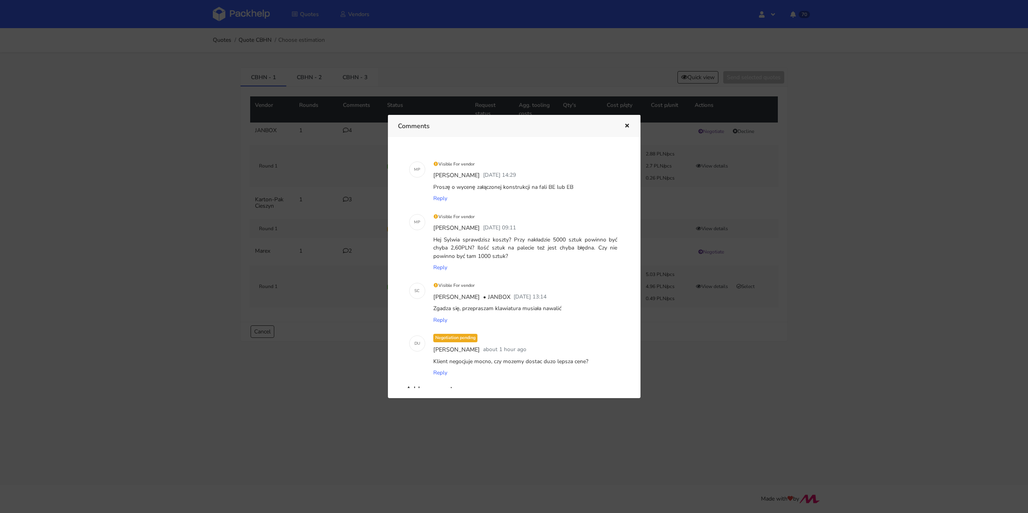
click at [171, 286] on div at bounding box center [514, 256] width 1028 height 513
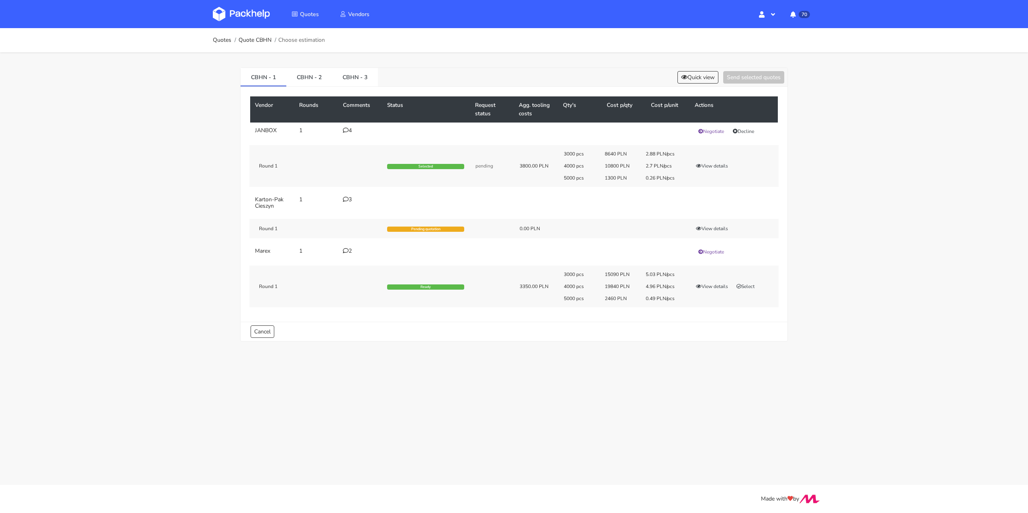
click at [348, 199] on icon at bounding box center [346, 199] width 6 height 6
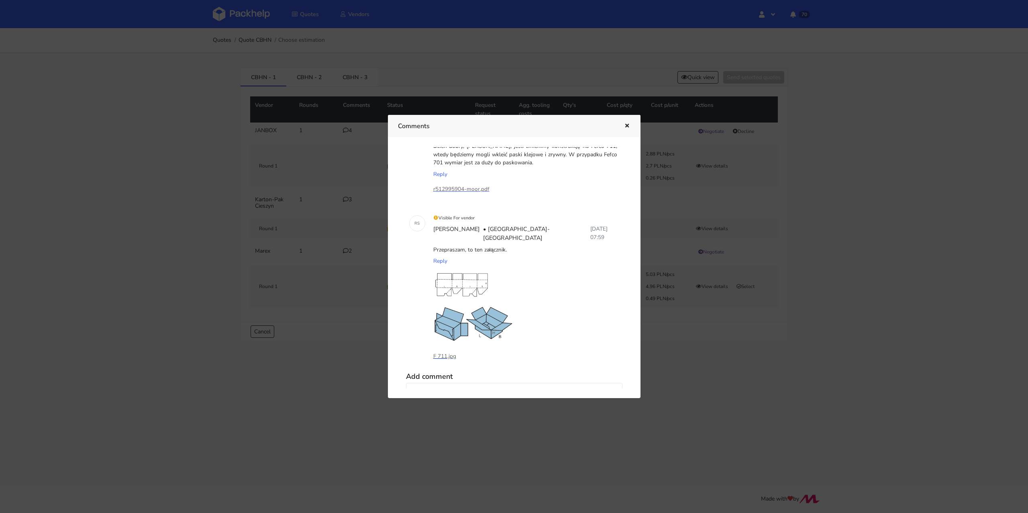
scroll to position [152, 0]
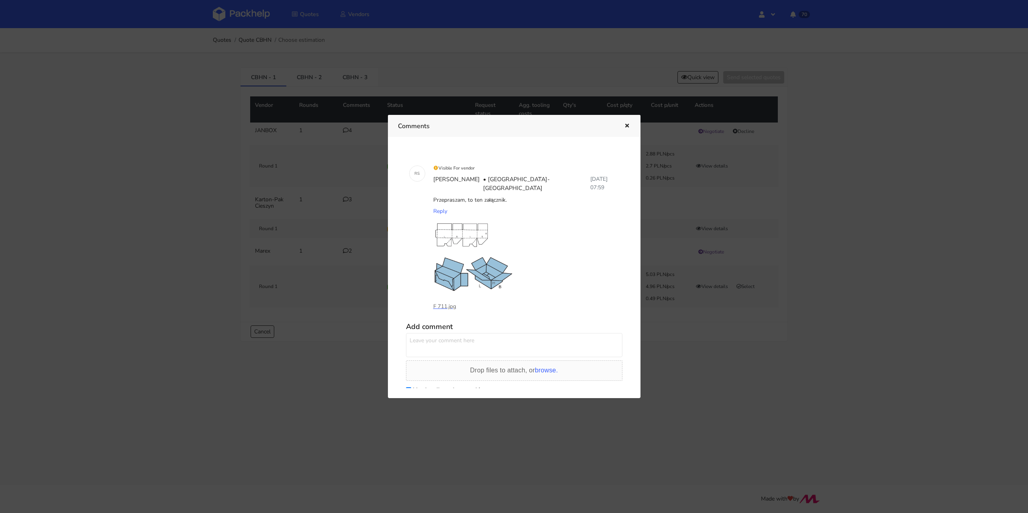
click at [444, 333] on textarea at bounding box center [514, 345] width 216 height 24
type textarea "Panie Rafale policzmy w takim razie F711"
click at [619, 395] on button "Add" at bounding box center [613, 401] width 20 height 12
click at [626, 129] on button "button" at bounding box center [626, 126] width 9 height 10
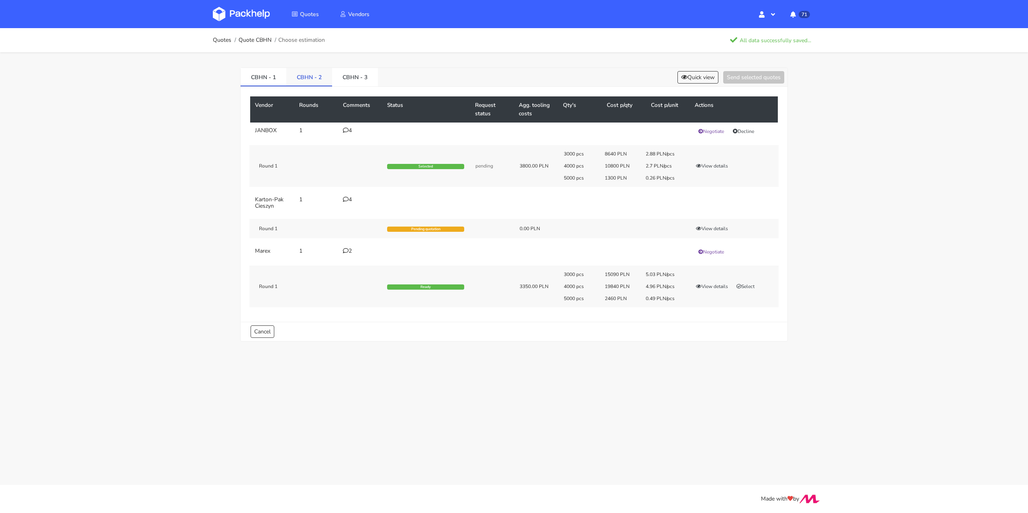
click at [301, 68] on link "CBHN - 2" at bounding box center [309, 77] width 46 height 18
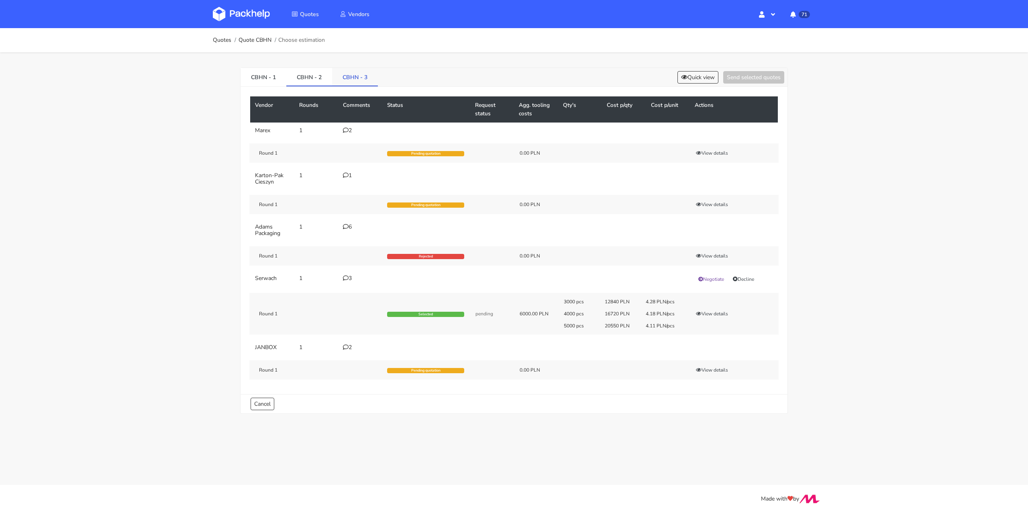
click at [357, 83] on link "CBHN - 3" at bounding box center [355, 77] width 46 height 18
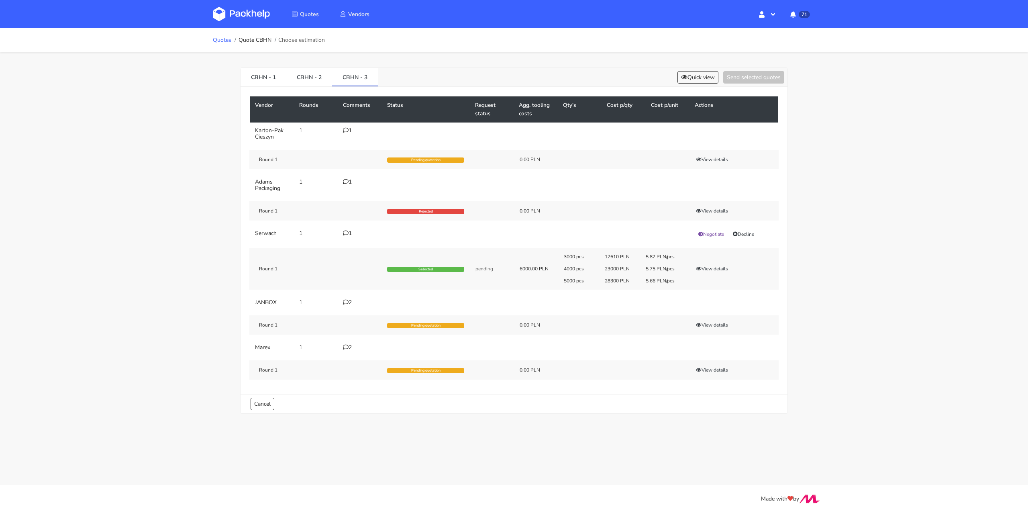
click at [226, 40] on link "Quotes" at bounding box center [222, 40] width 18 height 6
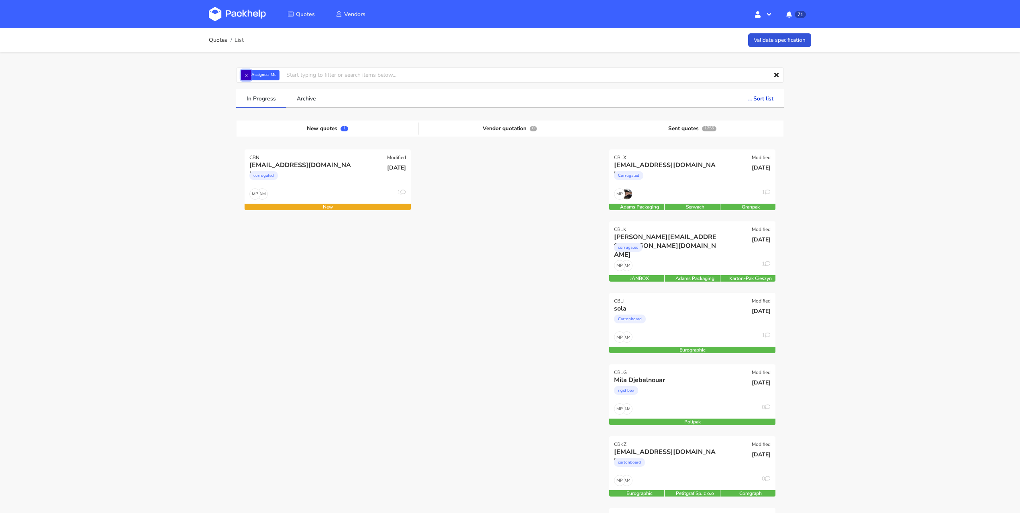
click at [247, 77] on button "×" at bounding box center [246, 75] width 10 height 10
click at [272, 77] on input "text" at bounding box center [510, 74] width 548 height 15
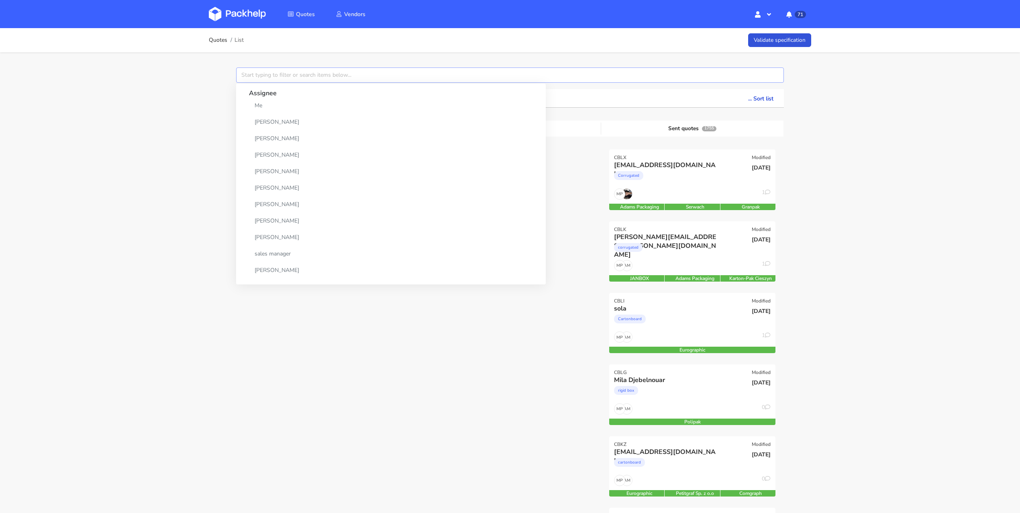
paste input "CBIV"
type input "CBIV"
click at [276, 98] on link "CBIV" at bounding box center [286, 105] width 75 height 15
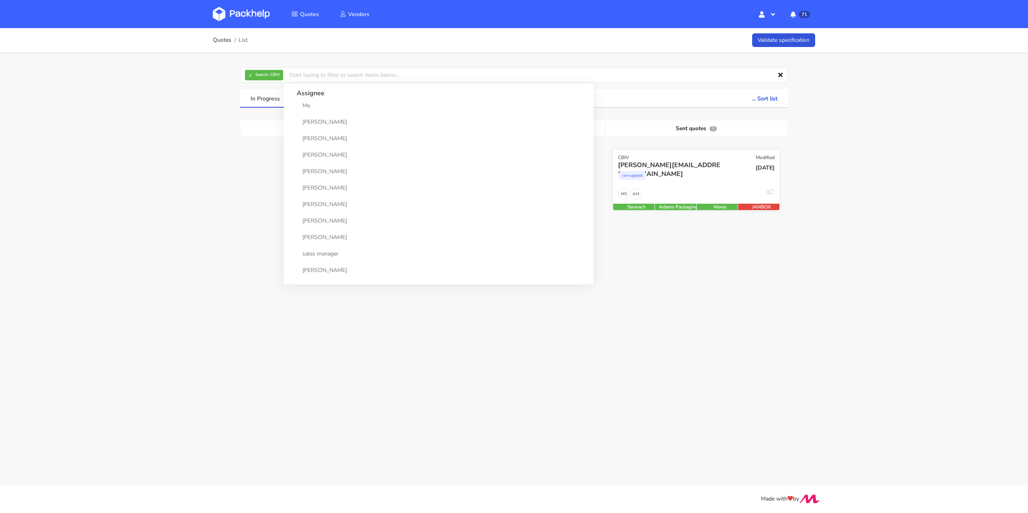
click at [667, 194] on div "AM MS 3" at bounding box center [696, 195] width 166 height 15
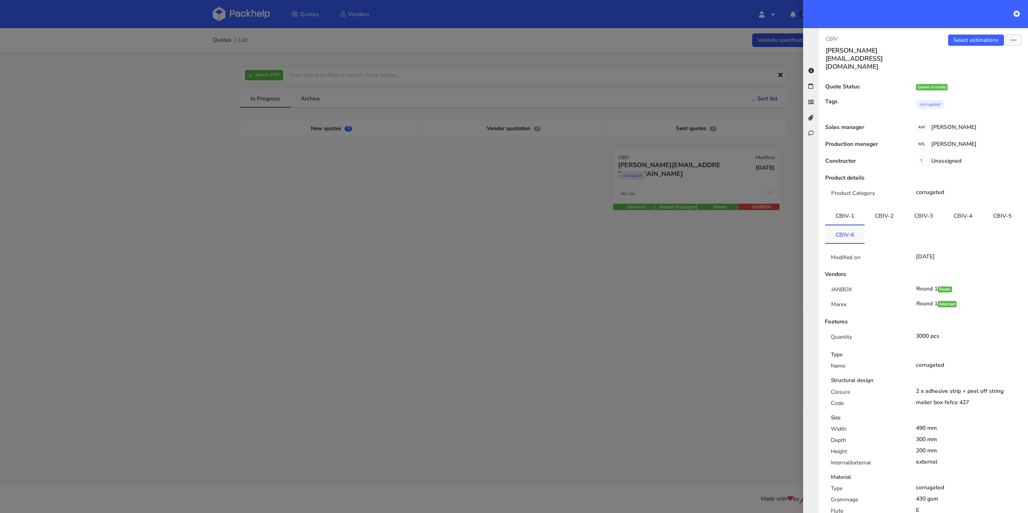
click at [865, 225] on link "CBIV-6" at bounding box center [844, 234] width 39 height 18
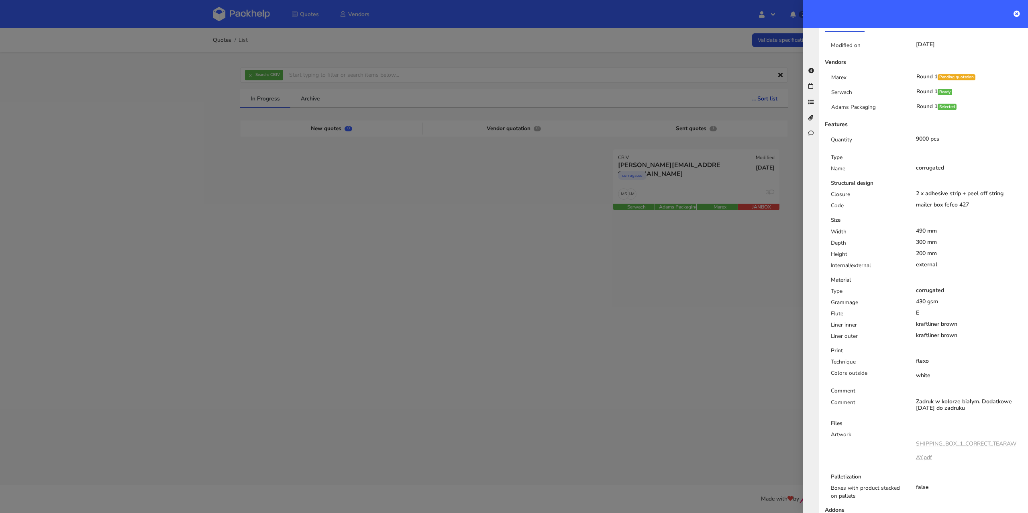
scroll to position [174, 0]
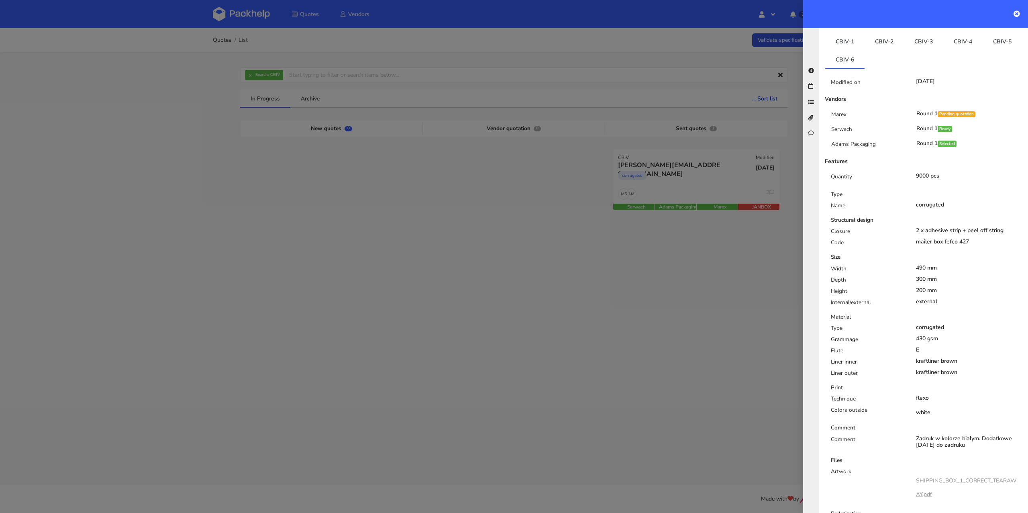
click at [971, 477] on link "SHIPPING_BOX_1_CORRECT_TEARAWAY.pdf" at bounding box center [966, 487] width 100 height 21
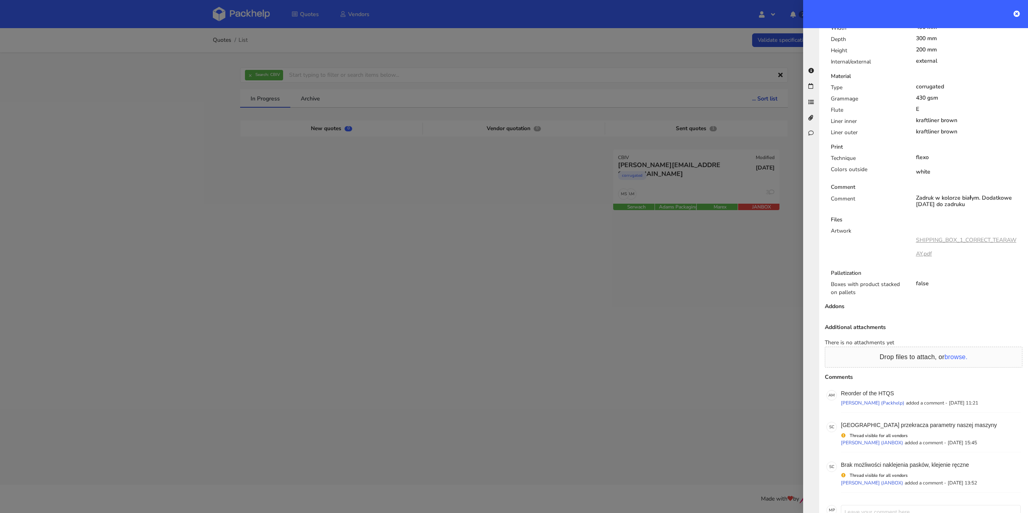
scroll to position [60, 0]
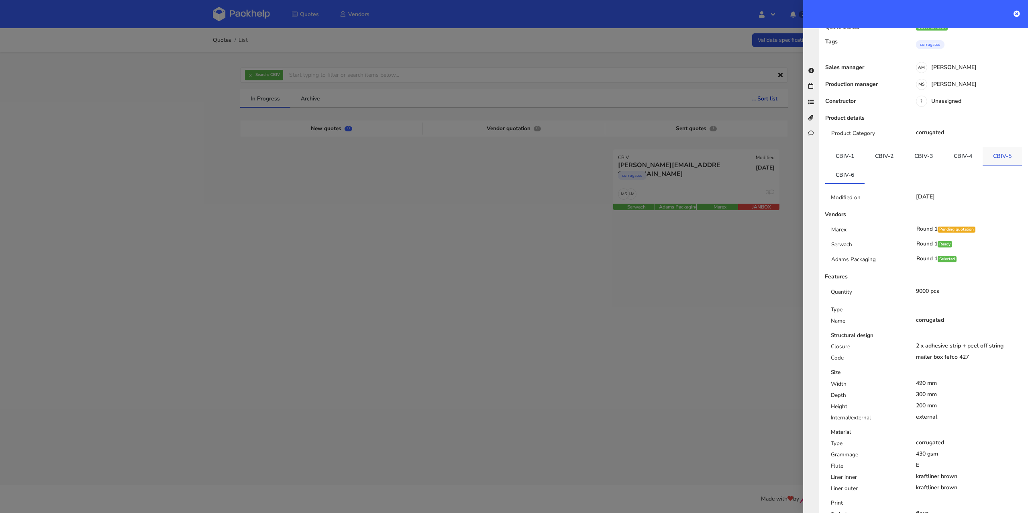
click at [983, 160] on link "CBIV-5" at bounding box center [1002, 156] width 39 height 18
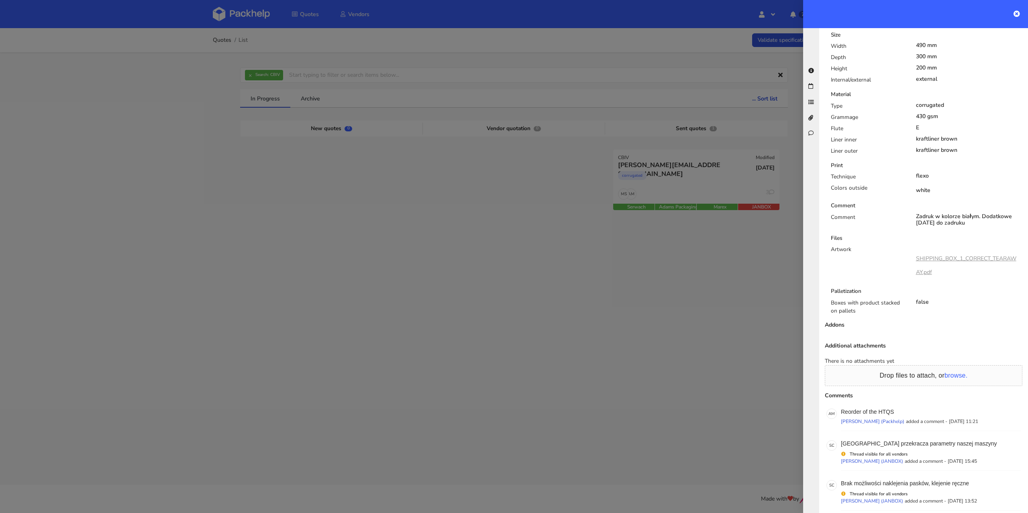
scroll to position [366, 0]
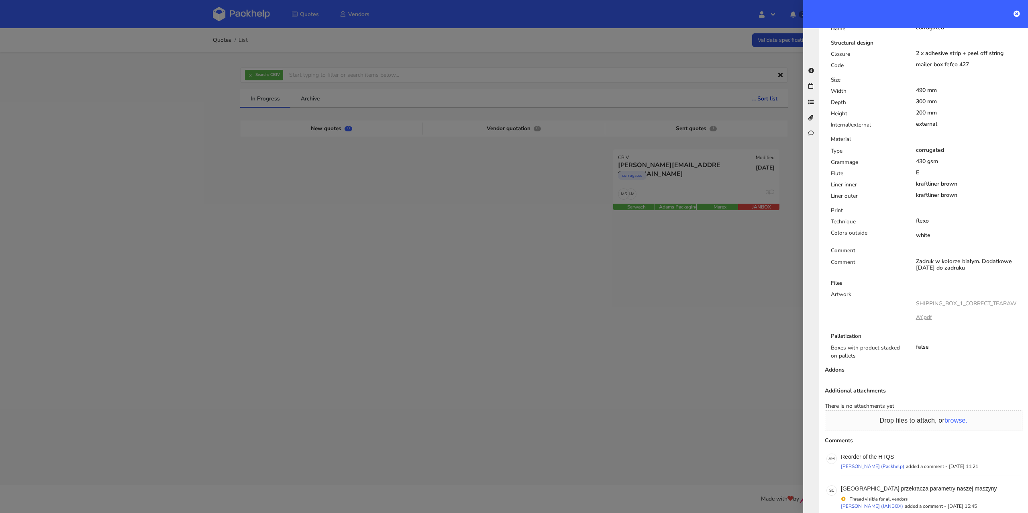
click at [946, 300] on link "SHIPPING_BOX_1_CORRECT_TEARAWAY.pdf" at bounding box center [966, 310] width 100 height 21
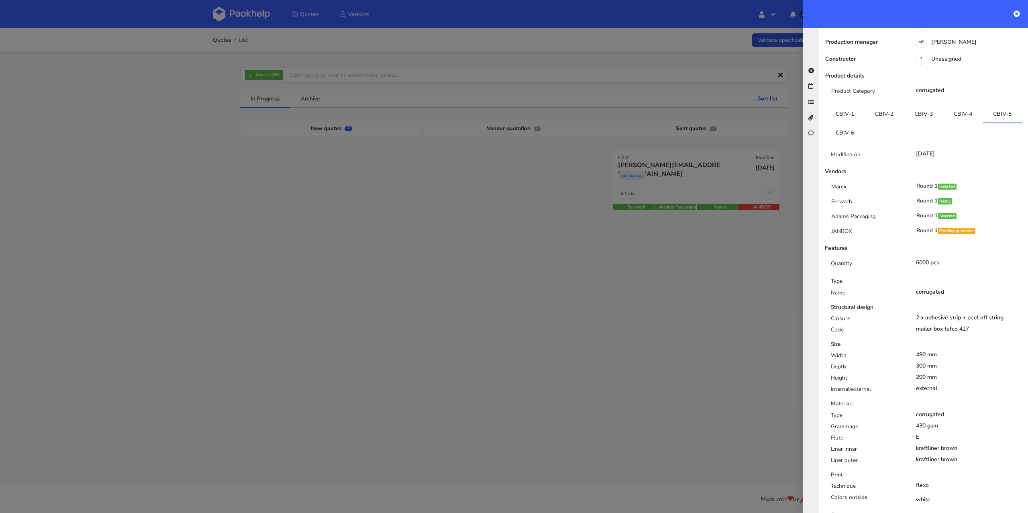
scroll to position [12, 0]
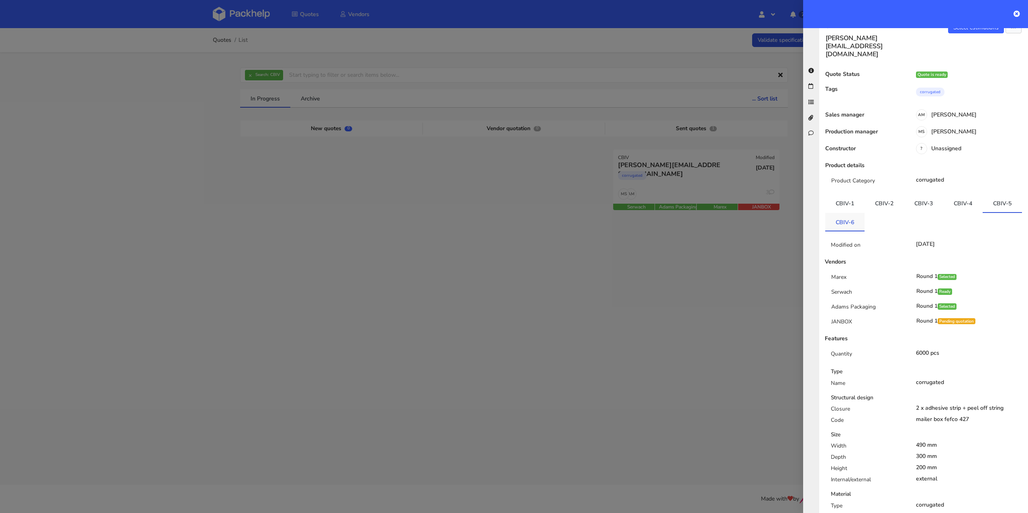
click at [865, 213] on link "CBIV-6" at bounding box center [844, 222] width 39 height 18
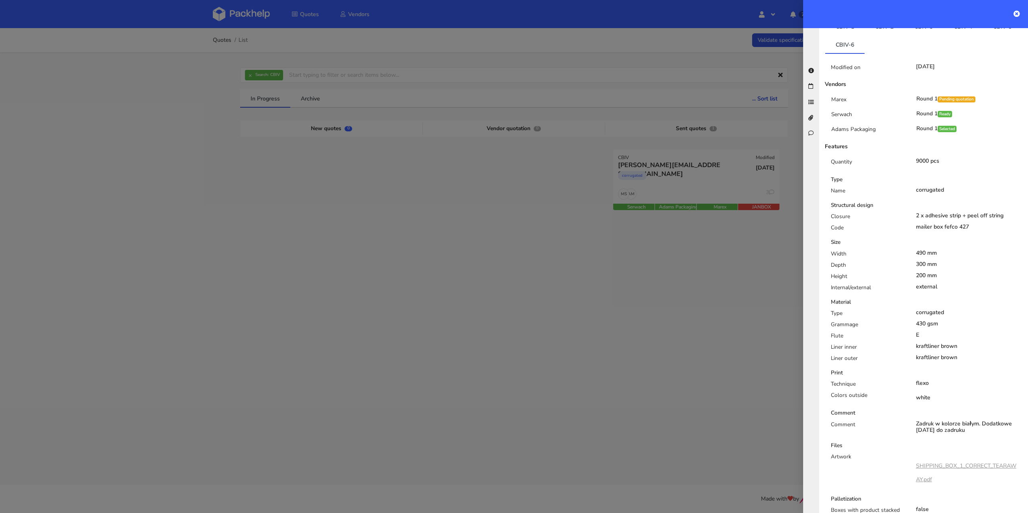
scroll to position [194, 0]
click at [955, 457] on link "SHIPPING_BOX_1_CORRECT_TEARAWAY.pdf" at bounding box center [966, 467] width 100 height 21
click at [403, 185] on div at bounding box center [514, 256] width 1028 height 513
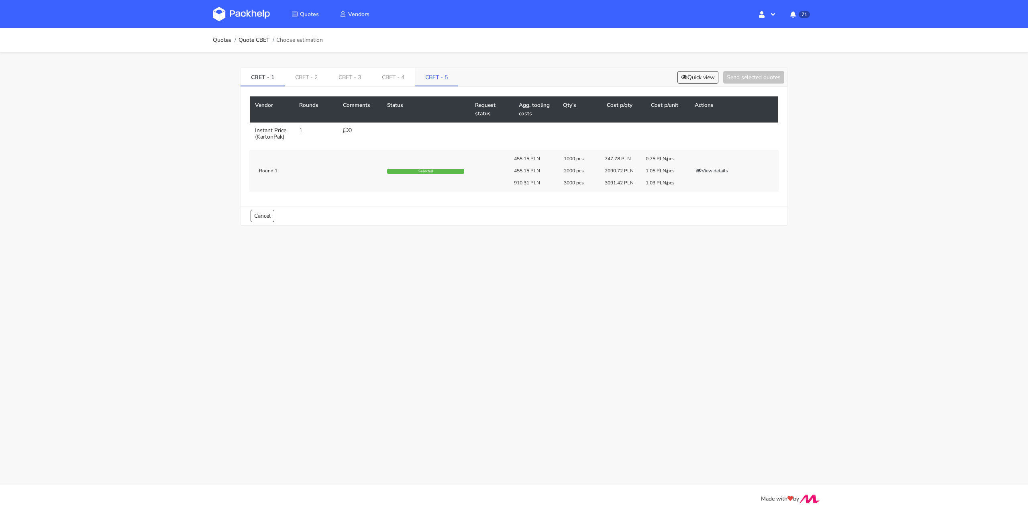
click at [433, 82] on link "CBET - 5" at bounding box center [436, 77] width 43 height 18
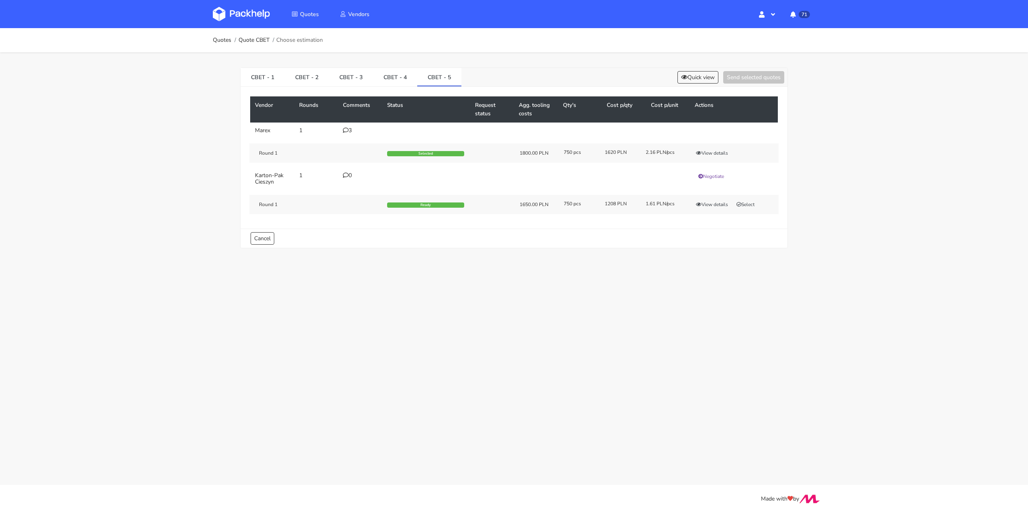
click at [349, 128] on div "3" at bounding box center [360, 130] width 35 height 6
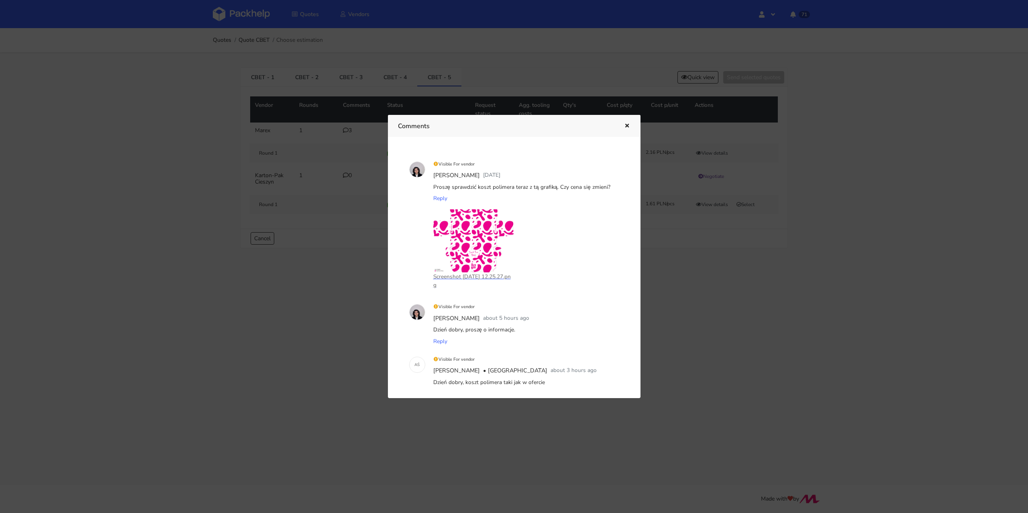
scroll to position [13, 0]
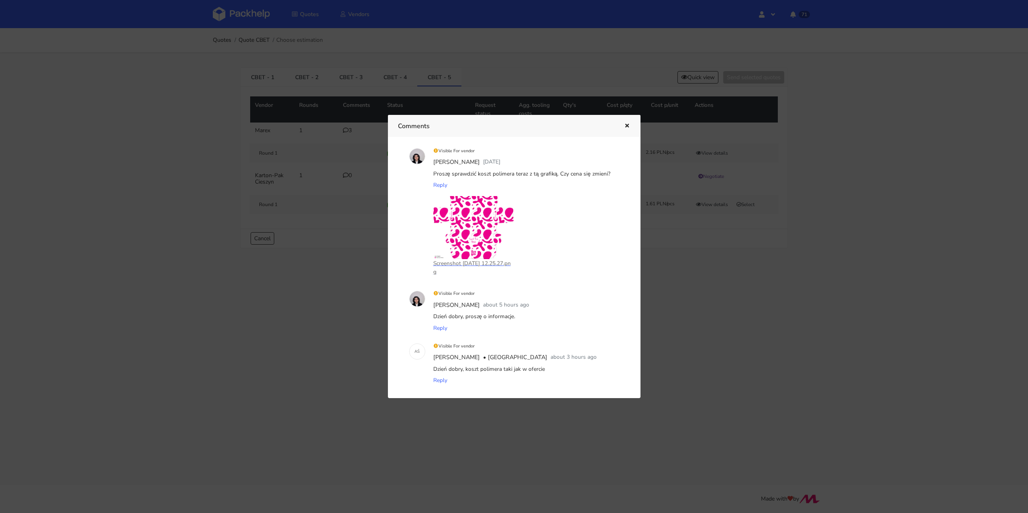
click at [628, 127] on icon "button" at bounding box center [627, 126] width 7 height 6
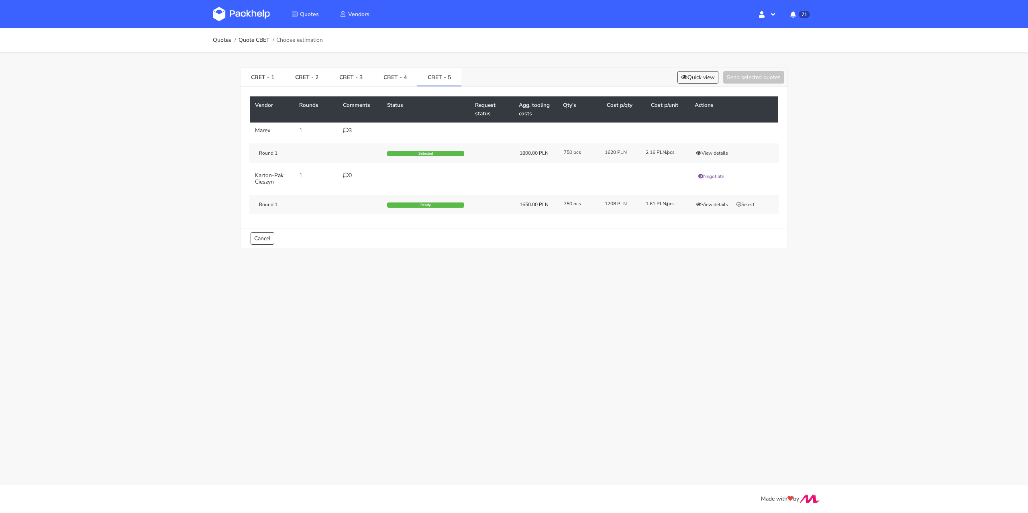
click at [347, 132] on icon at bounding box center [346, 130] width 6 height 6
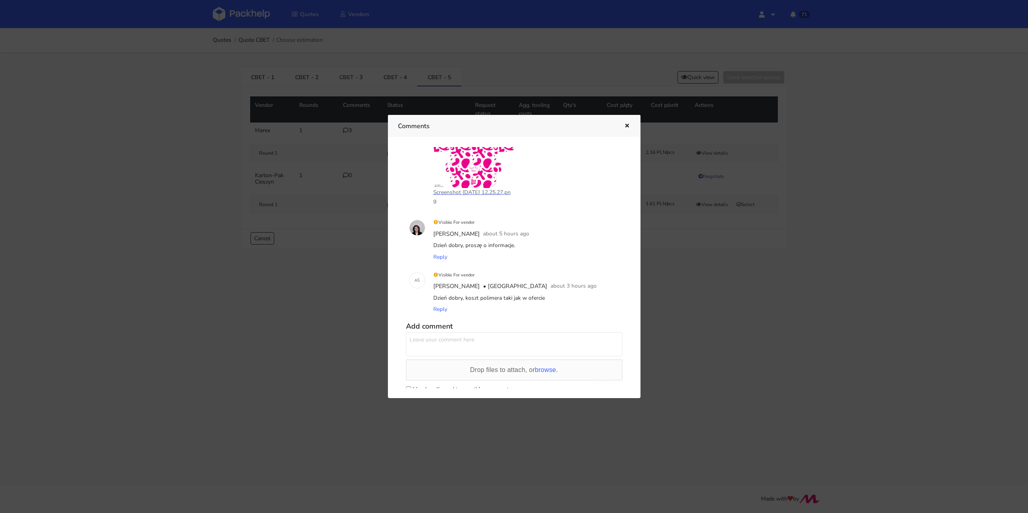
scroll to position [110, 0]
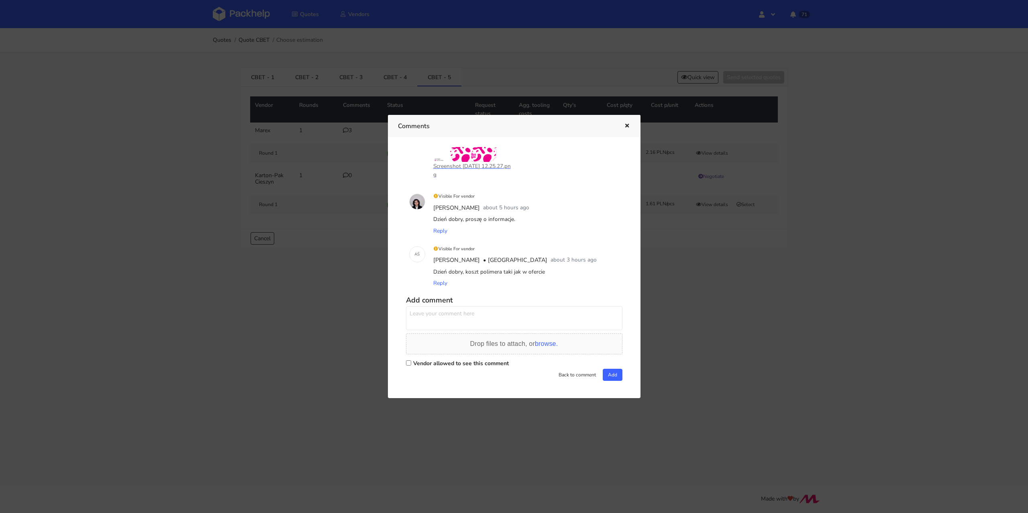
click at [307, 348] on div at bounding box center [514, 256] width 1028 height 513
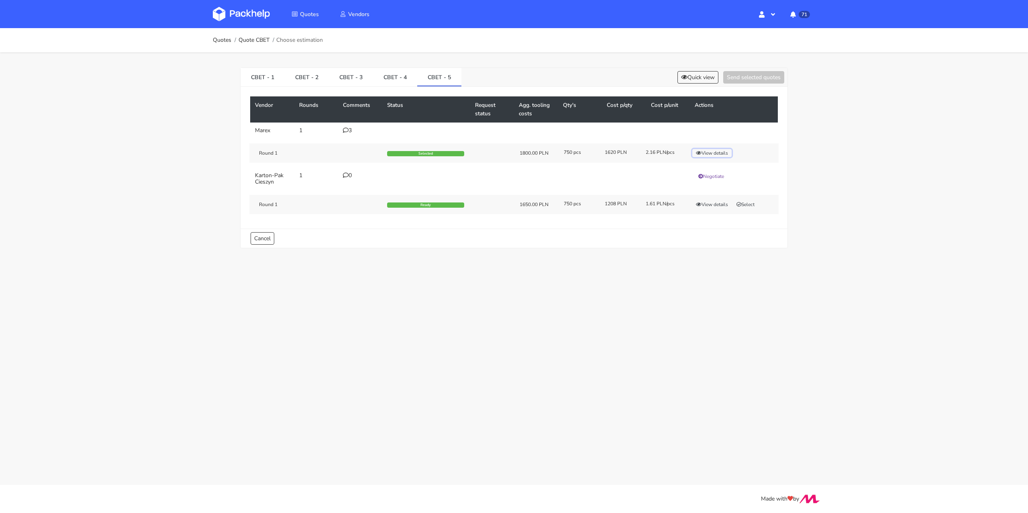
click at [713, 151] on button "View details" at bounding box center [711, 153] width 39 height 8
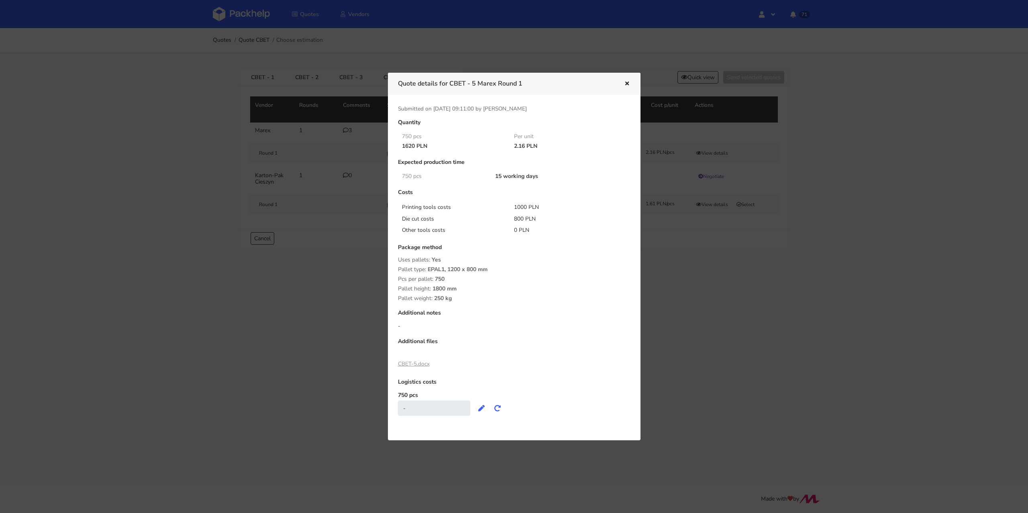
click at [625, 86] on icon "button" at bounding box center [627, 84] width 7 height 6
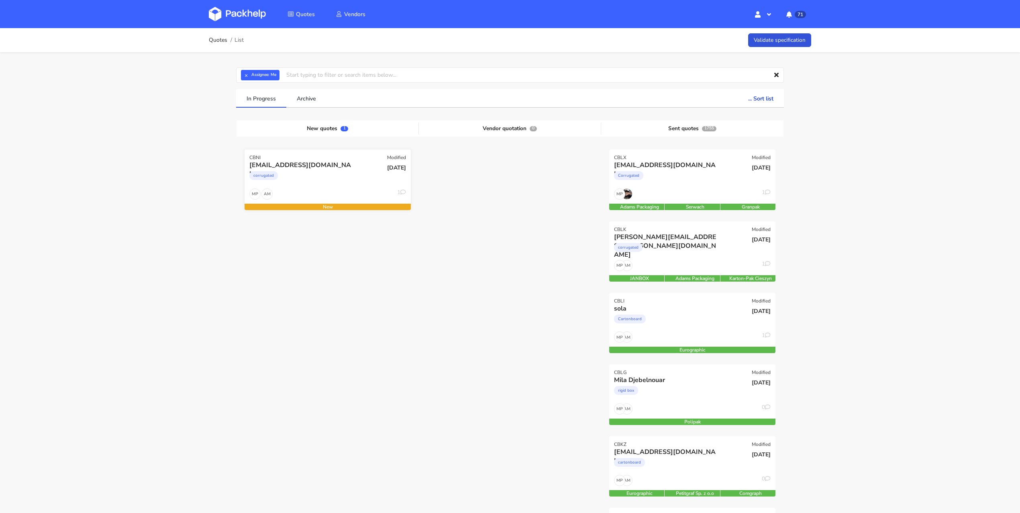
click at [329, 189] on div "AM MP 1" at bounding box center [328, 195] width 166 height 15
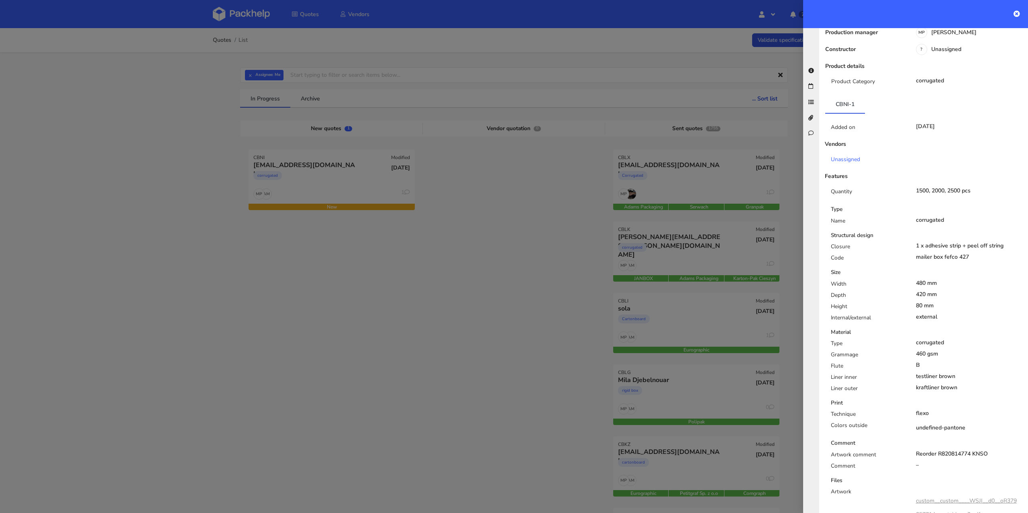
scroll to position [328, 0]
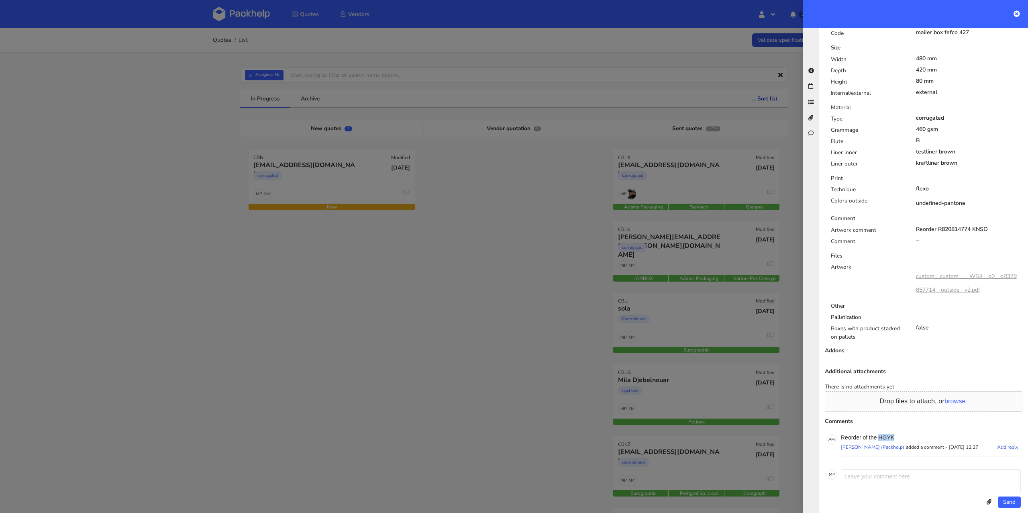
drag, startPoint x: 902, startPoint y: 430, endPoint x: 880, endPoint y: 431, distance: 21.7
click at [880, 434] on p "Reorder of the HGYK" at bounding box center [931, 437] width 180 height 6
copy p "HGYK"
click at [963, 272] on link "custom__custom____WSJI__d0__oR379857714__outside__v2.pdf" at bounding box center [966, 282] width 101 height 21
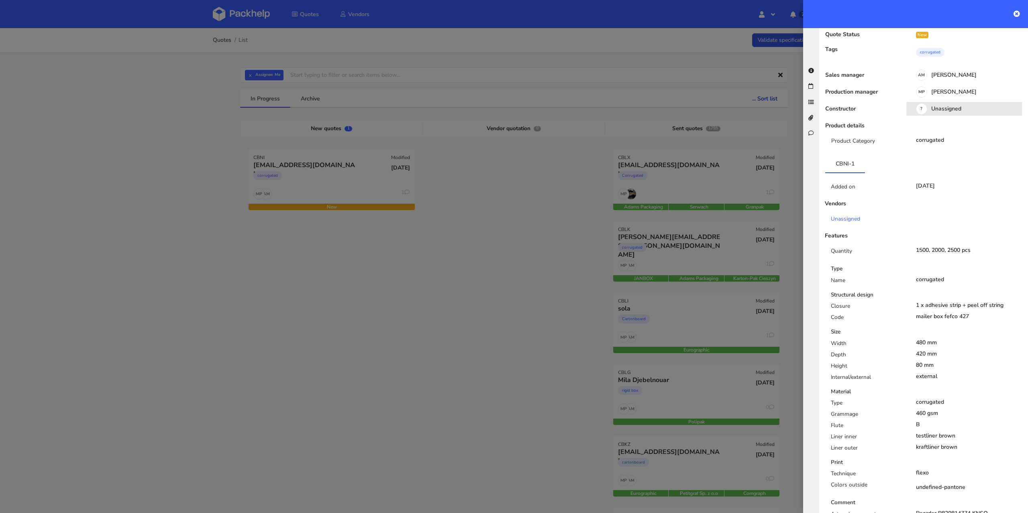
scroll to position [0, 0]
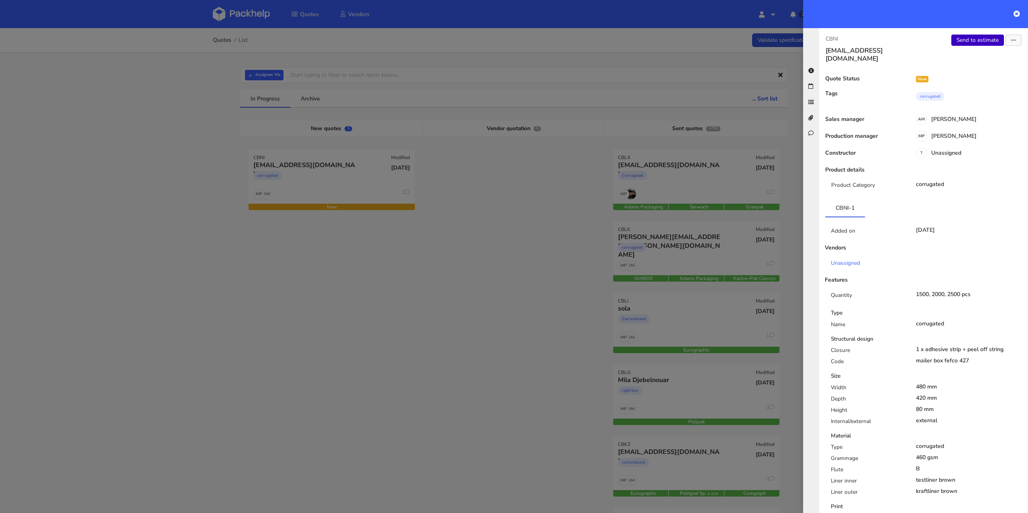
click at [976, 41] on link "Send to estimate" at bounding box center [977, 40] width 53 height 11
click at [1014, 40] on div "Send to estimate View quote Edit quote Missing data Reject quote Export to PDF" at bounding box center [976, 49] width 104 height 28
click at [1011, 43] on icon "button" at bounding box center [1014, 41] width 6 height 6
click at [980, 69] on link "Edit quote" at bounding box center [987, 70] width 71 height 13
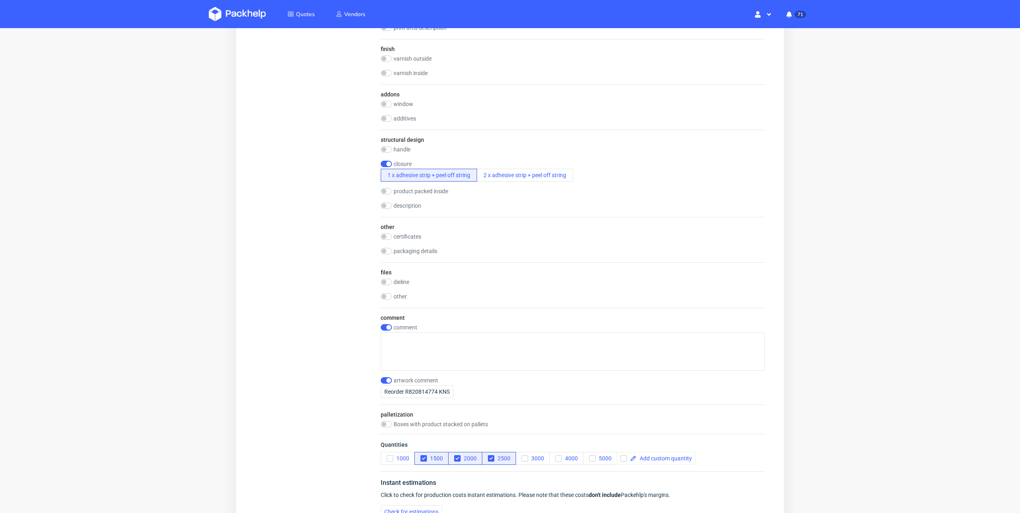
scroll to position [691, 0]
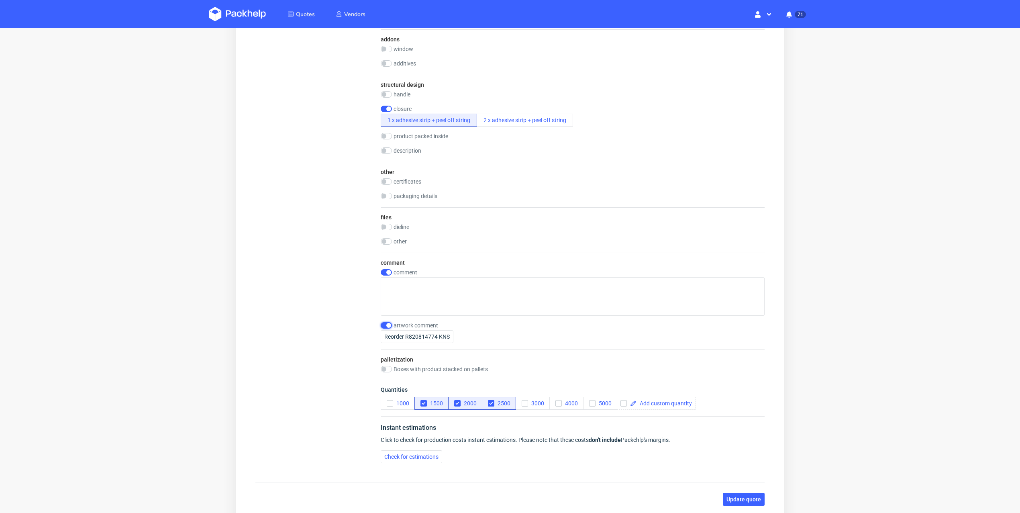
click at [385, 323] on input "checkbox" at bounding box center [386, 325] width 11 height 6
checkbox input "false"
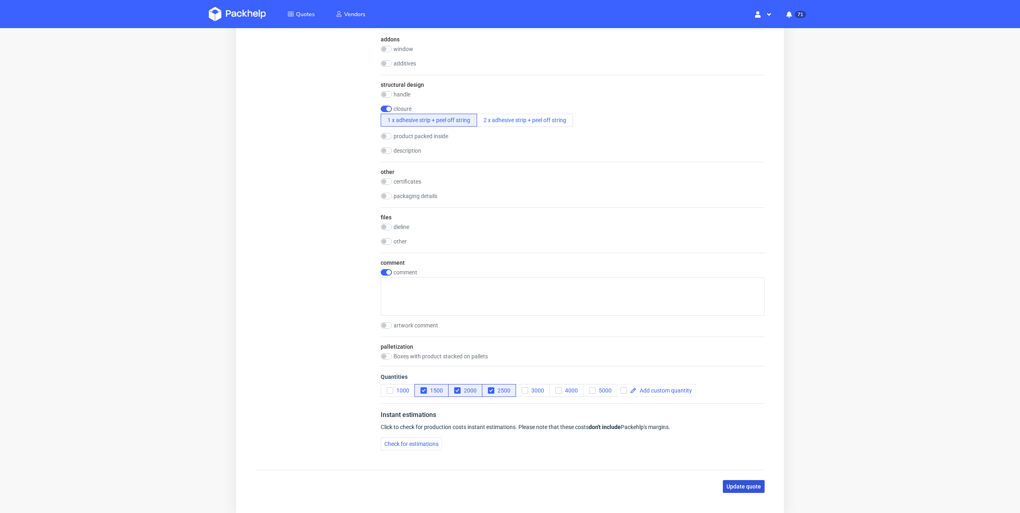
click at [748, 484] on span "Update quote" at bounding box center [743, 487] width 35 height 6
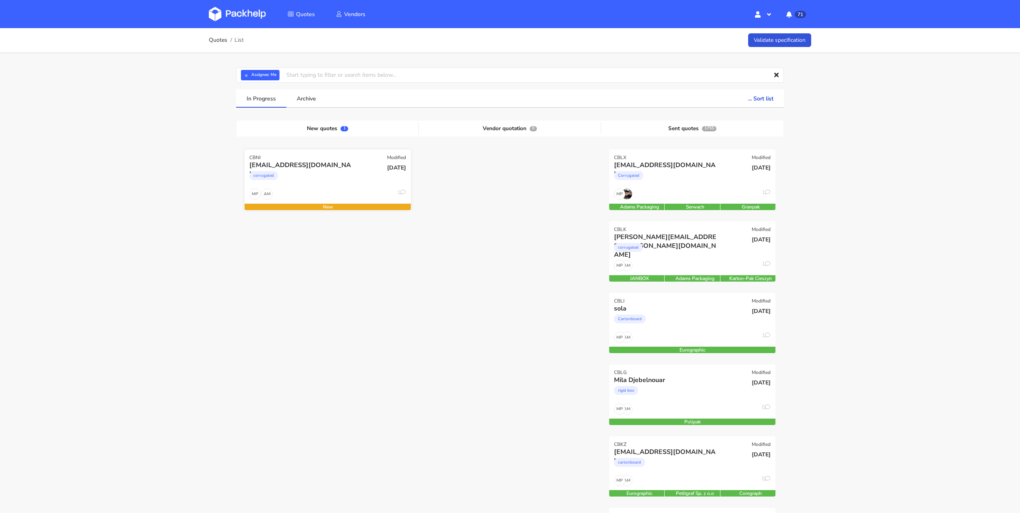
click at [338, 183] on div "corrugated" at bounding box center [302, 177] width 106 height 16
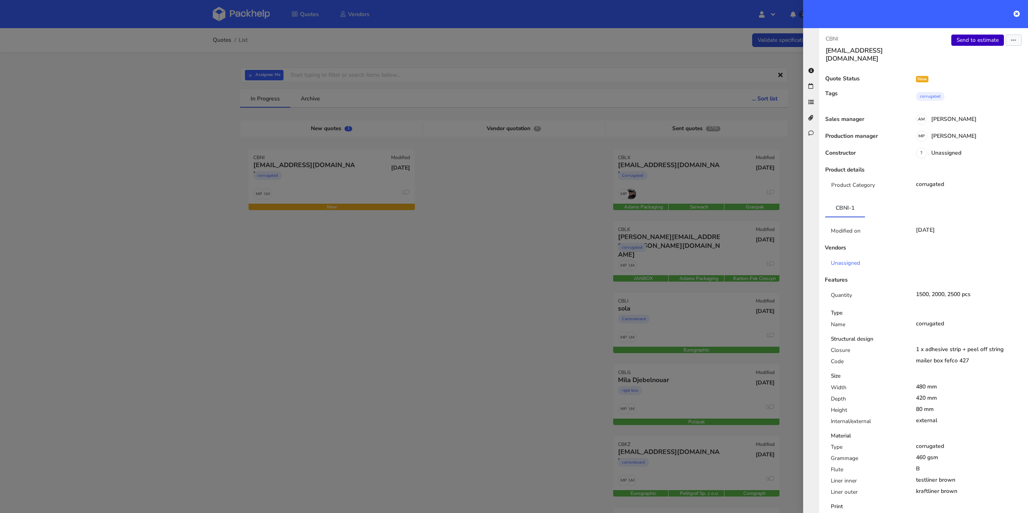
click at [960, 39] on link "Send to estimate" at bounding box center [977, 40] width 53 height 11
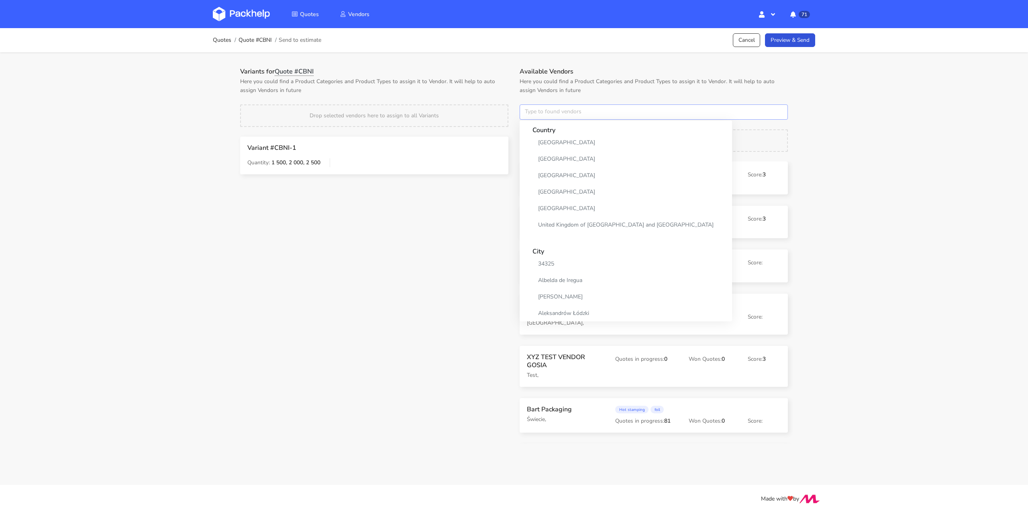
click at [563, 114] on input "text" at bounding box center [654, 111] width 268 height 15
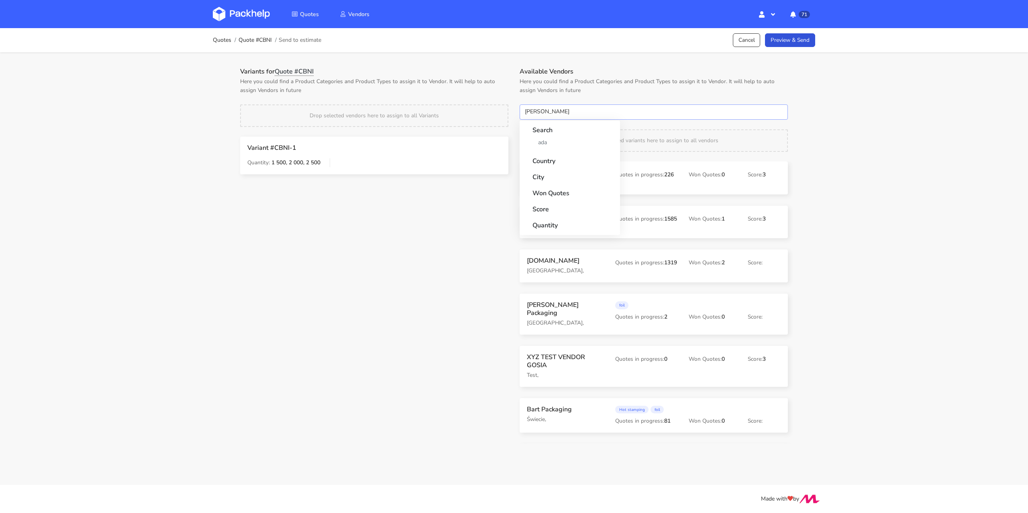
type input "adams"
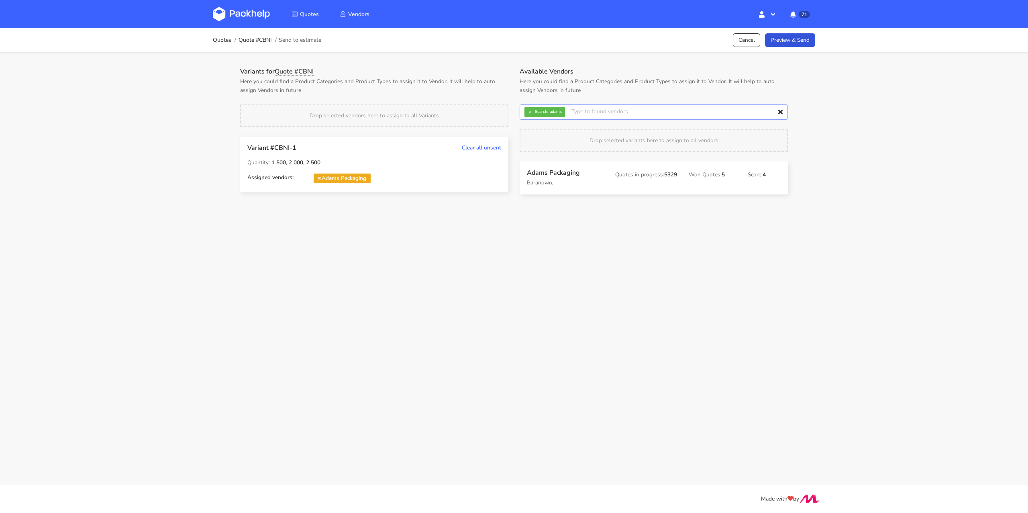
click at [530, 118] on input "text" at bounding box center [654, 111] width 268 height 15
click at [530, 112] on button "×" at bounding box center [529, 112] width 10 height 10
click at [534, 113] on input "text" at bounding box center [654, 111] width 268 height 15
type input "serwach"
click at [533, 111] on button "×" at bounding box center [529, 112] width 10 height 10
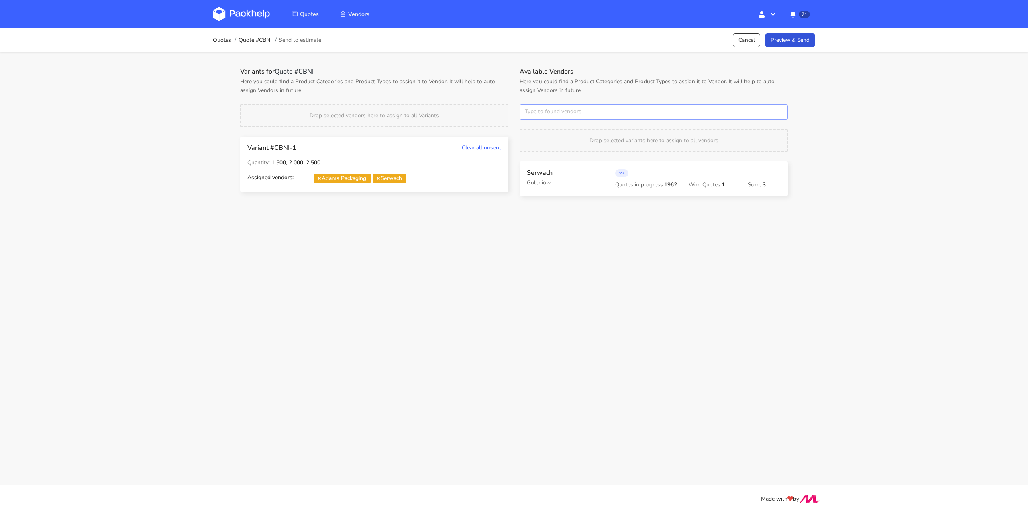
click at [533, 111] on input "text" at bounding box center [654, 111] width 268 height 15
type input "marex"
click at [778, 39] on link "Preview & Send" at bounding box center [790, 40] width 50 height 14
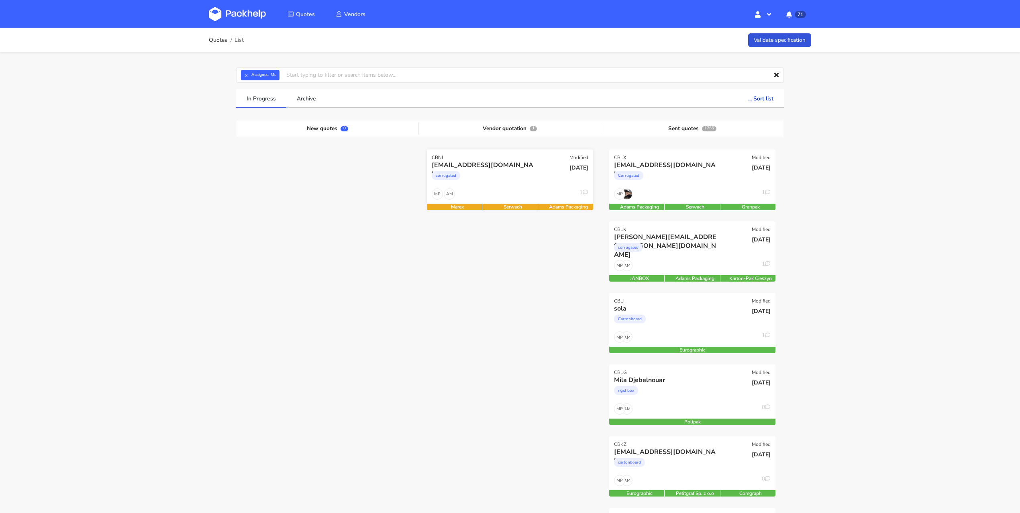
click at [540, 172] on div "[DATE]" at bounding box center [566, 174] width 56 height 27
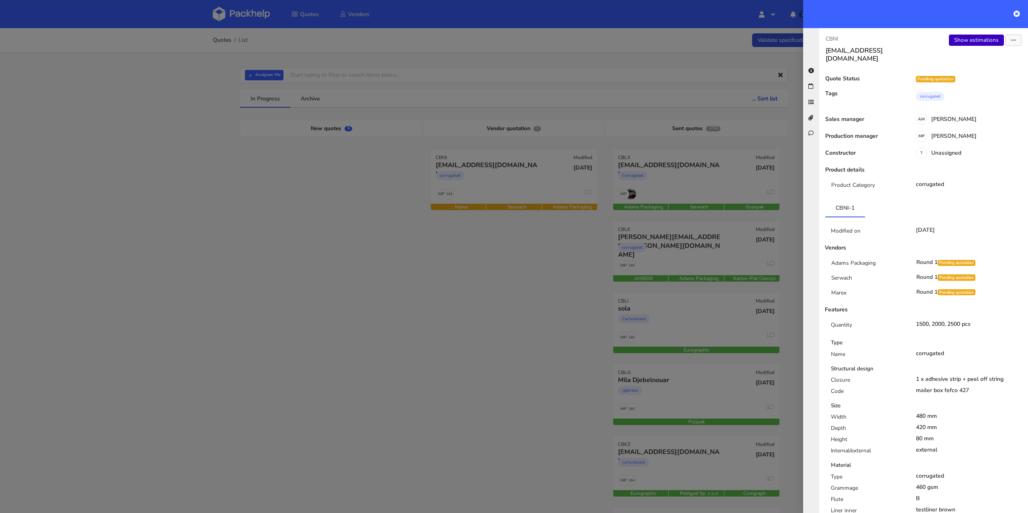
click at [966, 40] on link "Show estimations" at bounding box center [976, 40] width 55 height 11
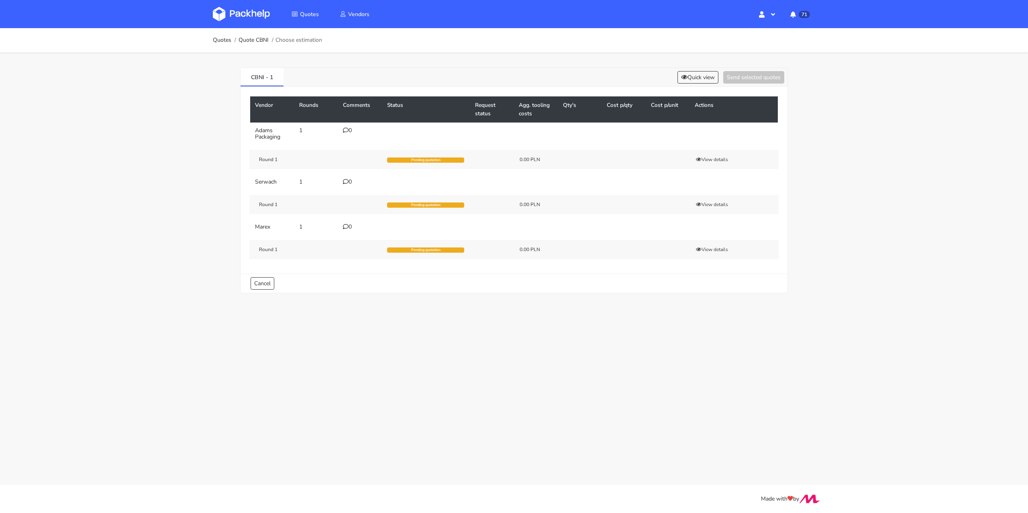
click at [349, 129] on div "0" at bounding box center [360, 130] width 35 height 6
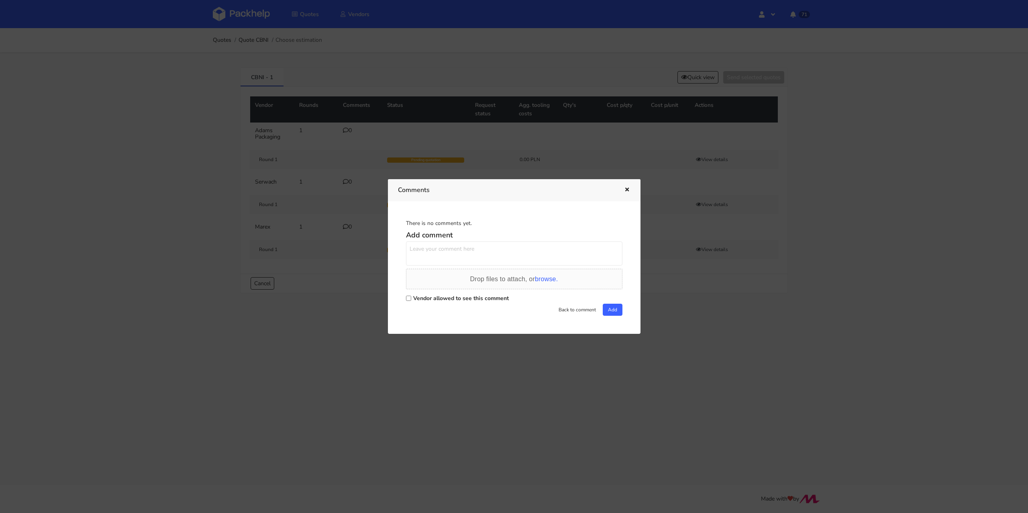
click at [443, 295] on label "Vendor allowed to see this comment" at bounding box center [461, 298] width 96 height 8
click at [411, 296] on input "Vendor allowed to see this comment" at bounding box center [408, 298] width 5 height 5
checkbox input "true"
click at [441, 251] on textarea at bounding box center [514, 253] width 216 height 24
paste textarea "R160189283HGYK"
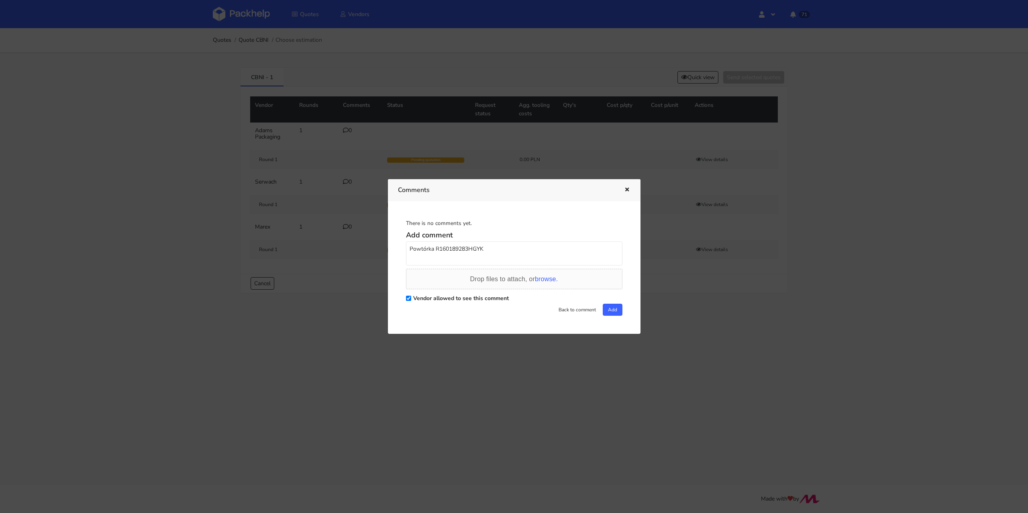
click at [465, 249] on textarea "Powtórka R160189283HGYK" at bounding box center [514, 253] width 216 height 24
type textarea "Powtórka R160189283_HGYK"
click at [607, 309] on button "Add" at bounding box center [613, 310] width 20 height 12
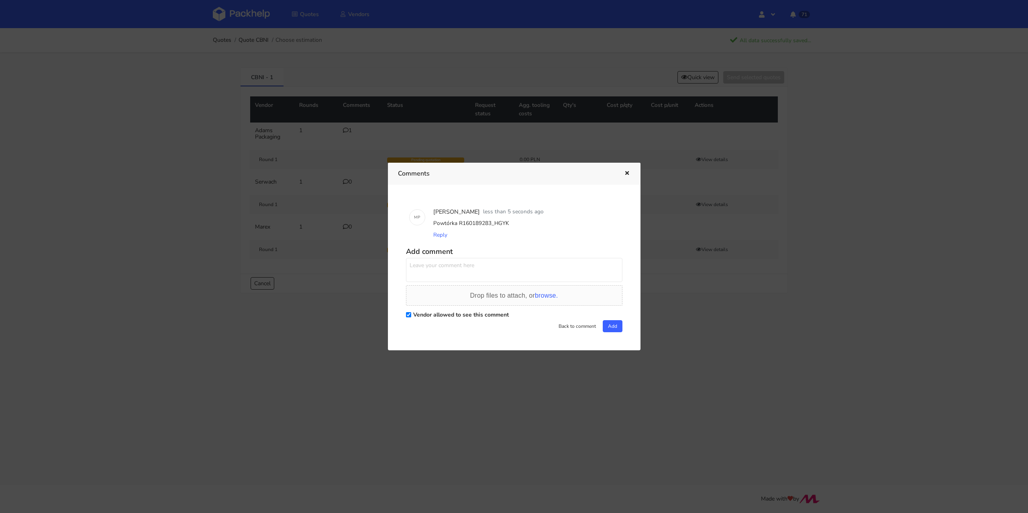
click at [630, 172] on icon "button" at bounding box center [627, 174] width 7 height 6
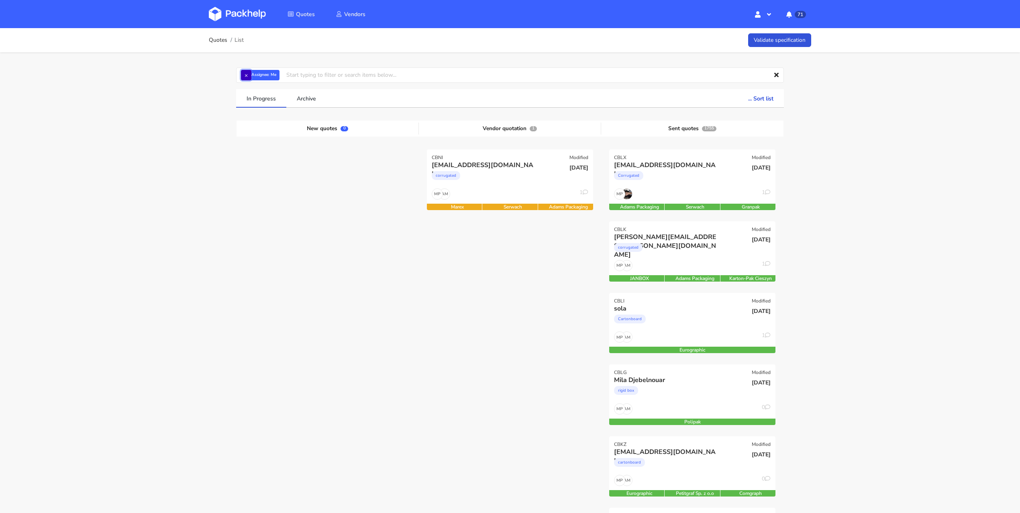
click at [250, 73] on button "×" at bounding box center [246, 75] width 10 height 10
click at [243, 77] on input "text" at bounding box center [510, 74] width 548 height 15
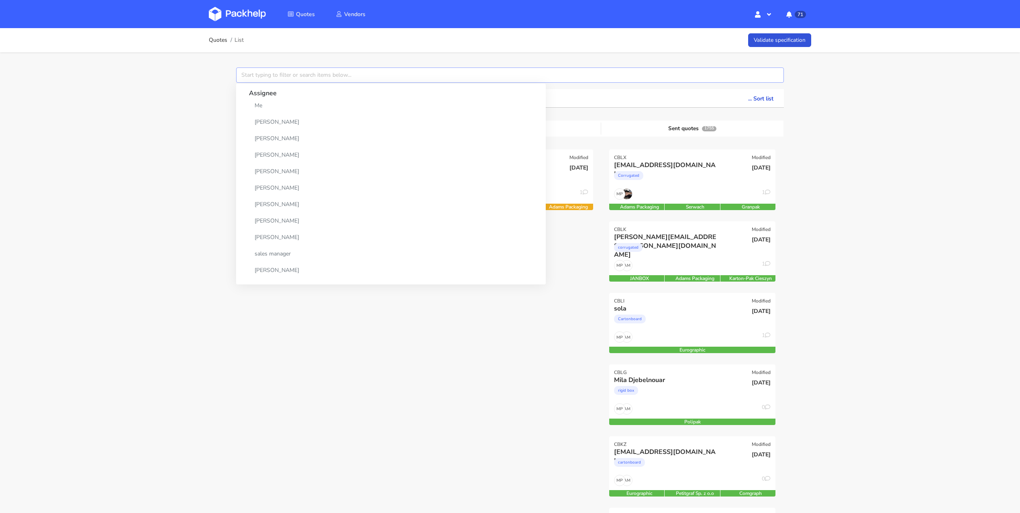
paste input "CBIV"
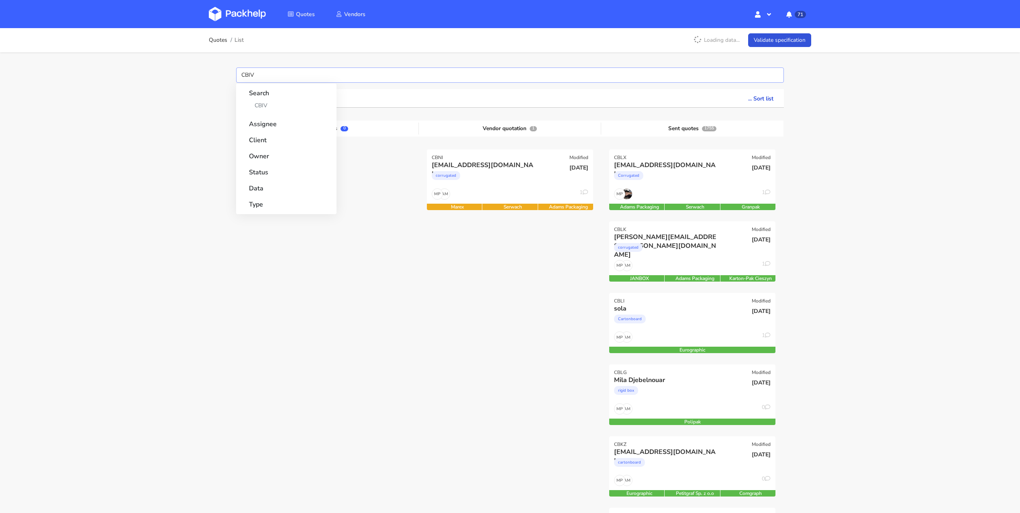
type input "CBIV"
click at [266, 98] on strong "Search" at bounding box center [286, 91] width 75 height 14
click at [265, 101] on link "CBIV" at bounding box center [286, 105] width 75 height 15
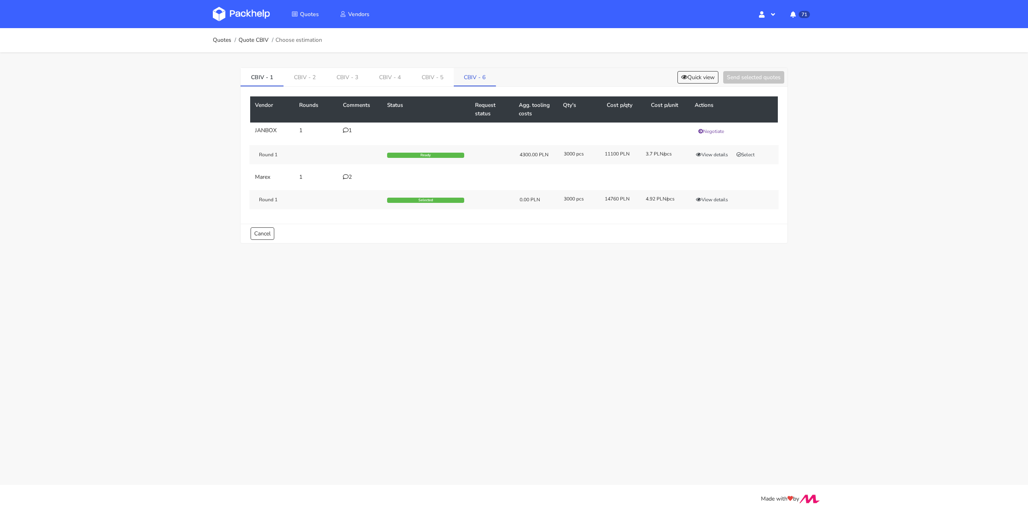
click at [480, 75] on link "CBIV - 6" at bounding box center [475, 77] width 43 height 18
click at [347, 129] on icon at bounding box center [346, 130] width 6 height 6
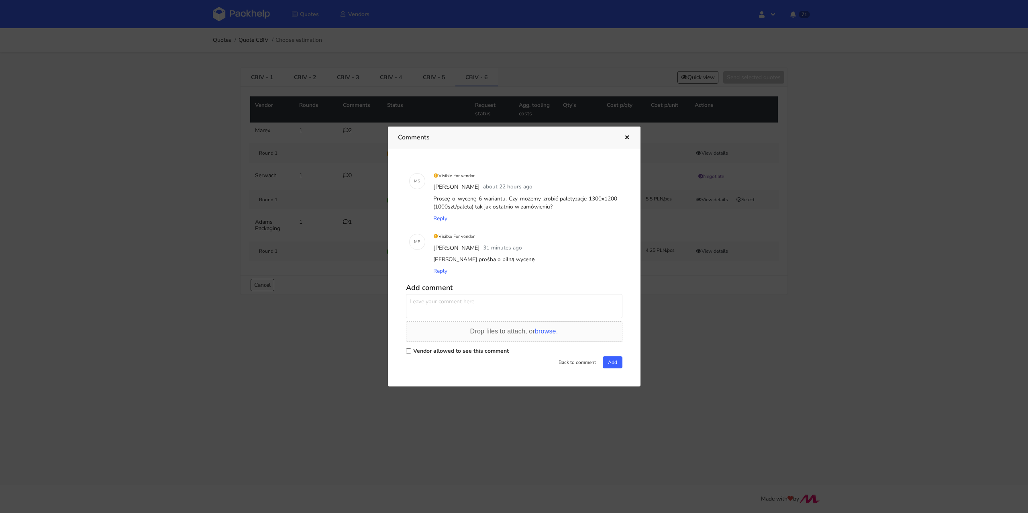
click at [443, 351] on label "Vendor allowed to see this comment" at bounding box center [461, 351] width 96 height 8
click at [411, 351] on input "Vendor allowed to see this comment" at bounding box center [408, 350] width 5 height 5
checkbox input "true"
click at [442, 301] on textarea at bounding box center [514, 306] width 216 height 24
paste textarea "względem HTQS"
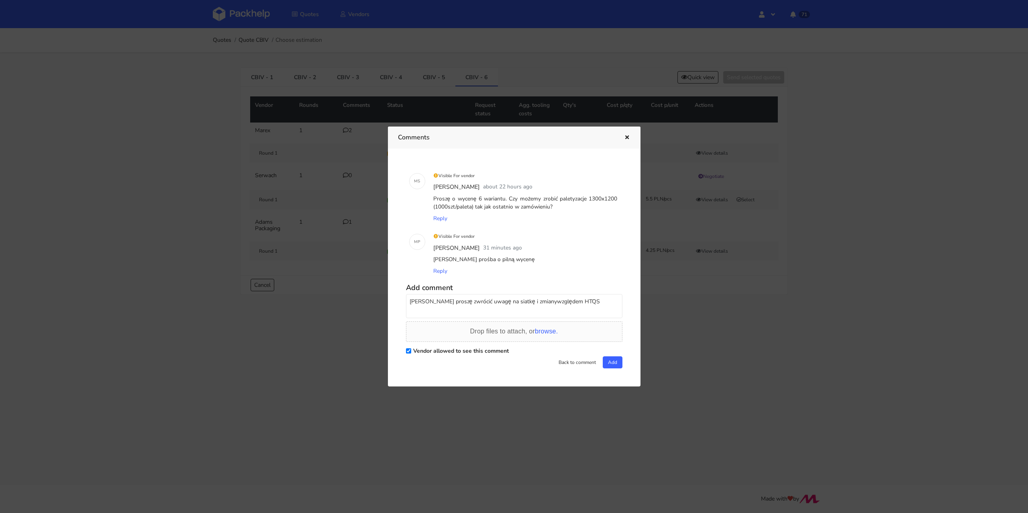
click at [548, 301] on textarea "[PERSON_NAME] proszę zwrócić uwagę na siatkę i zmianywzględem HTQS" at bounding box center [514, 306] width 216 height 24
click at [596, 301] on textarea "[PERSON_NAME] proszę zwrócić uwagę na siatkę i zmiany względem HTQS" at bounding box center [514, 306] width 216 height 24
type textarea "[PERSON_NAME] proszę zwrócić uwagę na siatkę i zmiany względem HTQS."
click at [616, 363] on button "Add" at bounding box center [613, 362] width 20 height 12
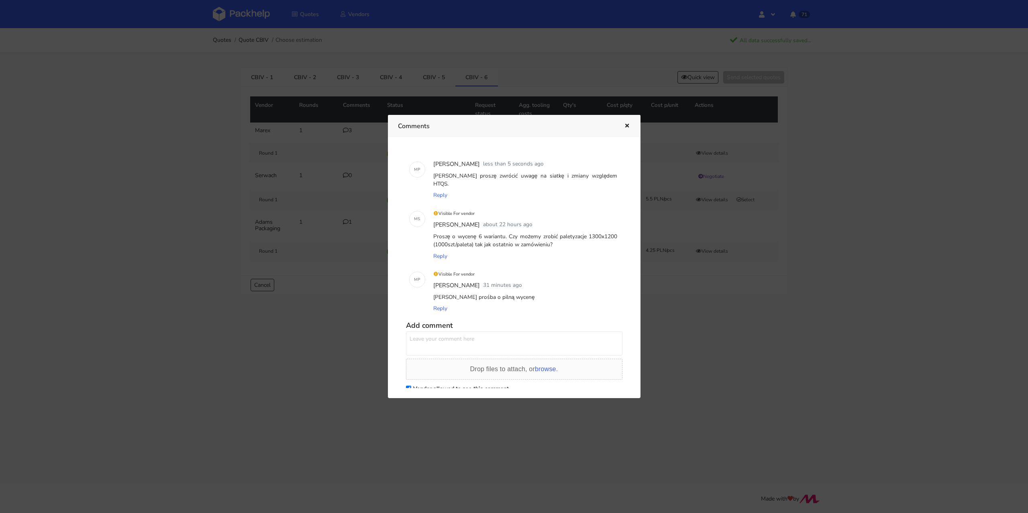
click at [627, 124] on icon "button" at bounding box center [627, 126] width 7 height 6
